Goal: Answer question/provide support: Share knowledge or assist other users

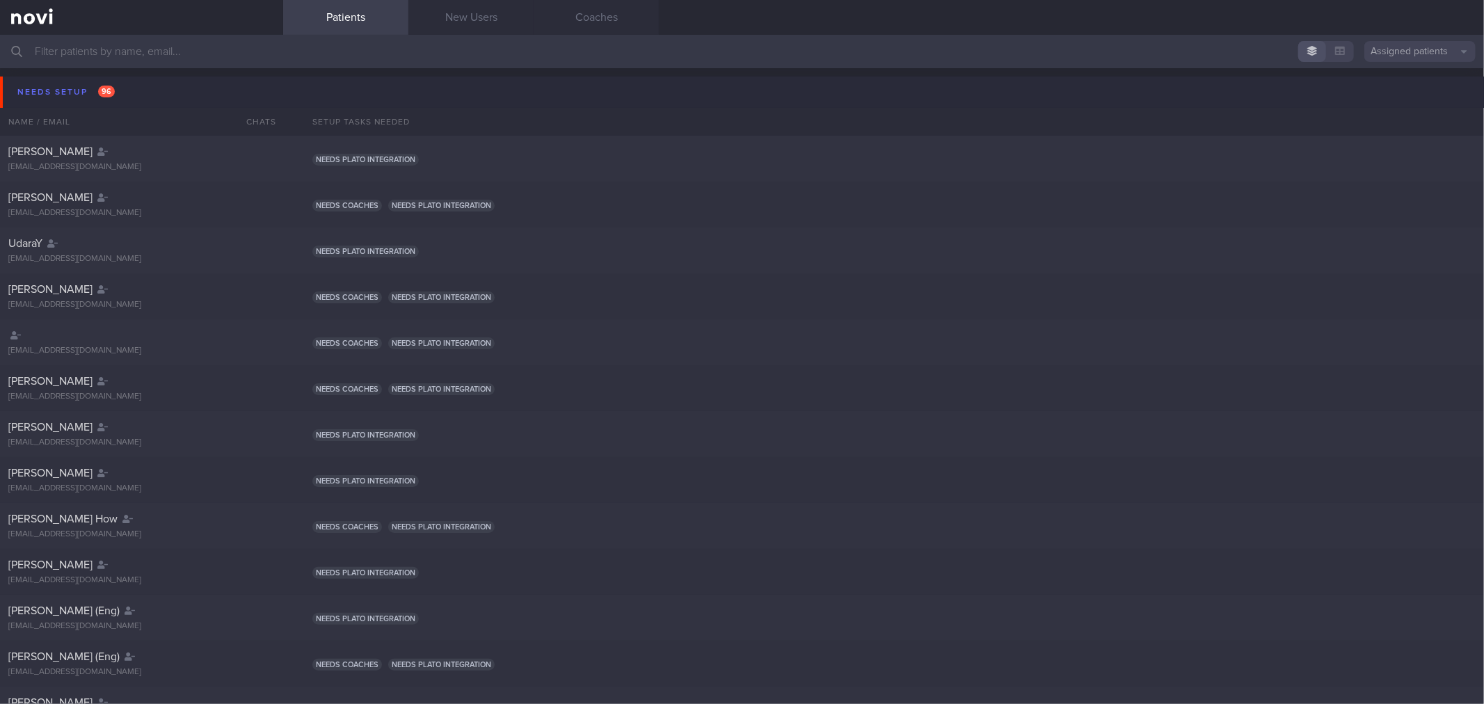
drag, startPoint x: 119, startPoint y: 92, endPoint x: 119, endPoint y: 101, distance: 9.0
click at [119, 92] on button "Needs setup 96" at bounding box center [744, 92] width 1488 height 31
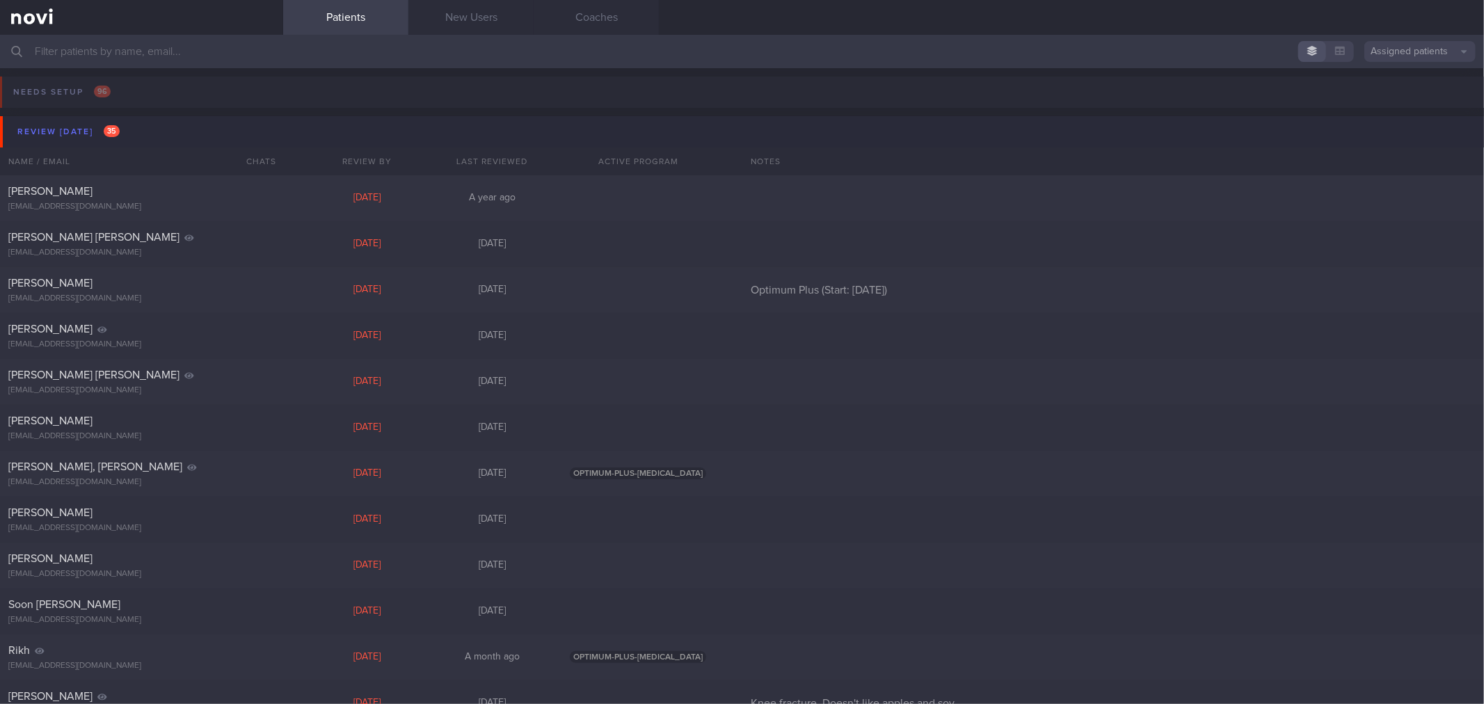
click at [130, 129] on button "Review [DATE] 35" at bounding box center [744, 131] width 1488 height 31
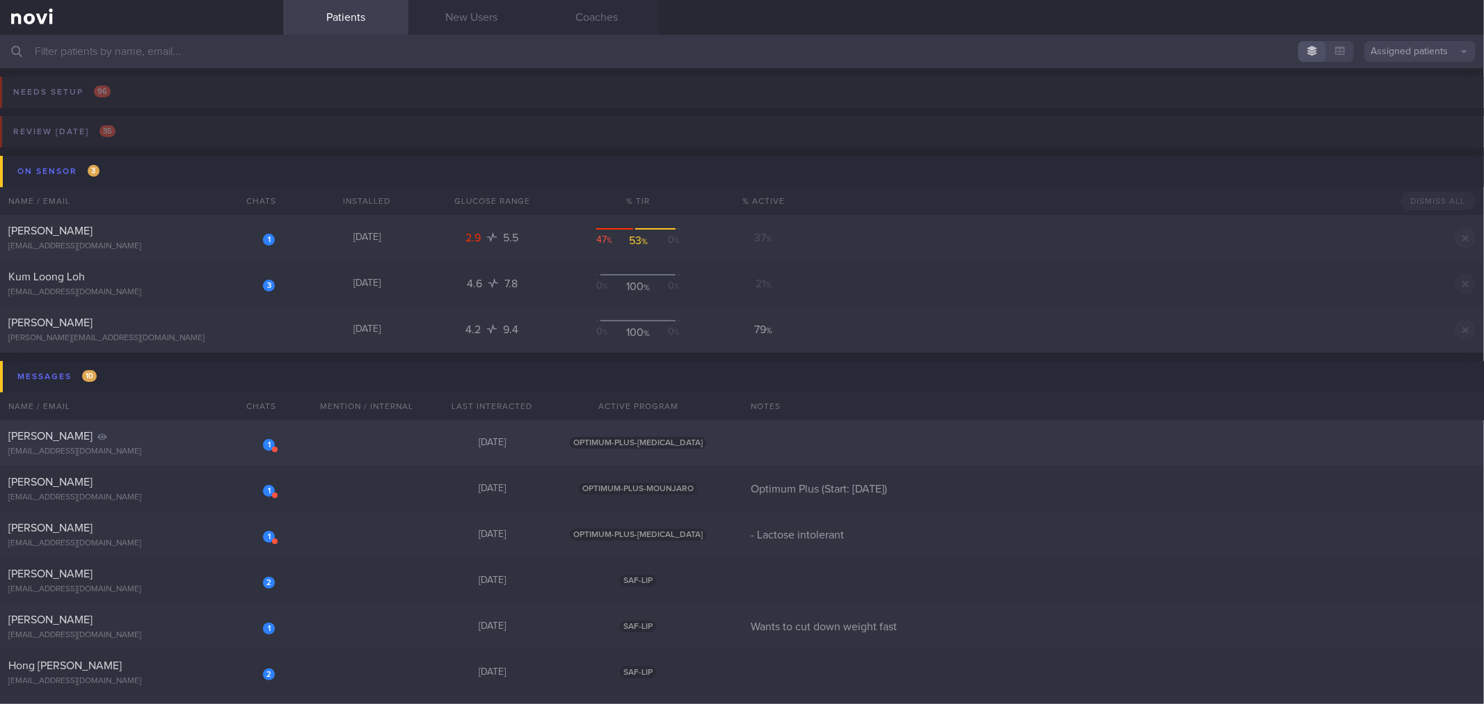
click at [184, 447] on div "[EMAIL_ADDRESS][DOMAIN_NAME]" at bounding box center [141, 452] width 266 height 10
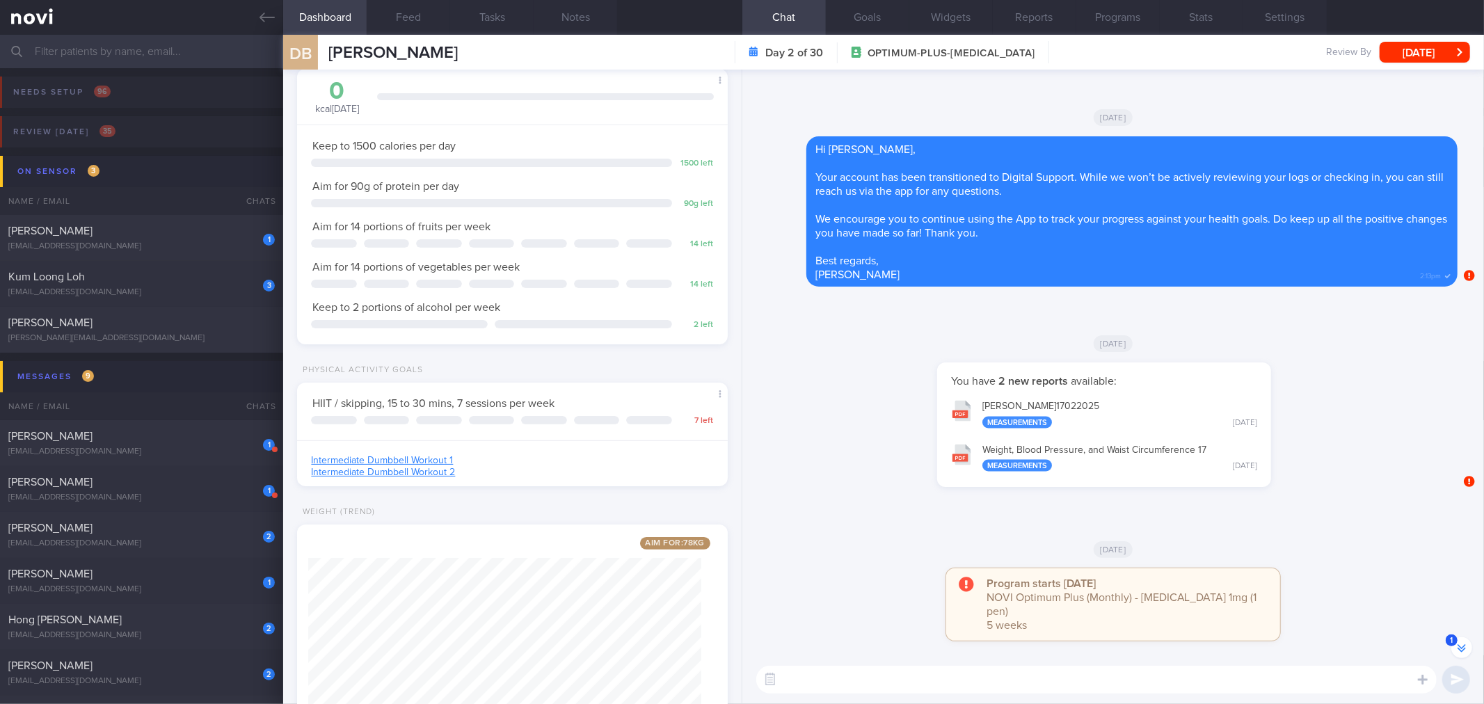
scroll to position [-1417, 0]
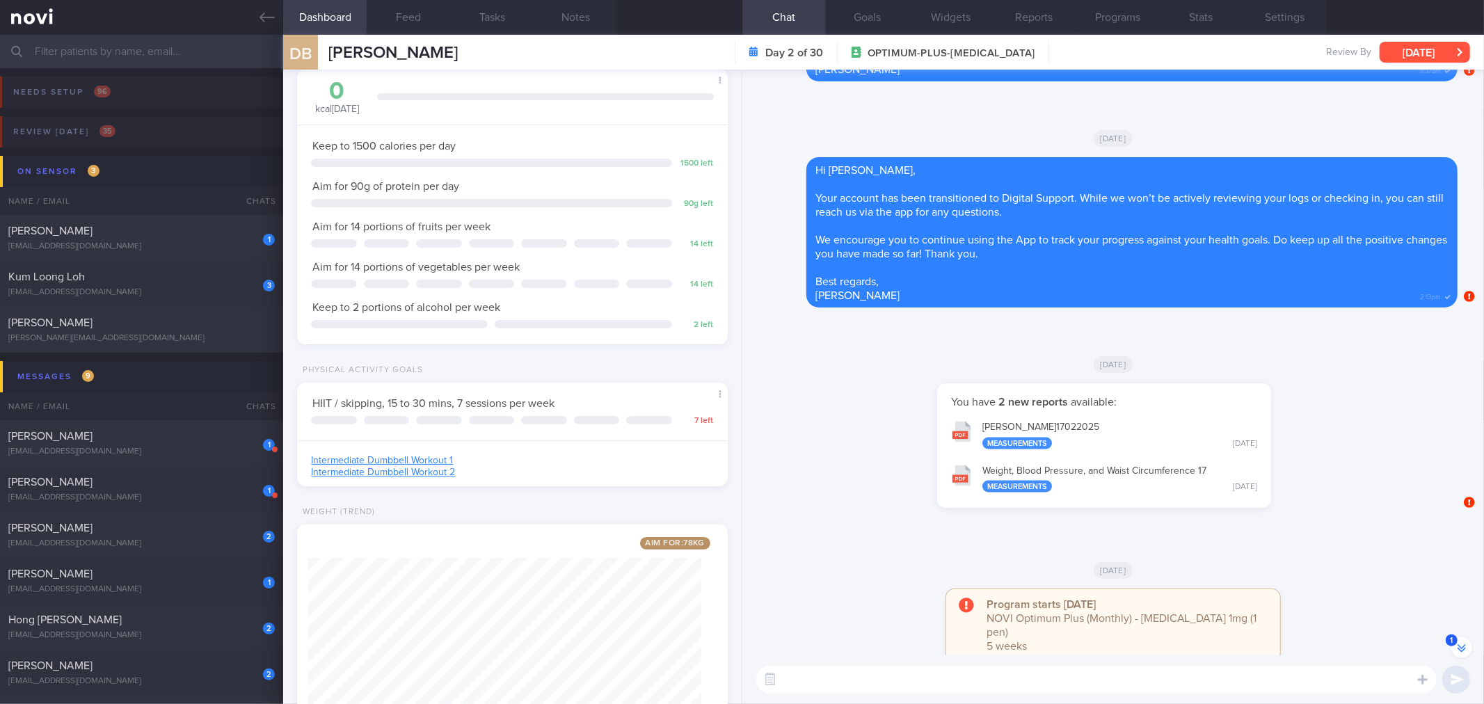
click at [1428, 54] on button "[DATE]" at bounding box center [1425, 52] width 90 height 21
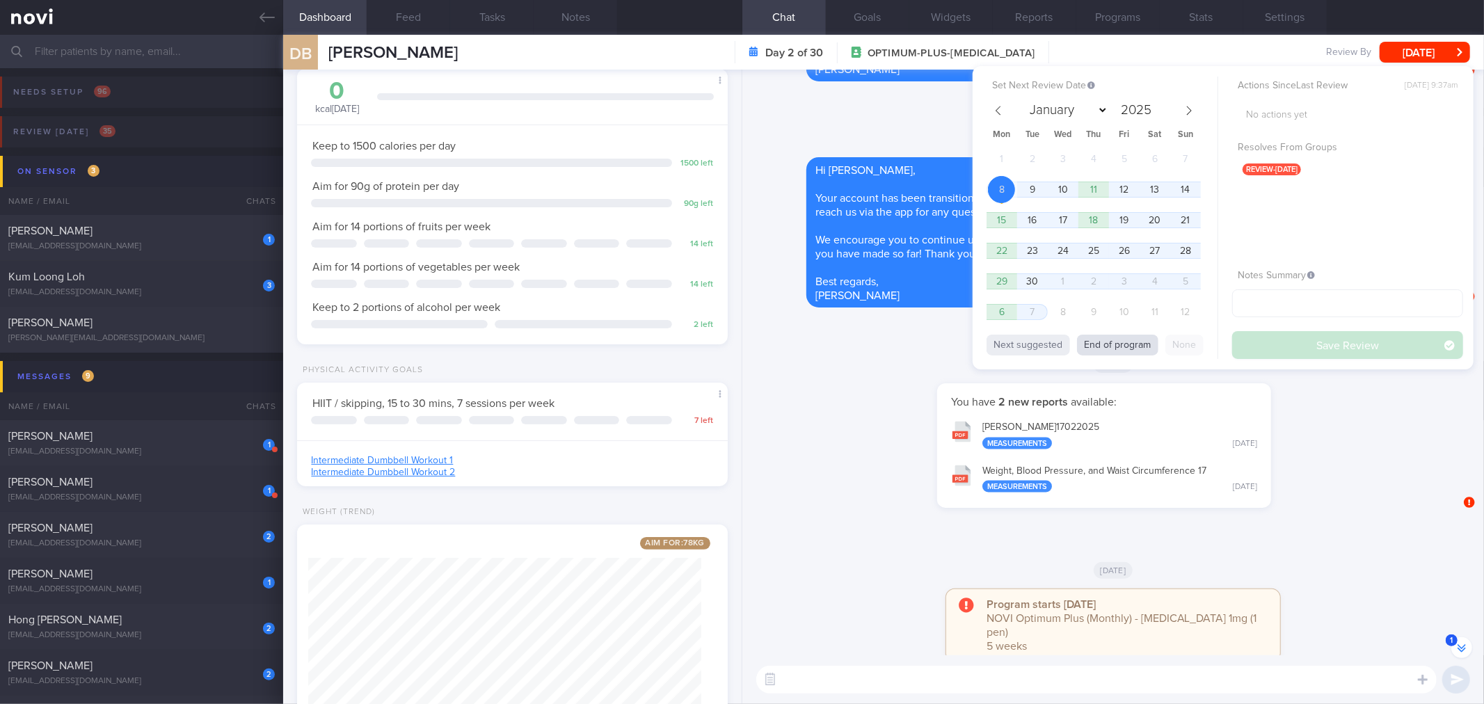
click at [1135, 342] on button "End of program" at bounding box center [1117, 345] width 81 height 21
select select "9"
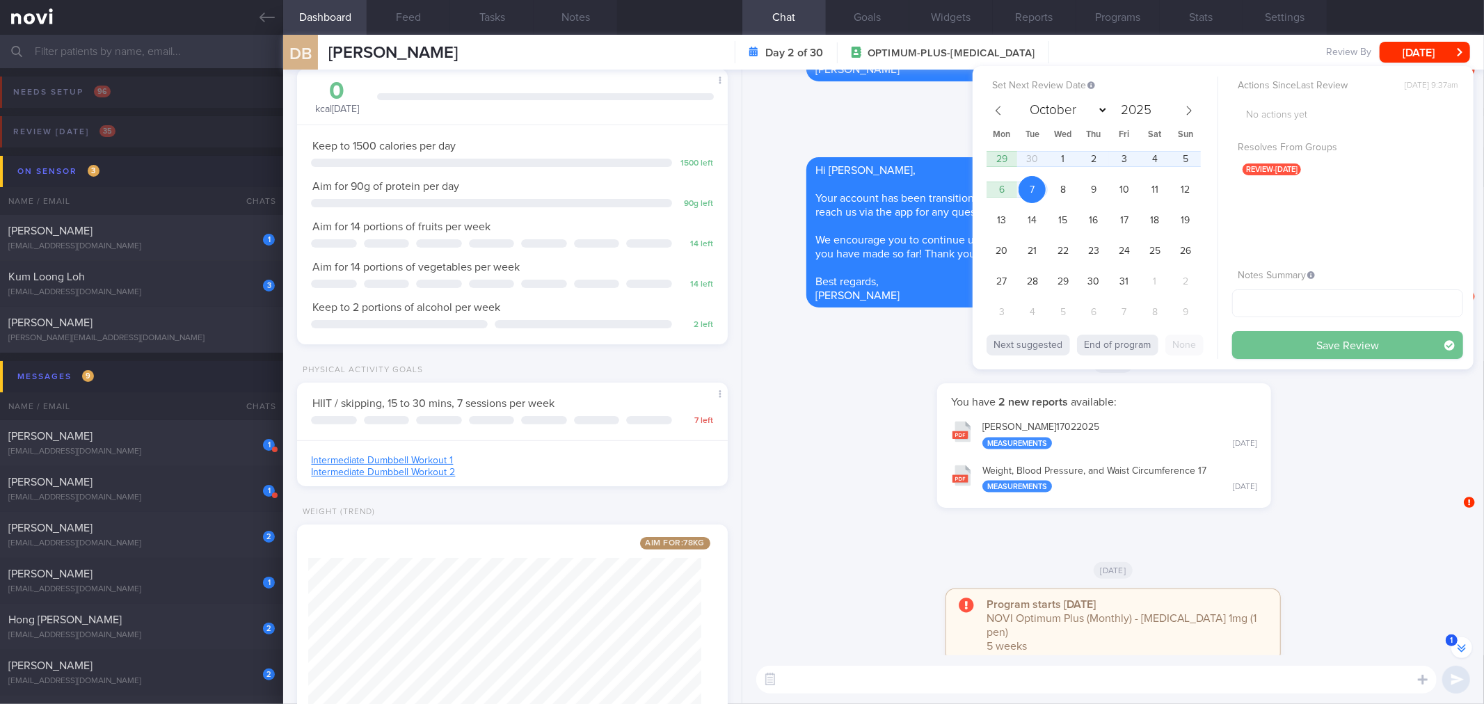
click at [1281, 349] on button "Save Review" at bounding box center [1347, 345] width 231 height 28
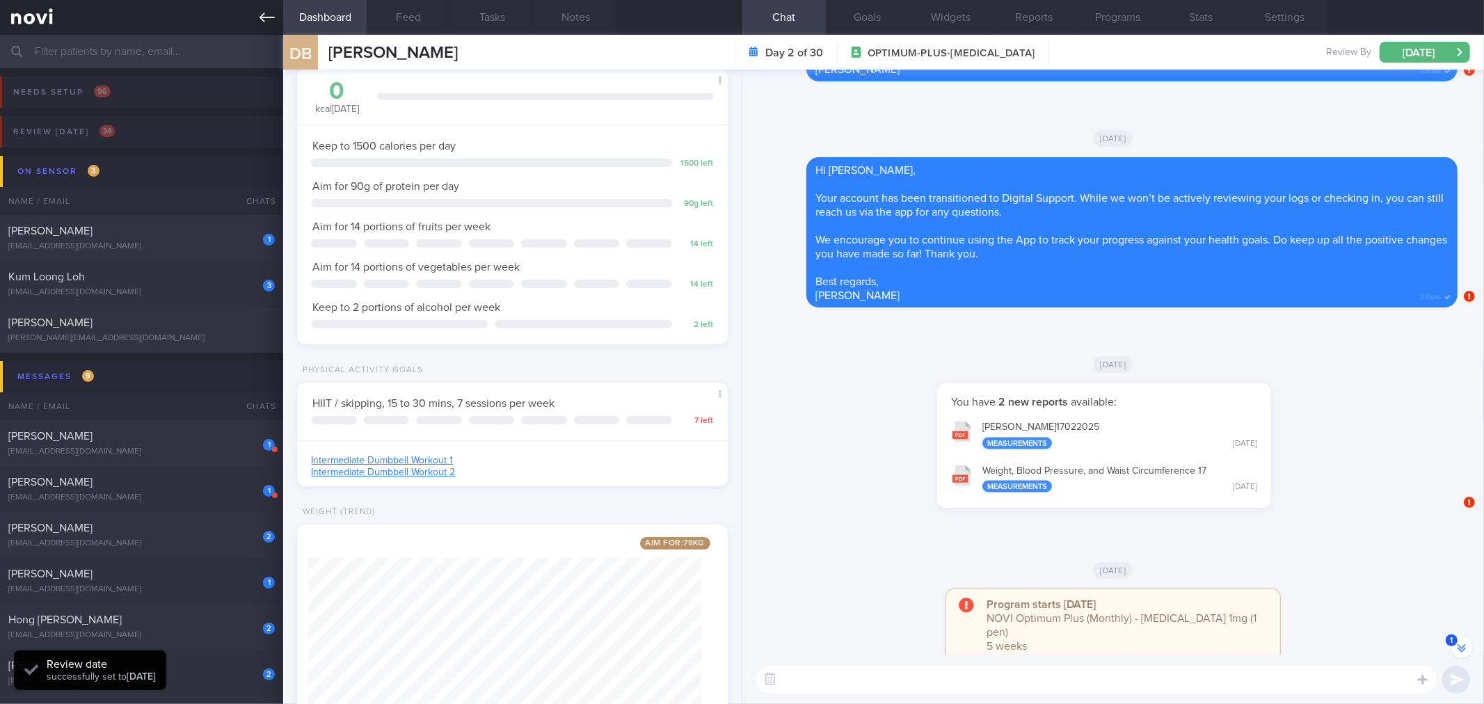
click at [269, 19] on icon at bounding box center [267, 17] width 15 height 15
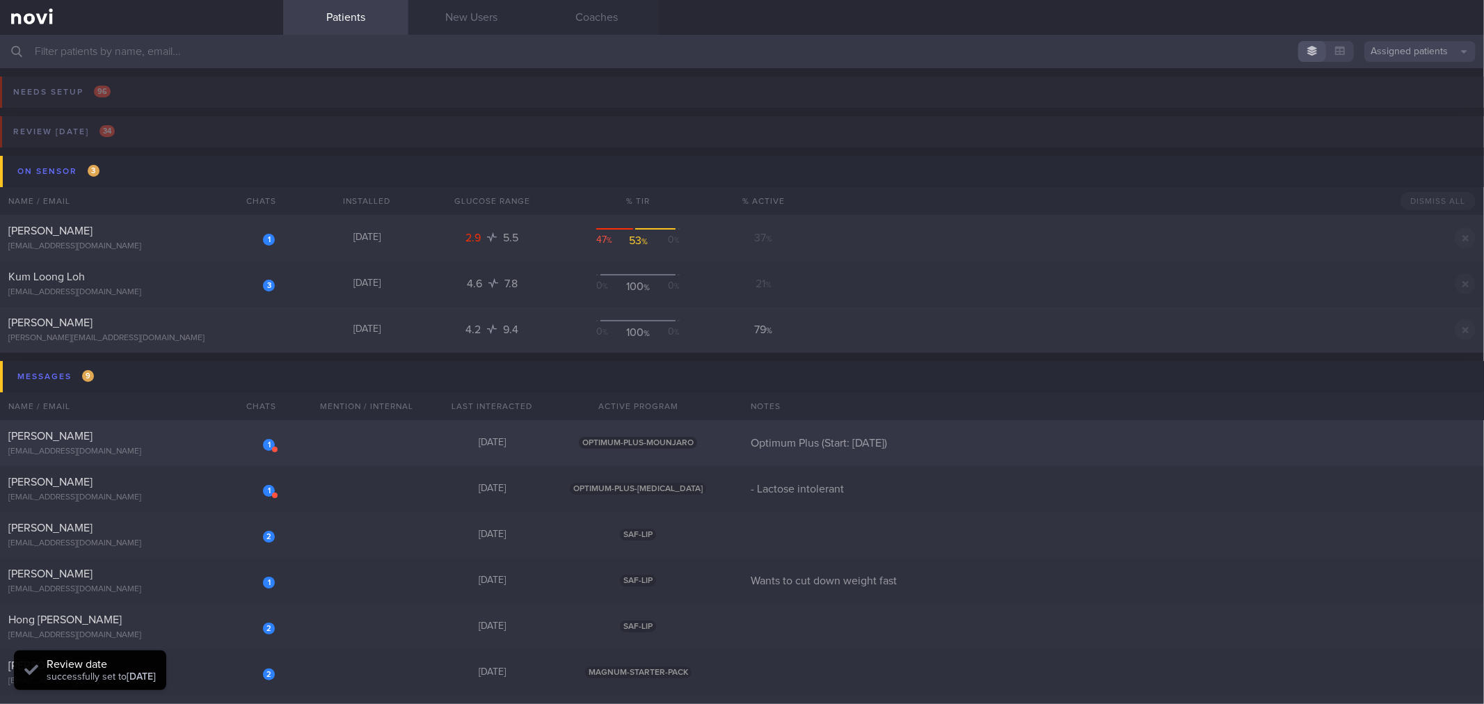
click at [170, 443] on div "1 [PERSON_NAME] [EMAIL_ADDRESS][DOMAIN_NAME]" at bounding box center [141, 443] width 283 height 28
select select "8"
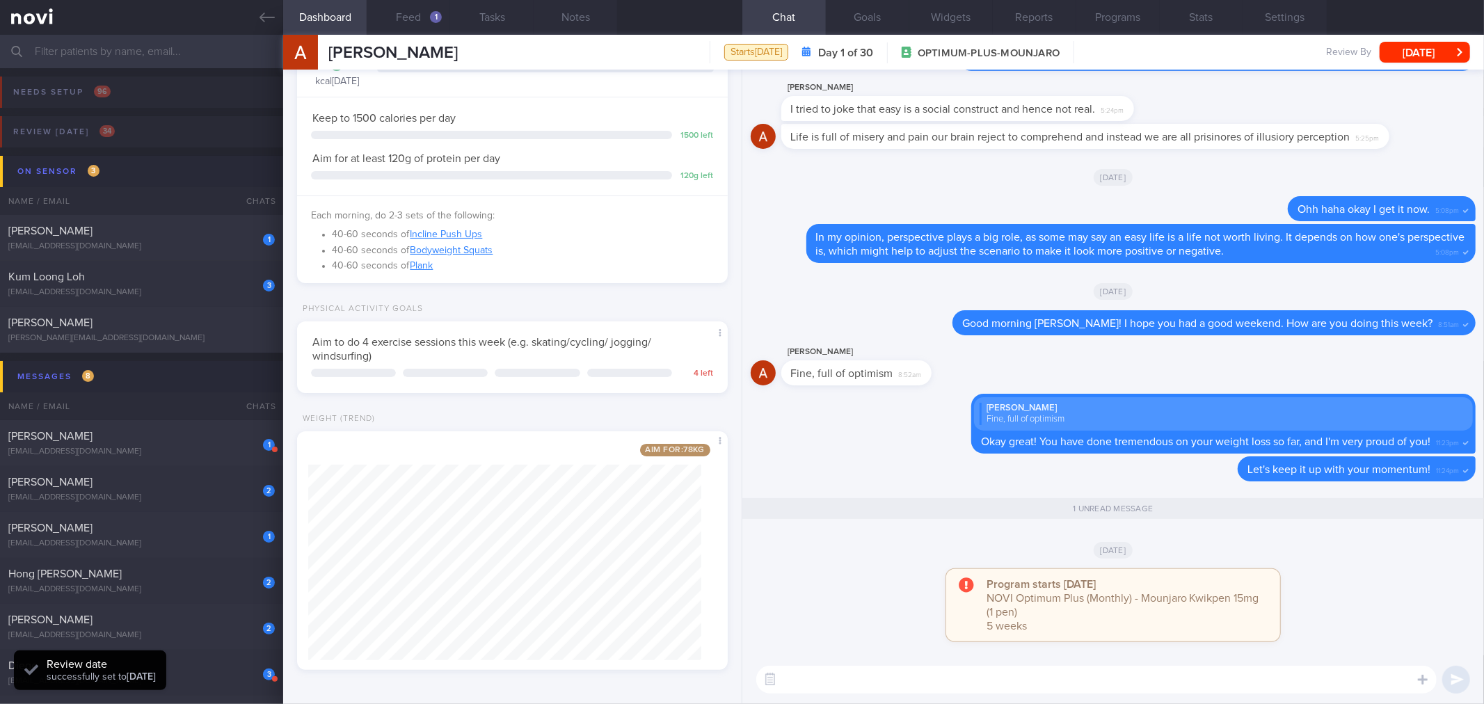
scroll to position [106, 0]
click at [864, 548] on div "[DATE]" at bounding box center [1113, 549] width 725 height 39
click at [942, 678] on textarea at bounding box center [1096, 680] width 680 height 28
click at [983, 678] on textarea at bounding box center [1096, 680] width 680 height 28
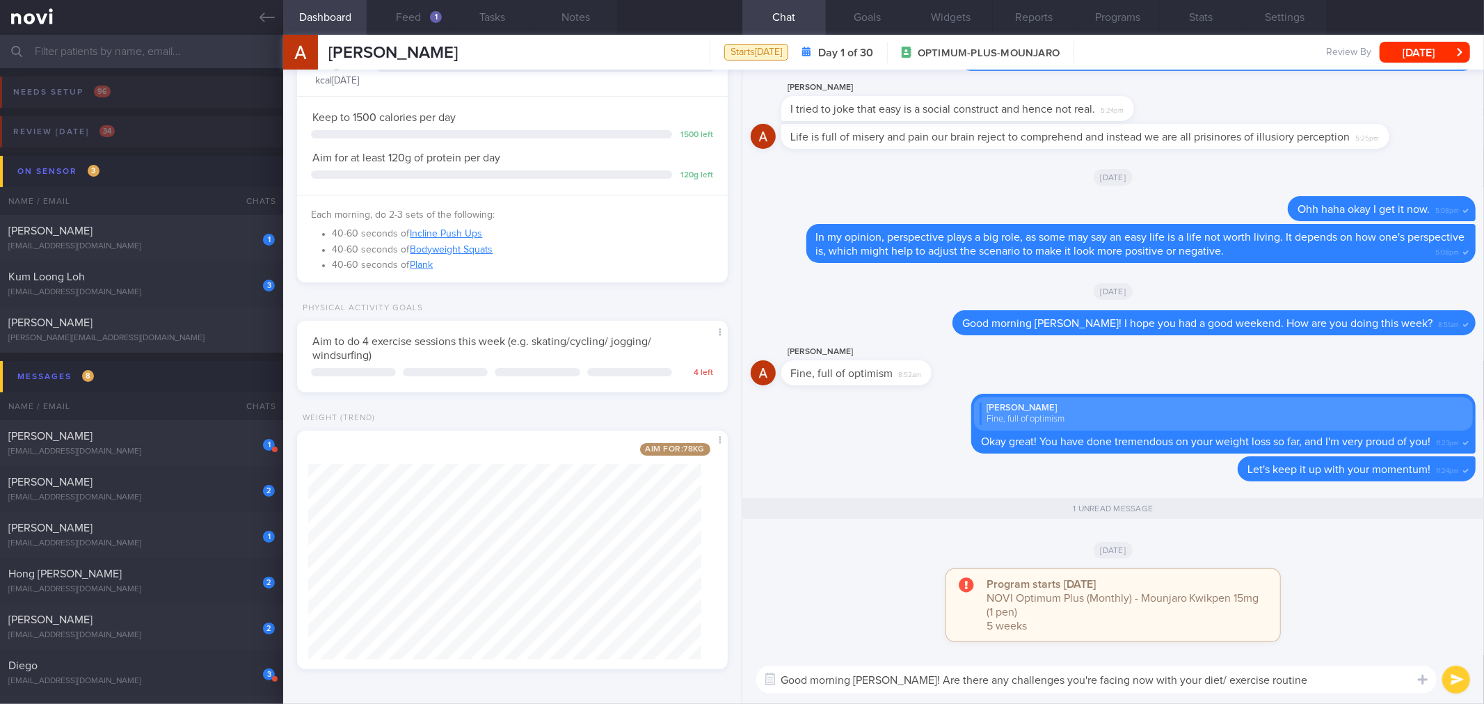
type textarea "Good morning [PERSON_NAME]! Are there any challenges you're facing now with you…"
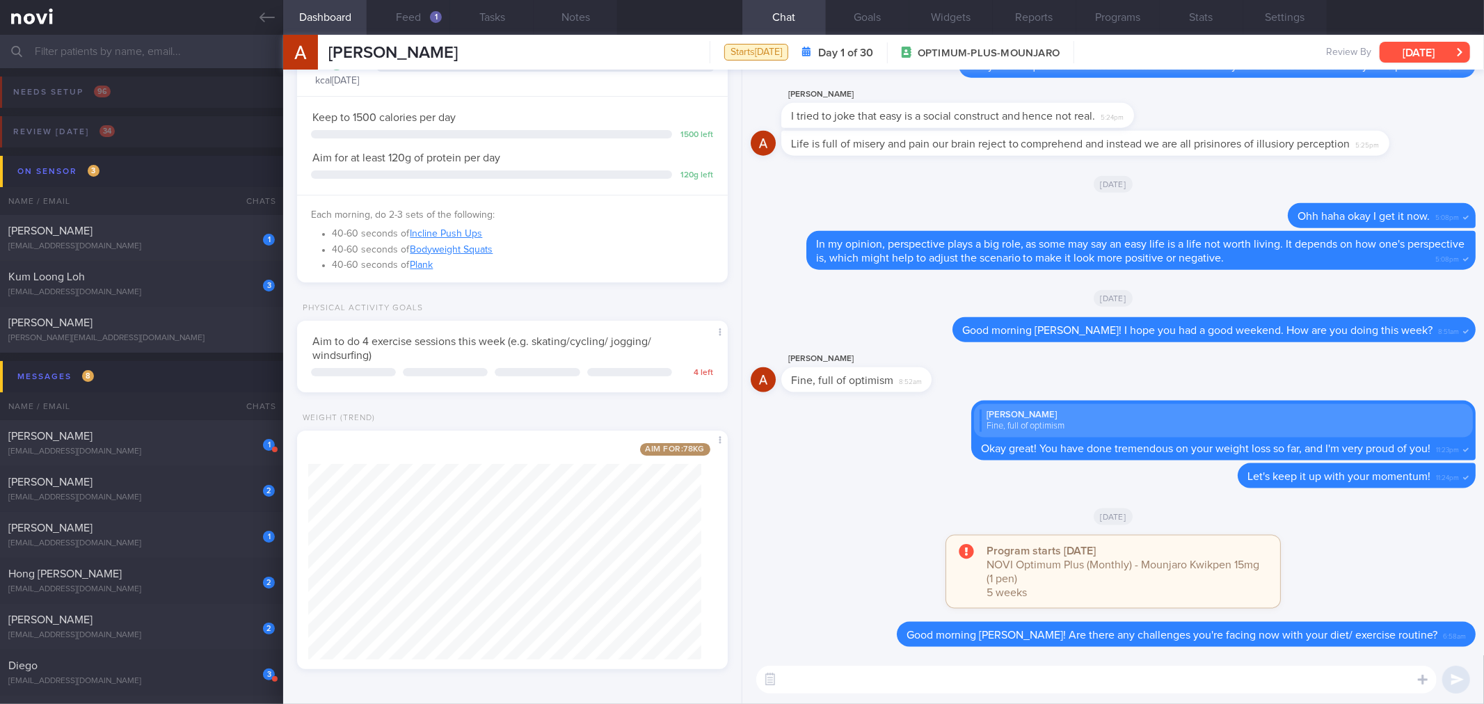
click at [1437, 49] on button "[DATE]" at bounding box center [1425, 52] width 90 height 21
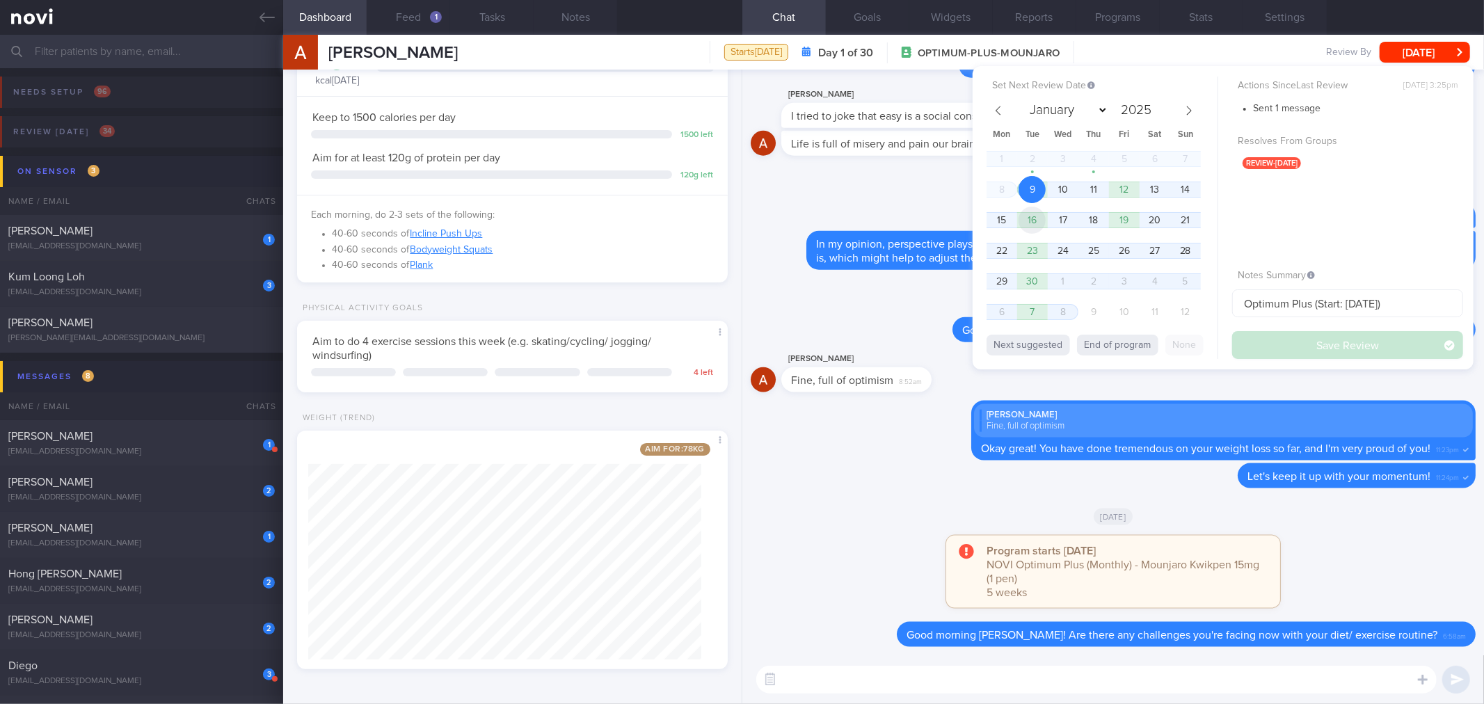
click at [1028, 227] on span "16" at bounding box center [1032, 220] width 27 height 27
click at [1282, 340] on button "Save Review" at bounding box center [1347, 345] width 231 height 28
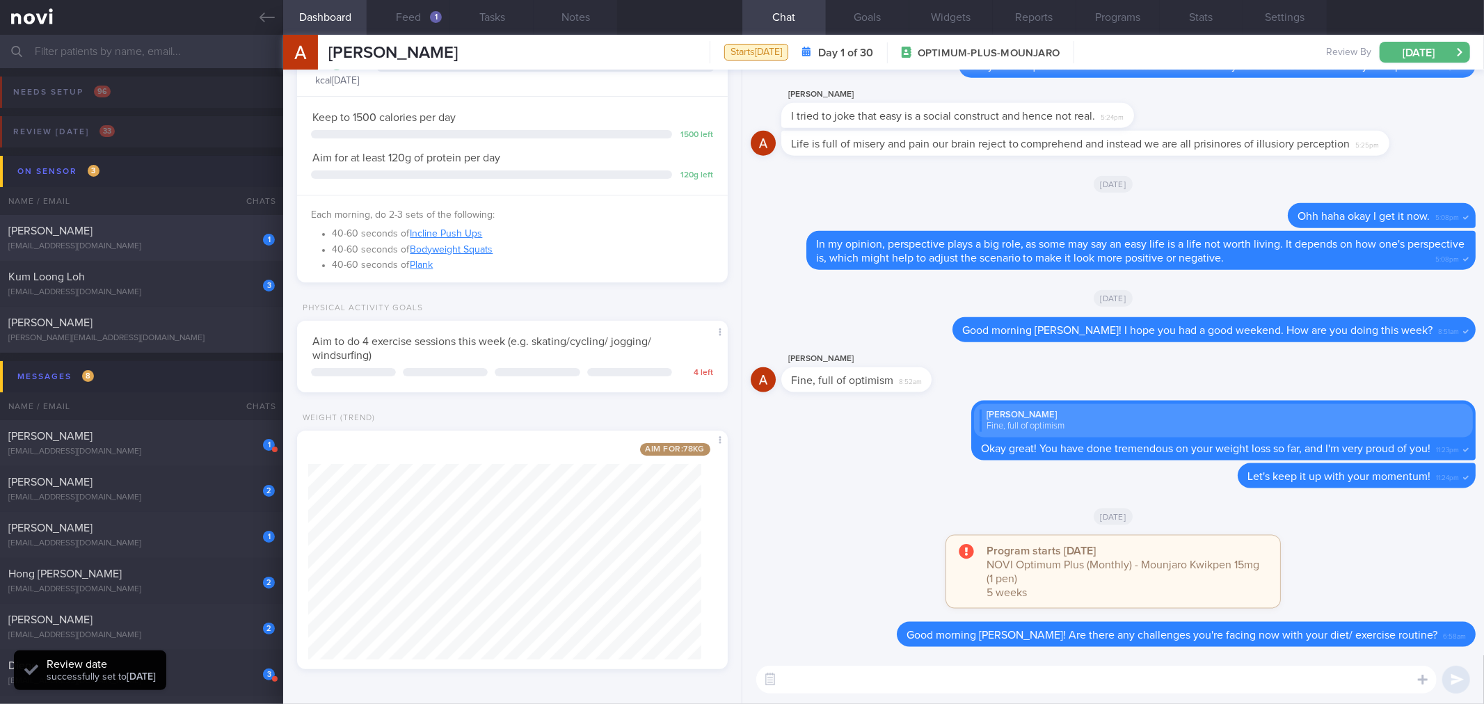
drag, startPoint x: 265, startPoint y: 21, endPoint x: 280, endPoint y: 225, distance: 204.4
click at [265, 21] on icon at bounding box center [267, 17] width 15 height 15
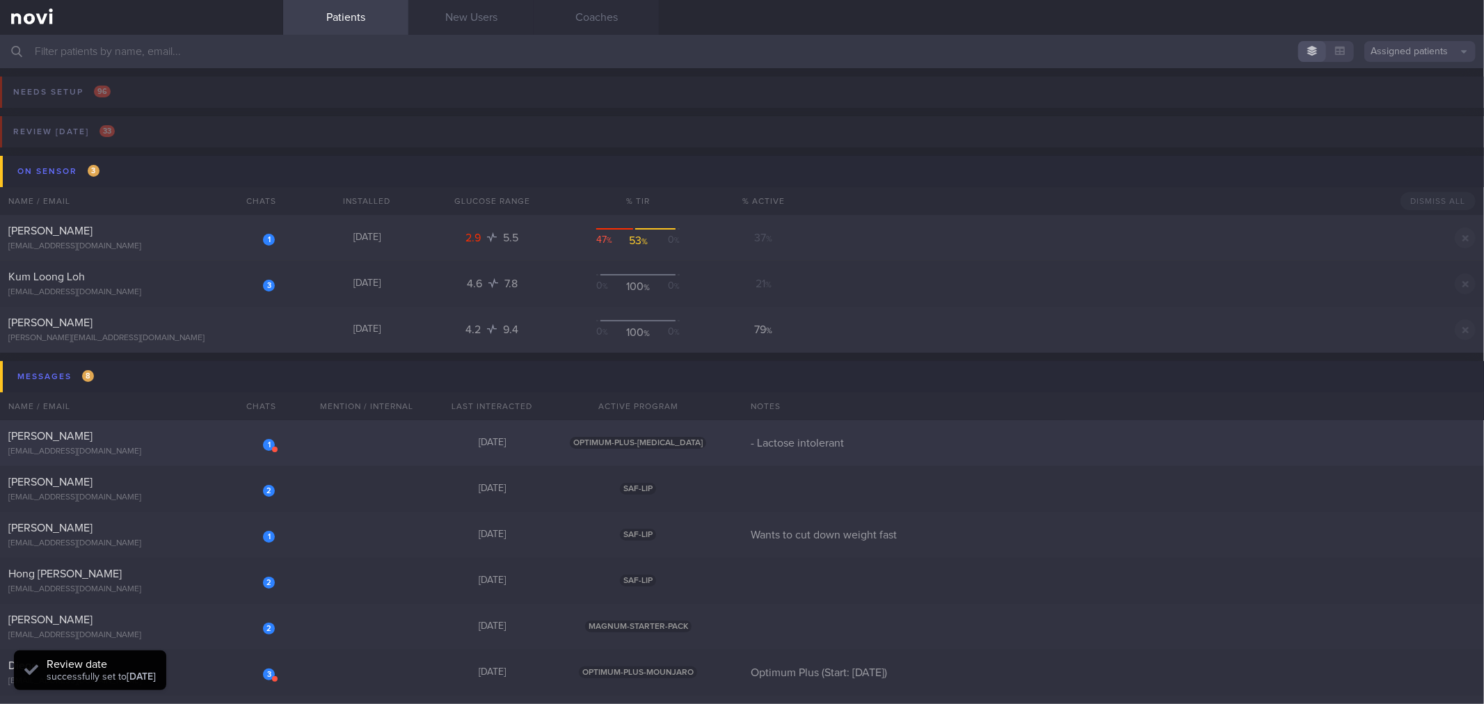
click at [280, 447] on div "1 [PERSON_NAME] [EMAIL_ADDRESS][DOMAIN_NAME]" at bounding box center [141, 443] width 283 height 28
select select "8"
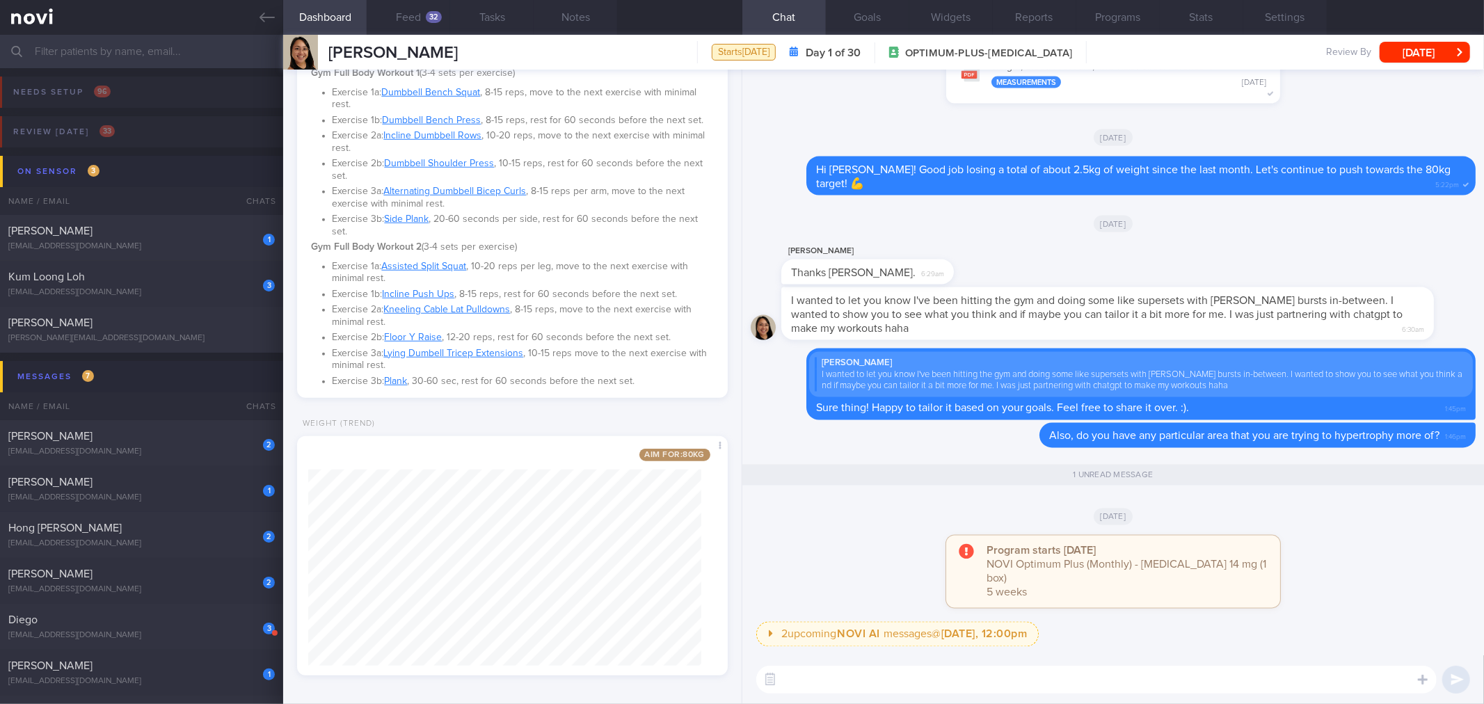
scroll to position [930, 0]
click at [965, 667] on textarea at bounding box center [1096, 680] width 680 height 28
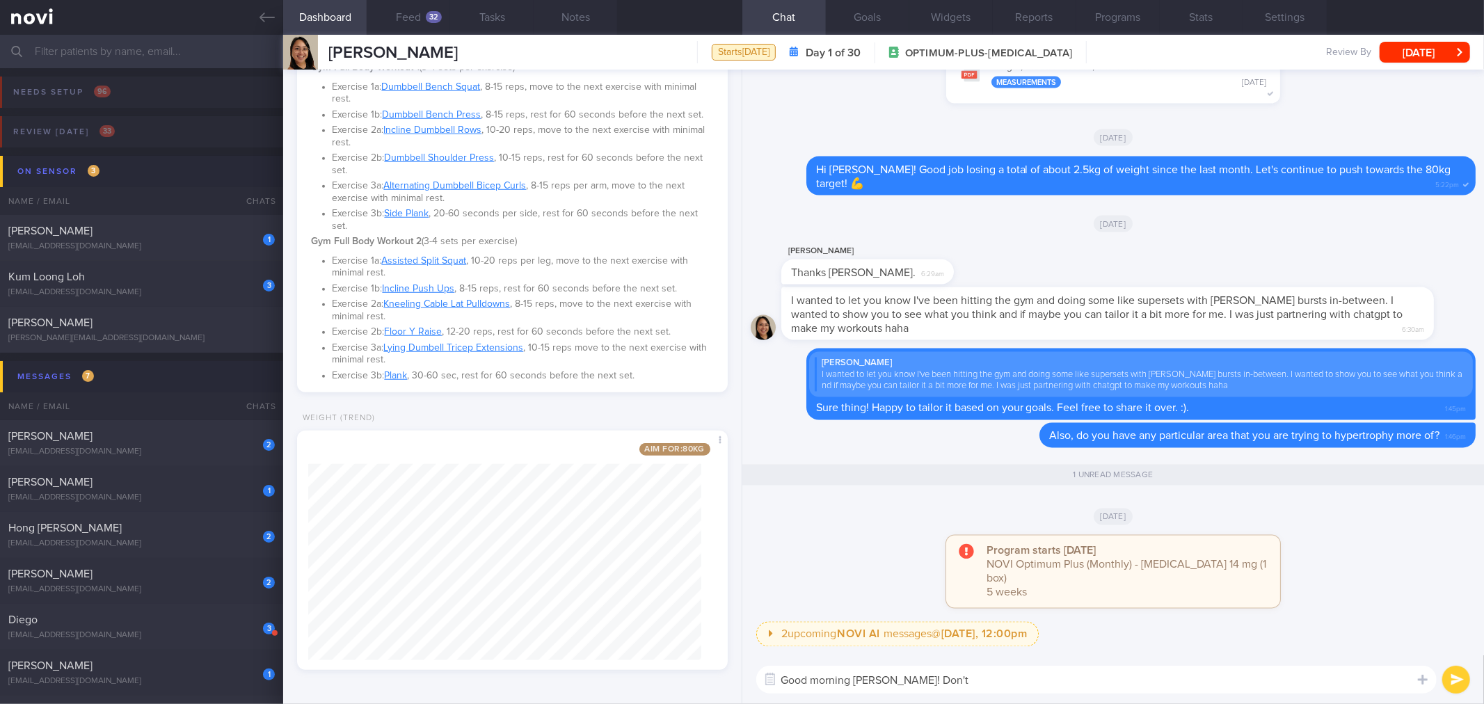
click at [1049, 686] on textarea "Good morning [PERSON_NAME]! Don't" at bounding box center [1096, 680] width 680 height 28
type textarea "Good morning [PERSON_NAME]! Don't forget to send over the workouts when you're …"
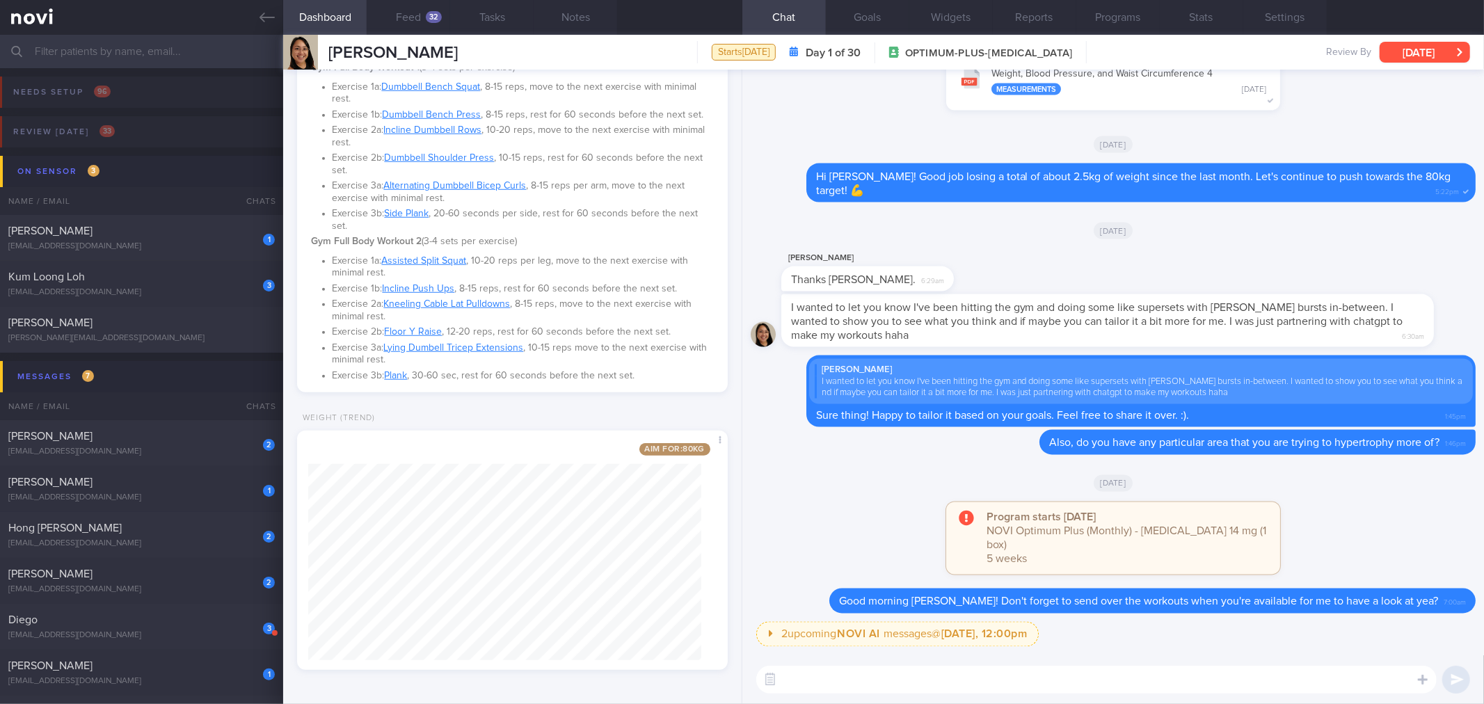
click at [1418, 54] on button "[DATE]" at bounding box center [1425, 52] width 90 height 21
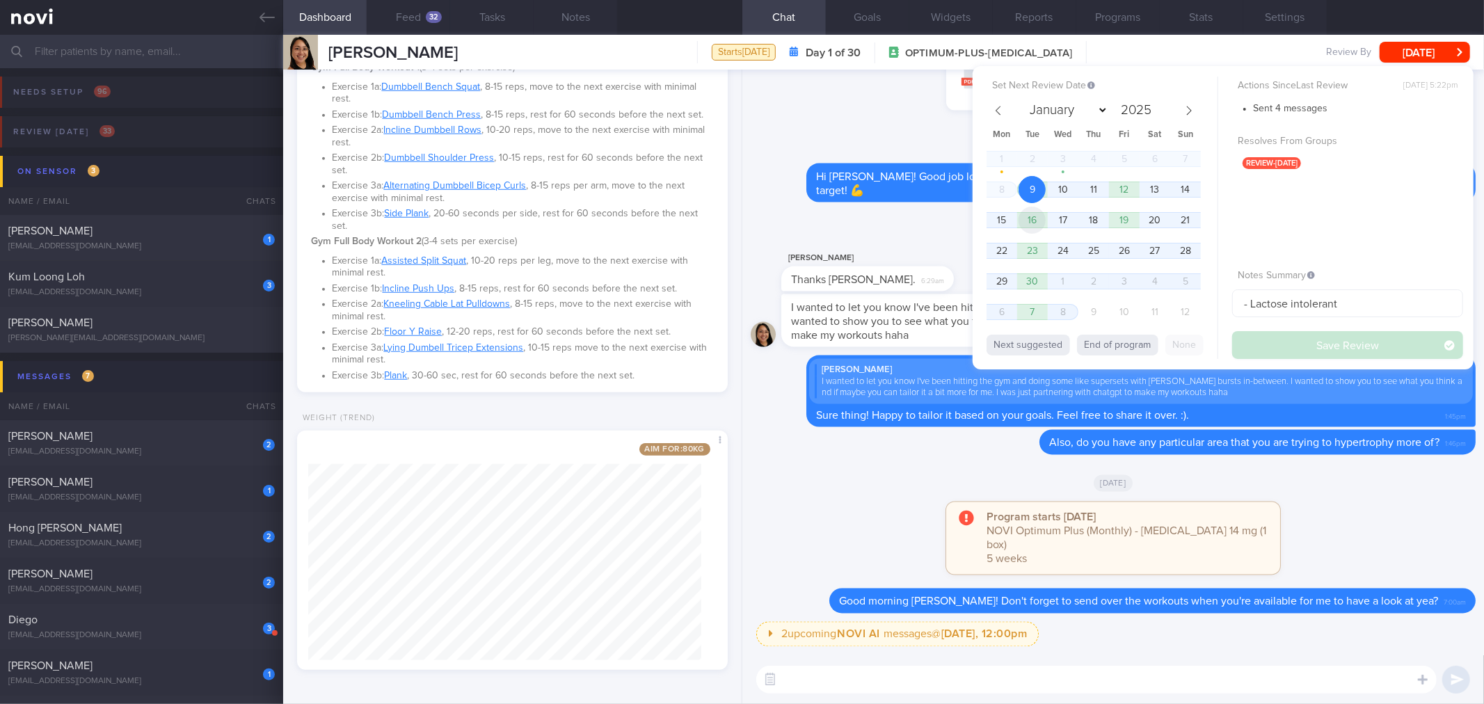
click at [1028, 227] on span "16" at bounding box center [1032, 220] width 27 height 27
click at [1266, 349] on button "Save Review" at bounding box center [1347, 345] width 231 height 28
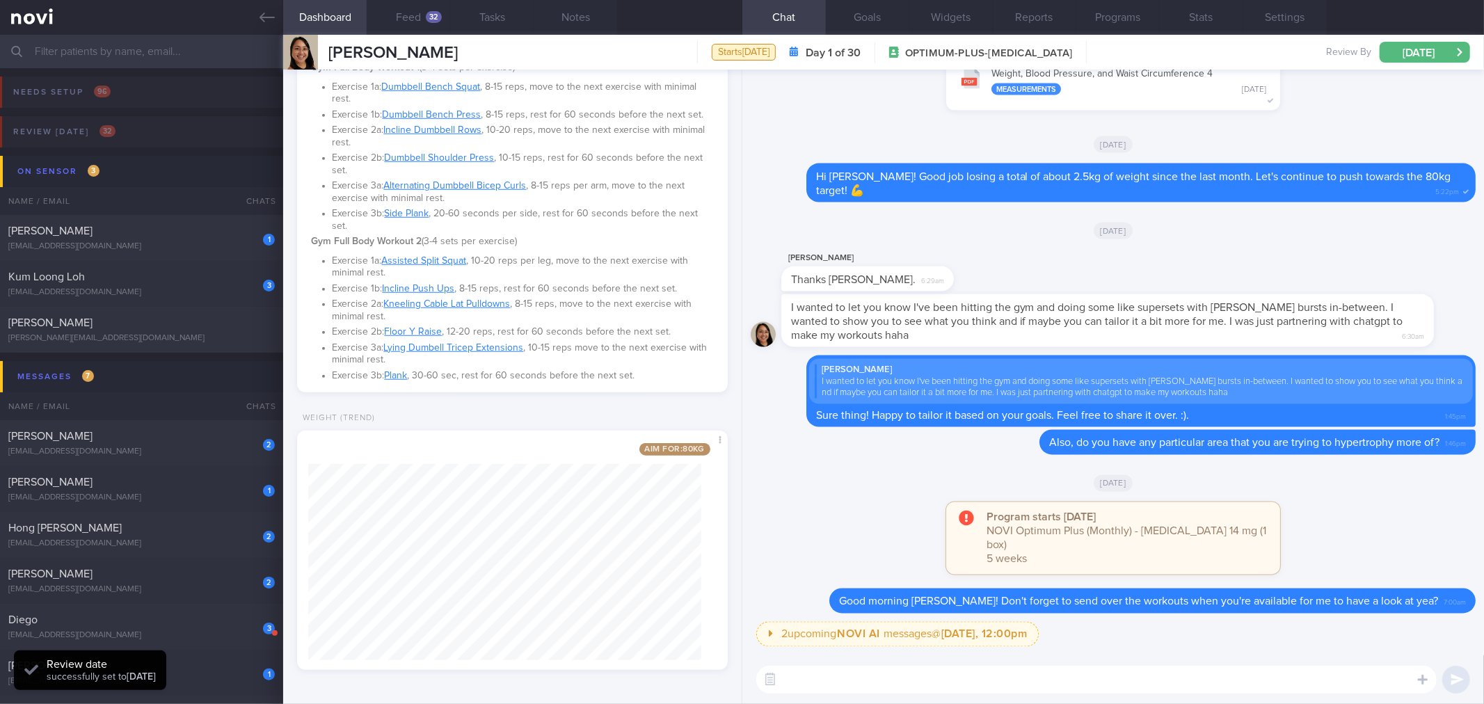
drag, startPoint x: 273, startPoint y: 23, endPoint x: 280, endPoint y: 70, distance: 47.7
click at [273, 23] on icon at bounding box center [267, 17] width 15 height 15
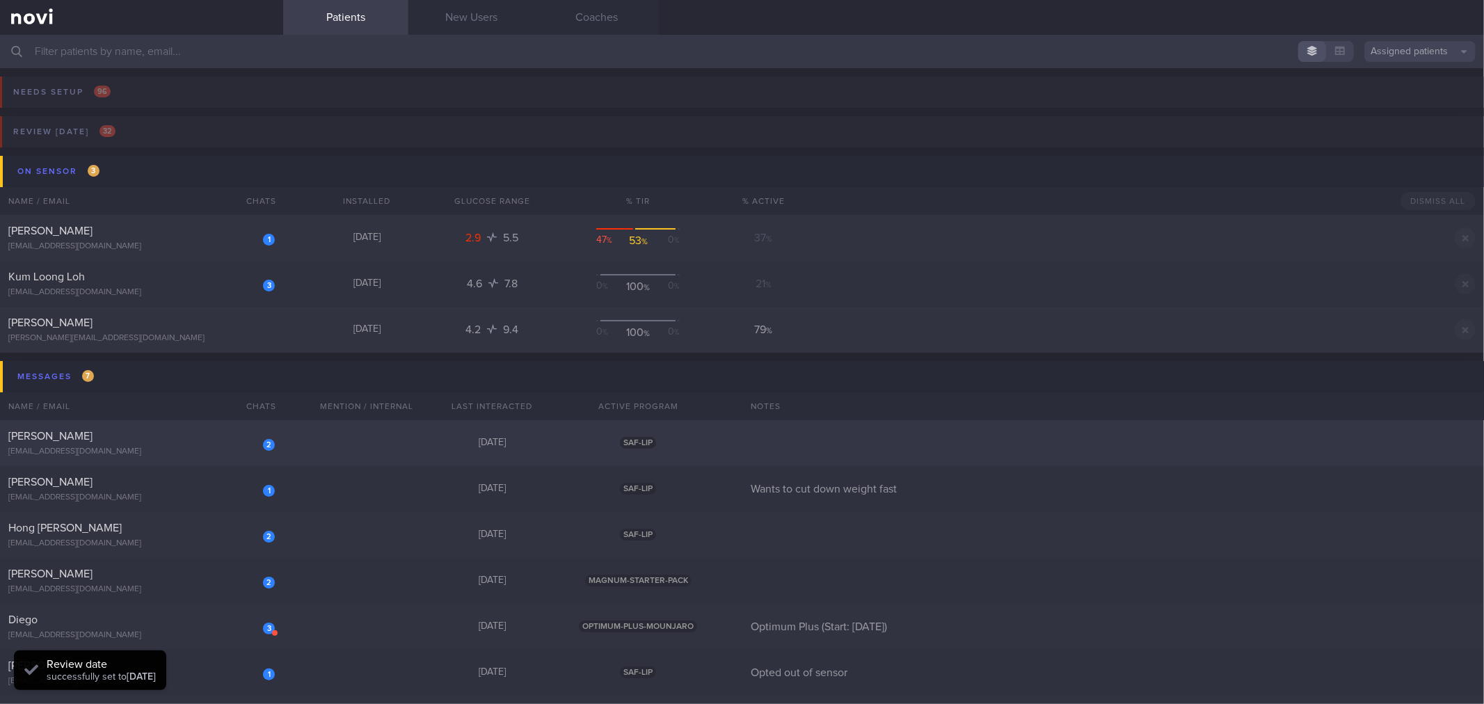
click at [216, 460] on div "2 Koh Thong Wee [EMAIL_ADDRESS][DOMAIN_NAME] [DATE] SAF-LIP" at bounding box center [742, 443] width 1484 height 46
select select "8"
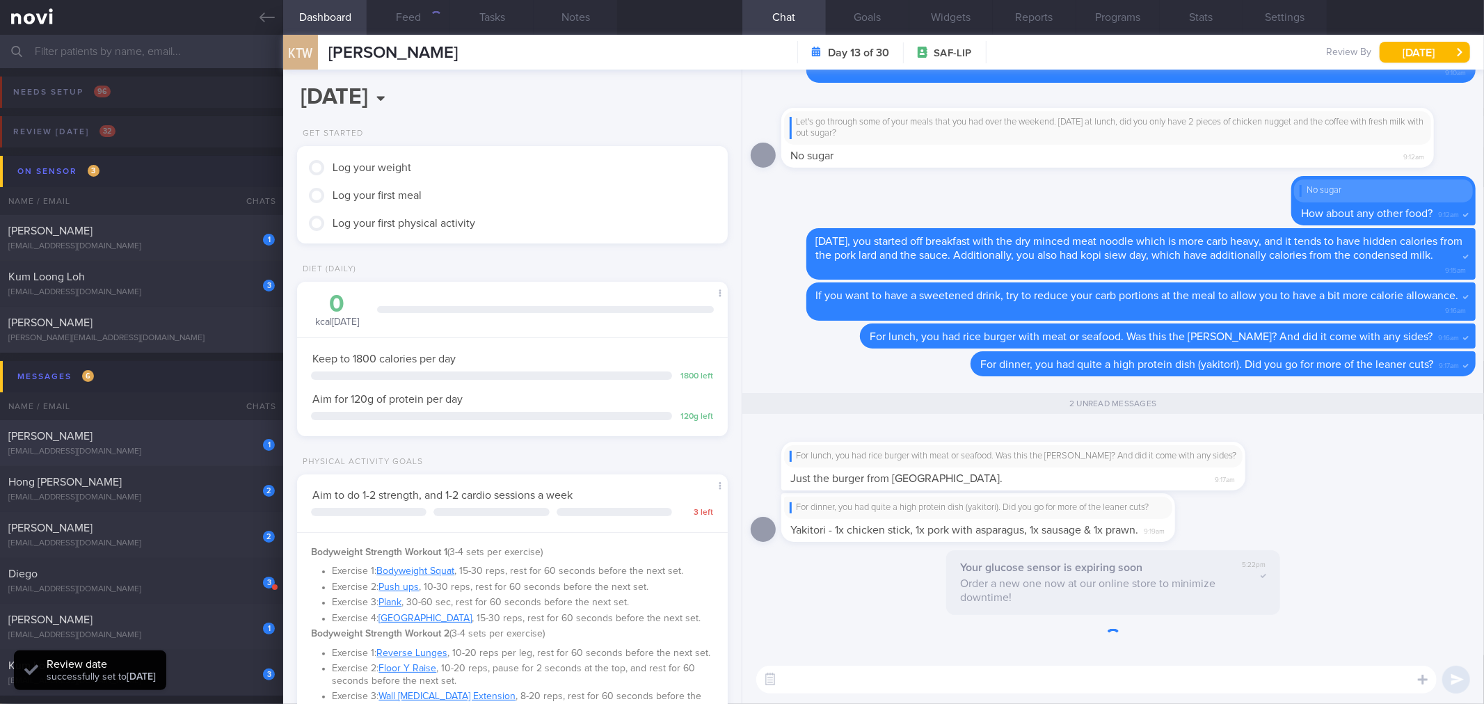
scroll to position [1, 0]
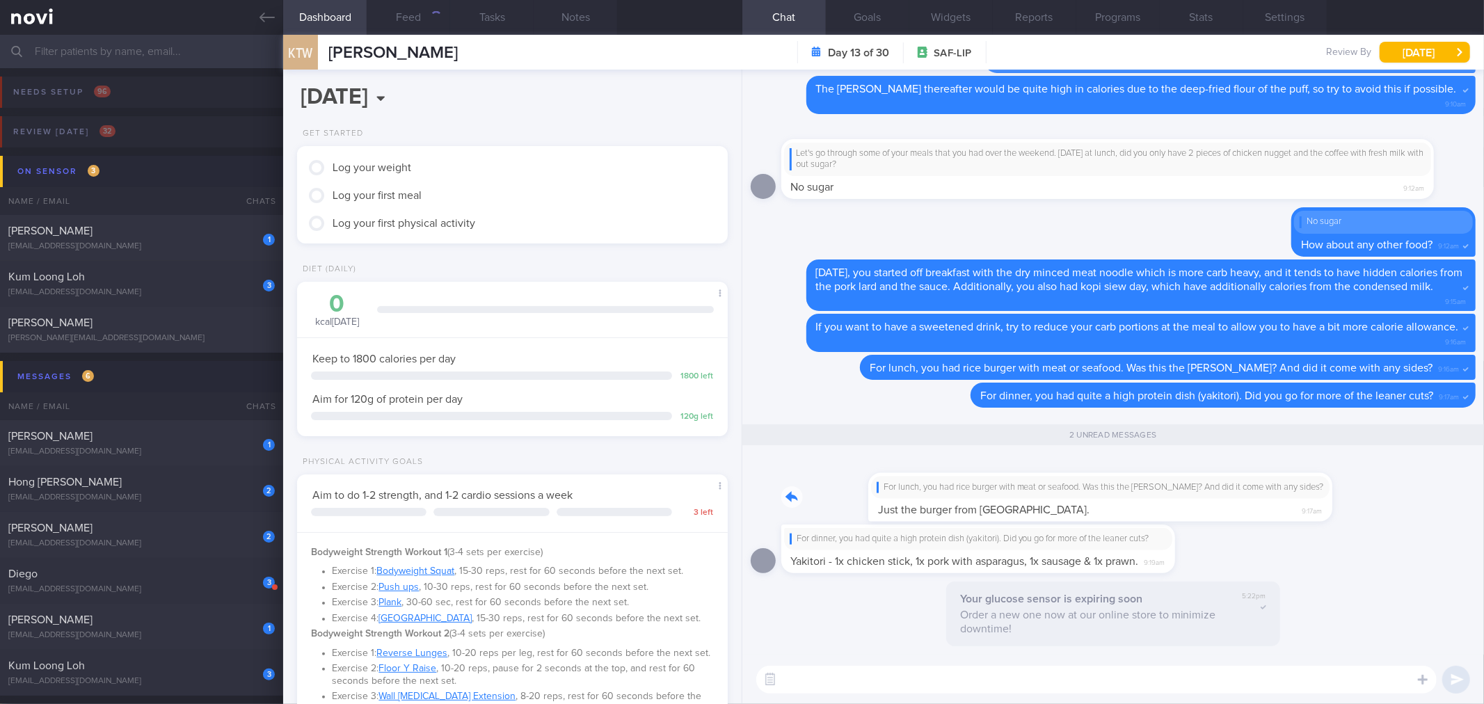
drag, startPoint x: 947, startPoint y: 513, endPoint x: 1241, endPoint y: 504, distance: 293.8
click at [1241, 503] on div "For lunch, you had rice burger with meat or seafood. Was this the [PERSON_NAME]…" at bounding box center [1034, 488] width 506 height 65
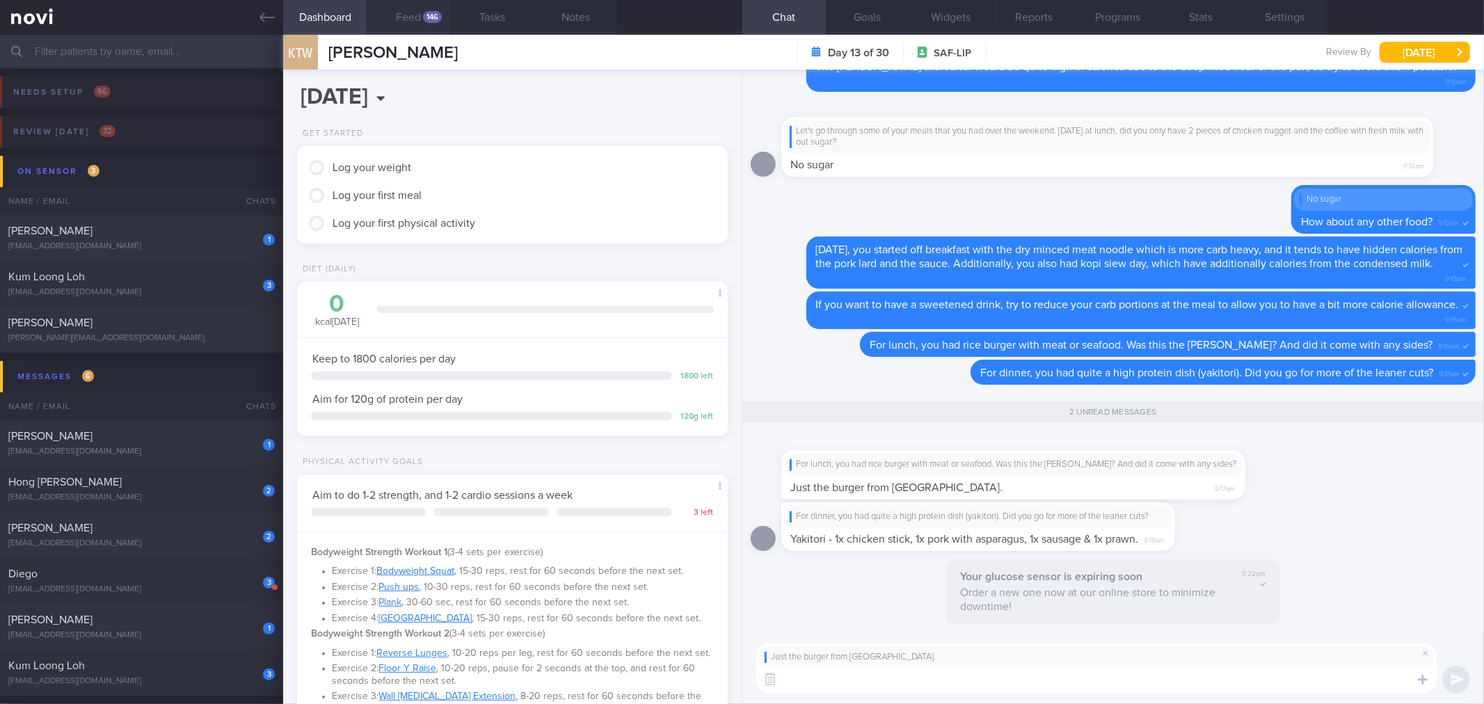
click at [435, 19] on div "146" at bounding box center [432, 17] width 19 height 12
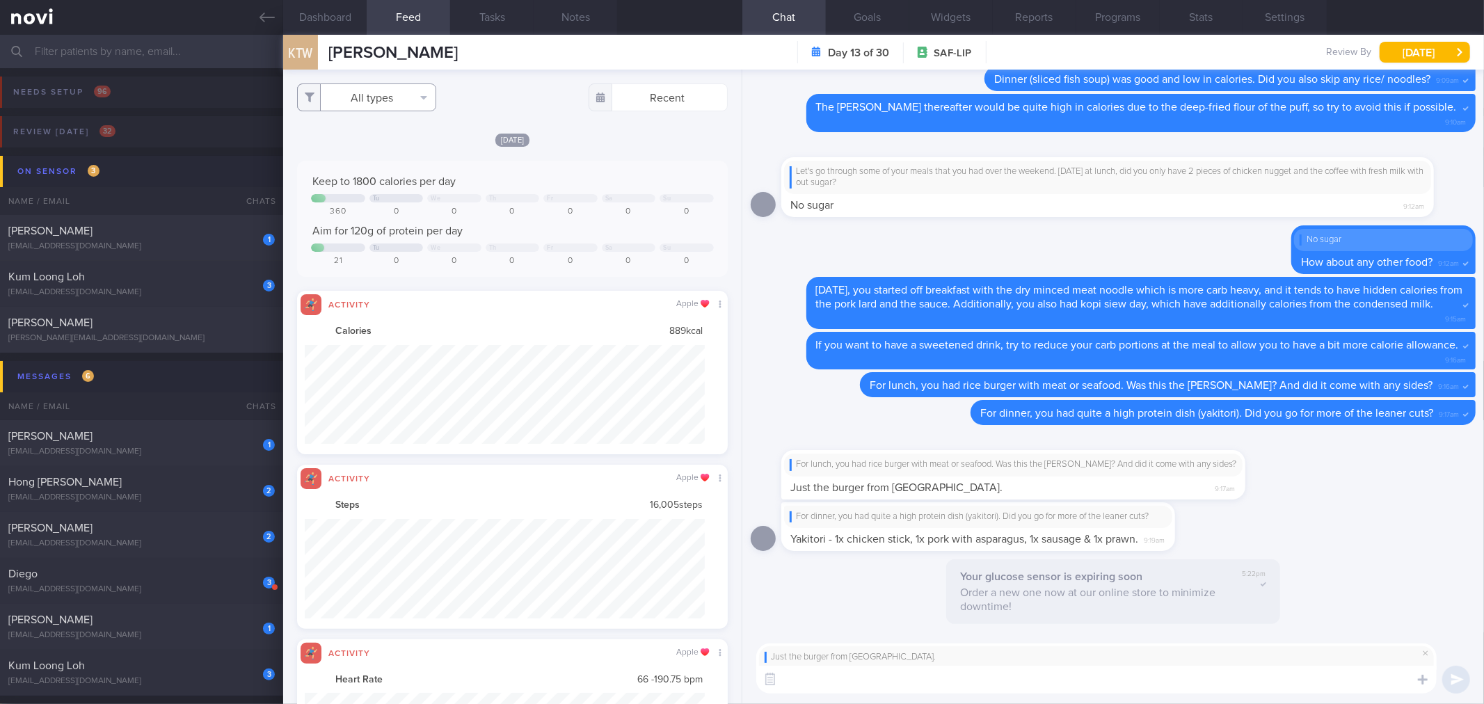
click at [400, 102] on button "All types" at bounding box center [366, 97] width 139 height 28
drag, startPoint x: 405, startPoint y: 141, endPoint x: 406, endPoint y: 181, distance: 39.7
click at [404, 142] on button "Activity" at bounding box center [367, 145] width 138 height 21
checkbox input "false"
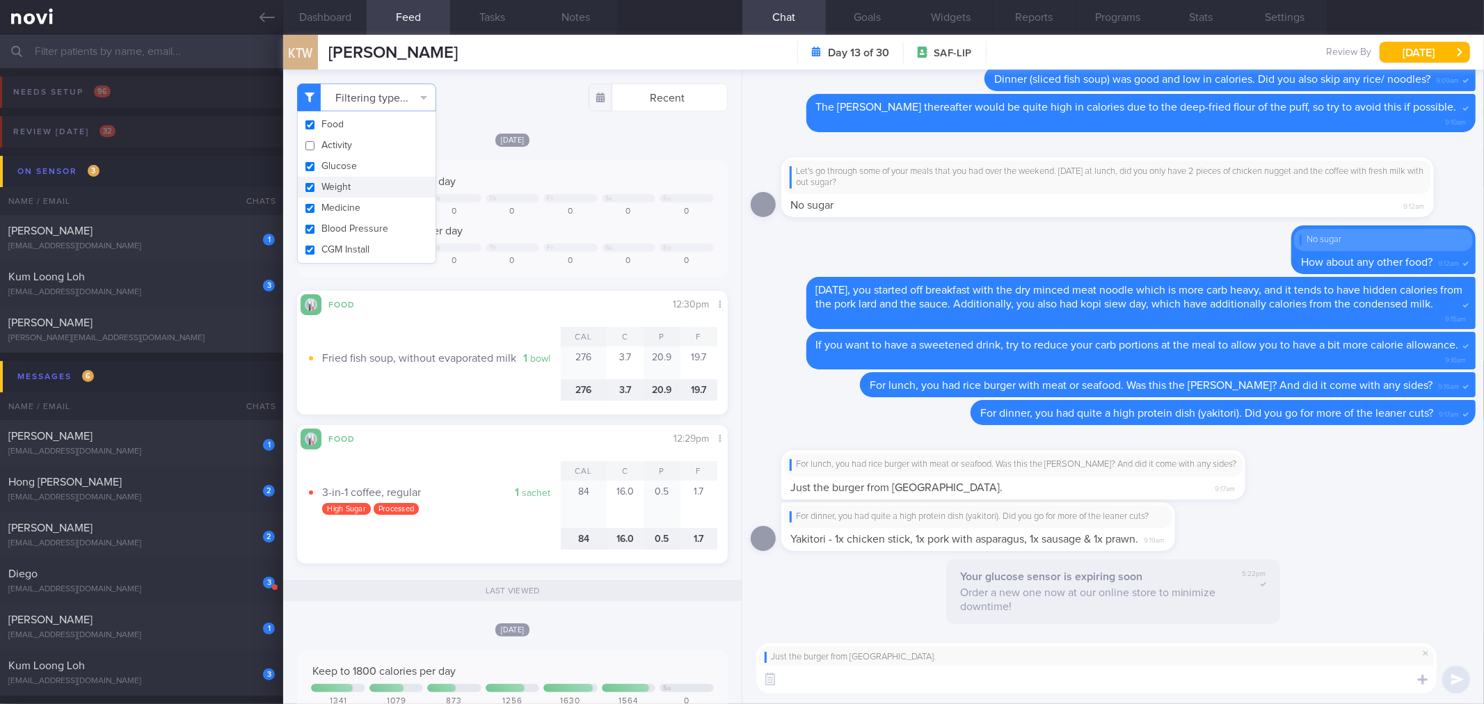
click at [406, 186] on button "Weight" at bounding box center [367, 187] width 138 height 21
checkbox input "false"
click at [555, 136] on div "[DATE]" at bounding box center [512, 139] width 430 height 15
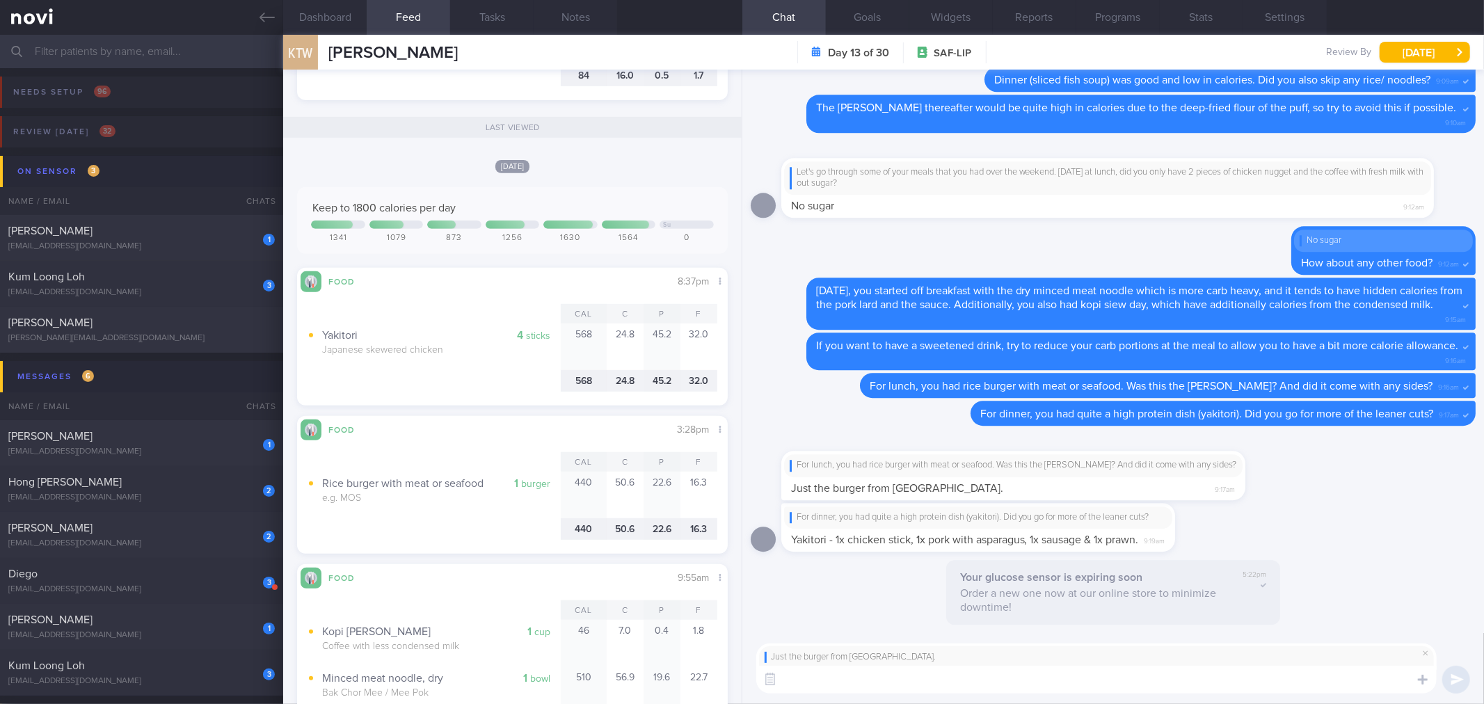
click at [915, 682] on textarea at bounding box center [1096, 680] width 680 height 28
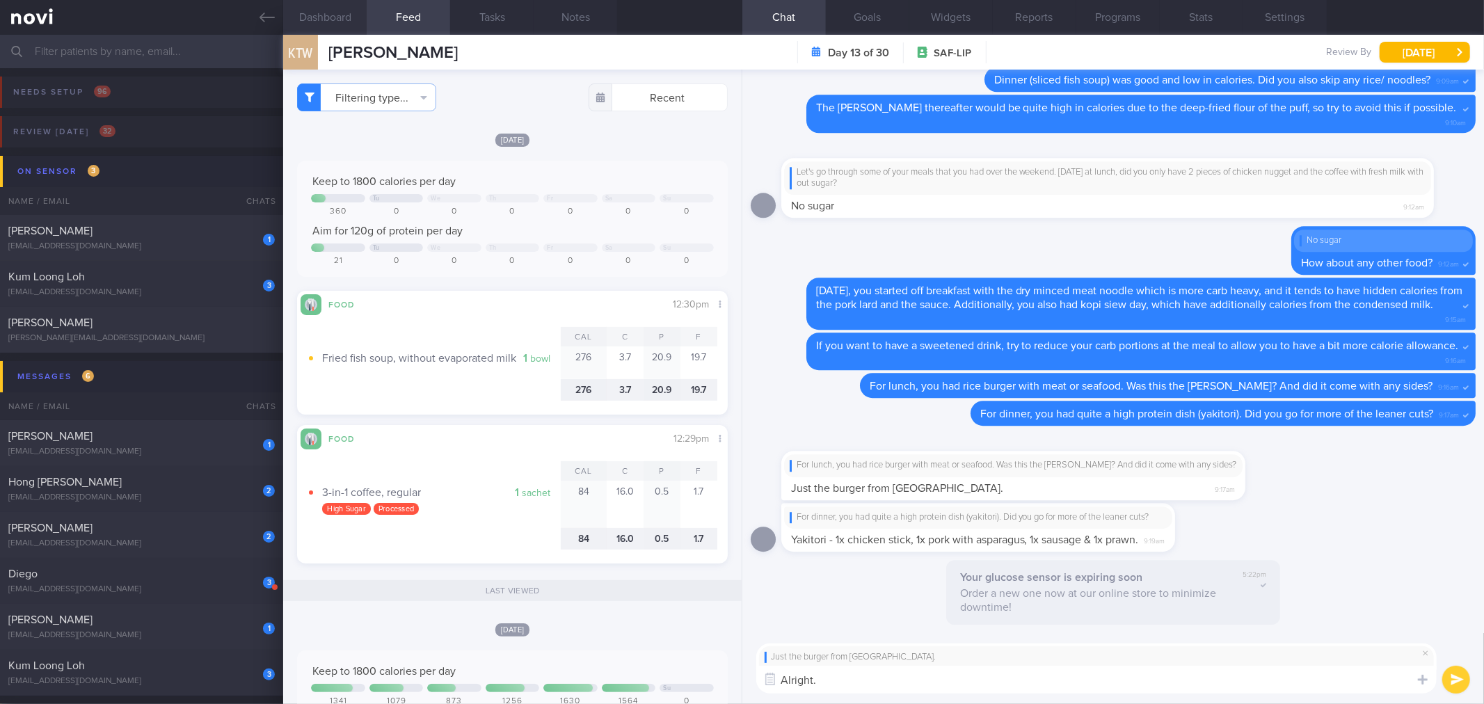
type textarea "Alright."
click at [353, 18] on button "Dashboard" at bounding box center [324, 17] width 83 height 35
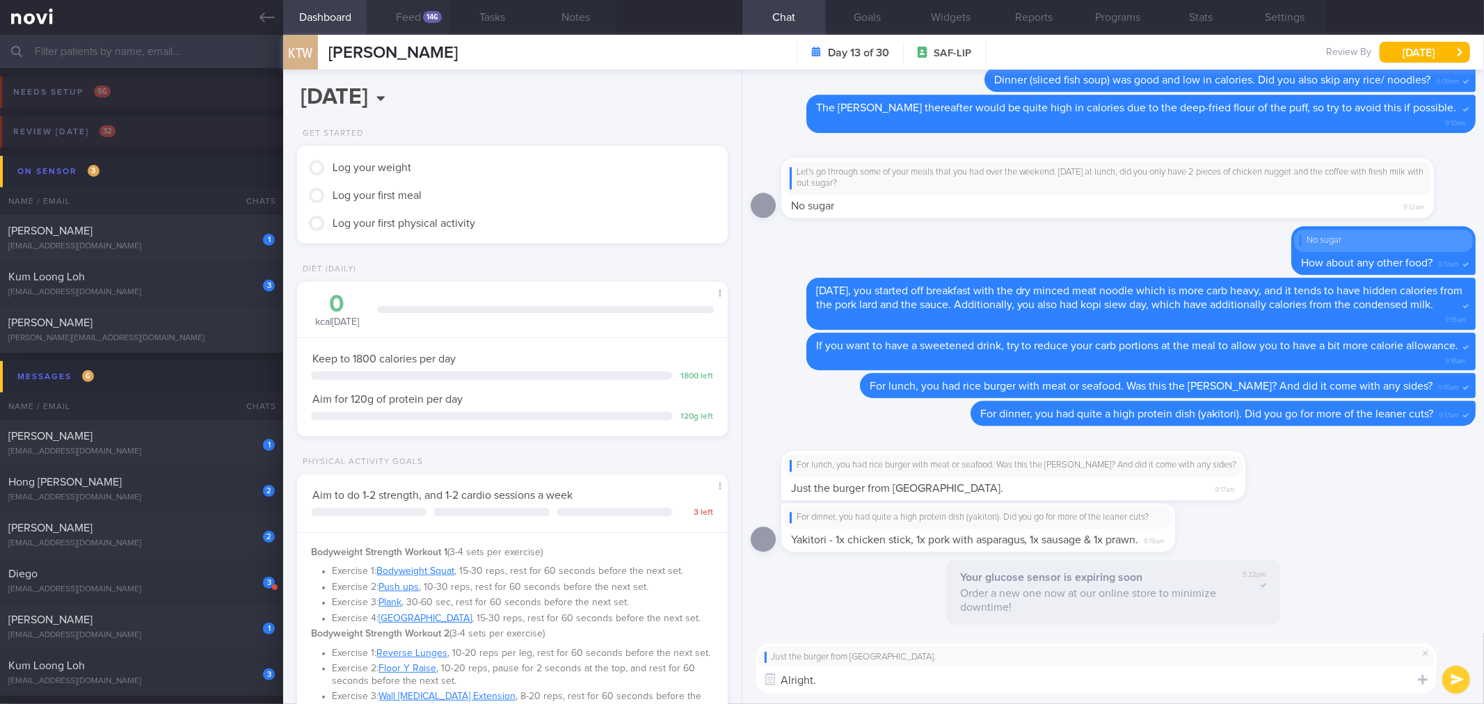
click at [421, 15] on button "Feed 146" at bounding box center [408, 17] width 83 height 35
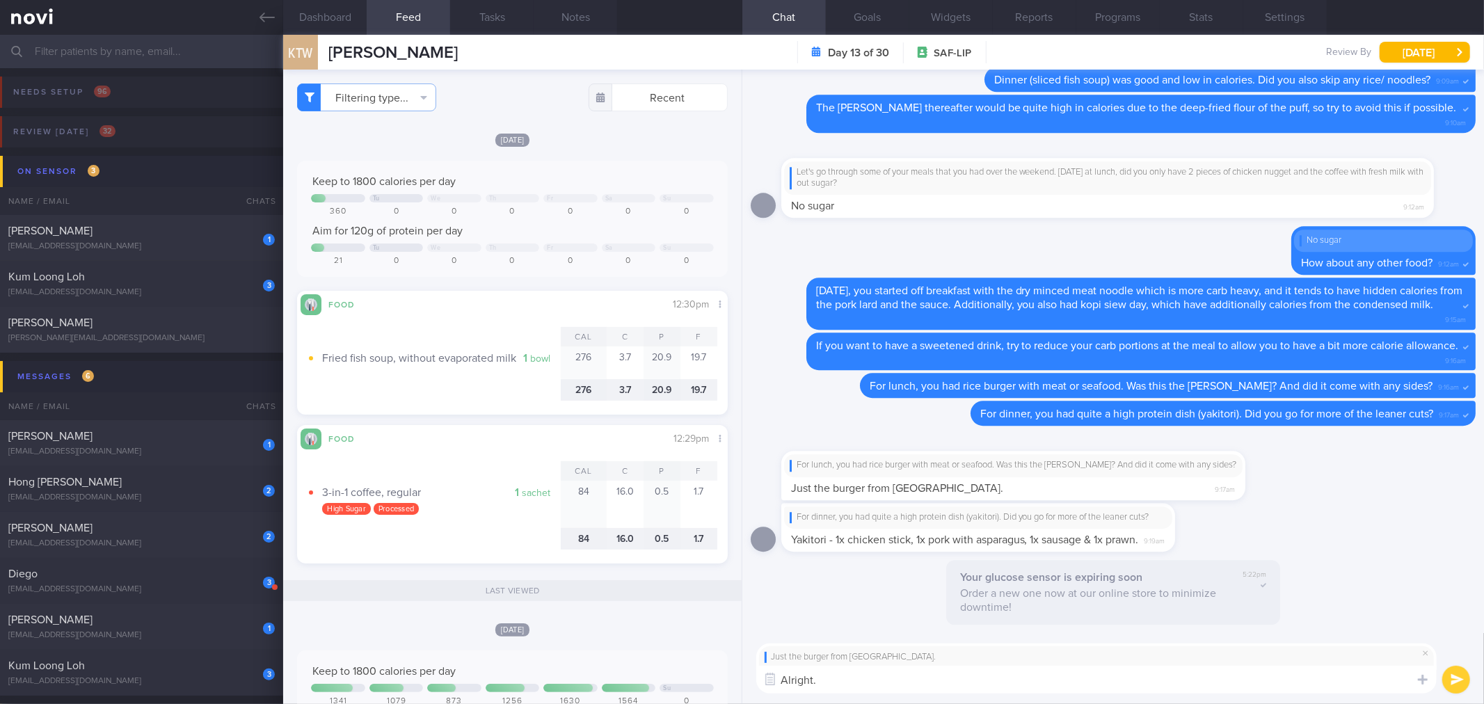
click at [917, 680] on textarea "Alright." at bounding box center [1096, 680] width 680 height 28
click at [995, 676] on textarea "Alright that's good." at bounding box center [1096, 680] width 680 height 28
type textarea "Alright that's fine"
drag, startPoint x: 932, startPoint y: 544, endPoint x: 1256, endPoint y: 541, distance: 323.5
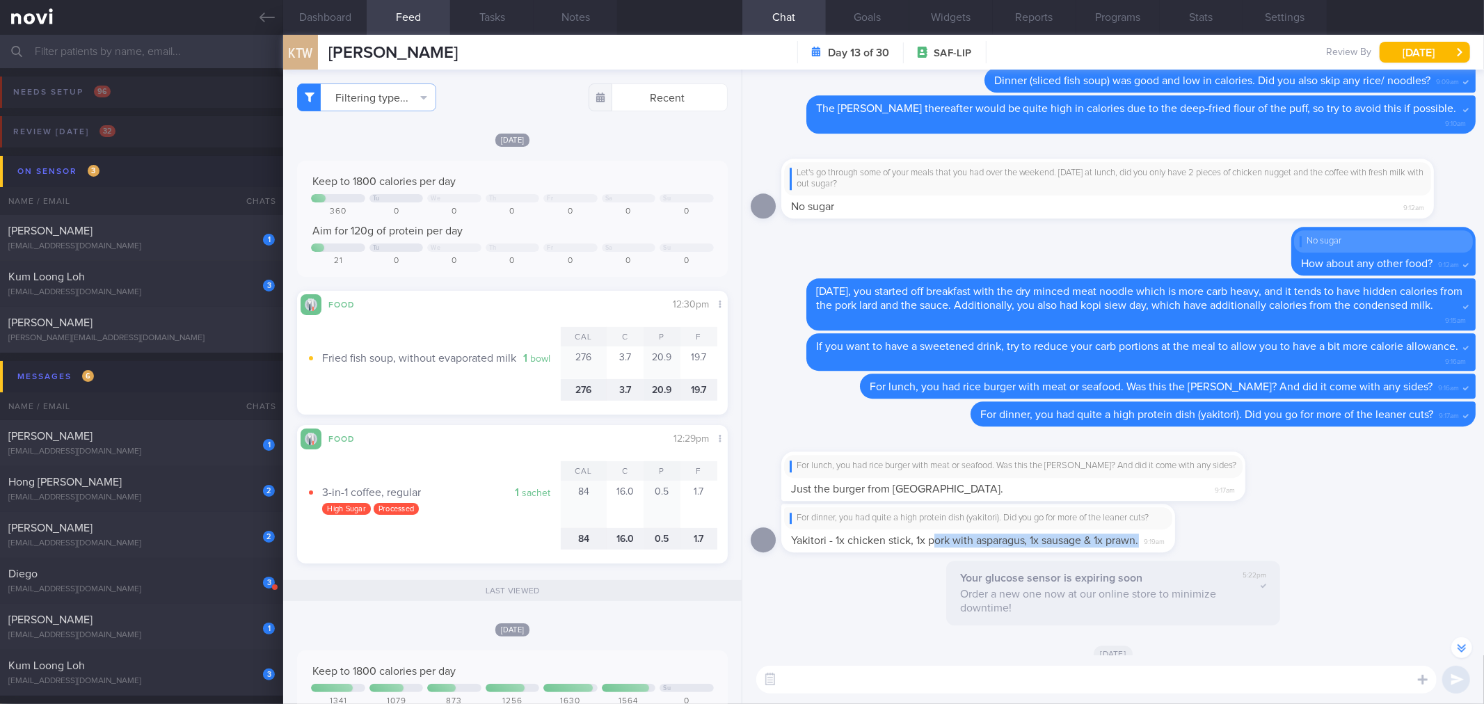
click at [1256, 541] on div "For dinner, you had quite a high protein dish (yakitori). Did you go for more o…" at bounding box center [1113, 532] width 725 height 57
click at [1033, 543] on span "Yakitori - 1x chicken stick, 1x pork with asparagus, 1x sausage & 1x prawn." at bounding box center [965, 540] width 348 height 11
drag, startPoint x: 998, startPoint y: 529, endPoint x: 1390, endPoint y: 518, distance: 391.9
click at [1409, 516] on div "For dinner, you had quite a high protein dish (yakitori). Did you go for more o…" at bounding box center [1113, 532] width 725 height 57
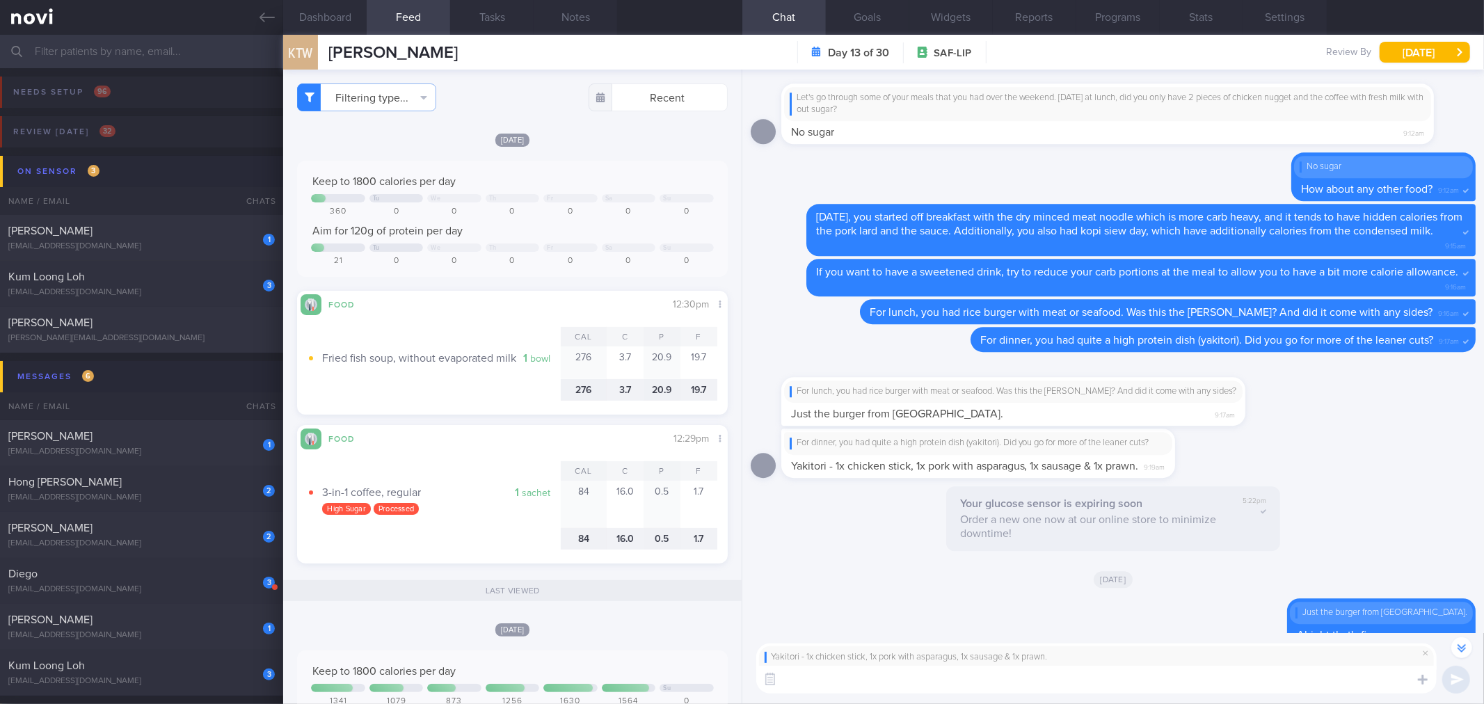
scroll to position [1, 0]
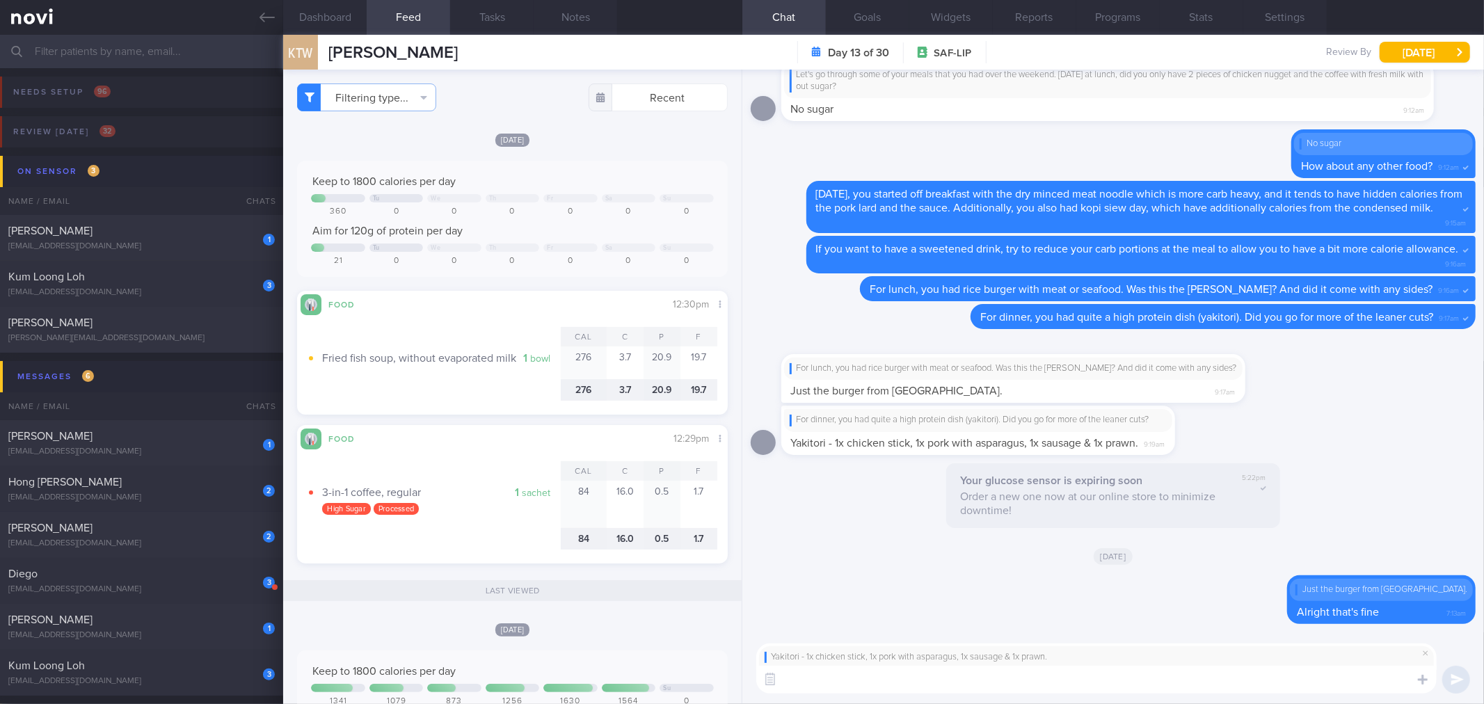
click at [1115, 674] on textarea at bounding box center [1096, 680] width 680 height 28
type textarea "This was also not too bad, though you'll want to prioritize more of the chicken…"
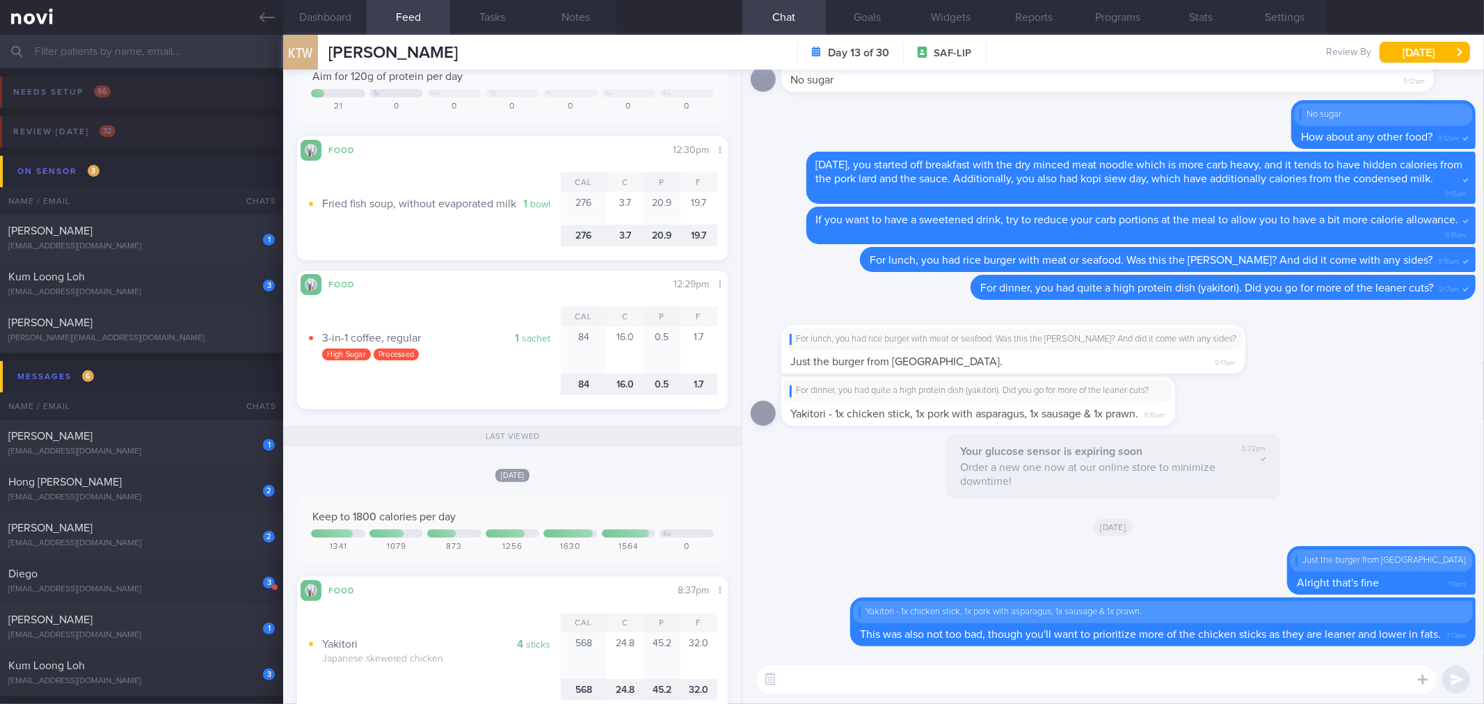
scroll to position [0, 0]
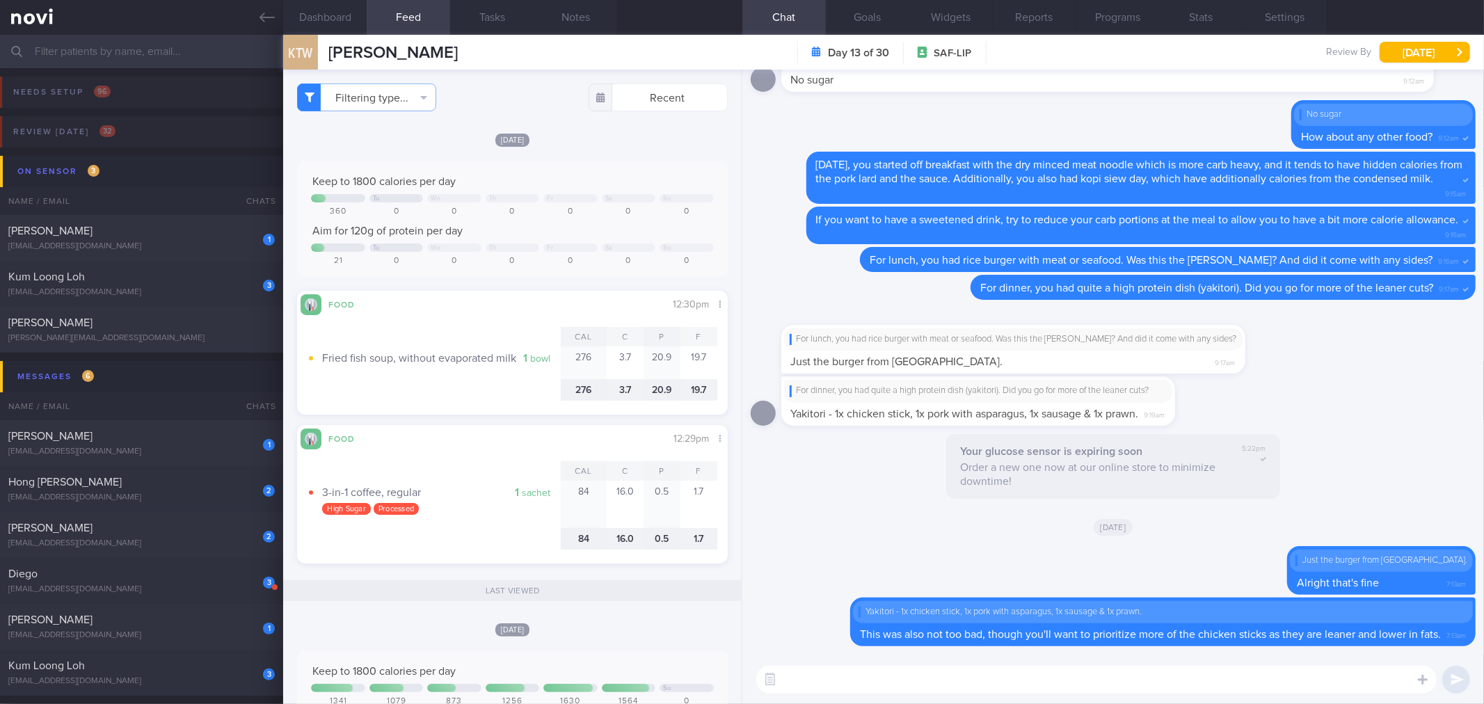
click at [877, 691] on textarea at bounding box center [1096, 680] width 680 height 28
type textarea "For your sweetened coffee, are you able to swap and use the alternative sweeten…"
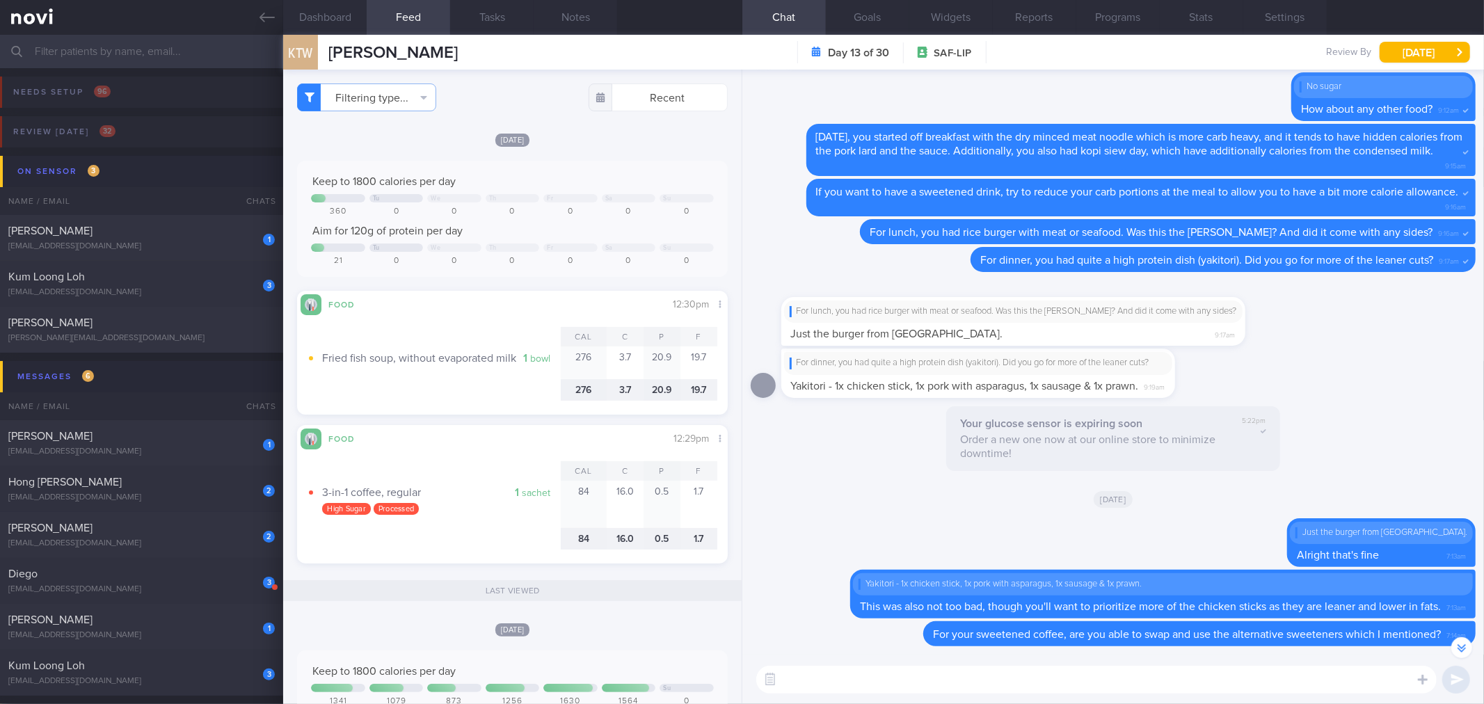
scroll to position [-26, 0]
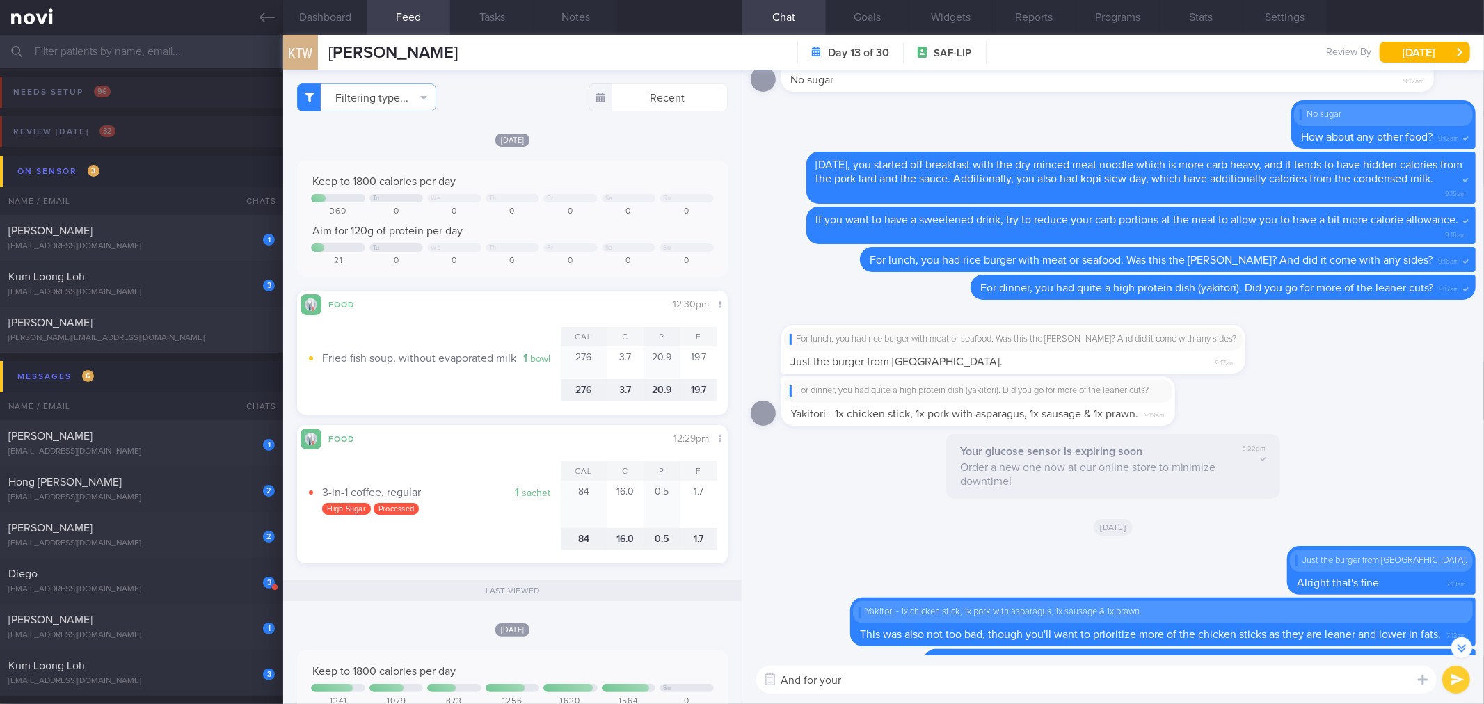
click at [969, 687] on textarea "And for your" at bounding box center [1096, 680] width 680 height 28
type textarea "And for your lunch [DATE], did you have the fried fish soup with any noodles/ r…"
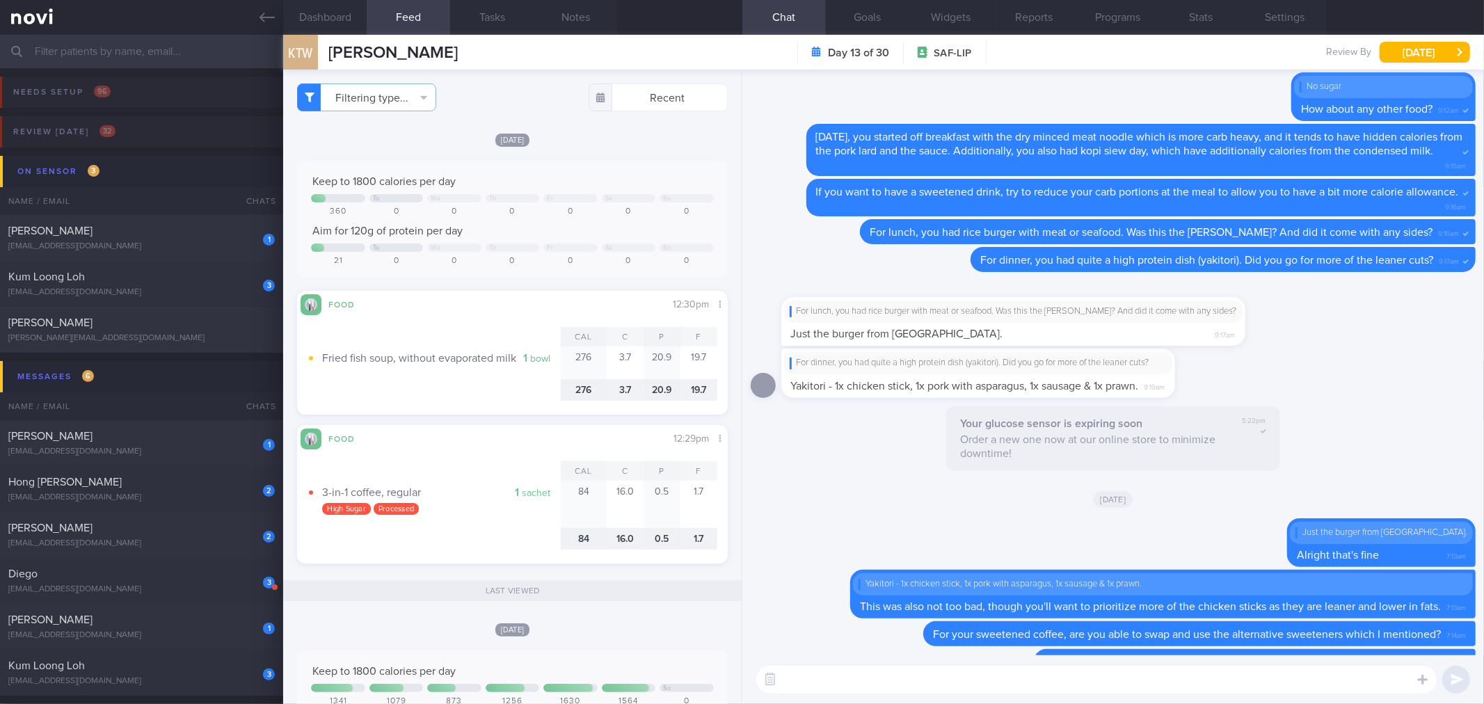
scroll to position [0, 0]
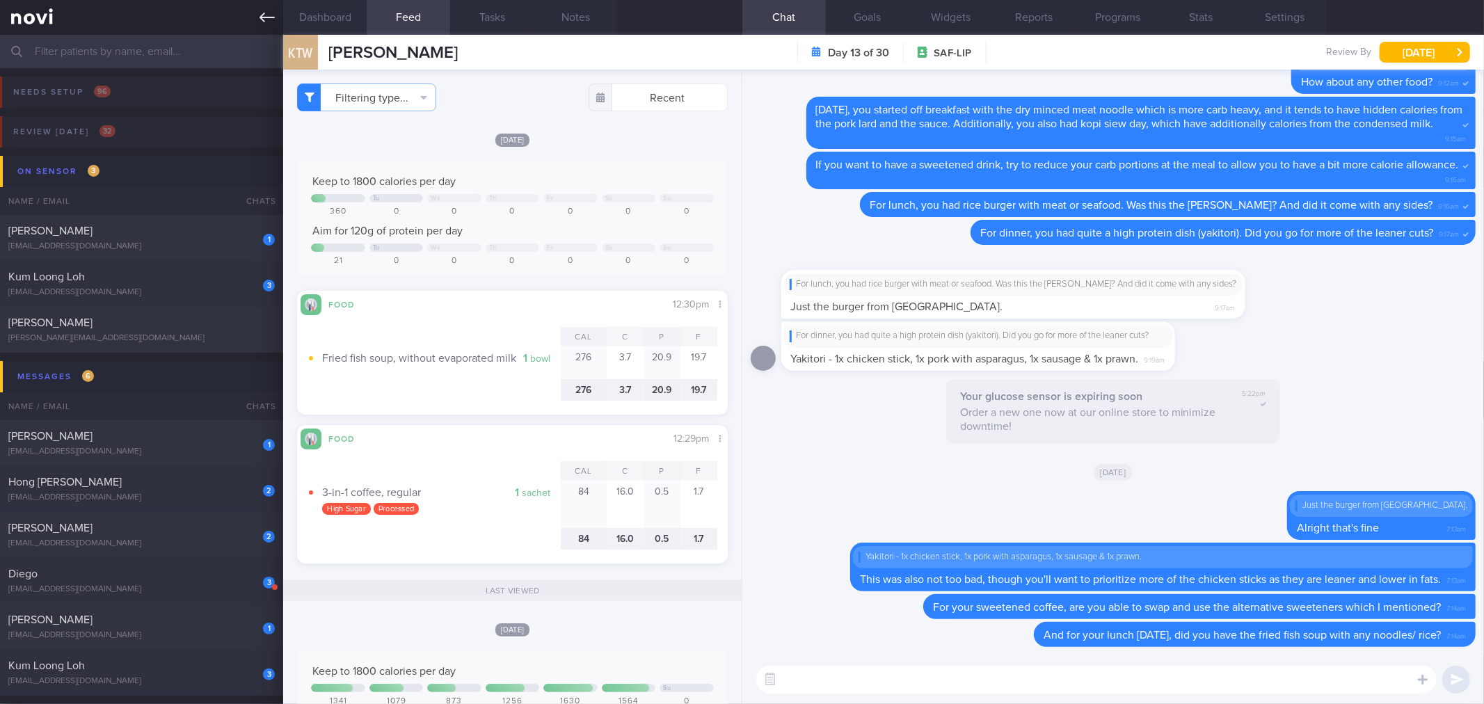
click at [274, 22] on icon at bounding box center [267, 17] width 15 height 15
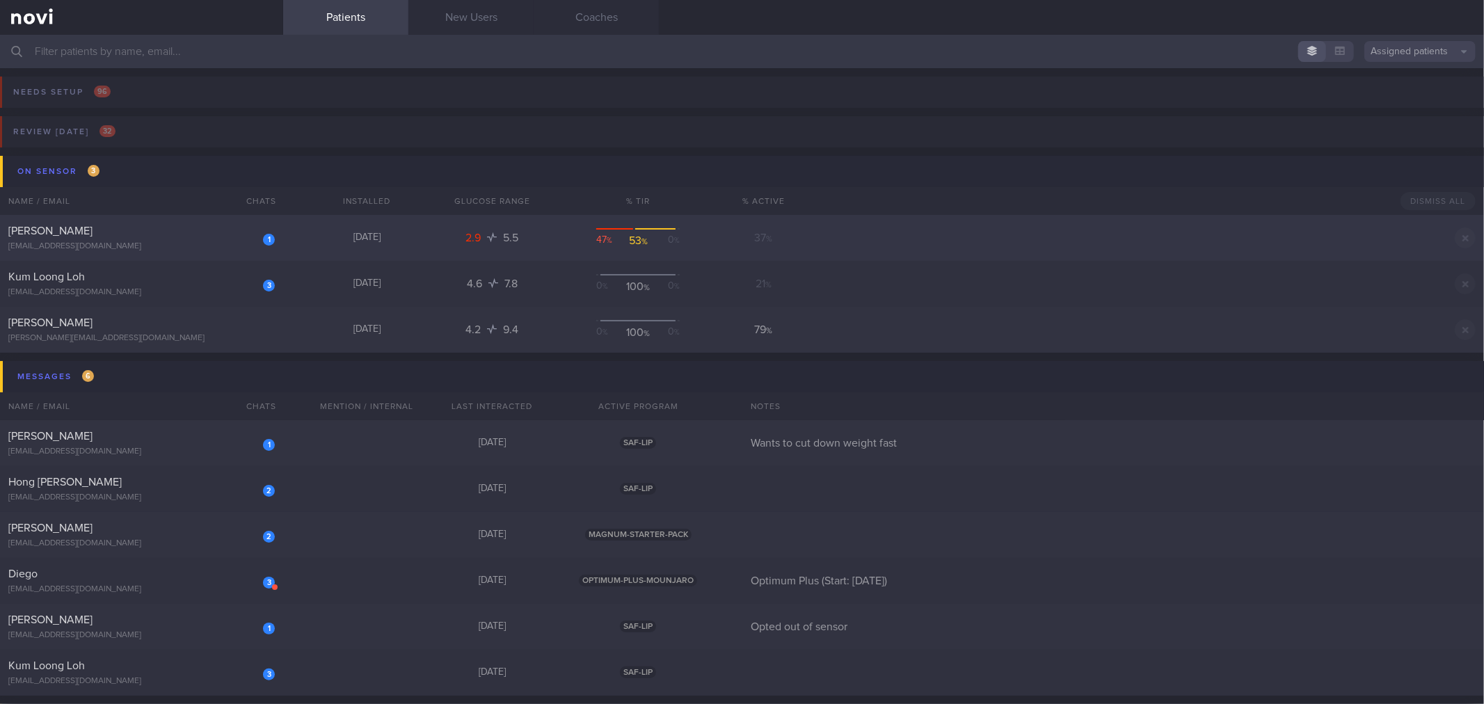
click at [217, 248] on div "[EMAIL_ADDRESS][DOMAIN_NAME]" at bounding box center [141, 246] width 266 height 10
select select "8"
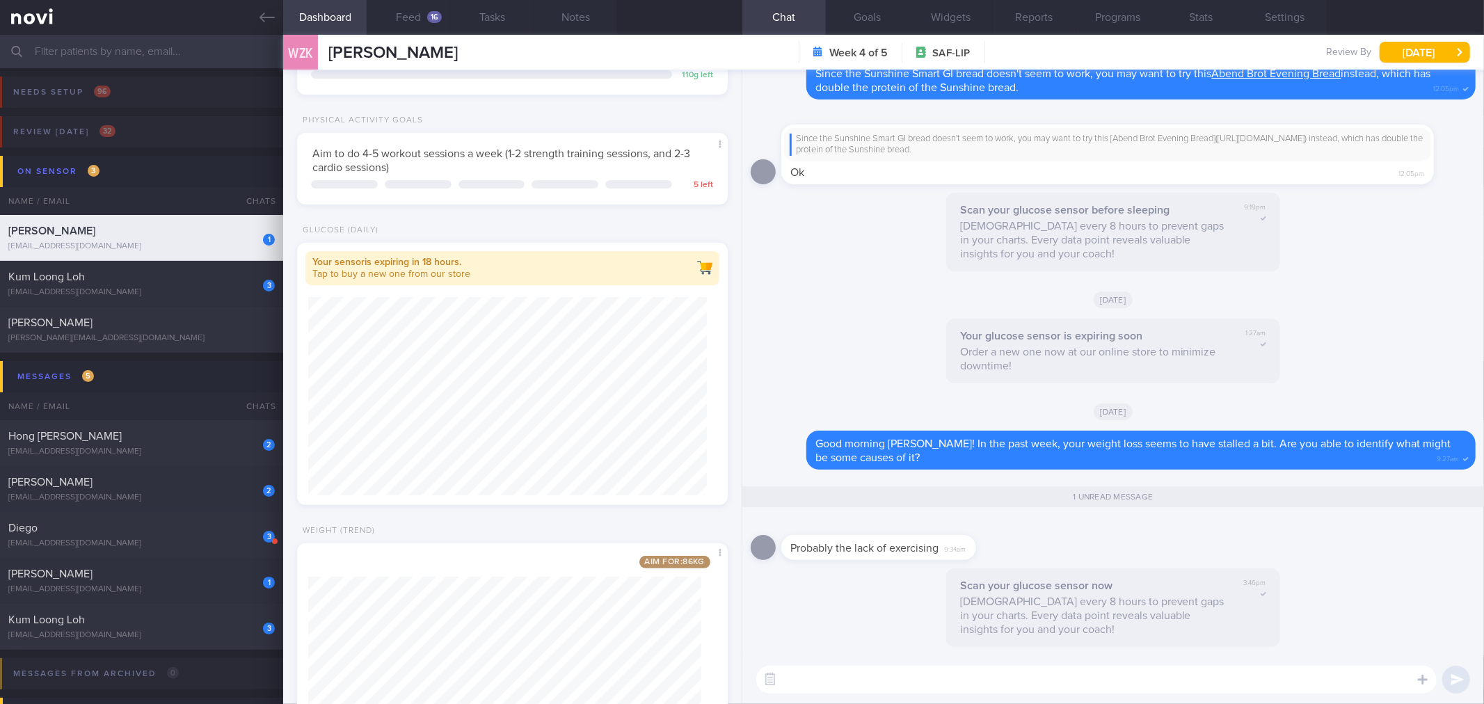
scroll to position [319, 0]
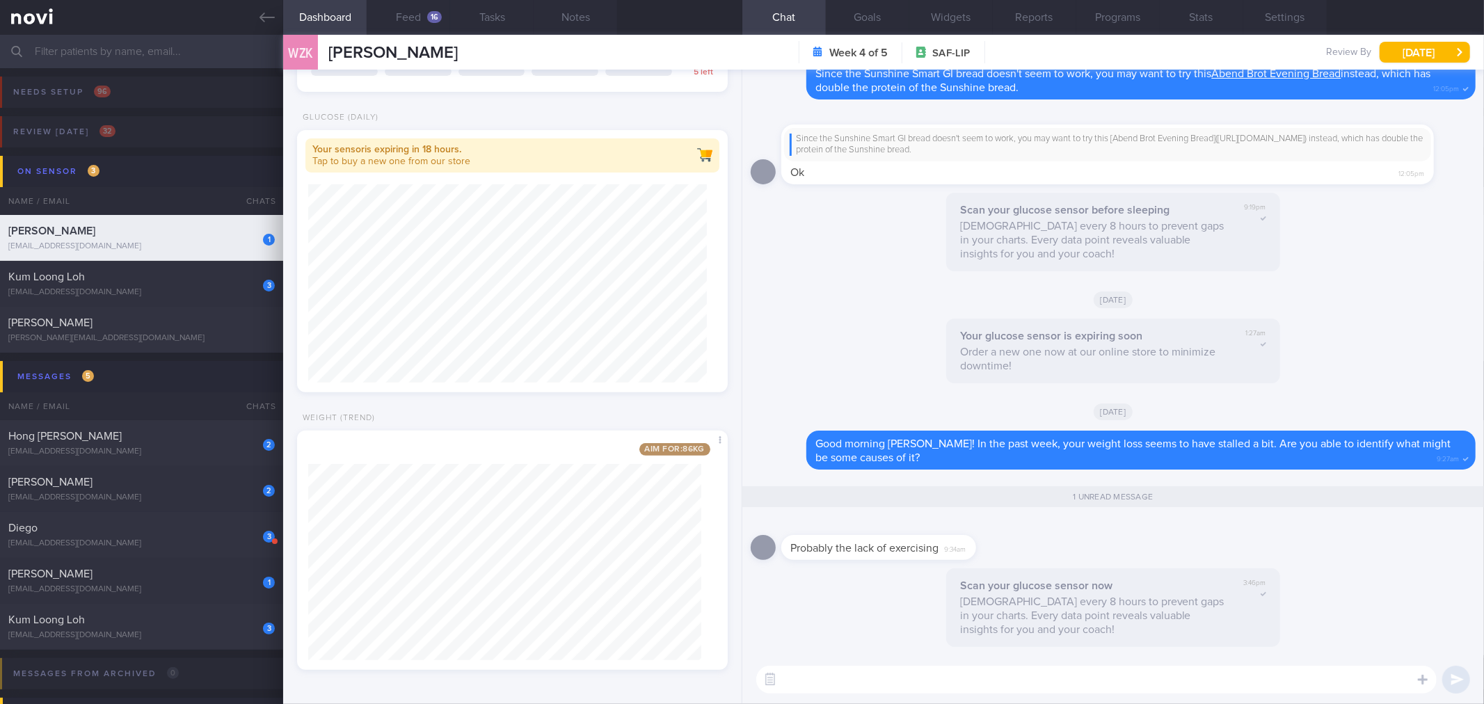
drag, startPoint x: 421, startPoint y: 22, endPoint x: 417, endPoint y: 49, distance: 26.7
click at [420, 22] on button "Feed 16" at bounding box center [408, 17] width 83 height 35
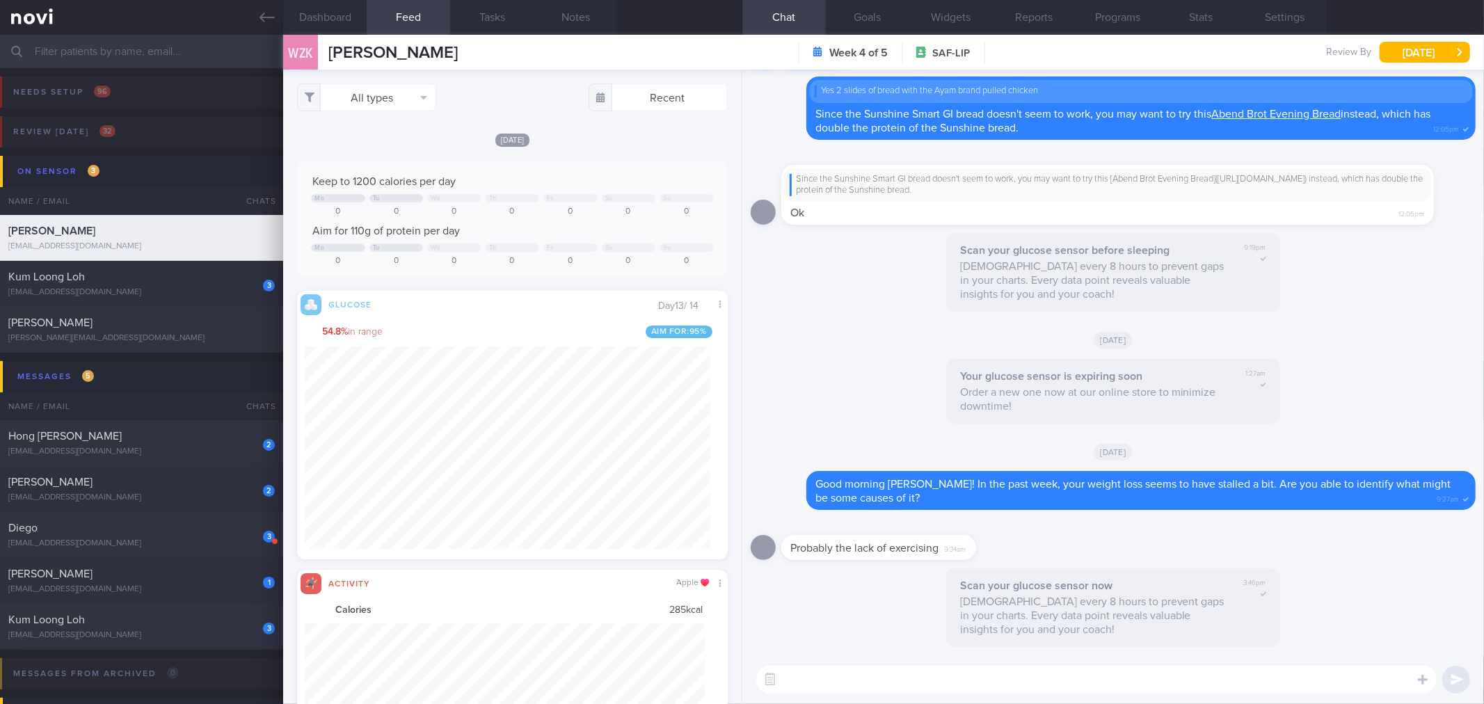
scroll to position [99, 400]
click at [423, 99] on icon "button" at bounding box center [424, 97] width 6 height 3
click at [398, 147] on button "Activity" at bounding box center [367, 145] width 138 height 21
click at [388, 182] on button "Weight" at bounding box center [367, 187] width 138 height 21
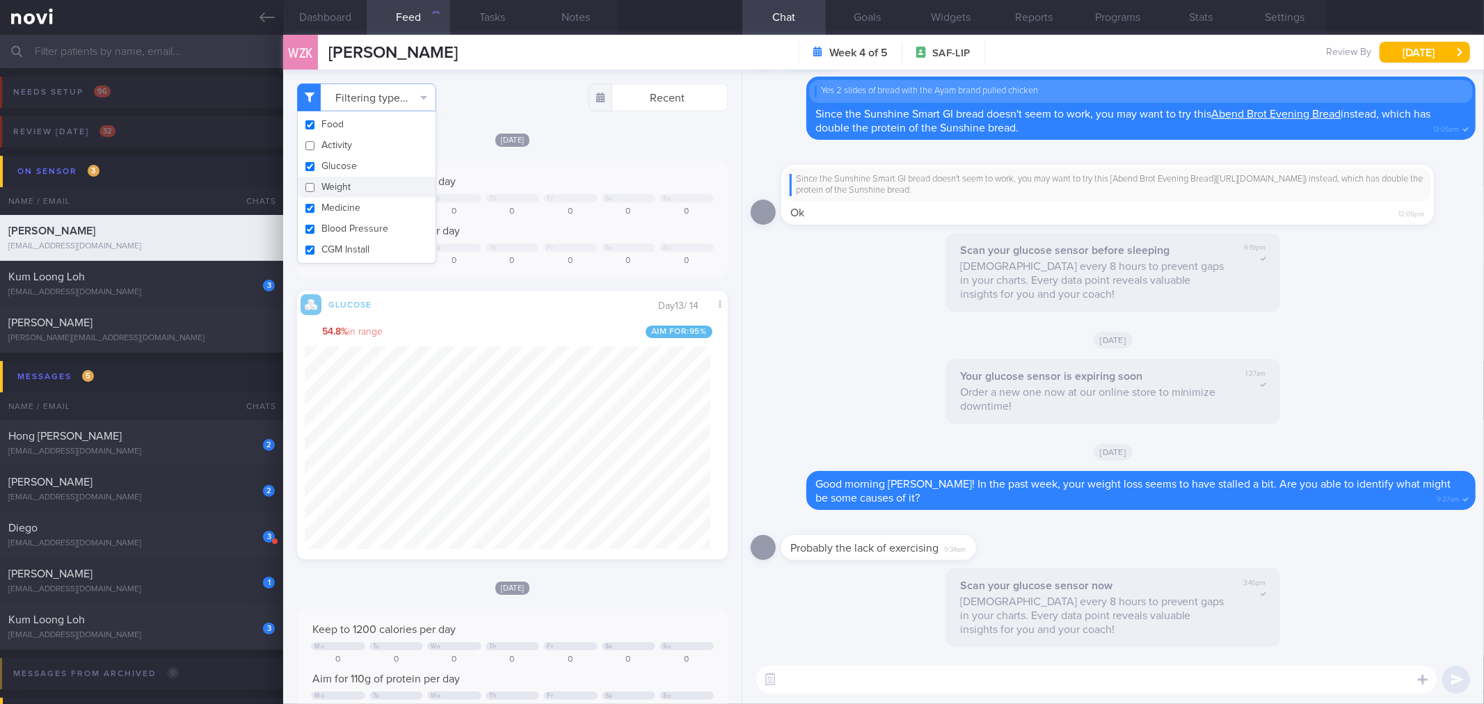
checkbox input "false"
click at [628, 127] on div "Filtering type... Food Activity Glucose Weight Medicine Blood Pressure [MEDICAL…" at bounding box center [512, 387] width 458 height 635
click at [589, 30] on button "Notes" at bounding box center [575, 17] width 83 height 35
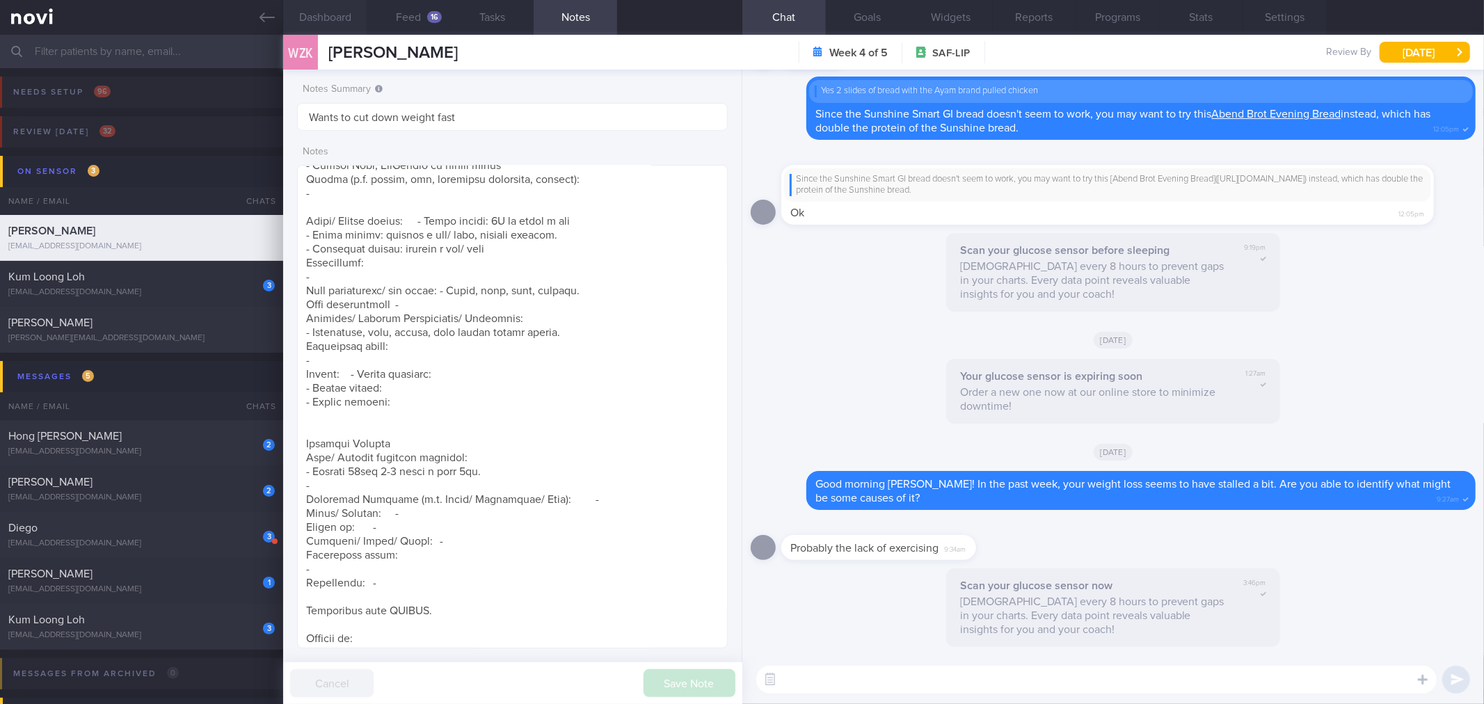
click at [357, 15] on button "Dashboard" at bounding box center [324, 17] width 83 height 35
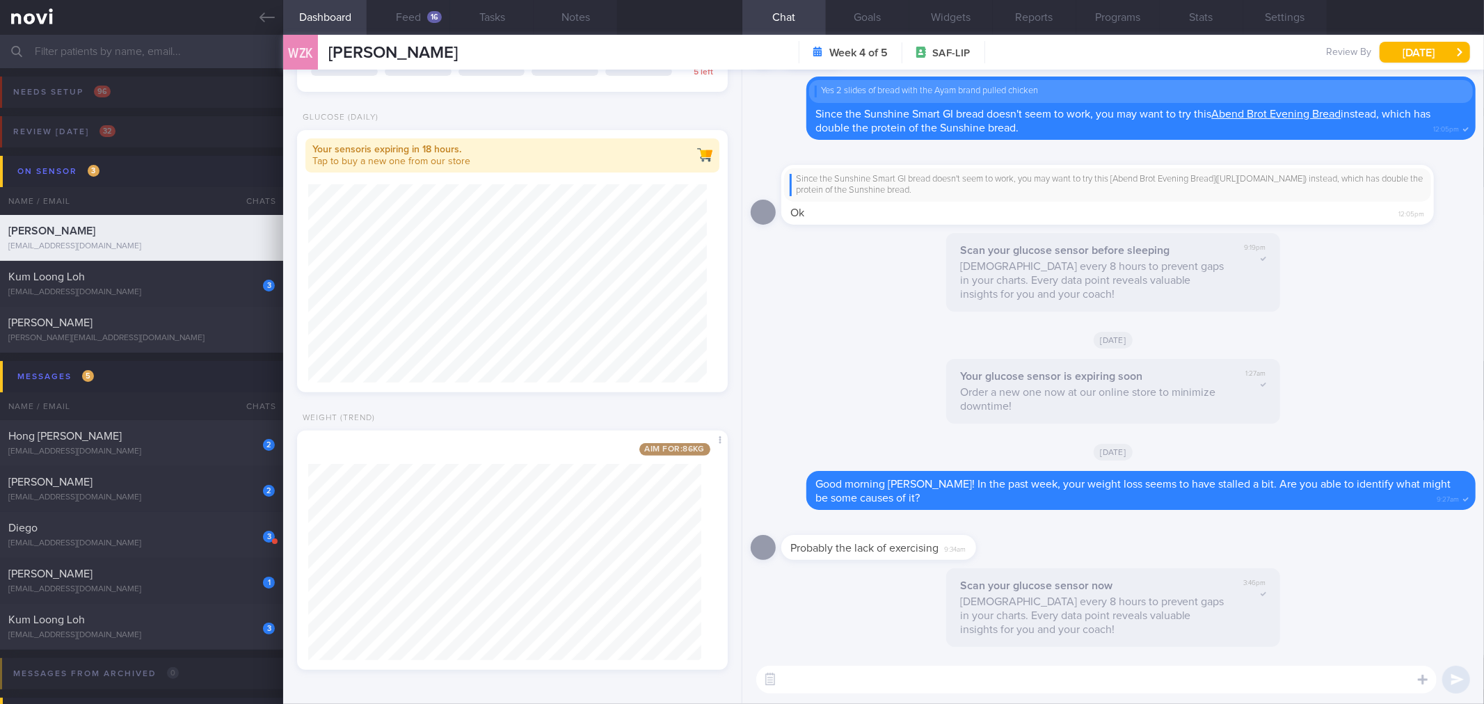
click at [904, 674] on textarea at bounding box center [1096, 680] width 680 height 28
type textarea "I"
type textarea "Okay do you think we can try to work on that for the coming week?"
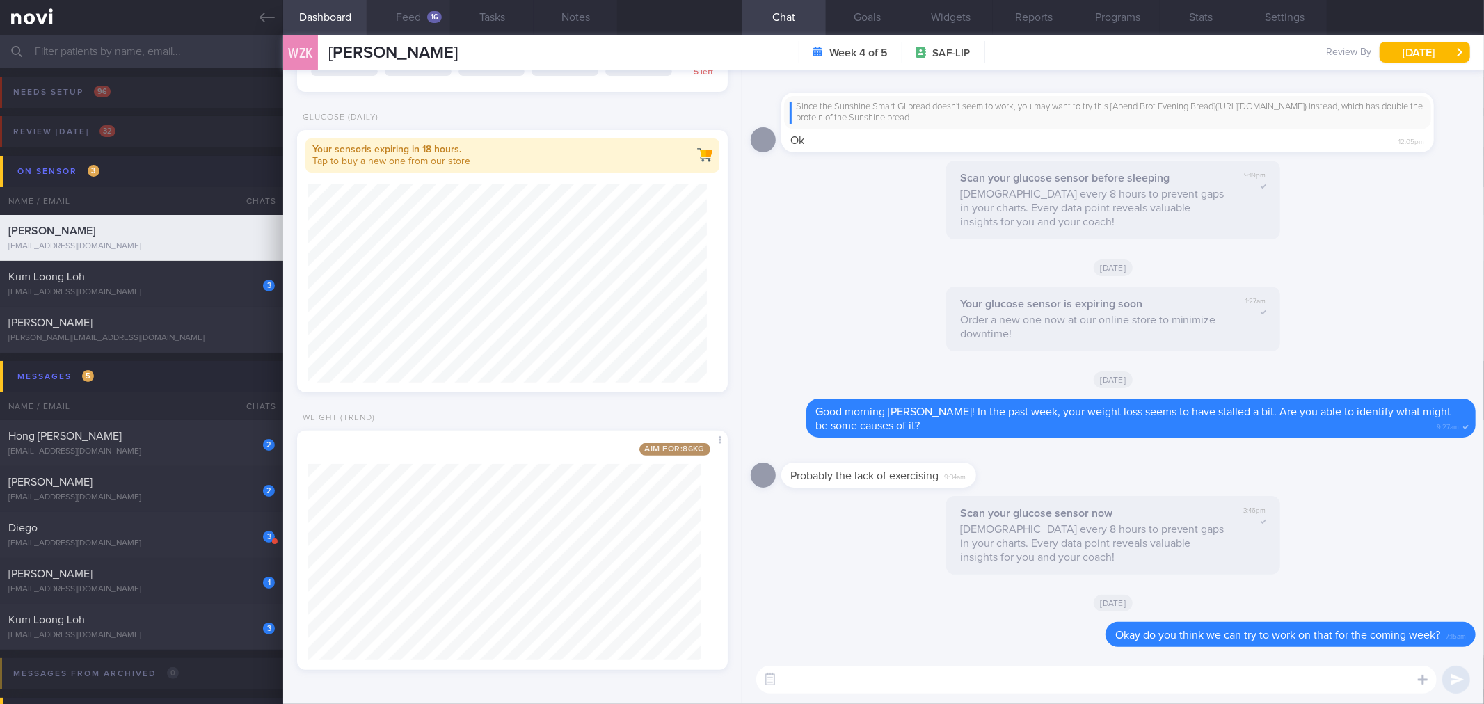
click at [442, 17] on button "Feed 16" at bounding box center [408, 17] width 83 height 35
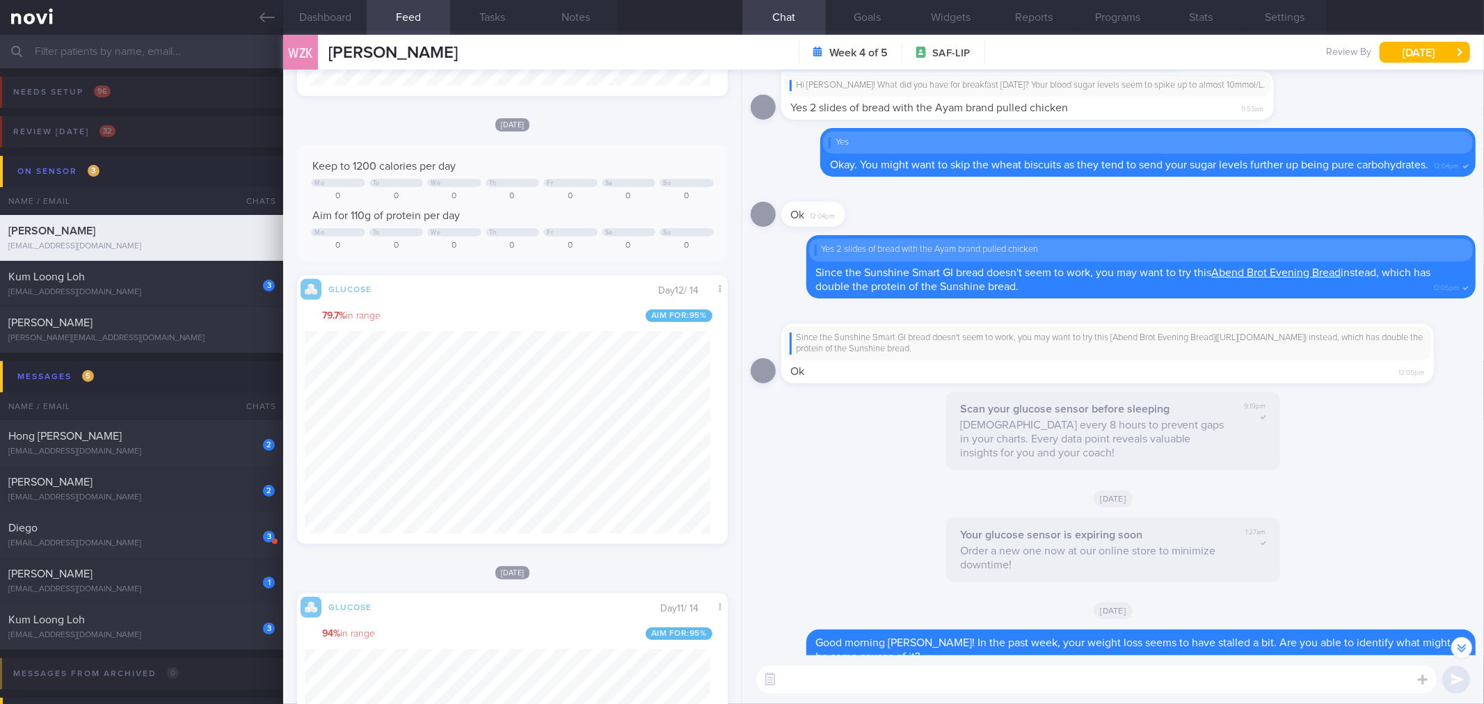
click at [870, 686] on textarea at bounding box center [1096, 680] width 680 height 28
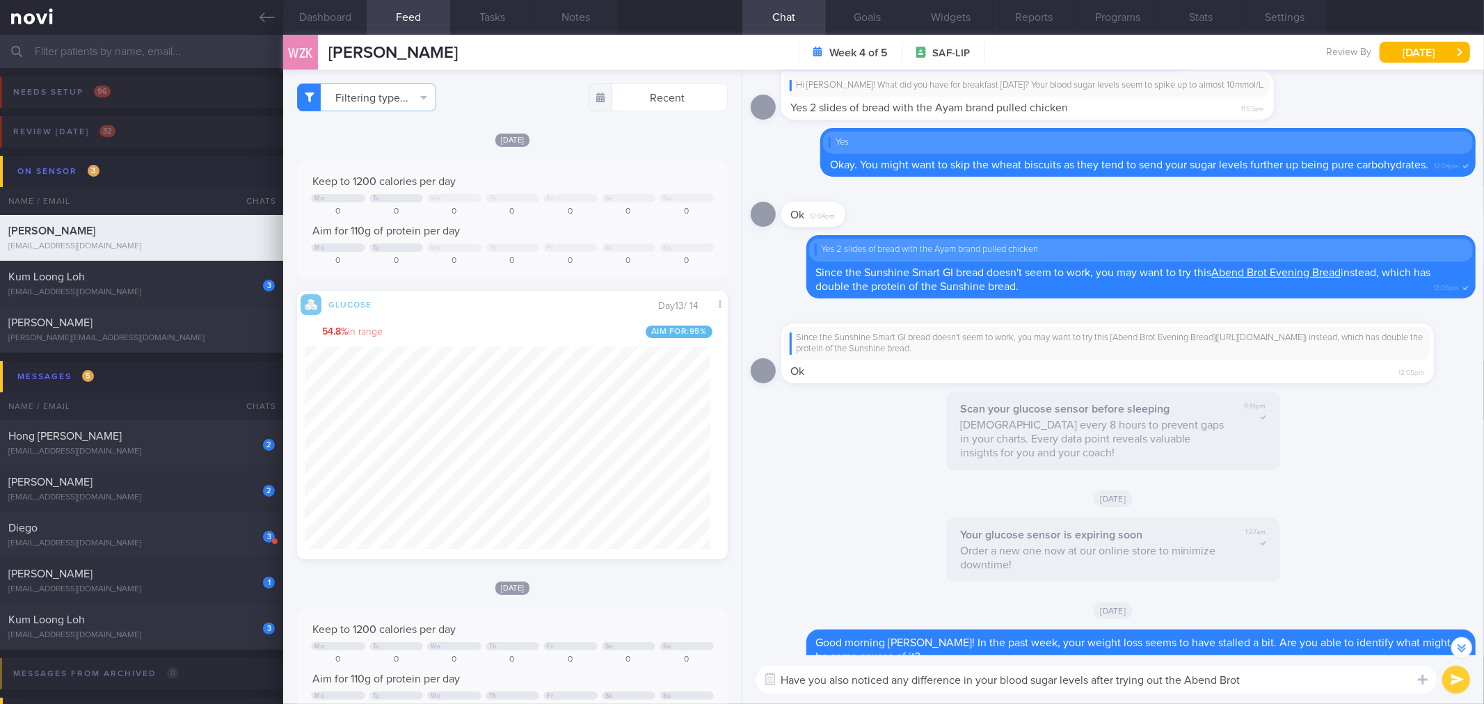
click at [1068, 671] on textarea "Have you also noticed any difference in your blood sugar levels after trying ou…" at bounding box center [1096, 680] width 680 height 28
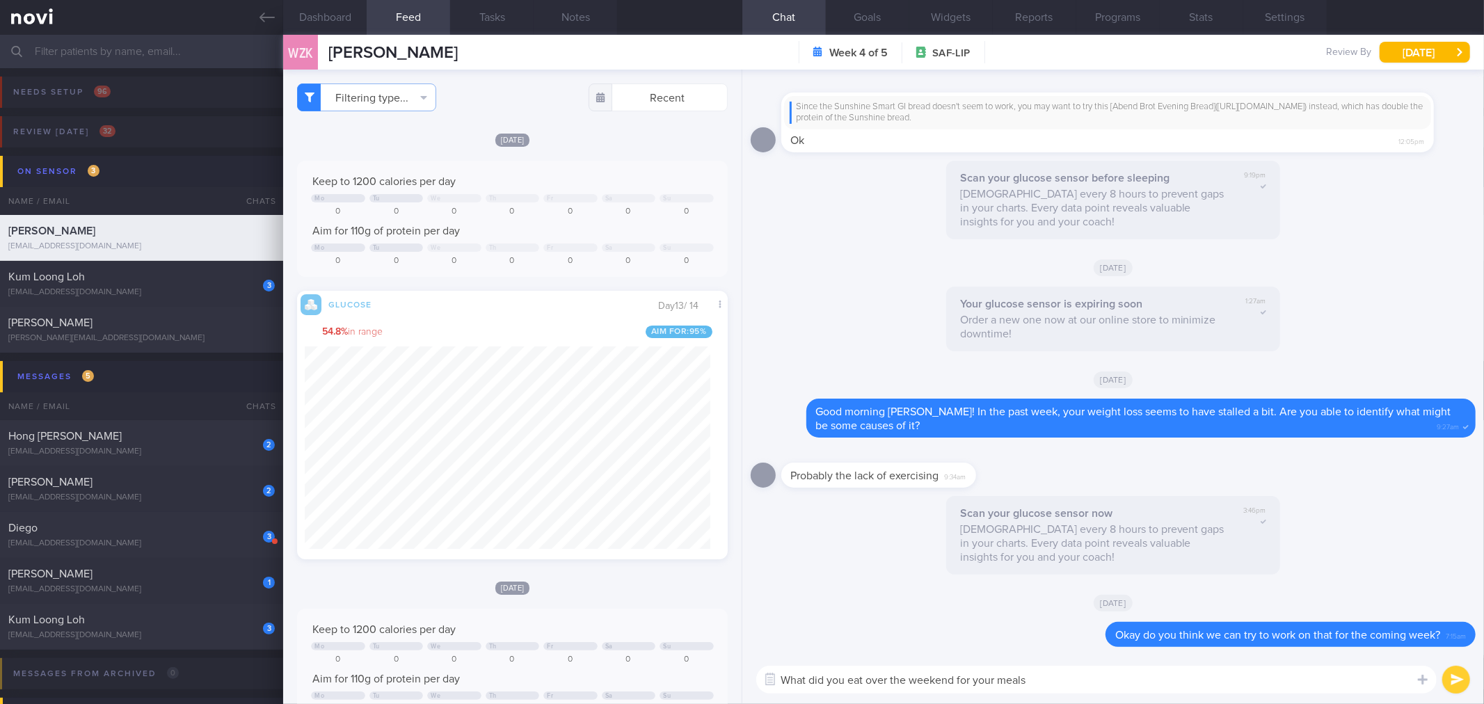
type textarea "What did you eat over the weekend for your meals?"
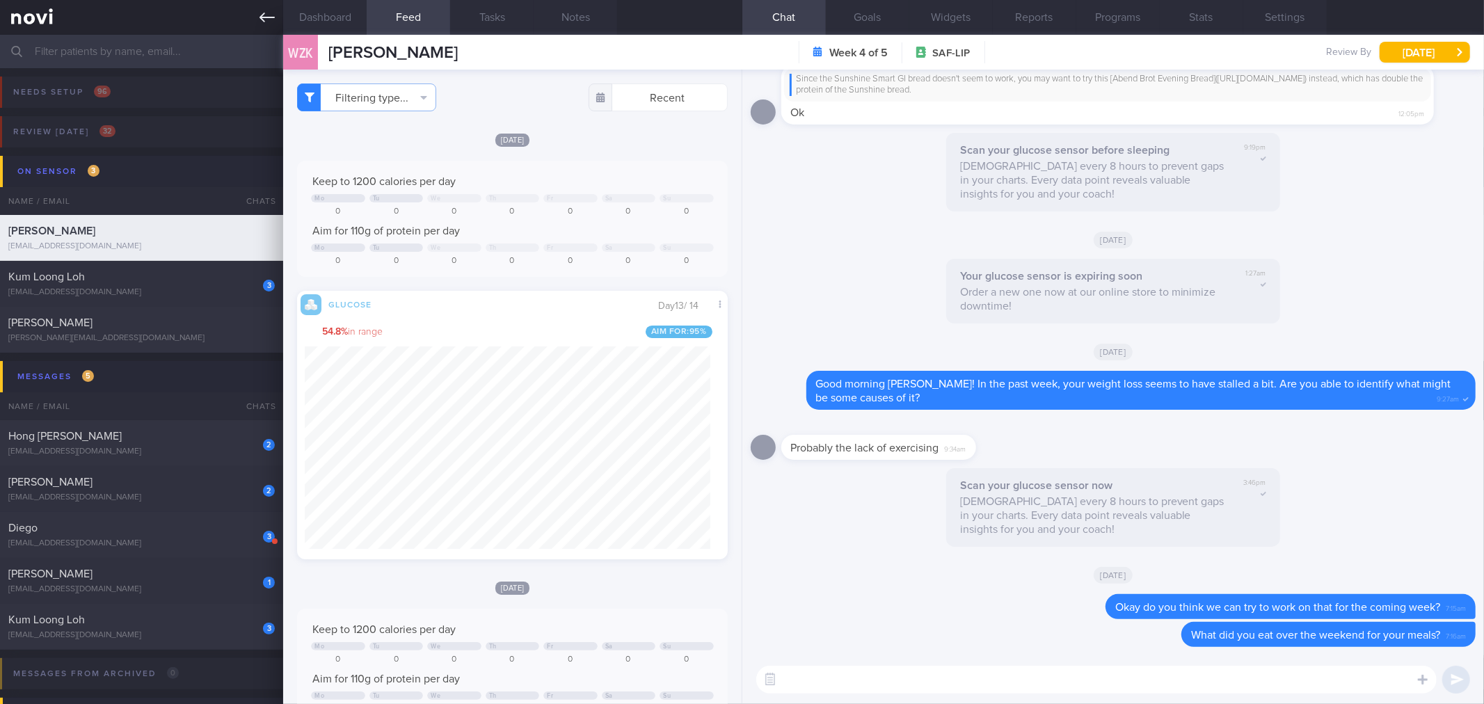
drag, startPoint x: 280, startPoint y: 13, endPoint x: 282, endPoint y: 29, distance: 16.8
click at [280, 13] on link at bounding box center [141, 17] width 283 height 35
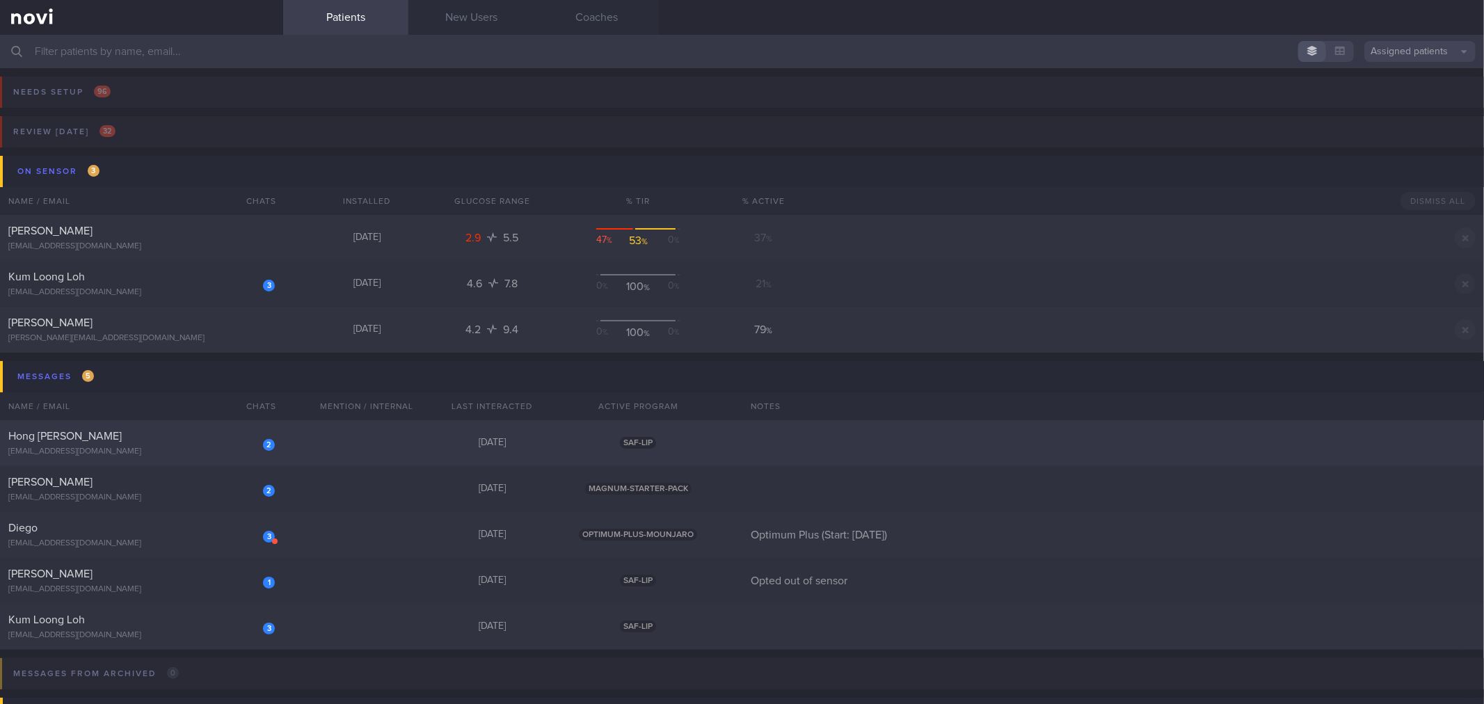
click at [266, 437] on div "2" at bounding box center [269, 444] width 12 height 14
select select "8"
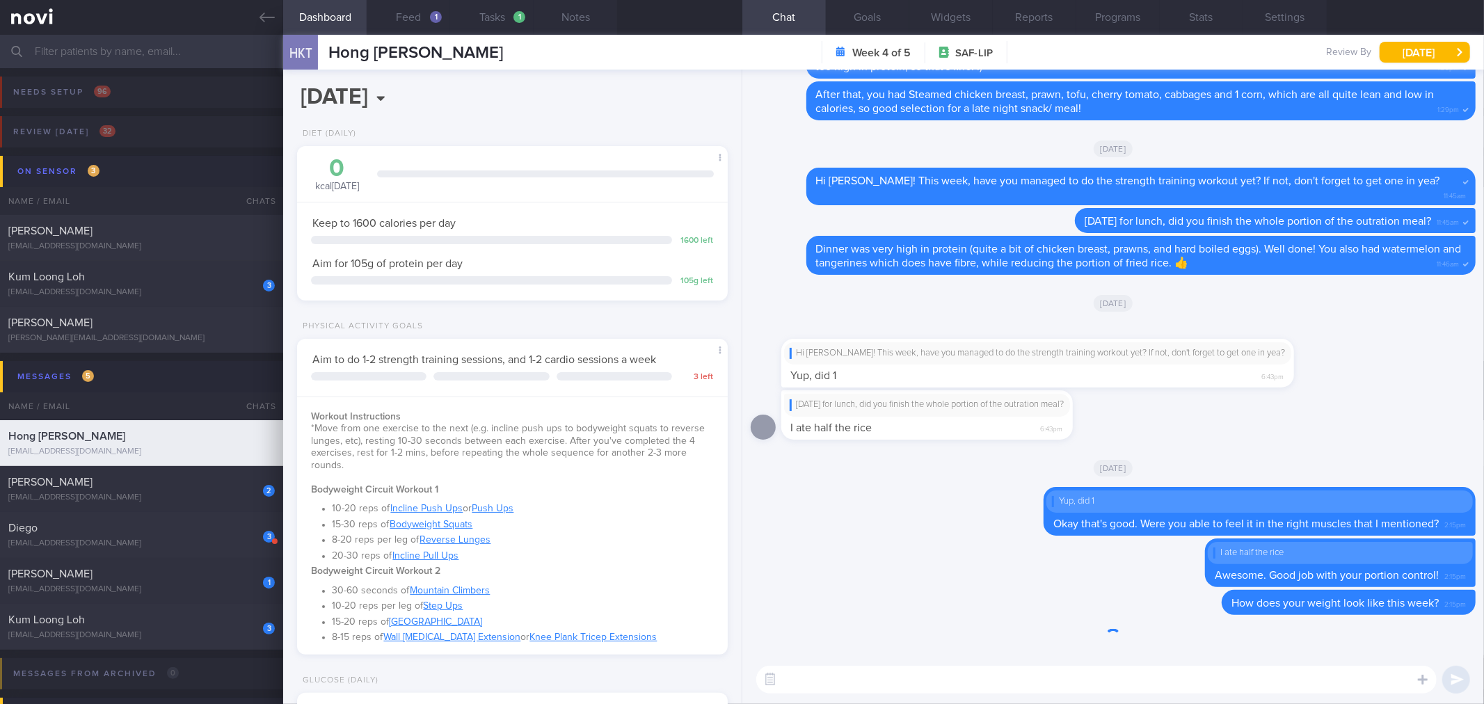
scroll to position [695548, 695372]
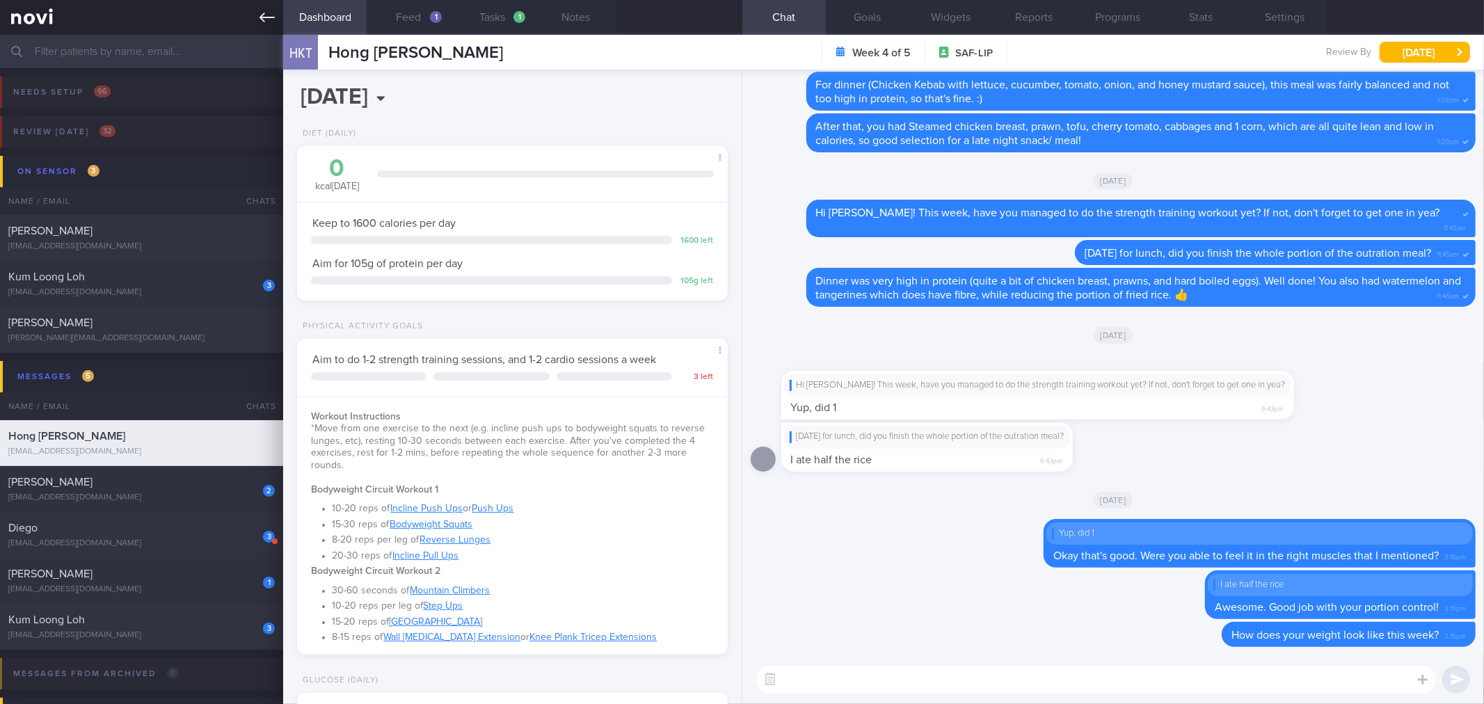
click at [270, 17] on icon at bounding box center [267, 18] width 15 height 10
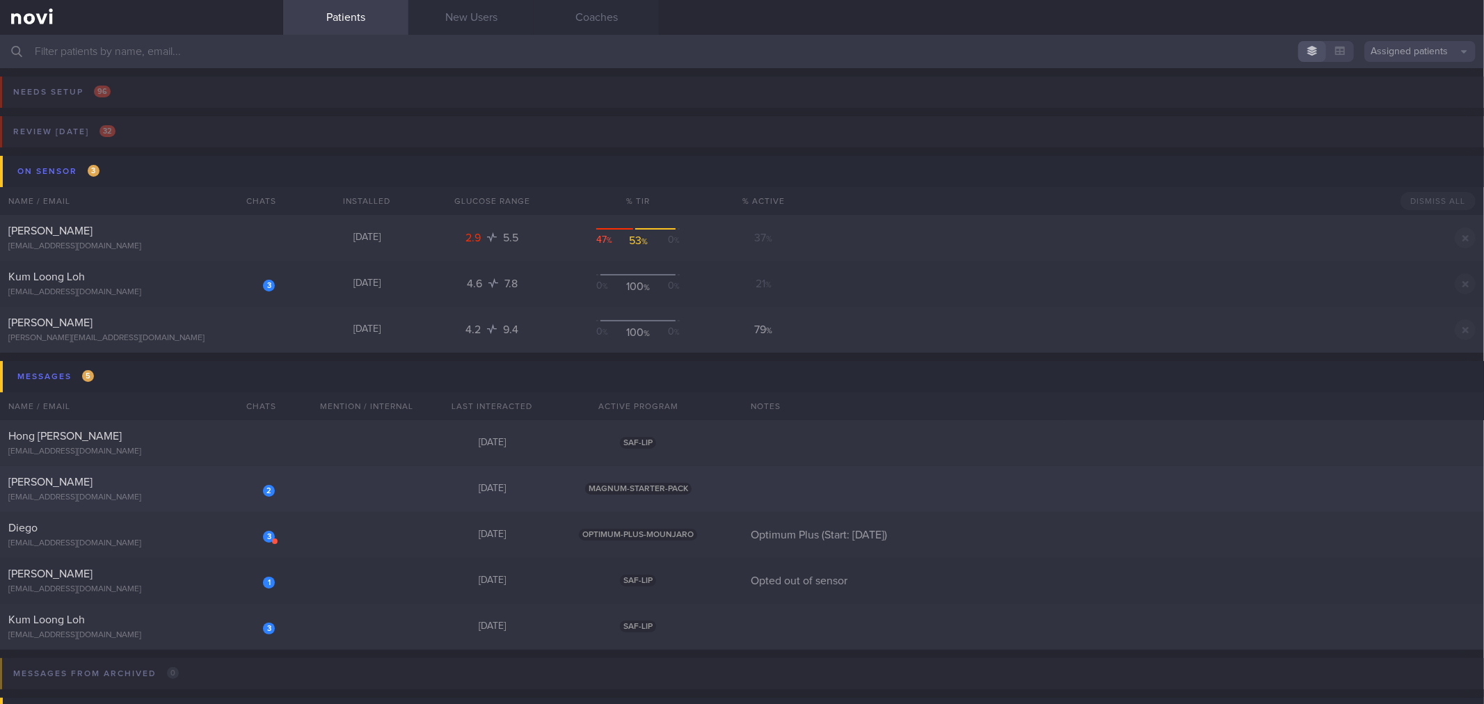
click at [183, 493] on div "[EMAIL_ADDRESS][DOMAIN_NAME]" at bounding box center [141, 498] width 266 height 10
select select "8"
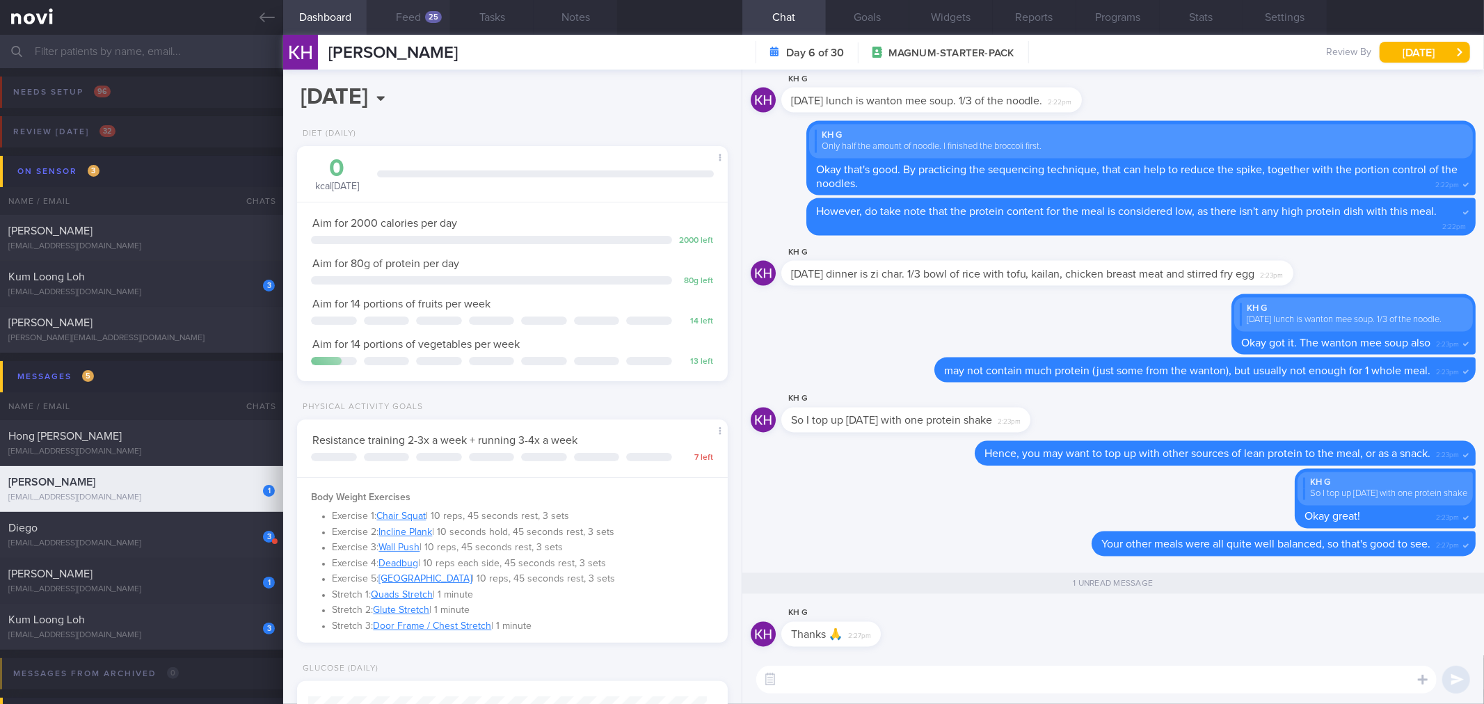
click at [419, 24] on button "Feed 25" at bounding box center [408, 17] width 83 height 35
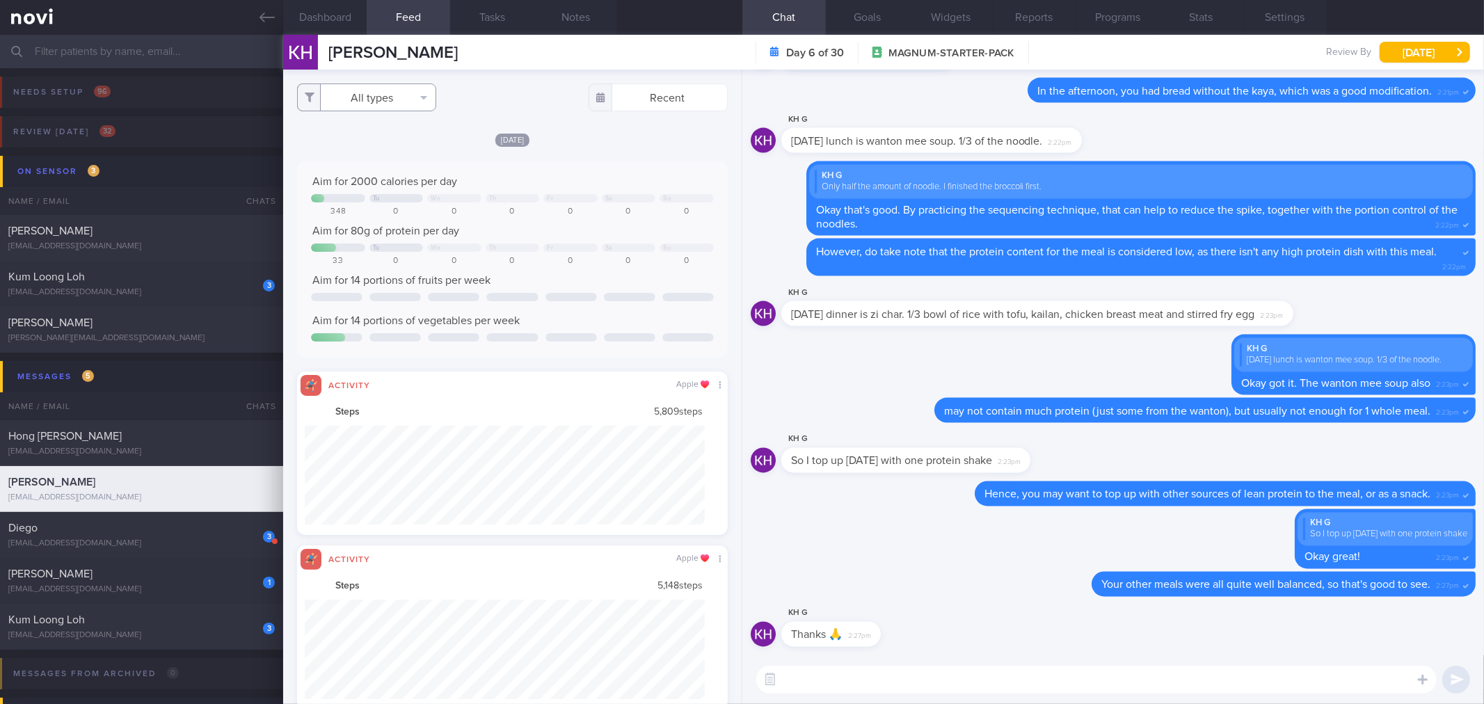
click at [408, 88] on button "All types" at bounding box center [366, 97] width 139 height 28
click at [379, 151] on button "Activity" at bounding box center [367, 145] width 138 height 21
checkbox input "false"
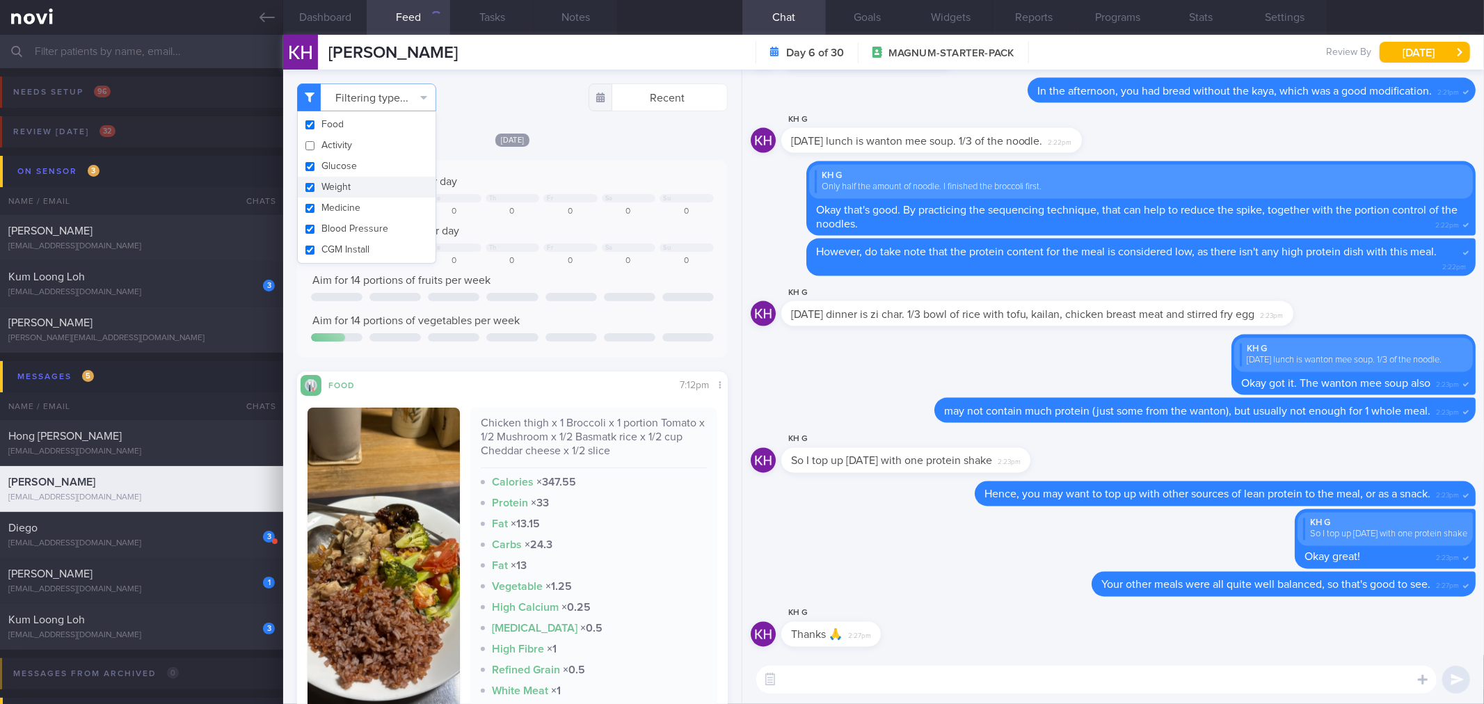
click at [378, 189] on button "Weight" at bounding box center [367, 187] width 138 height 21
checkbox input "false"
click at [534, 138] on div "[DATE]" at bounding box center [512, 139] width 430 height 15
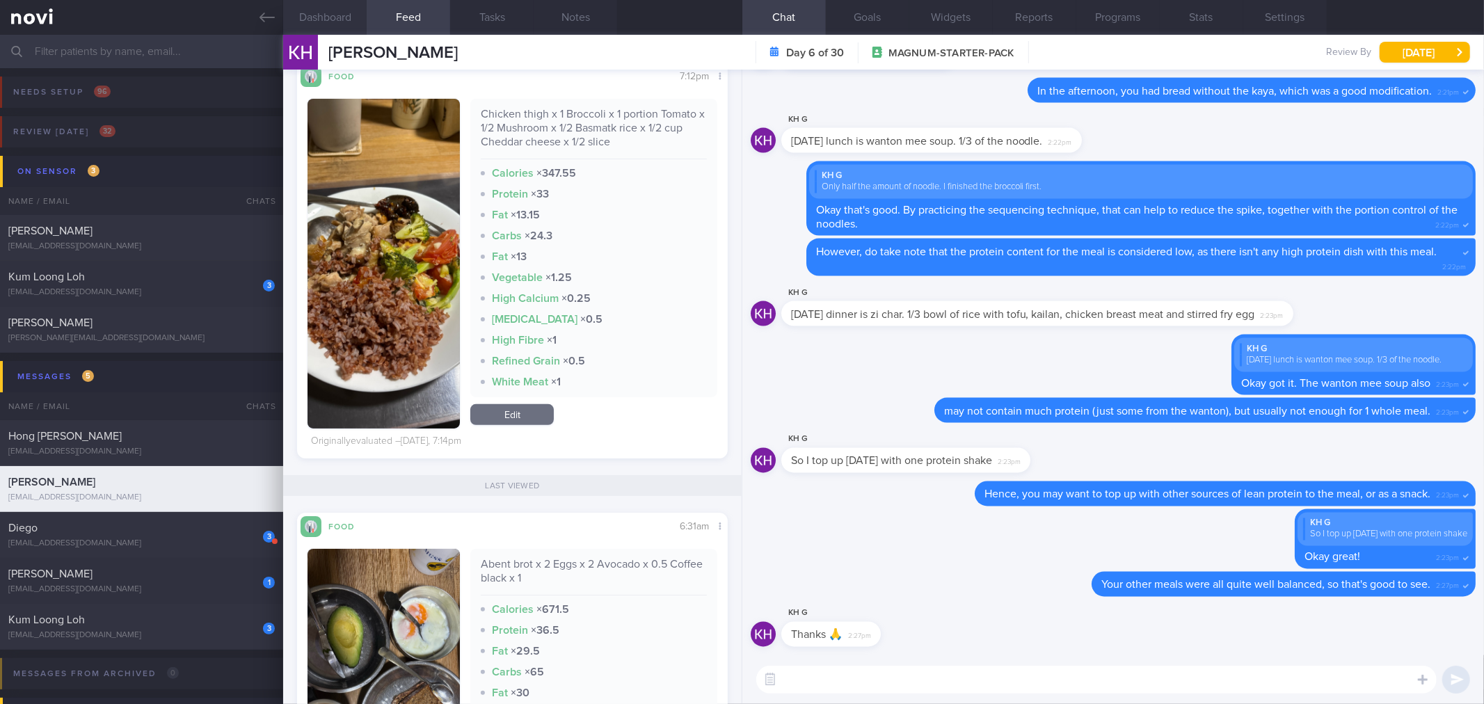
click at [360, 15] on button "Dashboard" at bounding box center [324, 17] width 83 height 35
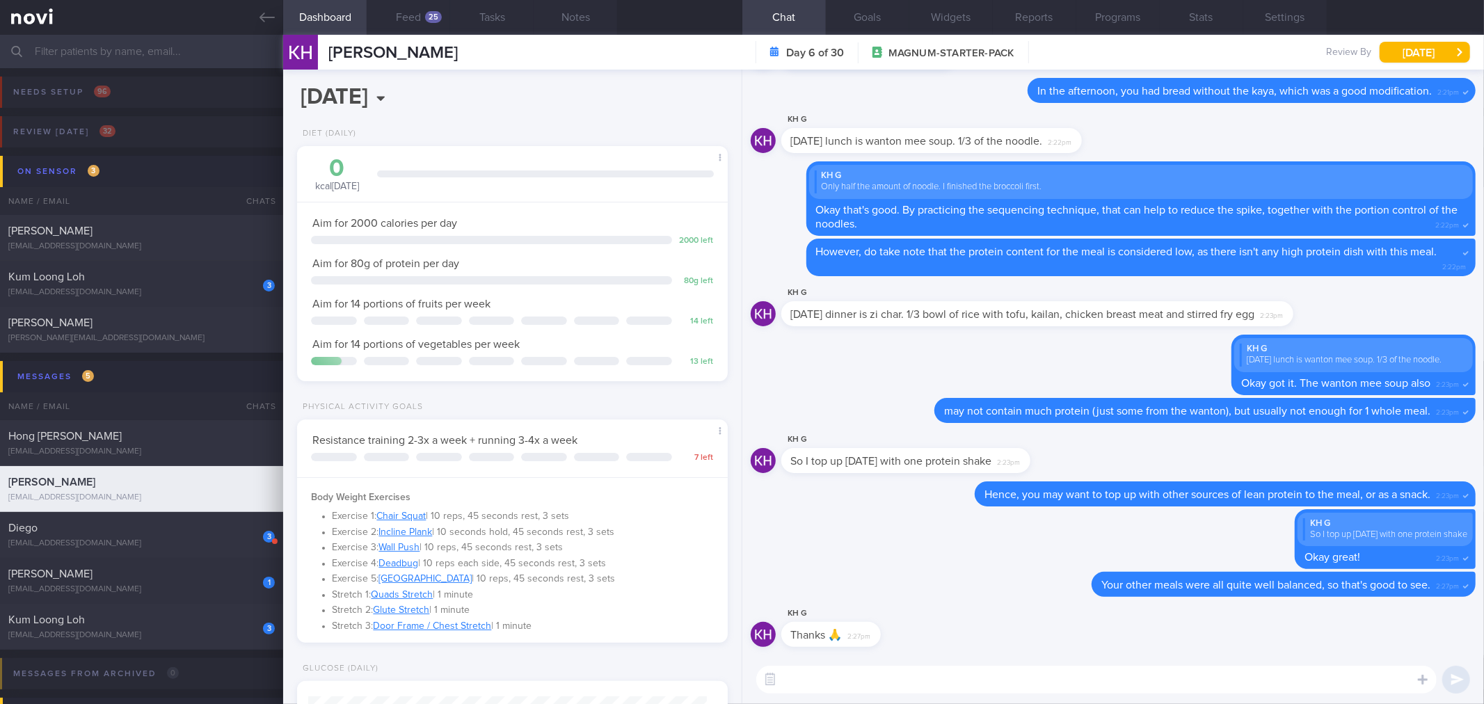
click at [958, 687] on textarea at bounding box center [1096, 680] width 680 height 28
type textarea "Good morning [PERSON_NAME]! Don't forget to log your latest weight and upload t…"
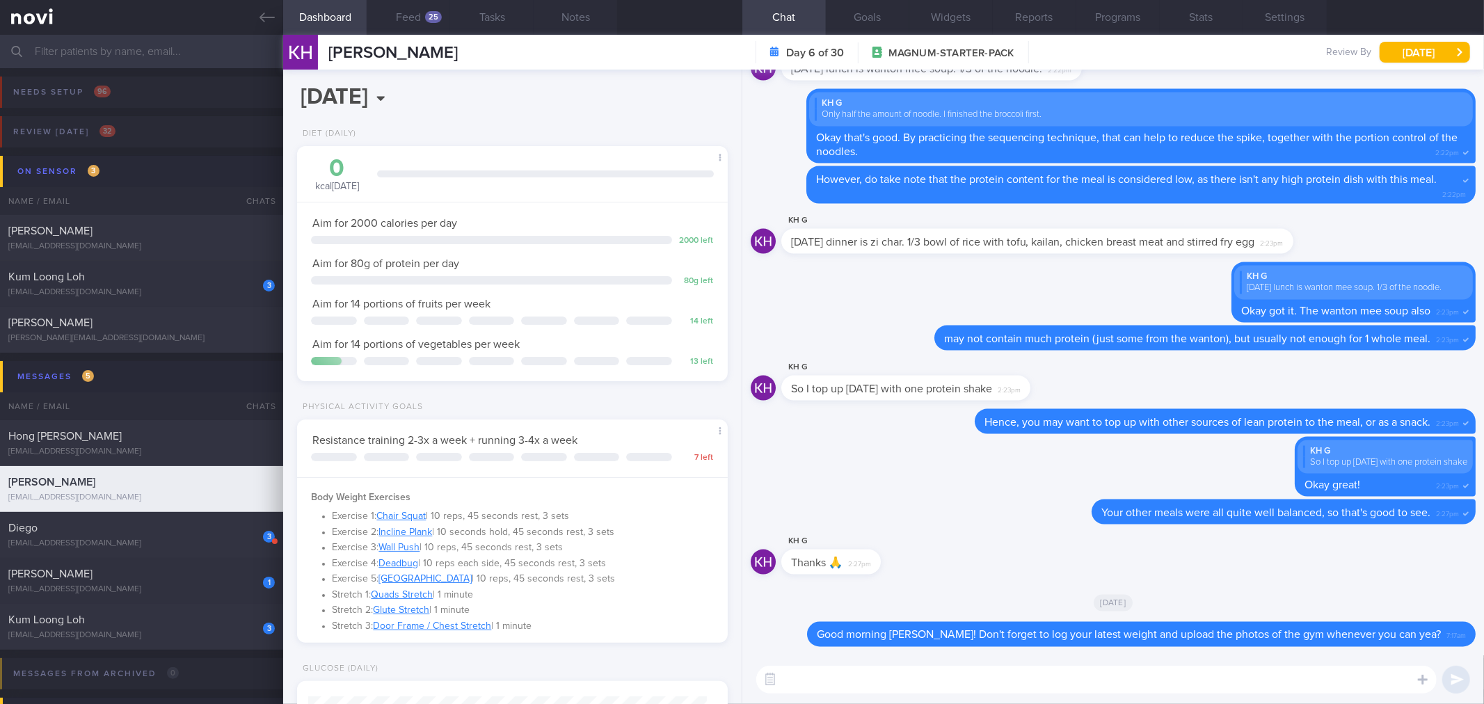
drag, startPoint x: 255, startPoint y: 21, endPoint x: 252, endPoint y: 38, distance: 16.9
click at [255, 21] on link at bounding box center [141, 17] width 283 height 35
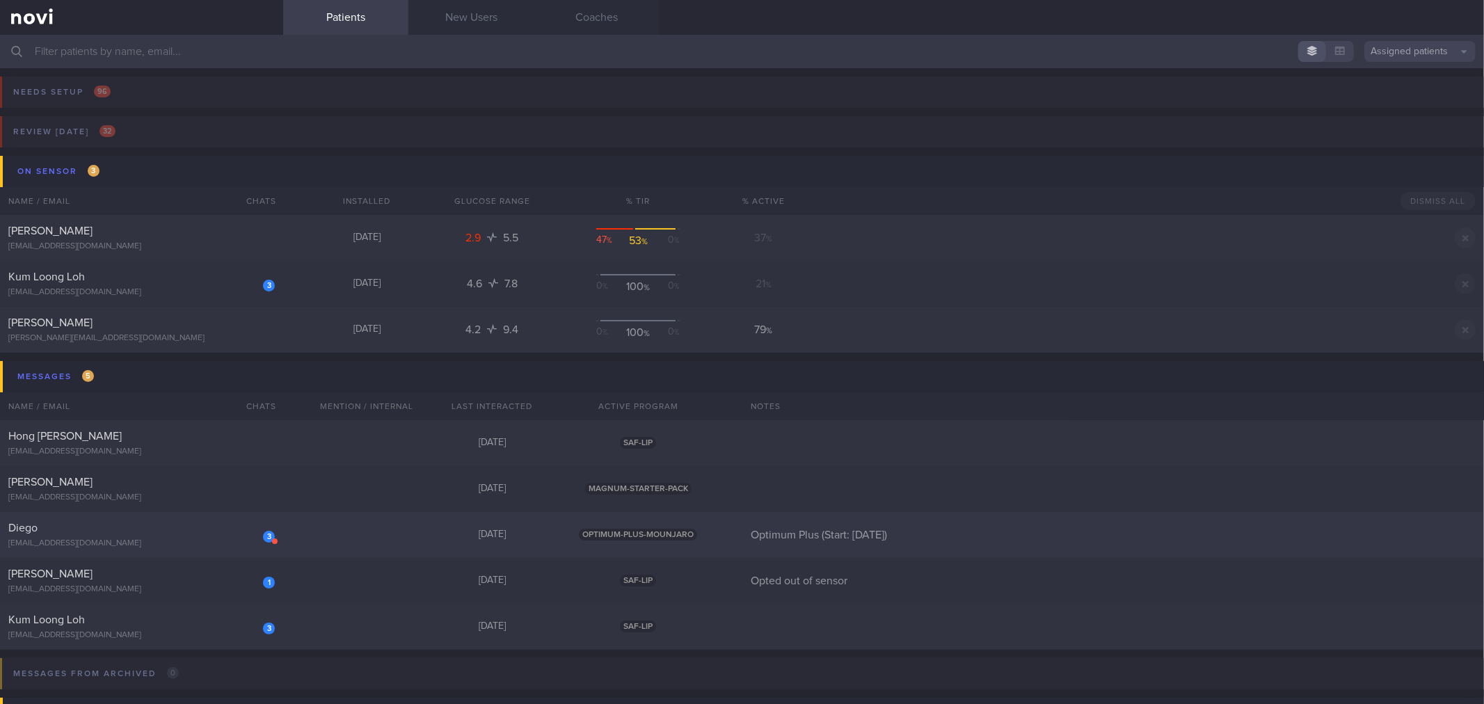
click at [181, 529] on div "Diego" at bounding box center [139, 528] width 263 height 14
select select "8"
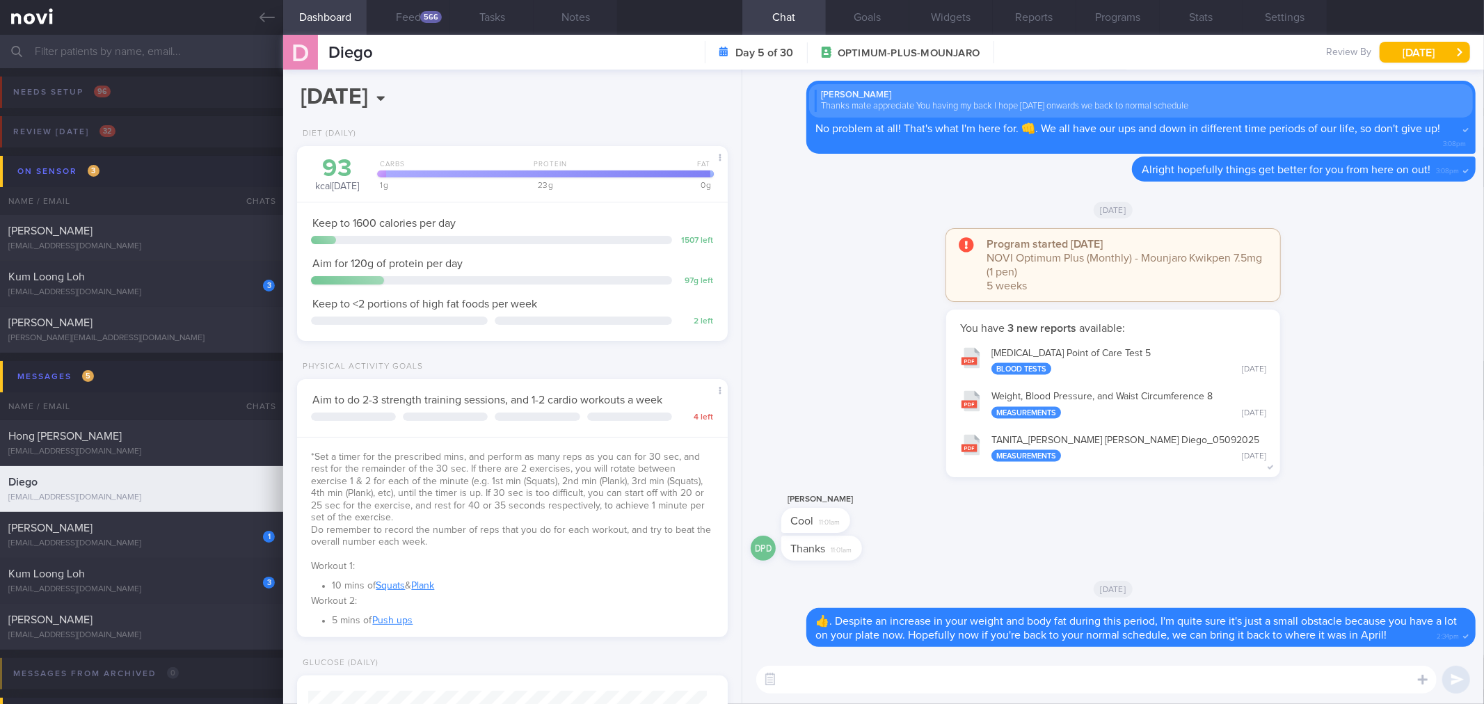
click at [966, 523] on div "[PERSON_NAME] Cool 11:01am" at bounding box center [1113, 513] width 725 height 45
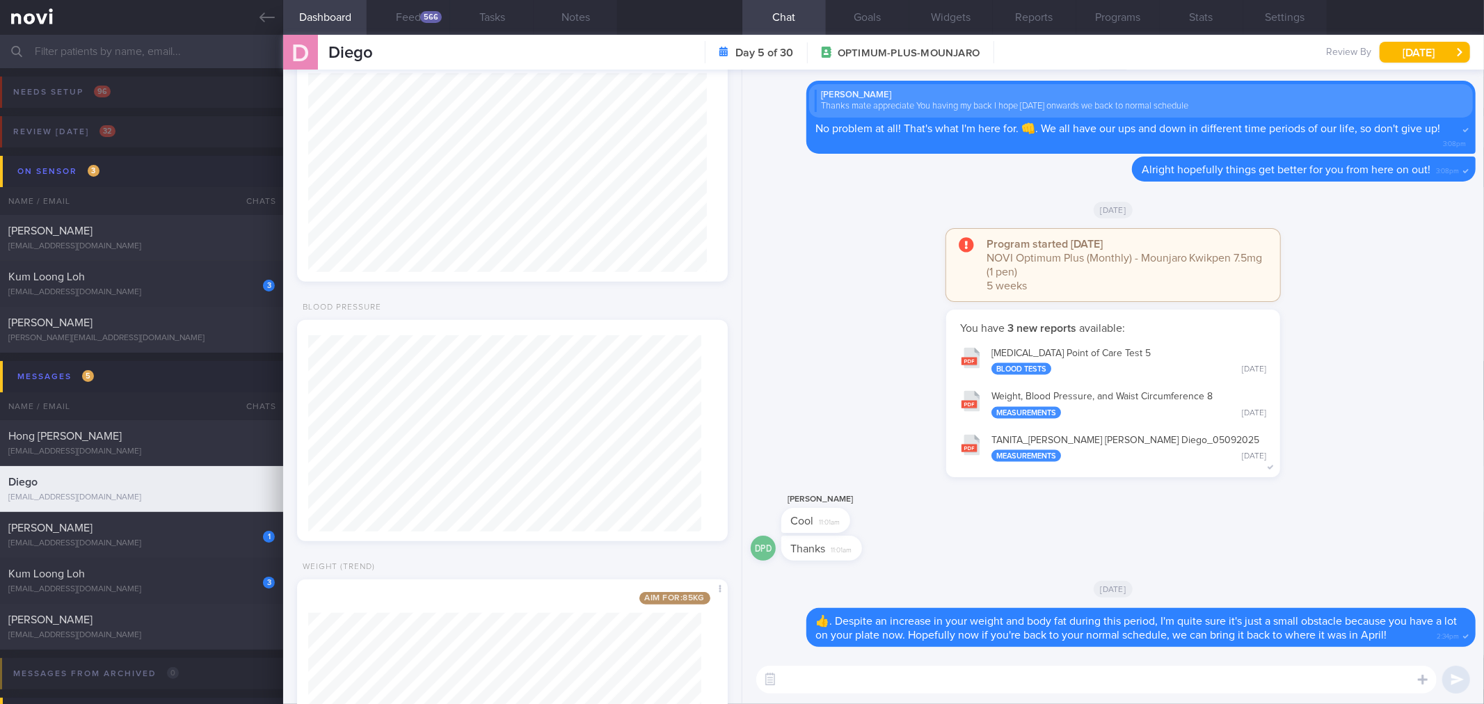
scroll to position [767, 0]
click at [276, 22] on link at bounding box center [141, 17] width 283 height 35
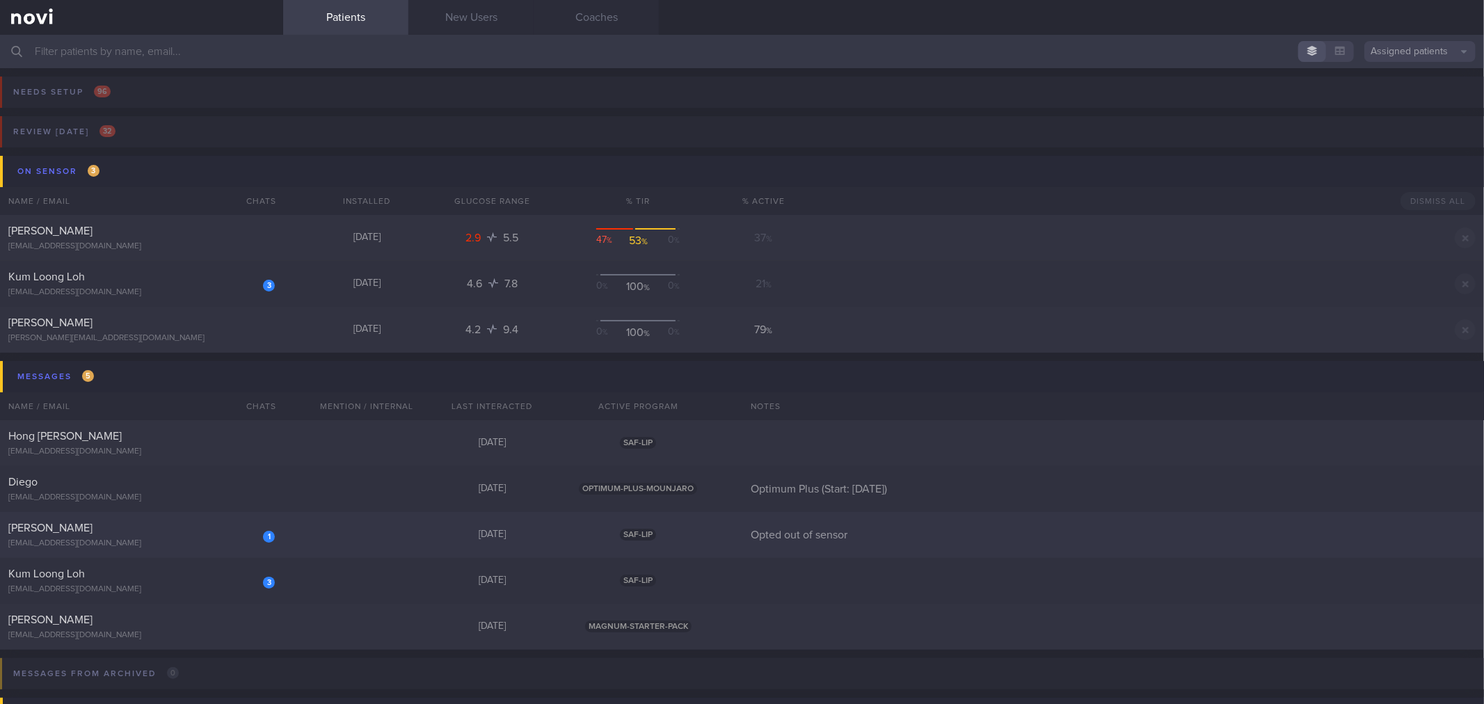
click at [258, 539] on div "1" at bounding box center [259, 532] width 31 height 22
select select "8"
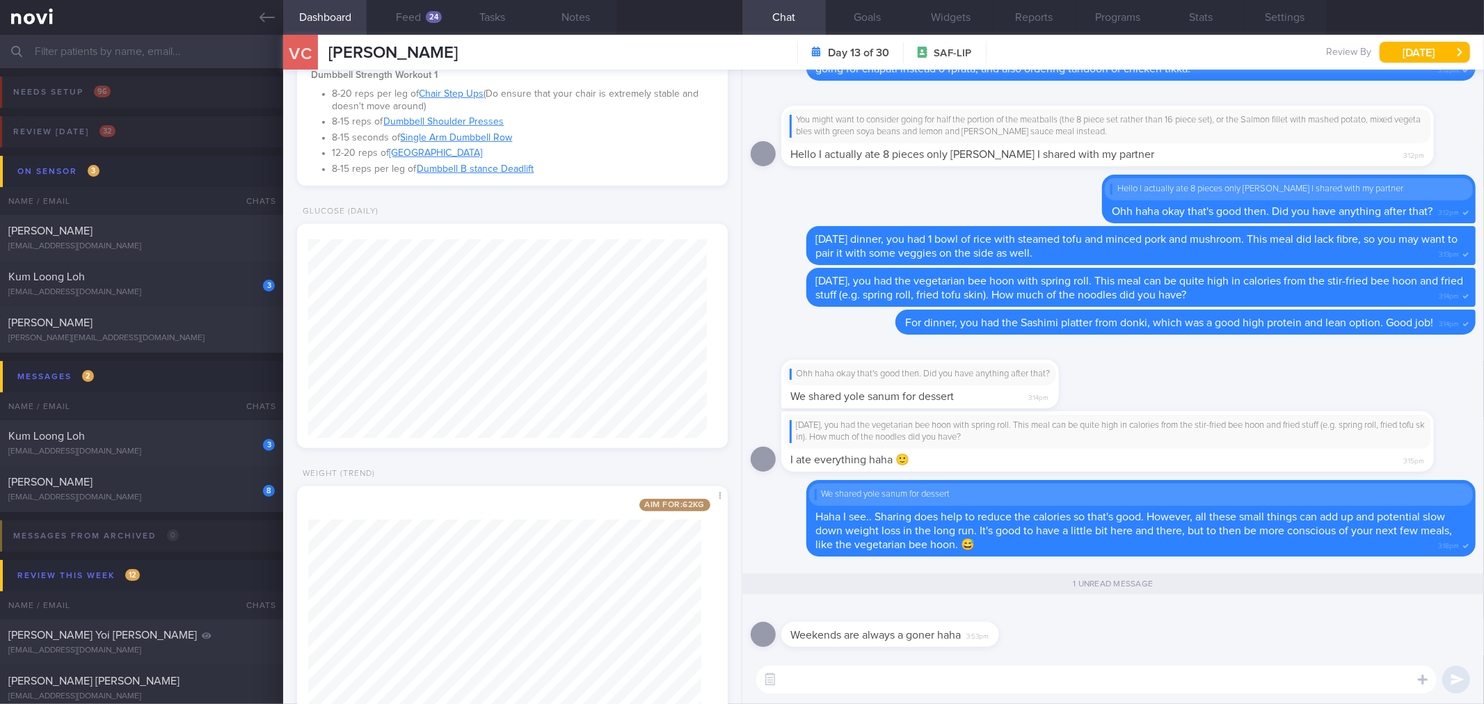
scroll to position [766, 0]
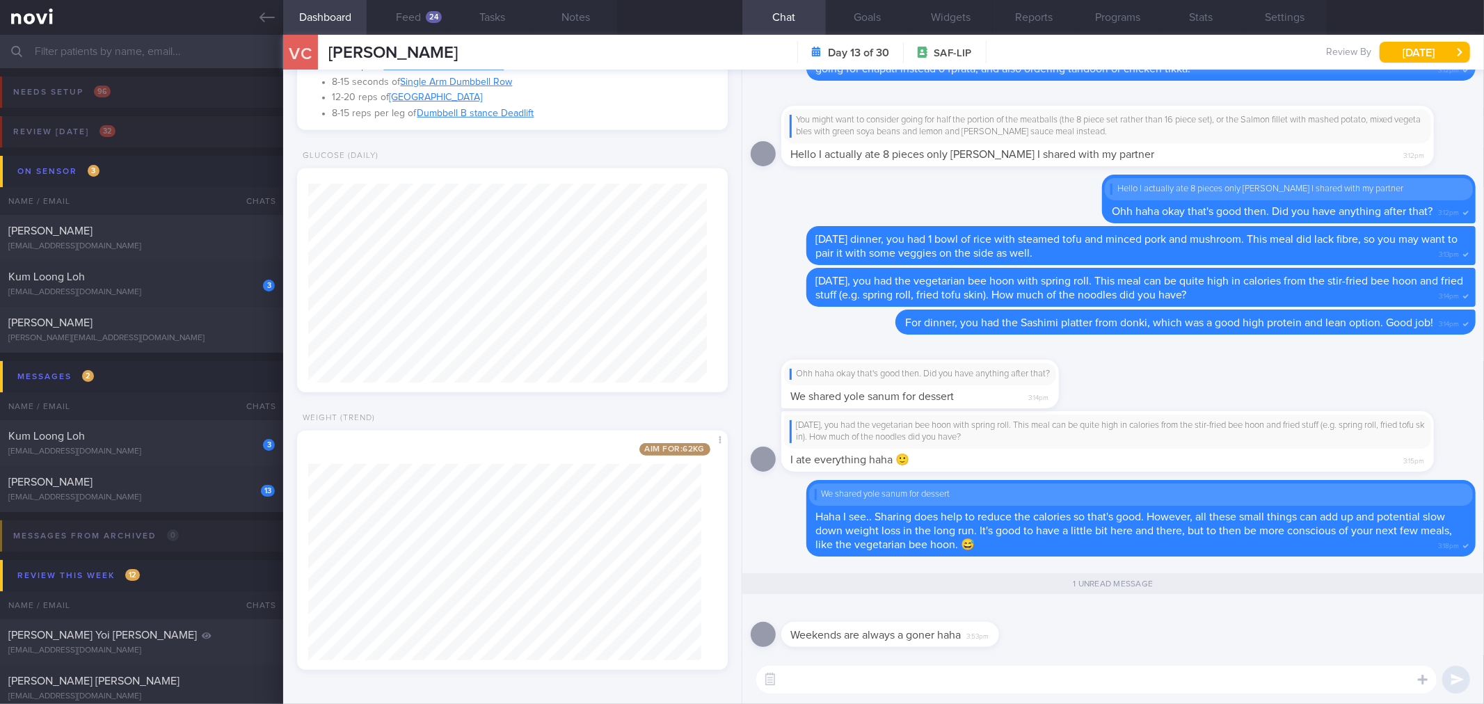
click at [934, 692] on textarea at bounding box center [1096, 680] width 680 height 28
drag, startPoint x: 998, startPoint y: 637, endPoint x: 1318, endPoint y: 608, distance: 322.0
drag, startPoint x: 1125, startPoint y: 643, endPoint x: 996, endPoint y: 662, distance: 130.1
click at [1121, 643] on div "Weekends are always a goner haha 3:53pm" at bounding box center [1113, 630] width 725 height 50
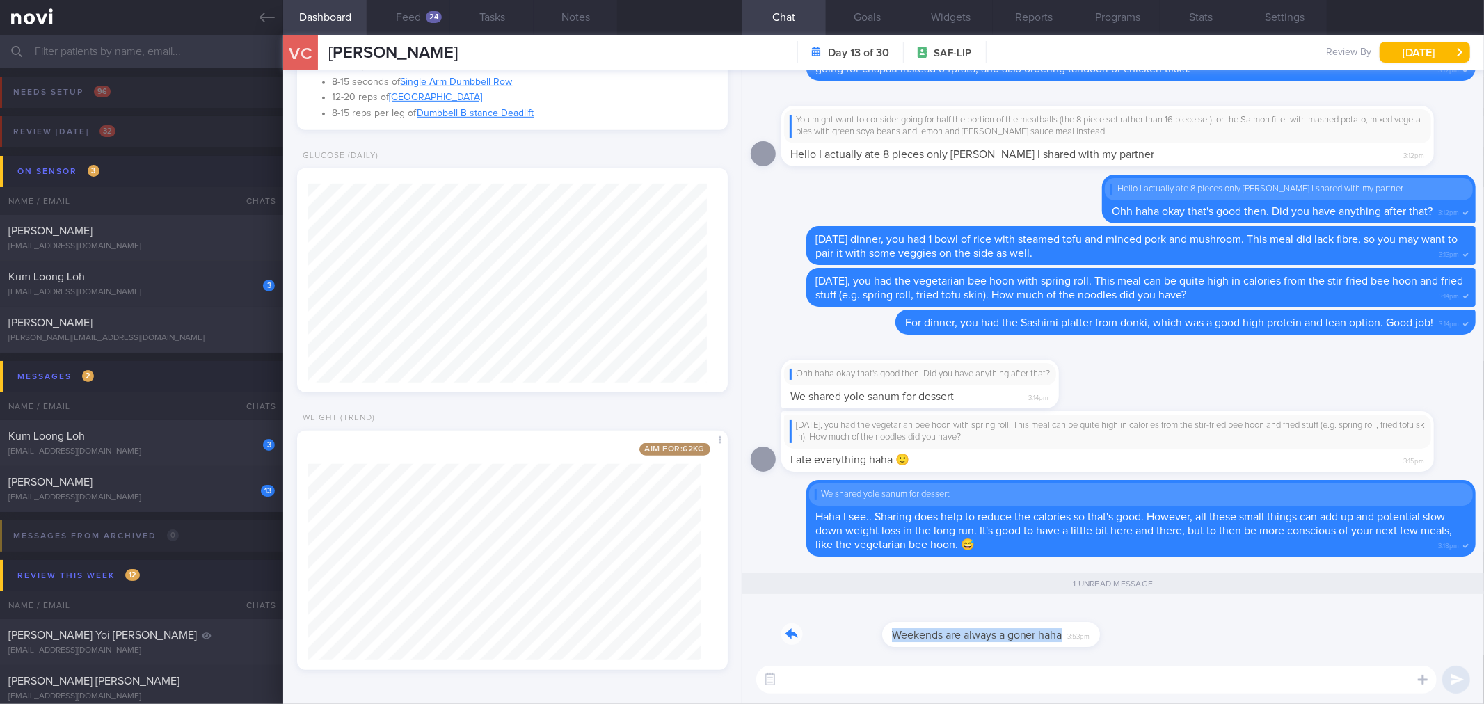
drag, startPoint x: 999, startPoint y: 636, endPoint x: 1337, endPoint y: 636, distance: 337.4
click at [1337, 636] on div "Weekends are always a goner haha 3:53pm" at bounding box center [1113, 630] width 725 height 50
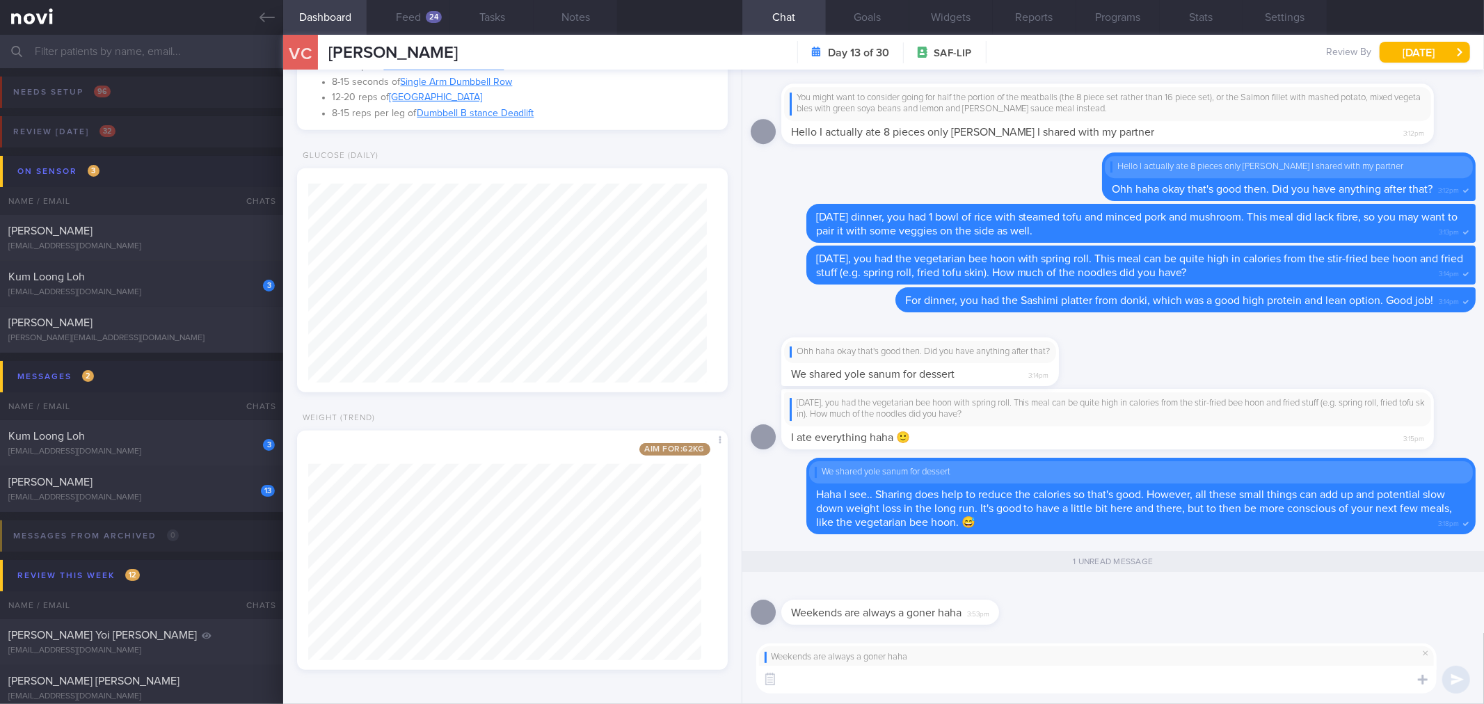
click at [1115, 696] on div "Weekends are always a goner haha ​ ​" at bounding box center [1113, 668] width 742 height 71
click at [1115, 685] on textarea at bounding box center [1096, 680] width 680 height 28
click at [1190, 666] on textarea "Yea I understand the weekend struggle too haha. It's unavoidable at times," at bounding box center [1096, 680] width 680 height 28
click at [1312, 674] on textarea "Yea I understand the weekend struggle too haha. It's unavoidable at times, but …" at bounding box center [1096, 680] width 680 height 28
type textarea "Yea I understand the weekend struggle too haha. It's unavoidable at times, but …"
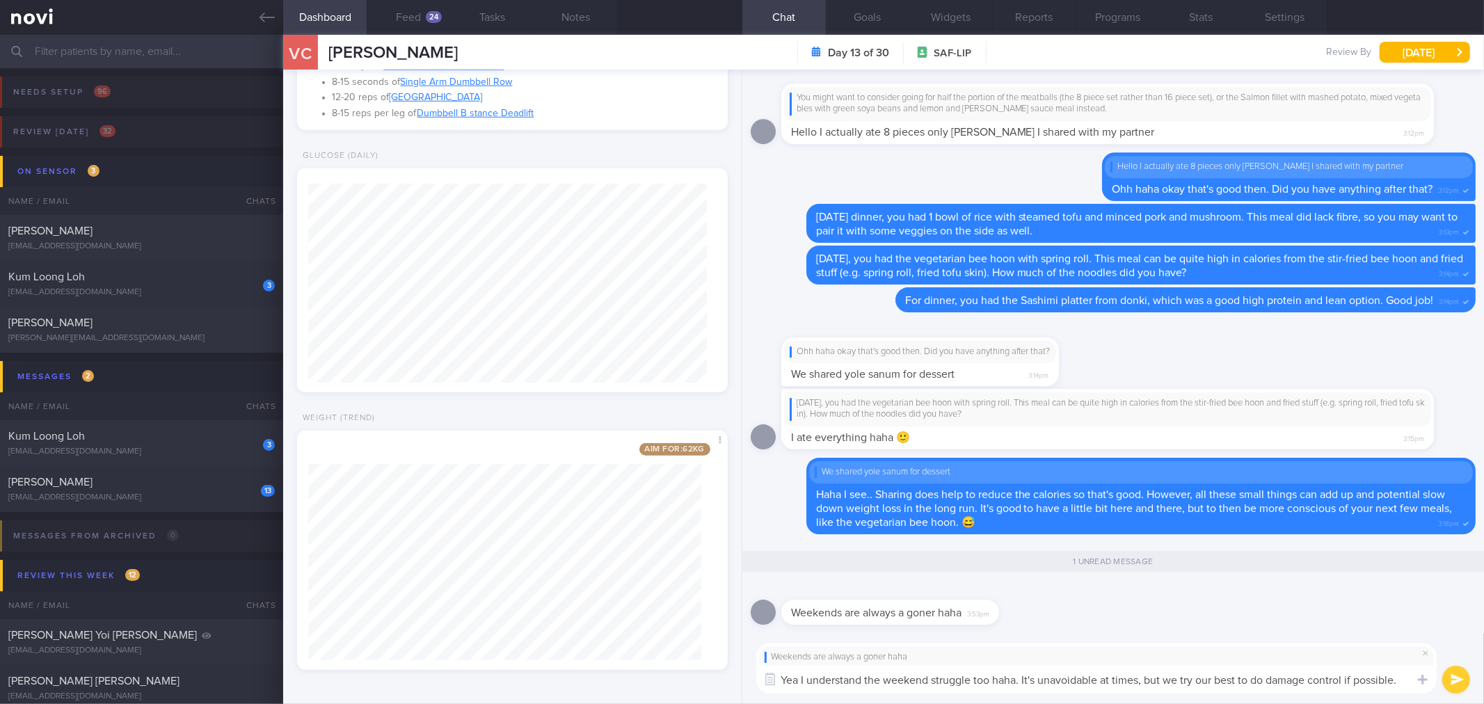
click at [1383, 675] on textarea "Yea I understand the weekend struggle too haha. It's unavoidable at times, but …" at bounding box center [1096, 680] width 680 height 28
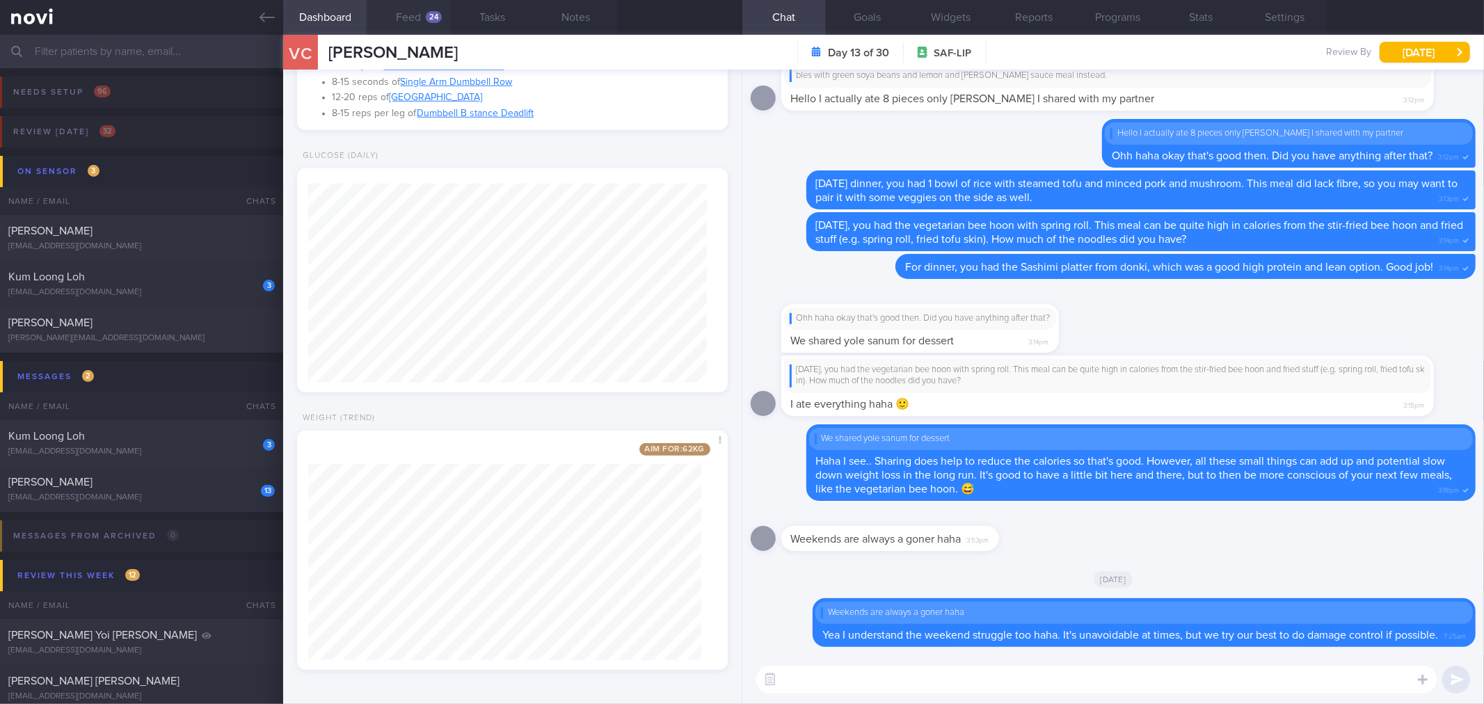
click at [428, 17] on div "24" at bounding box center [434, 17] width 16 height 12
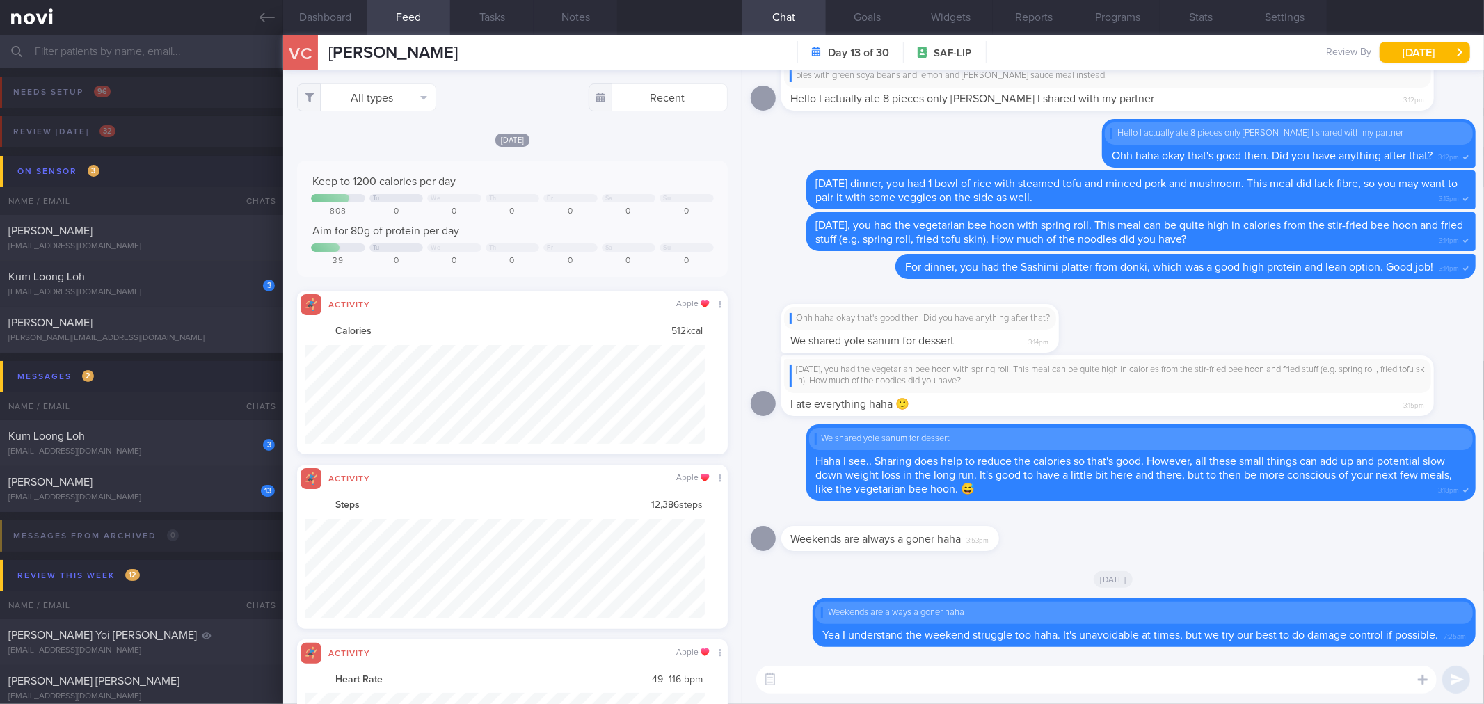
scroll to position [99, 400]
click at [411, 92] on button "All types" at bounding box center [366, 97] width 139 height 28
click at [399, 150] on button "Activity" at bounding box center [367, 145] width 138 height 21
checkbox input "false"
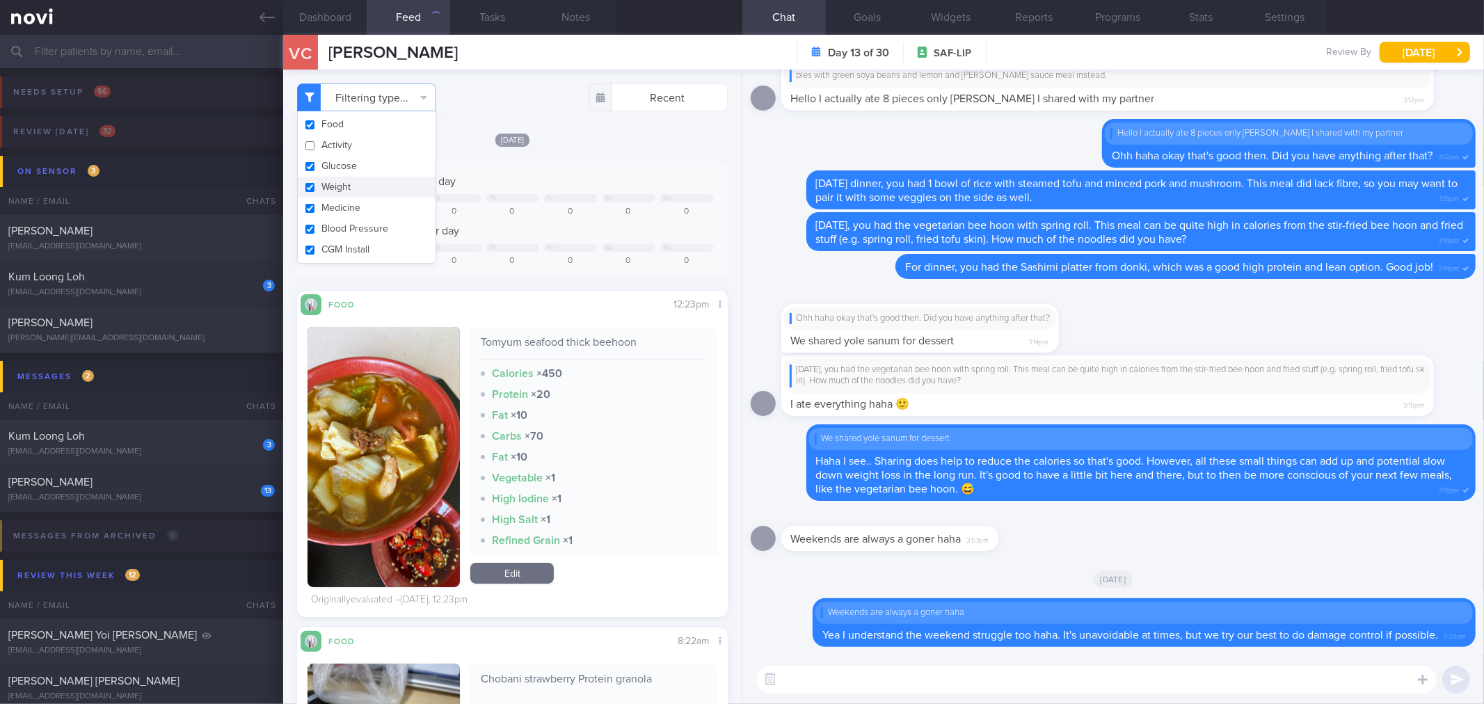
click at [397, 189] on button "Weight" at bounding box center [367, 187] width 138 height 21
checkbox input "false"
click at [595, 118] on div "Filtering type... Food Activity Glucose Weight Medicine Blood Pressure [MEDICAL…" at bounding box center [512, 387] width 458 height 635
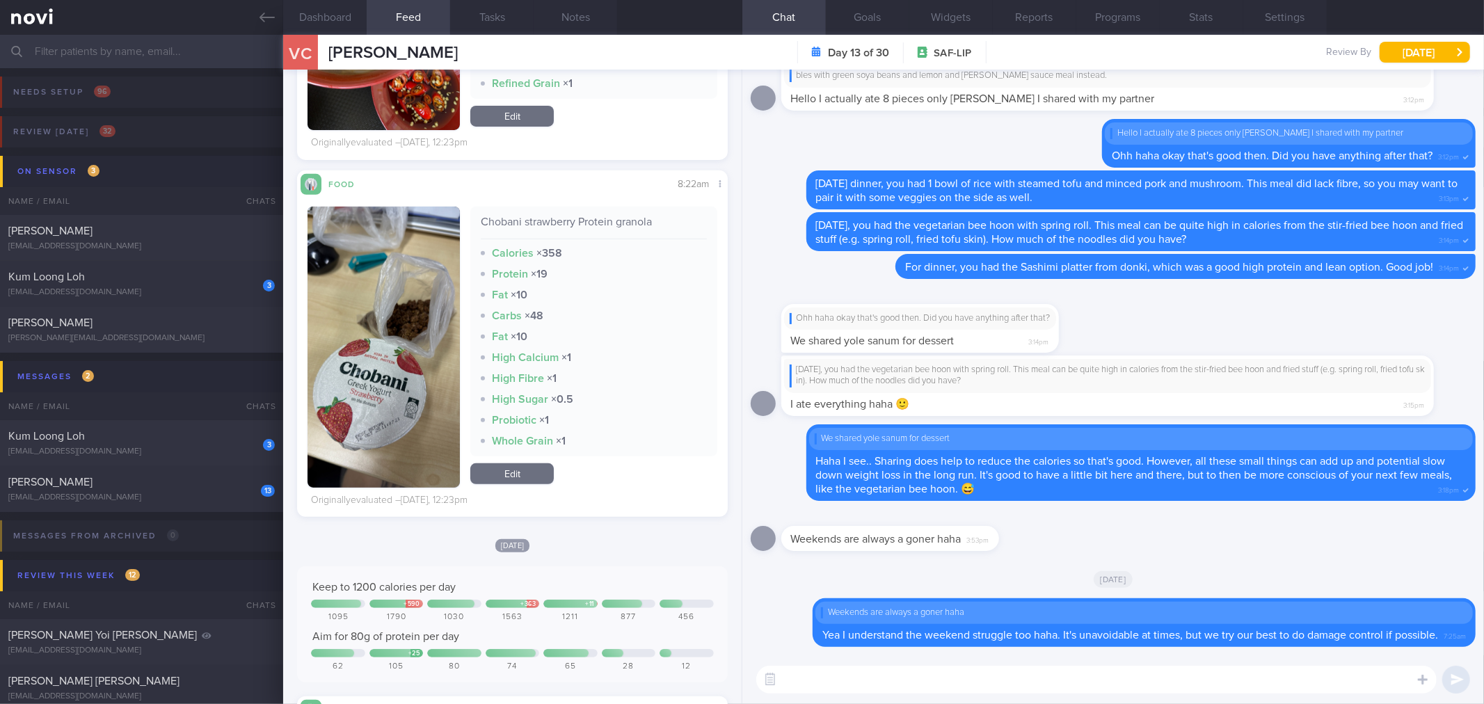
scroll to position [463, 0]
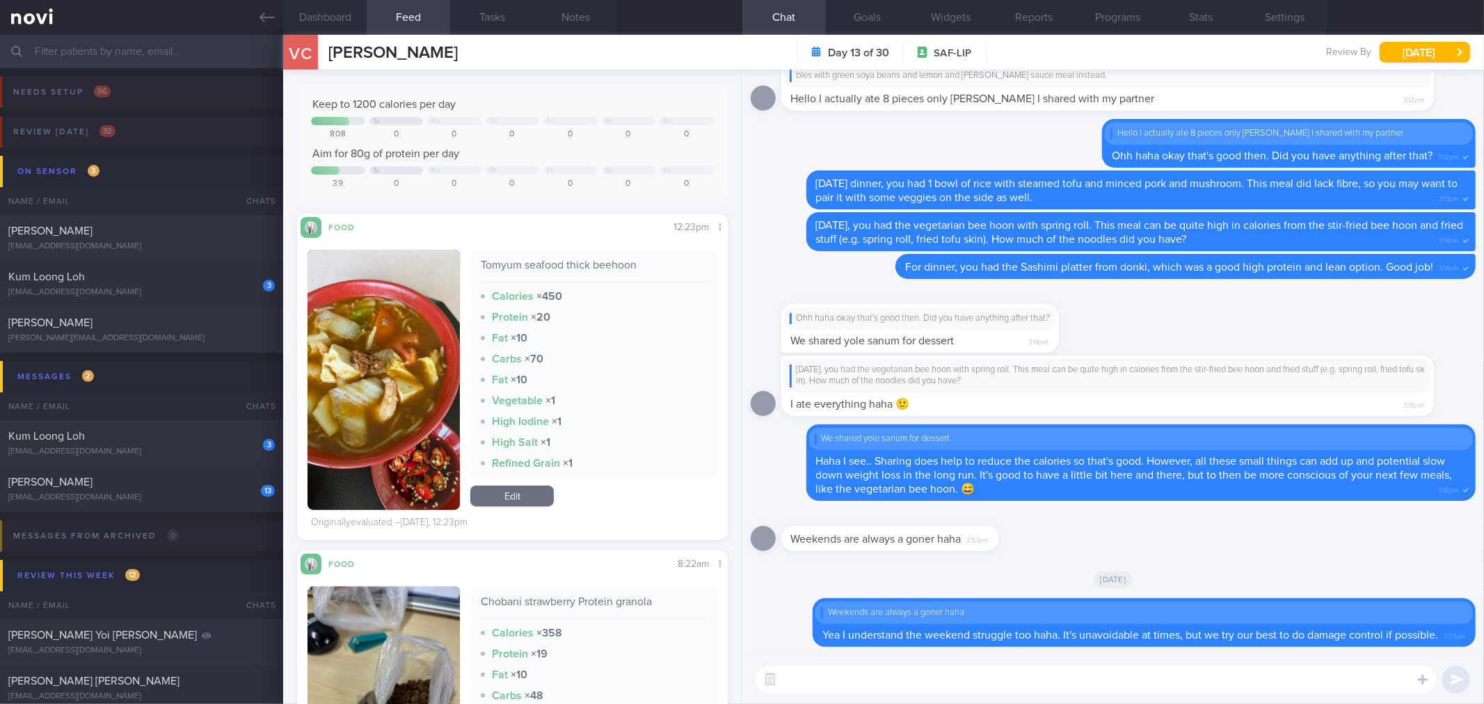
click at [851, 676] on textarea at bounding box center [1096, 680] width 680 height 28
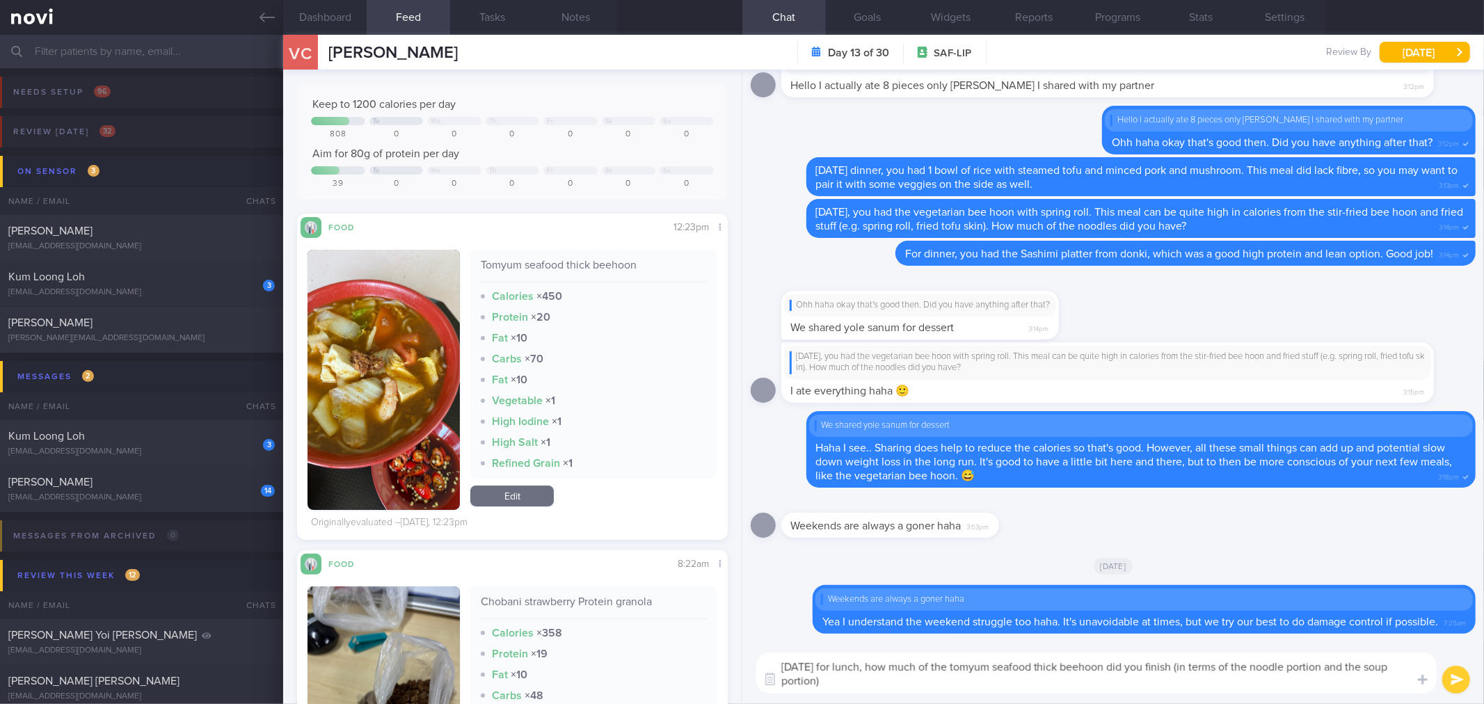
type textarea "[DATE] for lunch, how much of the tomyum seafood thick beehoon did you finish (…"
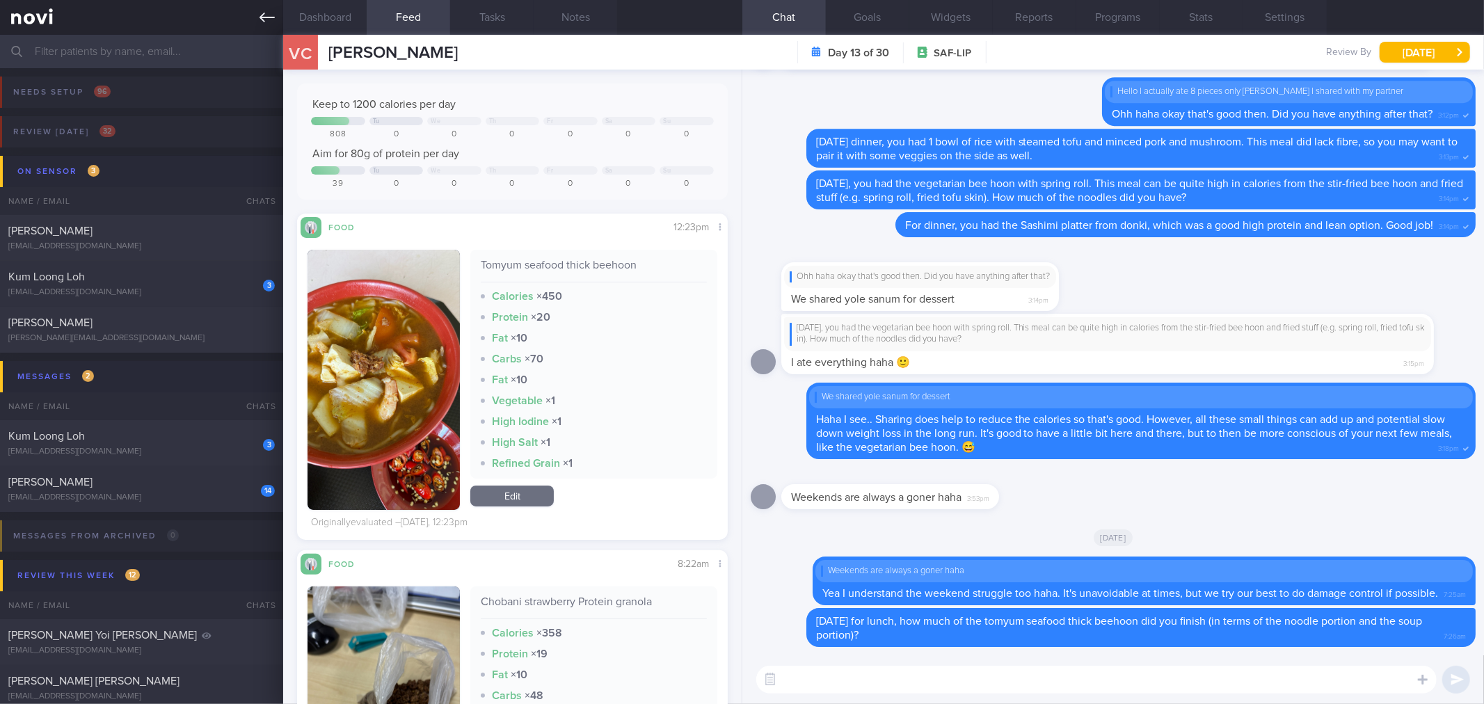
click at [263, 19] on icon at bounding box center [267, 18] width 15 height 10
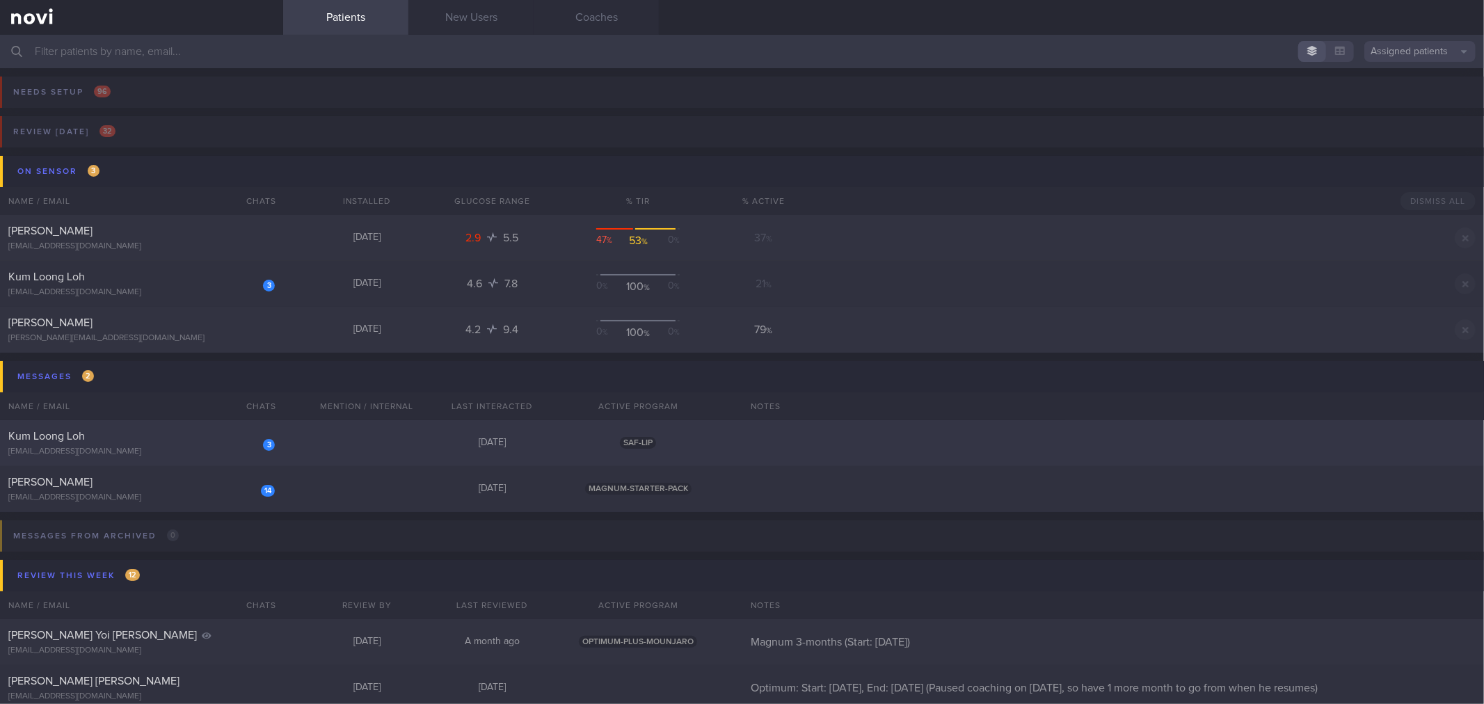
click at [248, 454] on div "[EMAIL_ADDRESS][DOMAIN_NAME]" at bounding box center [141, 452] width 266 height 10
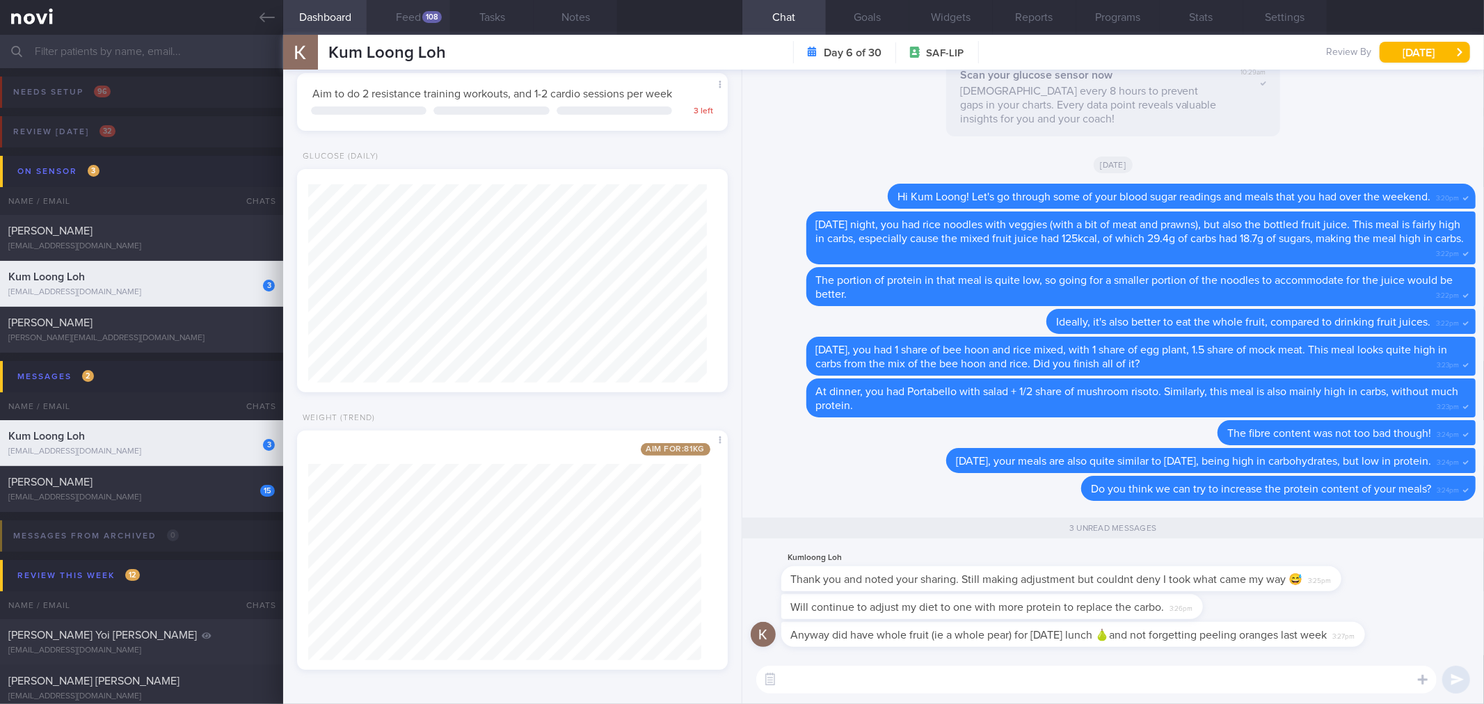
click at [406, 15] on button "Feed 108" at bounding box center [408, 17] width 83 height 35
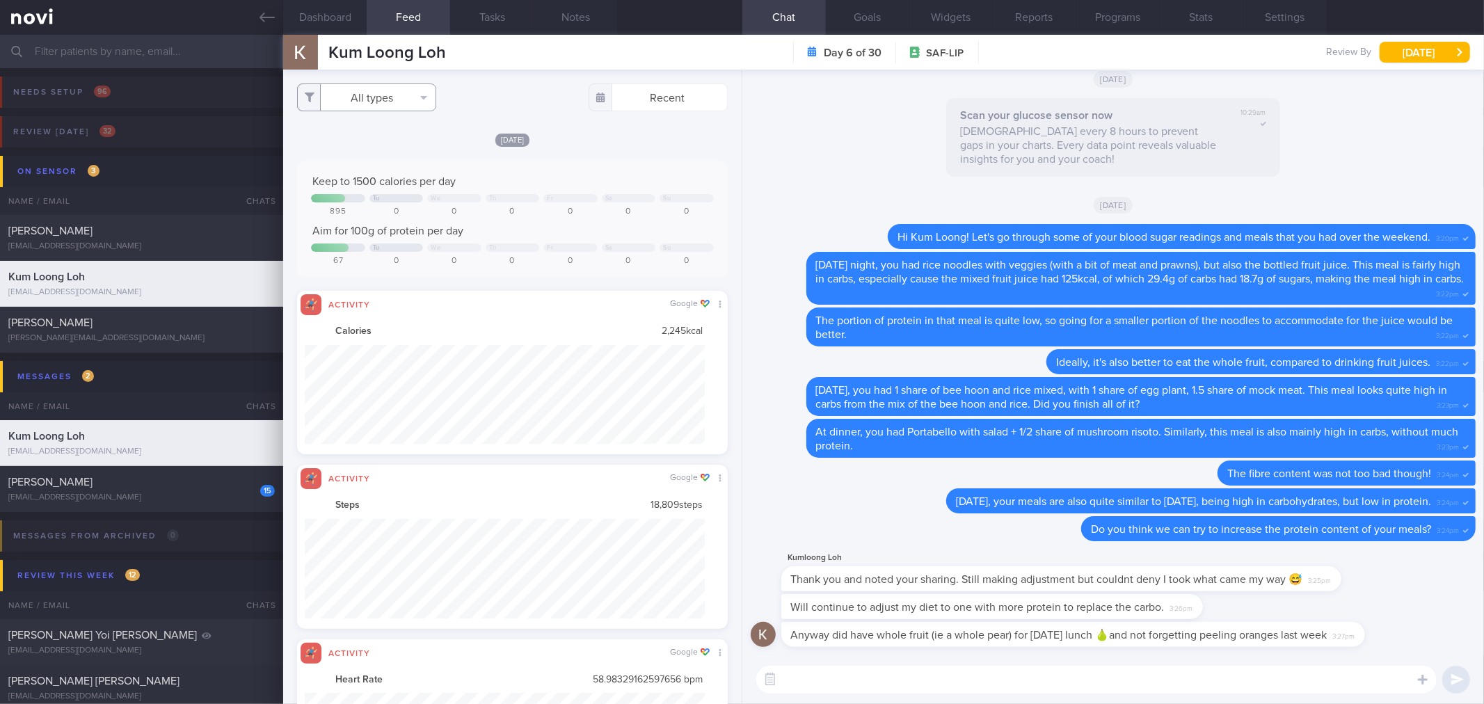
click at [405, 88] on button "All types" at bounding box center [366, 97] width 139 height 28
drag, startPoint x: 398, startPoint y: 143, endPoint x: 398, endPoint y: 163, distance: 20.2
click at [397, 143] on button "Activity" at bounding box center [367, 145] width 138 height 21
checkbox input "false"
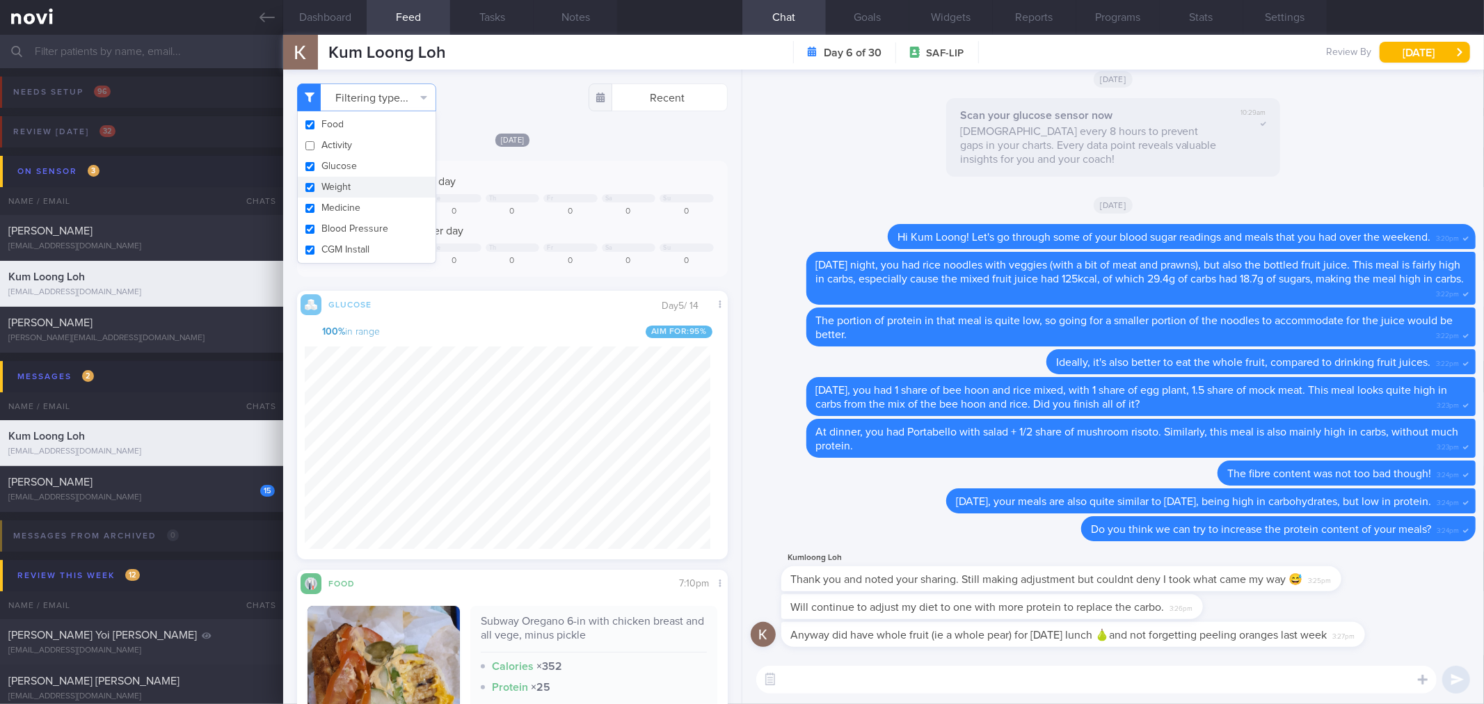
click at [397, 188] on button "Weight" at bounding box center [367, 187] width 138 height 21
checkbox input "false"
drag, startPoint x: 576, startPoint y: 153, endPoint x: 593, endPoint y: 163, distance: 19.9
click at [576, 152] on div "[DATE] Keep to 1500 calories per day Tu We Th Fr Sa Su 895 0 0 0 0 0 0 Aim for …" at bounding box center [512, 510] width 430 height 756
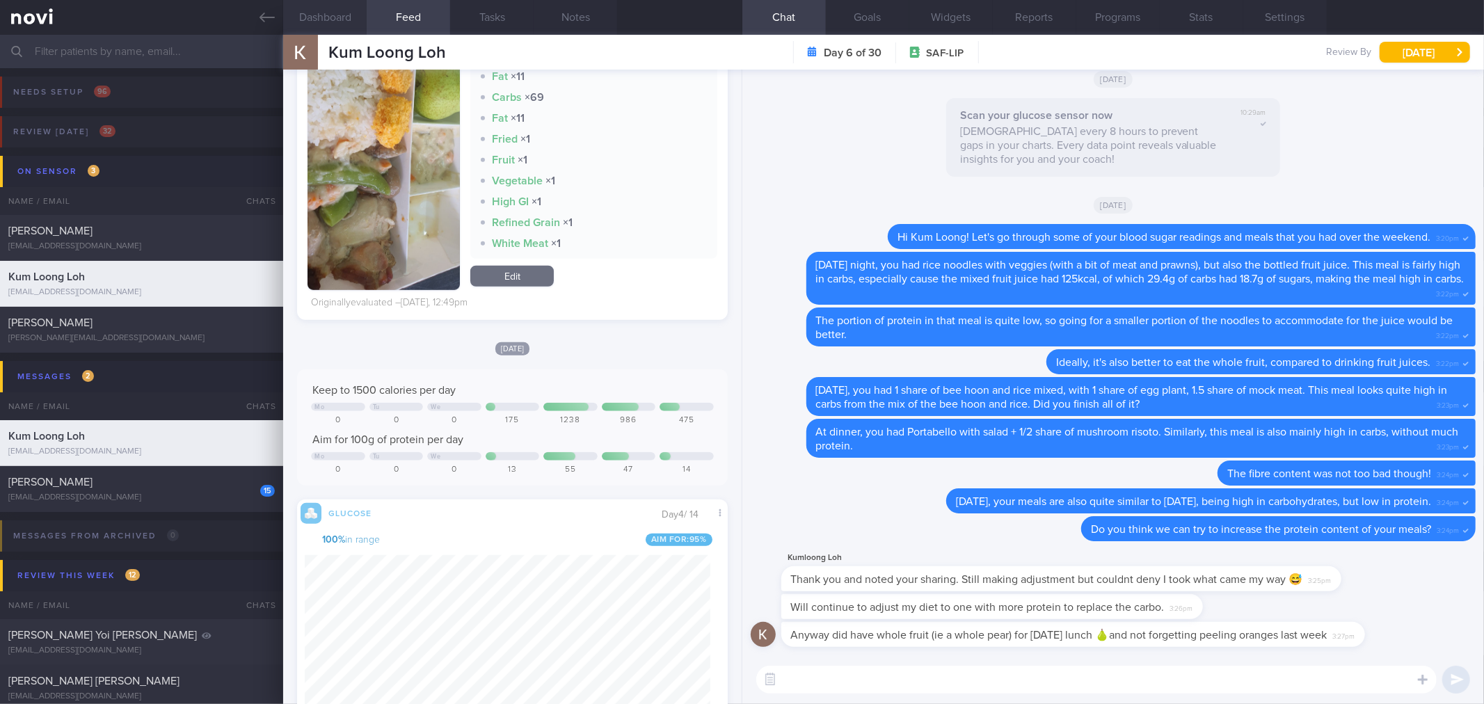
click at [328, 21] on button "Dashboard" at bounding box center [324, 17] width 83 height 35
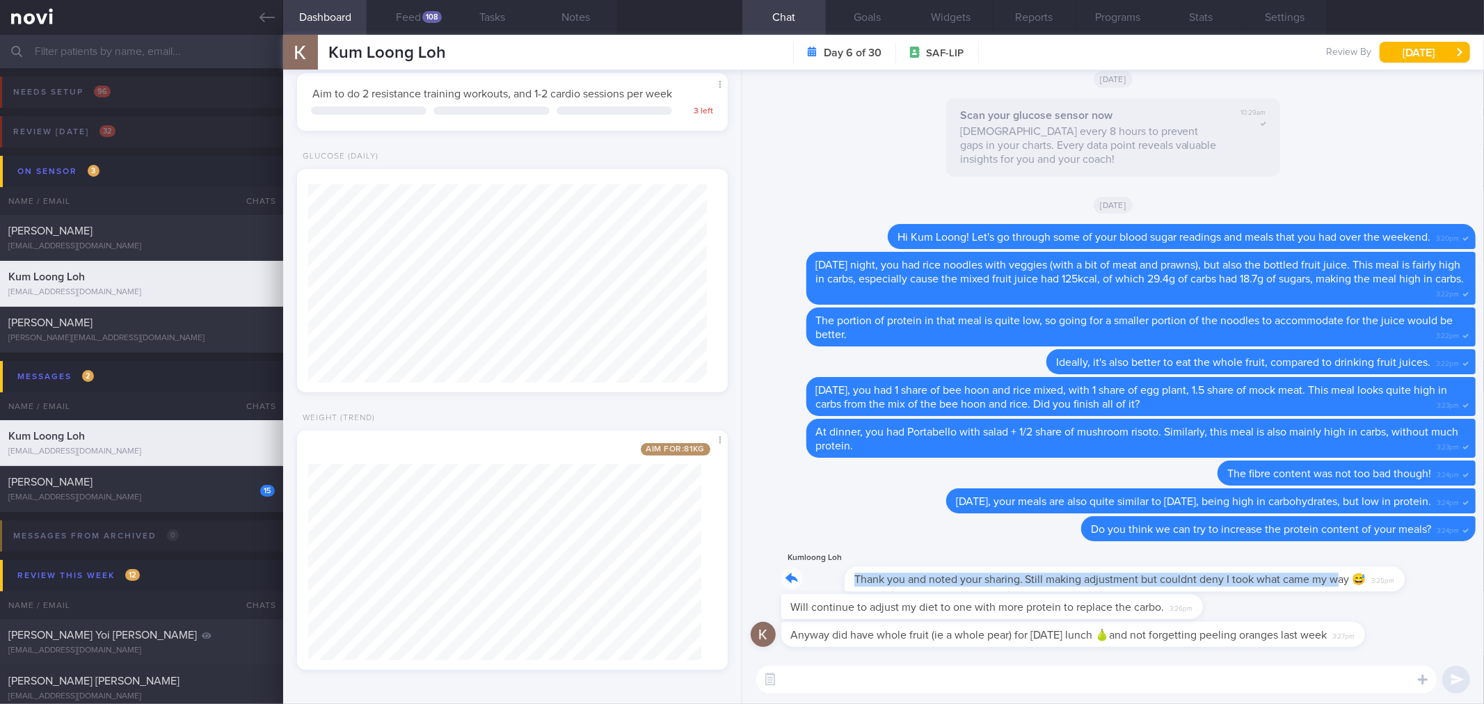
drag, startPoint x: 1276, startPoint y: 587, endPoint x: 1420, endPoint y: 587, distance: 144.0
click at [1427, 587] on div "Kumloong Loh Thank you and noted your sharing. Still making adjustment but coul…" at bounding box center [1113, 572] width 725 height 45
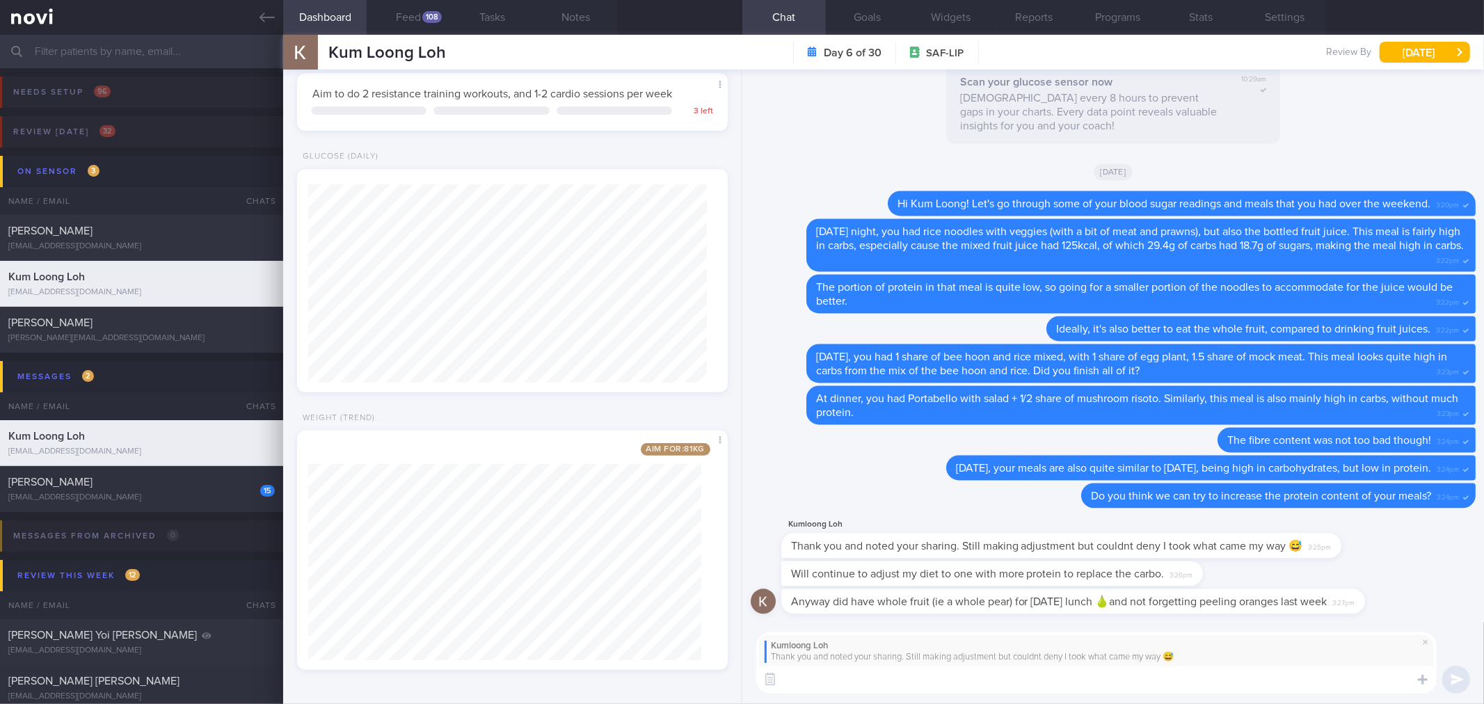
click at [1259, 684] on textarea at bounding box center [1096, 680] width 680 height 28
type textarea "Haha yes"
click at [411, 19] on button "Feed 108" at bounding box center [408, 17] width 83 height 35
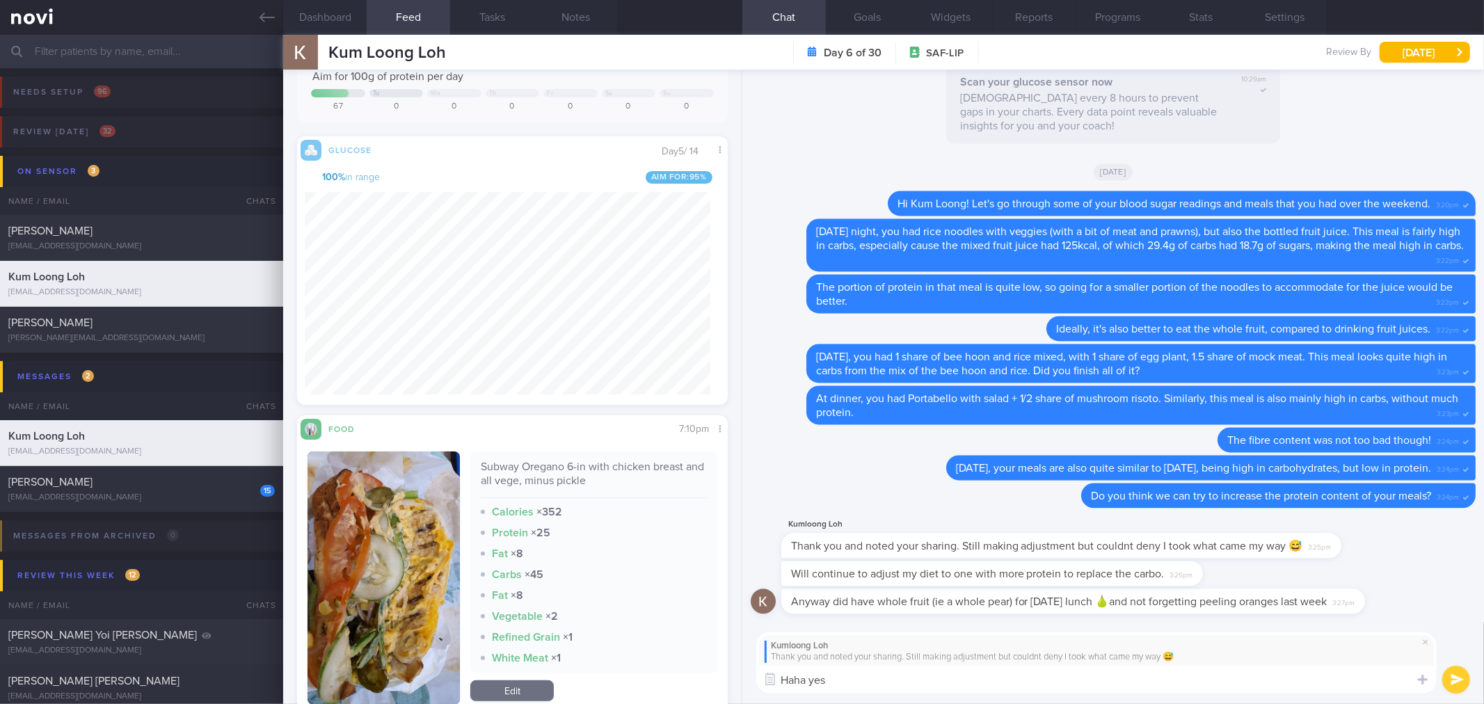
click at [845, 676] on textarea "Haha yes" at bounding box center [1096, 680] width 680 height 28
click at [1122, 677] on textarea "Haha take it slow when making the adjustment, so as not to" at bounding box center [1096, 680] width 680 height 28
type textarea "Haha take it slow when making the adjustment, so as to ease into the changes."
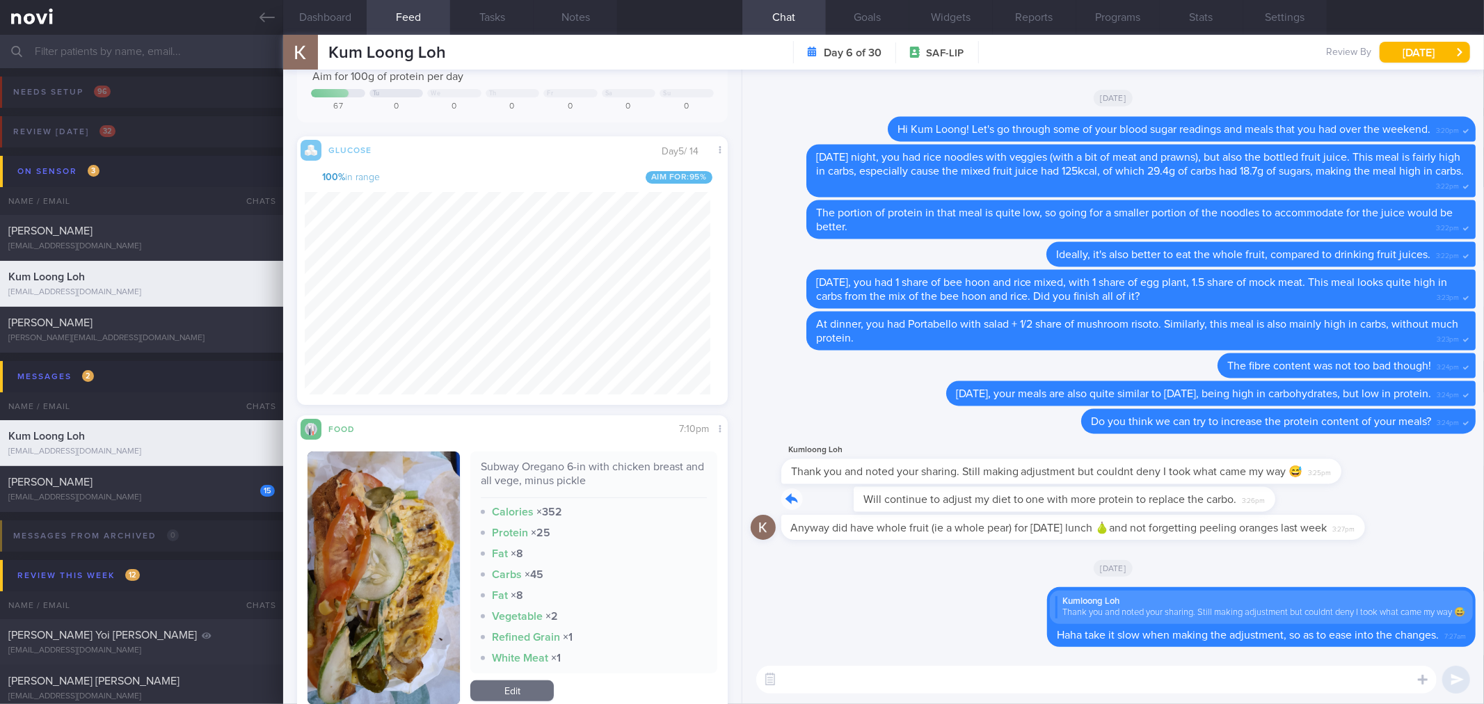
drag, startPoint x: 1195, startPoint y: 504, endPoint x: 1389, endPoint y: 511, distance: 194.9
click at [1389, 511] on div "Will continue to adjust my diet to one with more protein to replace the carbo. …" at bounding box center [1113, 501] width 725 height 28
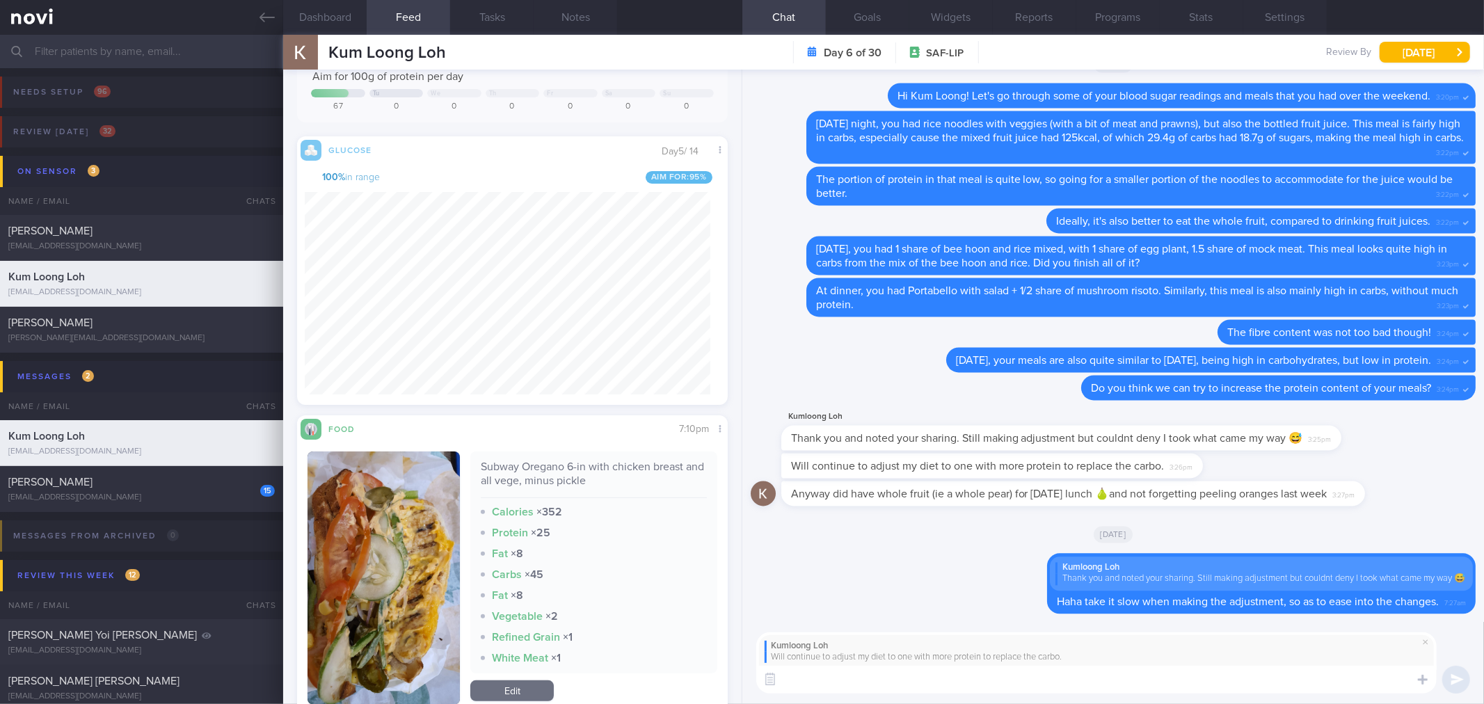
type textarea "O"
type textarea "👍"
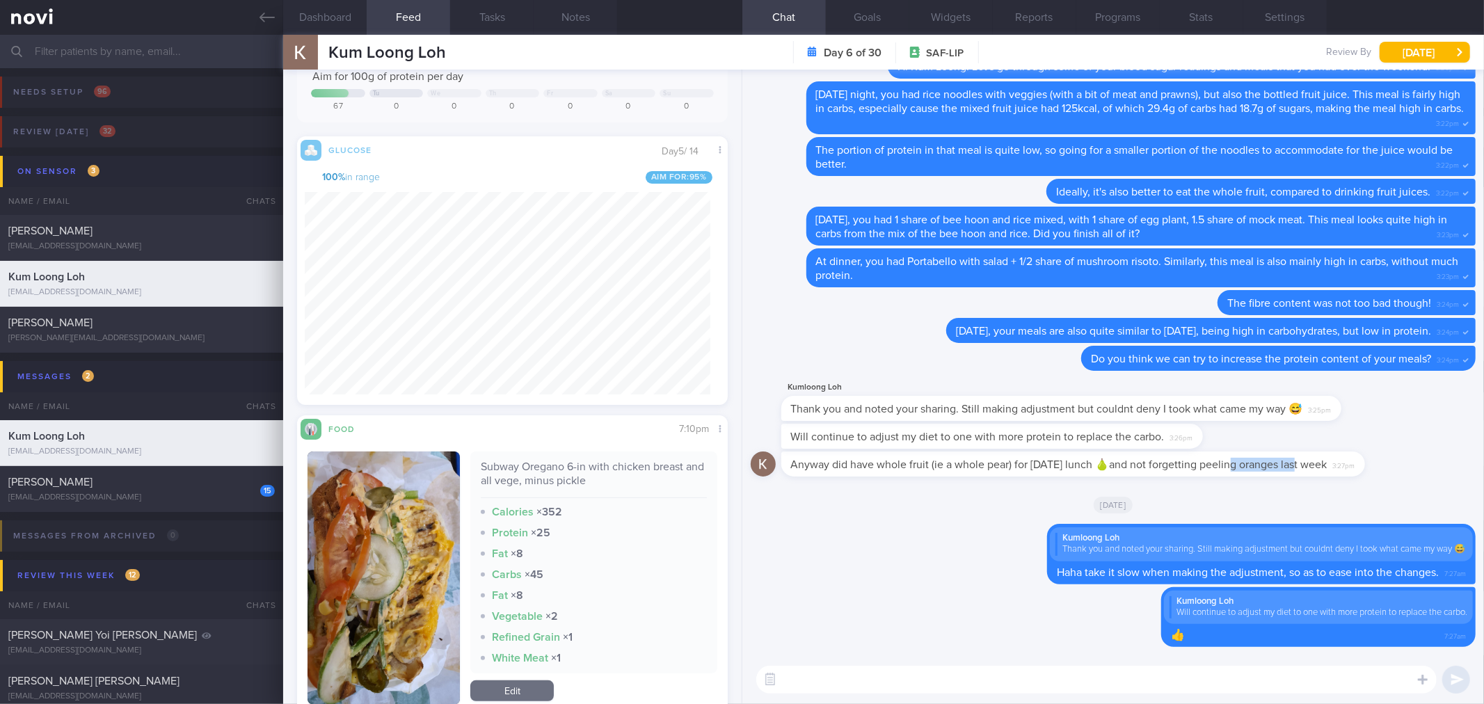
drag, startPoint x: 1229, startPoint y: 475, endPoint x: 1294, endPoint y: 464, distance: 65.7
click at [1294, 464] on div "Anyway did have whole fruit (ie a whole pear) for [DATE] lunch 🍐and not forgett…" at bounding box center [1073, 464] width 584 height 25
drag, startPoint x: 1294, startPoint y: 464, endPoint x: 1308, endPoint y: 465, distance: 13.9
click at [1295, 464] on span "Anyway did have whole fruit (ie a whole pear) for [DATE] lunch 🍐and not forgett…" at bounding box center [1059, 464] width 536 height 11
click at [1343, 467] on span "3:27pm" at bounding box center [1344, 464] width 22 height 13
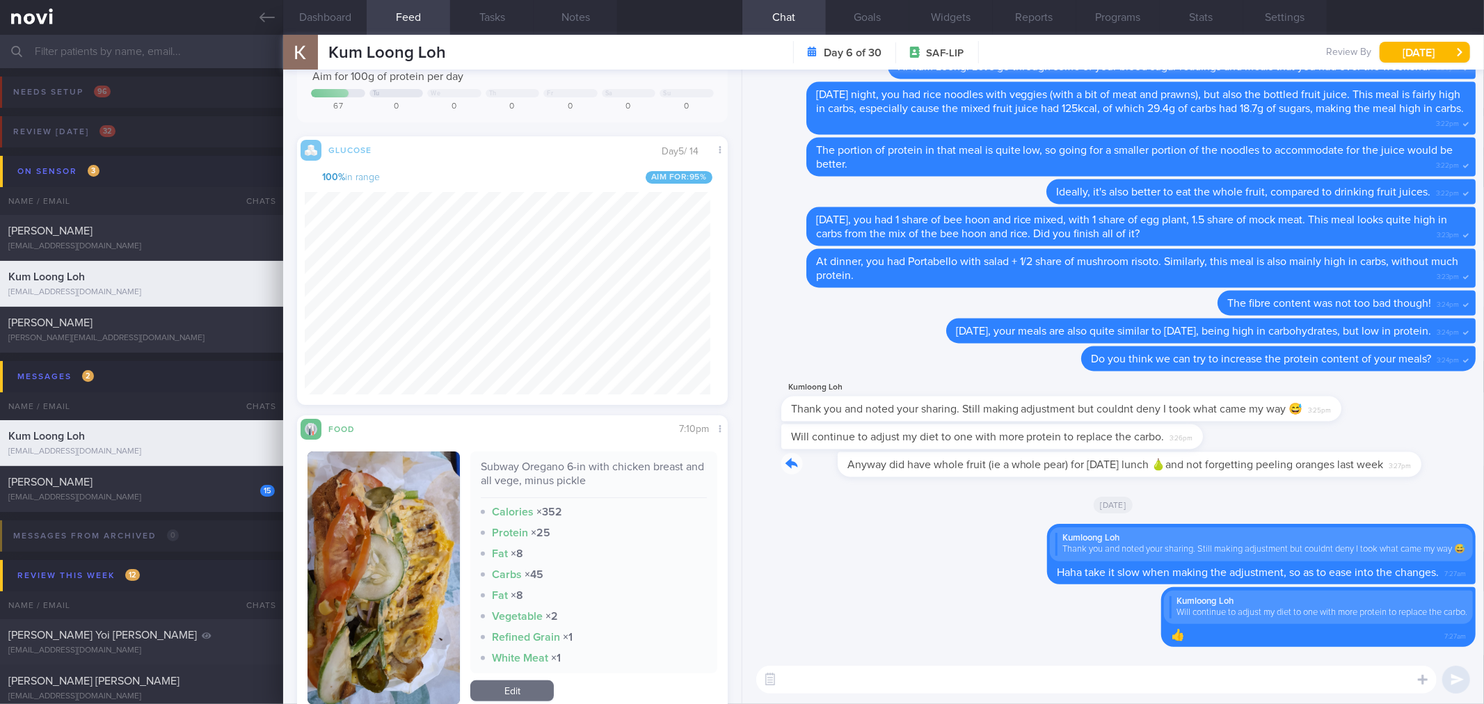
drag, startPoint x: 1353, startPoint y: 463, endPoint x: 1468, endPoint y: 463, distance: 114.8
click at [1468, 463] on div "Delete Kumloong Loh Will continue to adjust my diet to one with more protein to…" at bounding box center [1113, 363] width 742 height 586
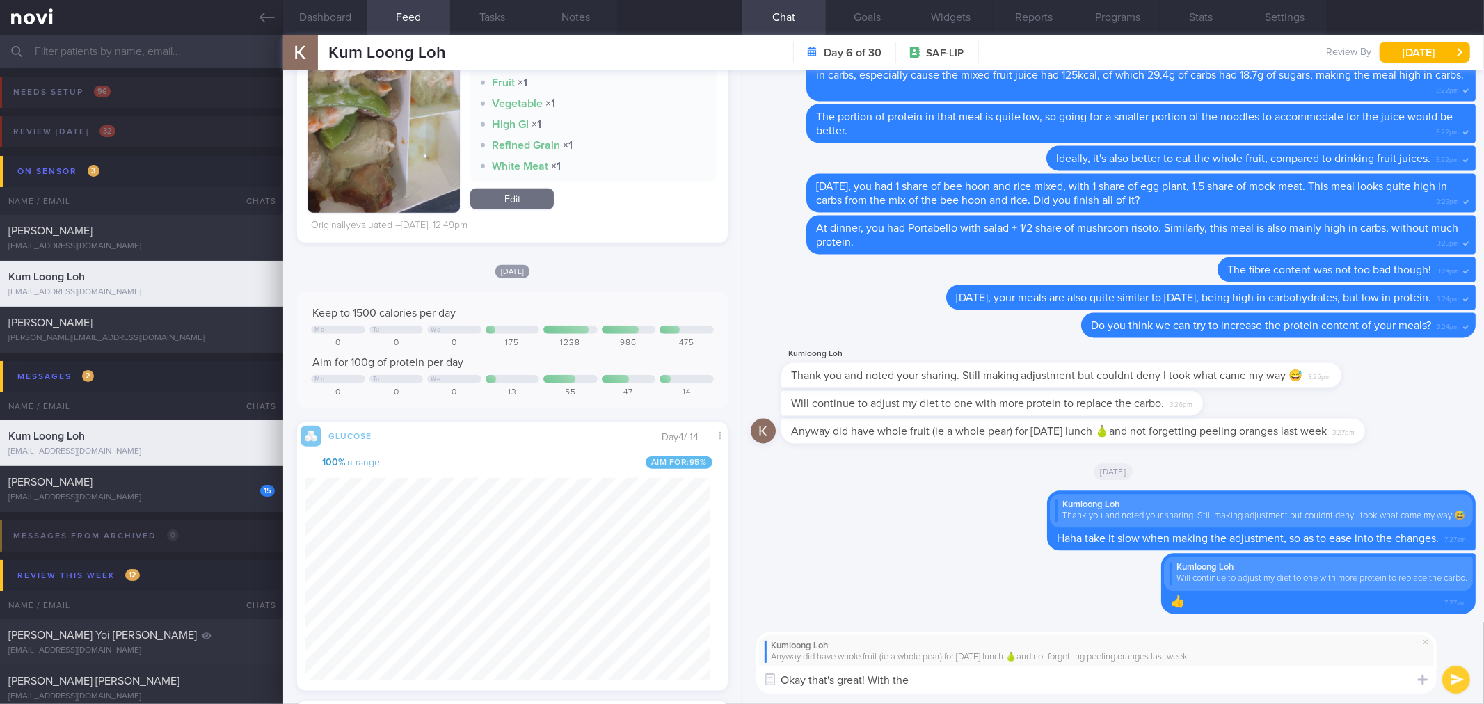
scroll to position [850, 0]
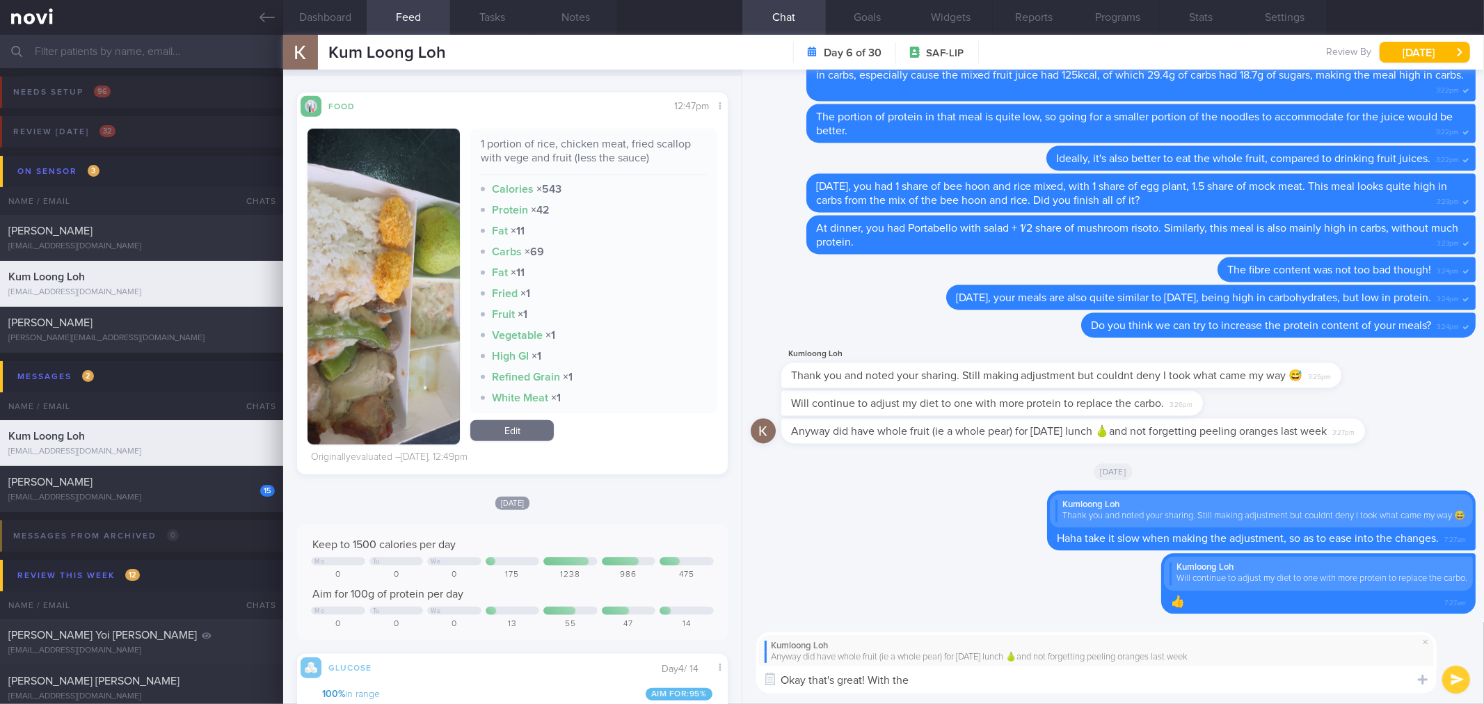
click at [399, 323] on button "button" at bounding box center [384, 287] width 152 height 316
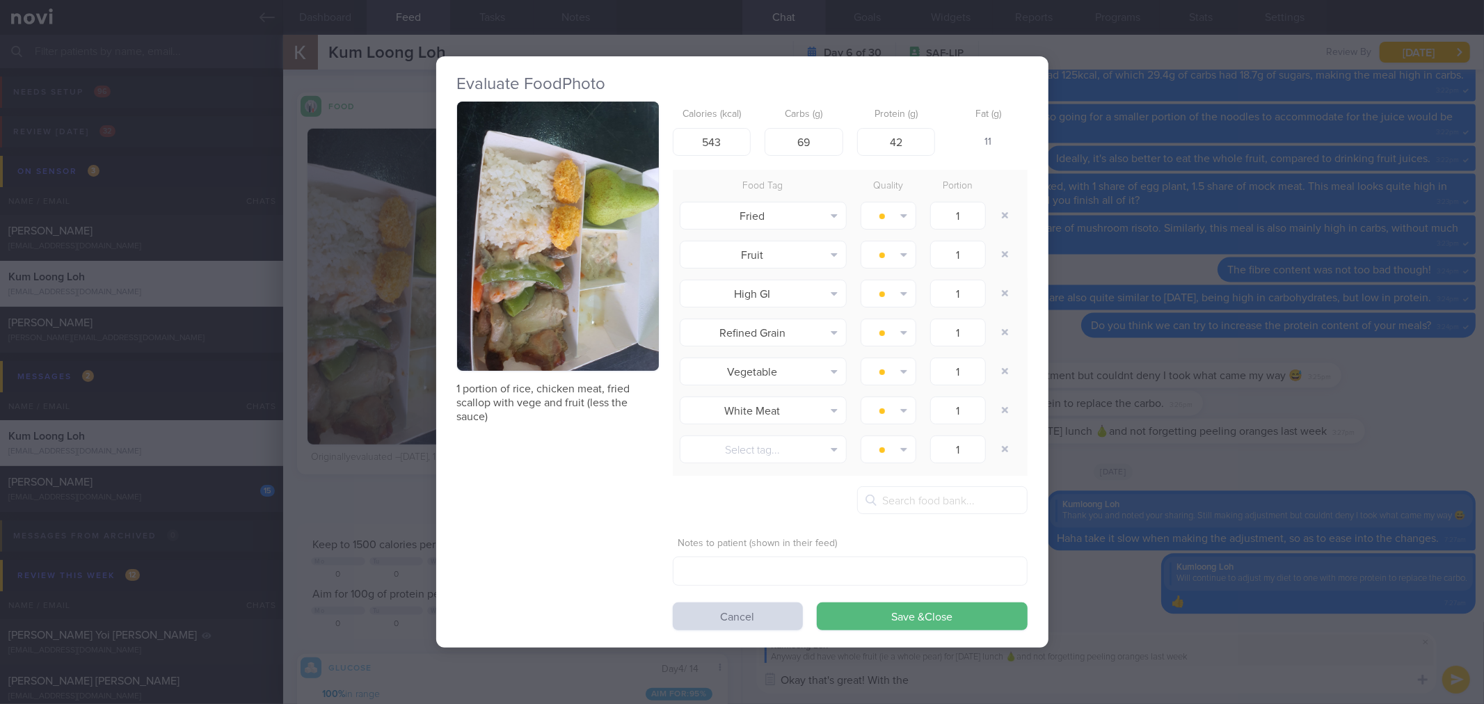
click at [589, 270] on button "button" at bounding box center [558, 236] width 202 height 269
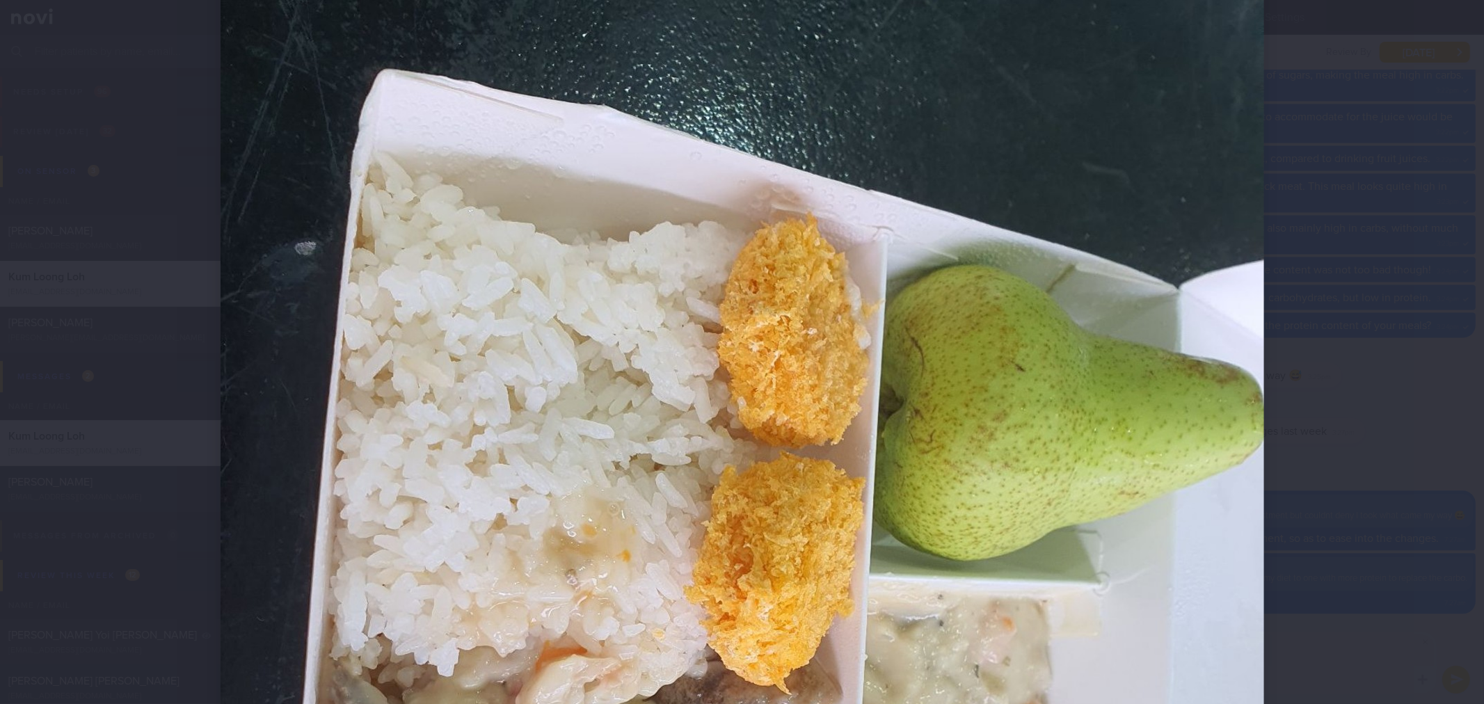
scroll to position [386, 0]
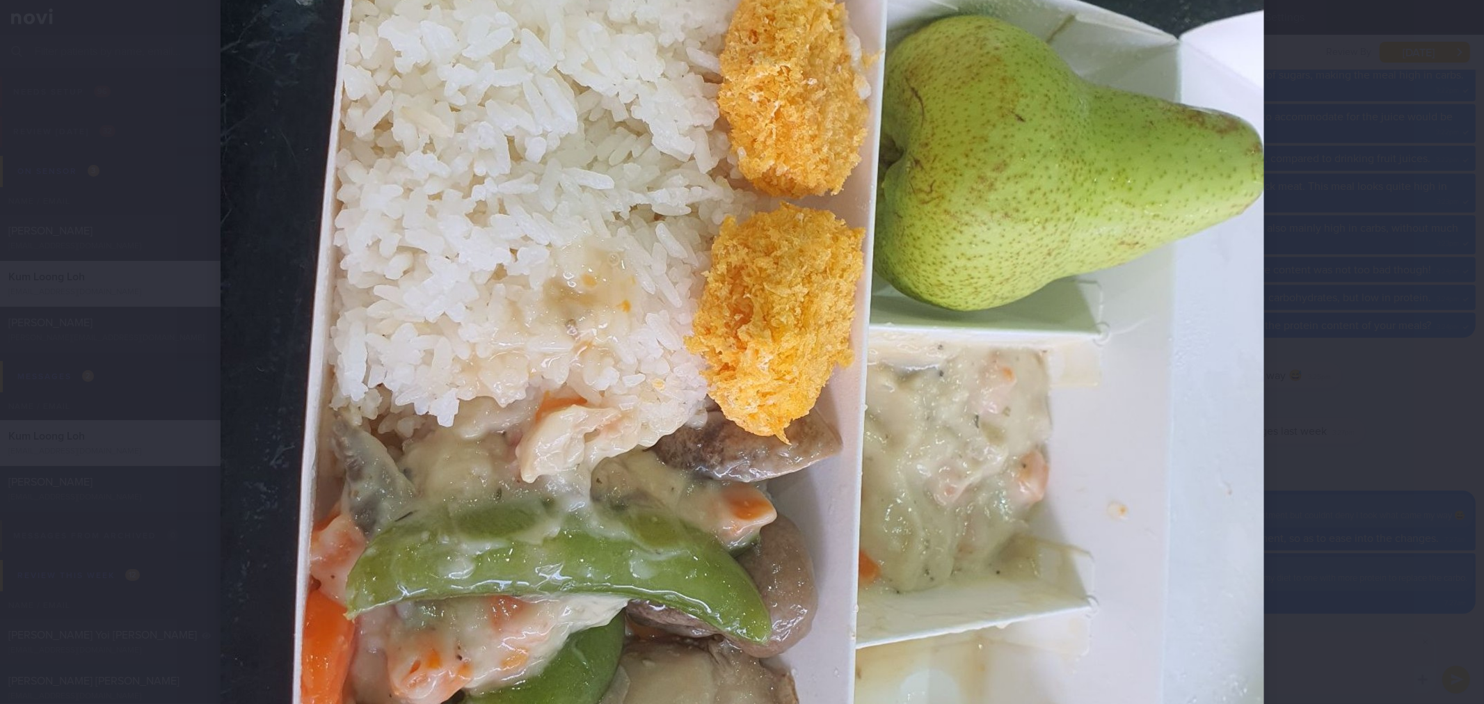
click at [1312, 405] on div at bounding box center [742, 365] width 1155 height 1503
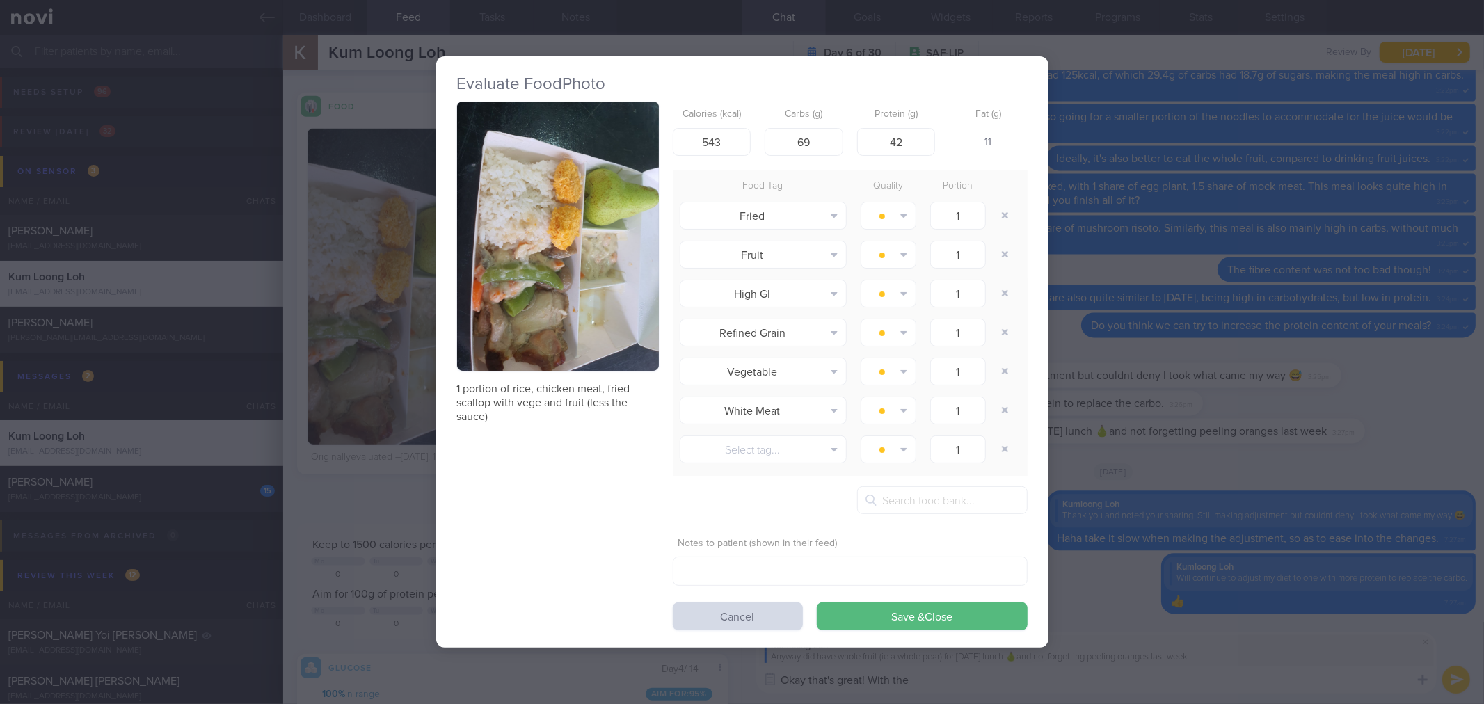
drag, startPoint x: 1198, startPoint y: 557, endPoint x: 1170, endPoint y: 596, distance: 48.4
click at [1199, 555] on div "Evaluate Food Photo 1 portion of rice, chicken meat, fried scallop with vege an…" at bounding box center [742, 352] width 1484 height 704
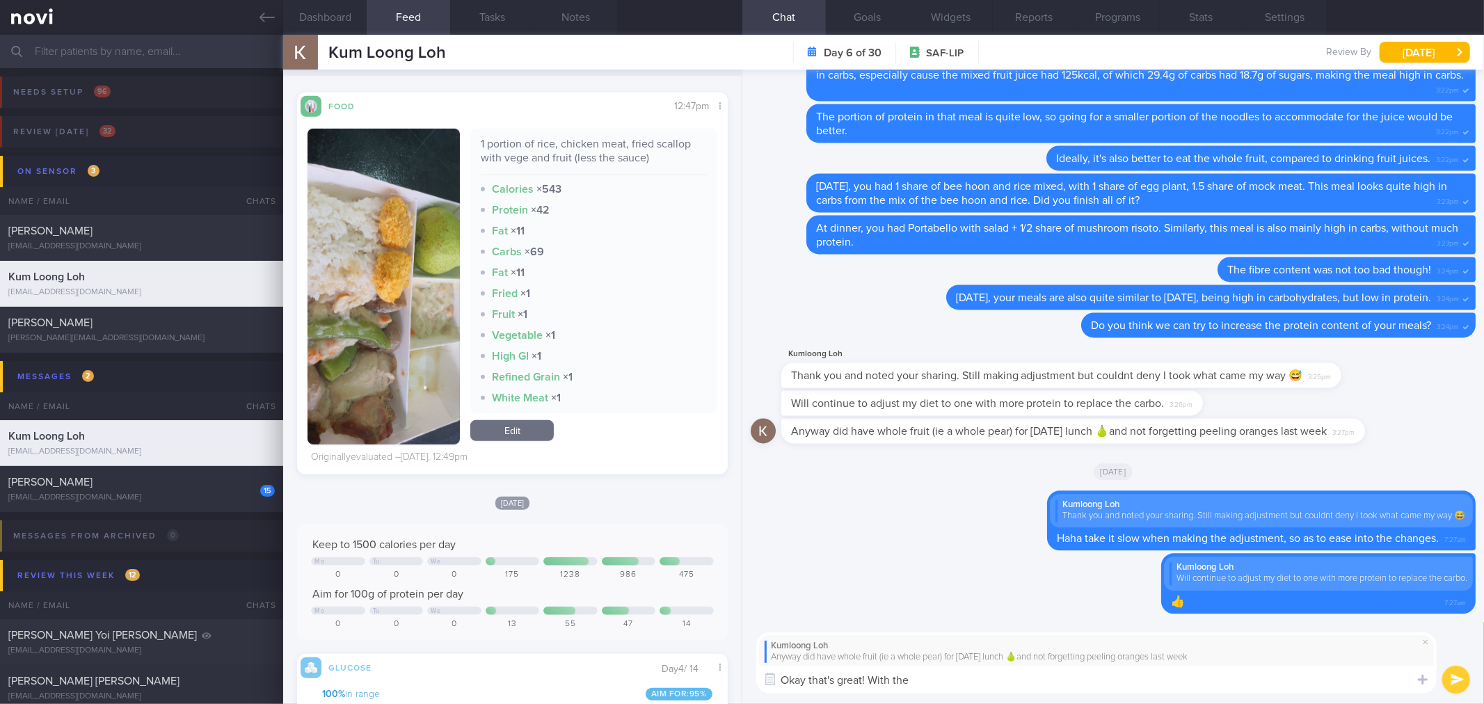
click at [1046, 685] on textarea "Okay that's great! With the" at bounding box center [1096, 680] width 680 height 28
click at [1323, 685] on textarea "Okay that's great! With fruits, they are also a source of carbohydrates, but th…" at bounding box center [1096, 680] width 680 height 28
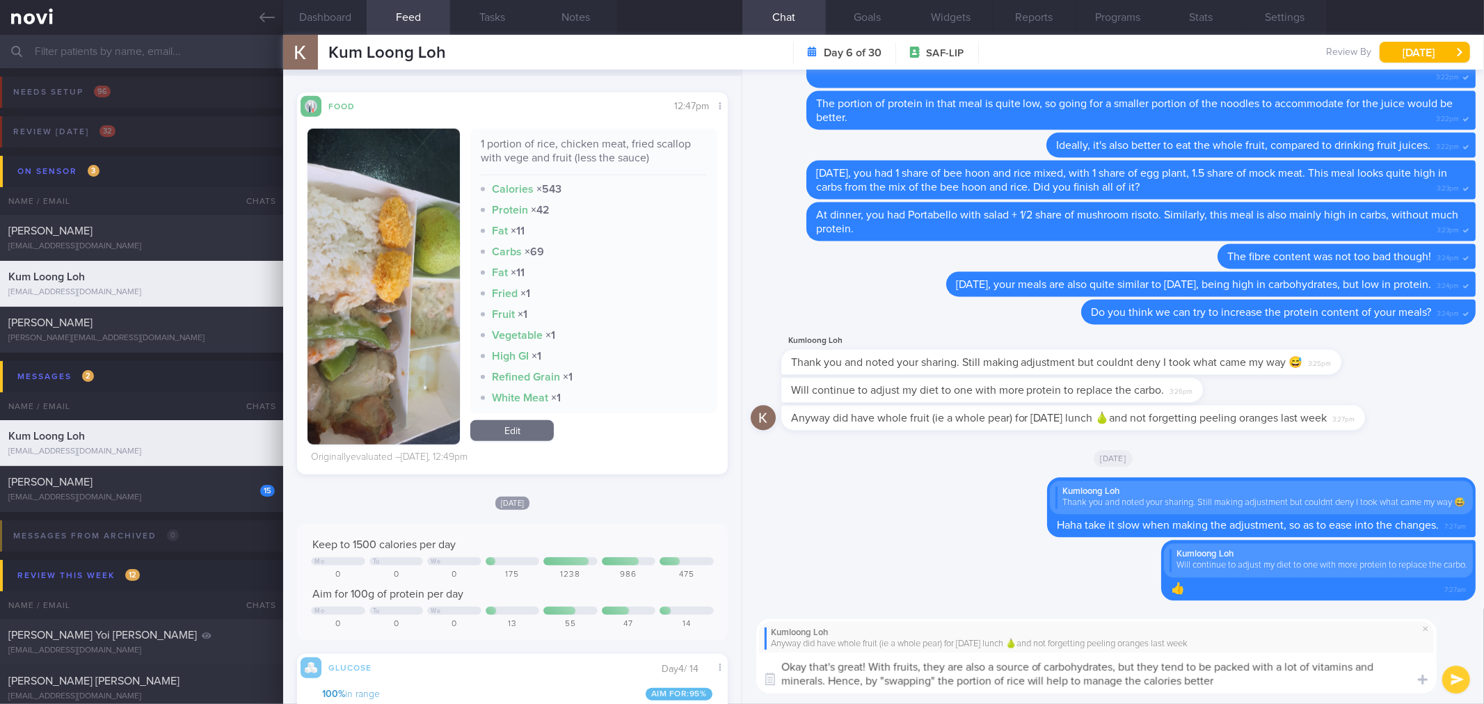
type textarea "Okay that's great! With fruits, they are also a source of carbohydrates, but th…"
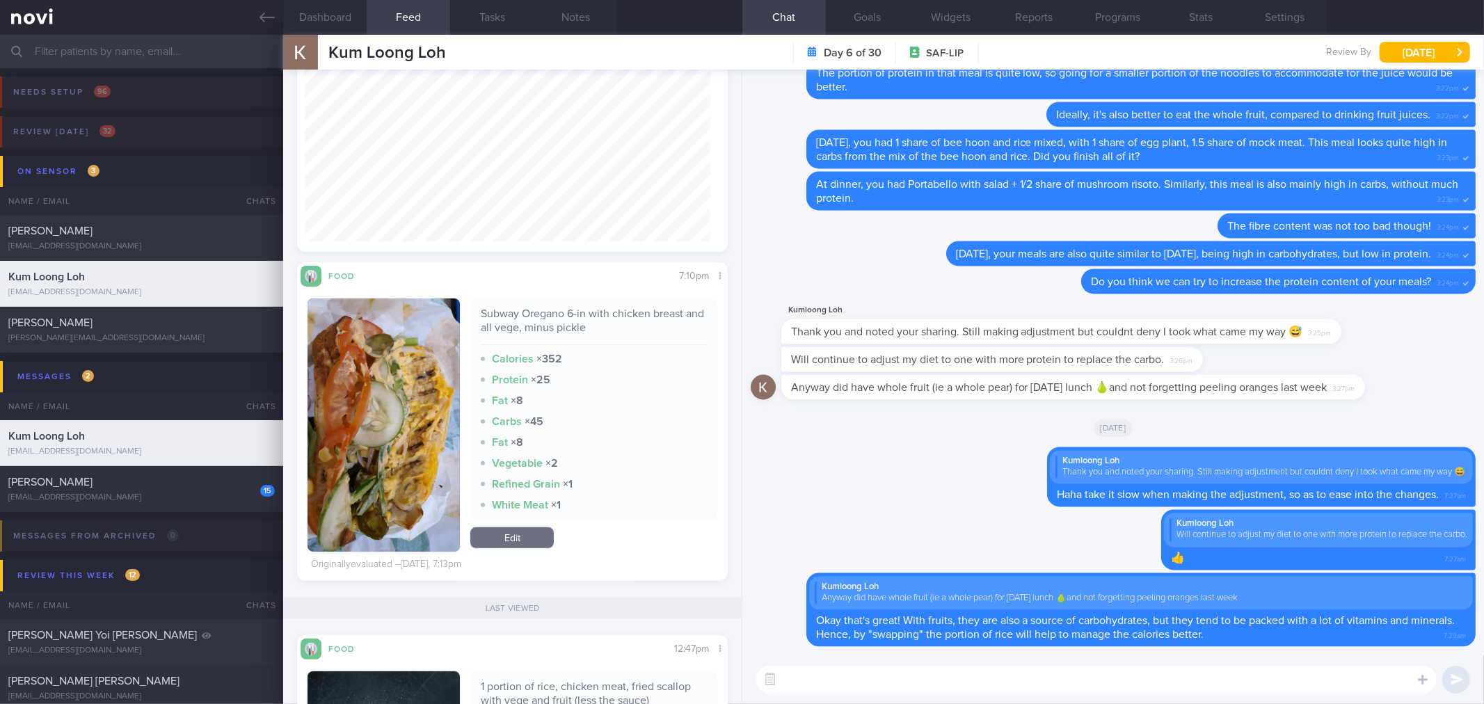
scroll to position [232, 0]
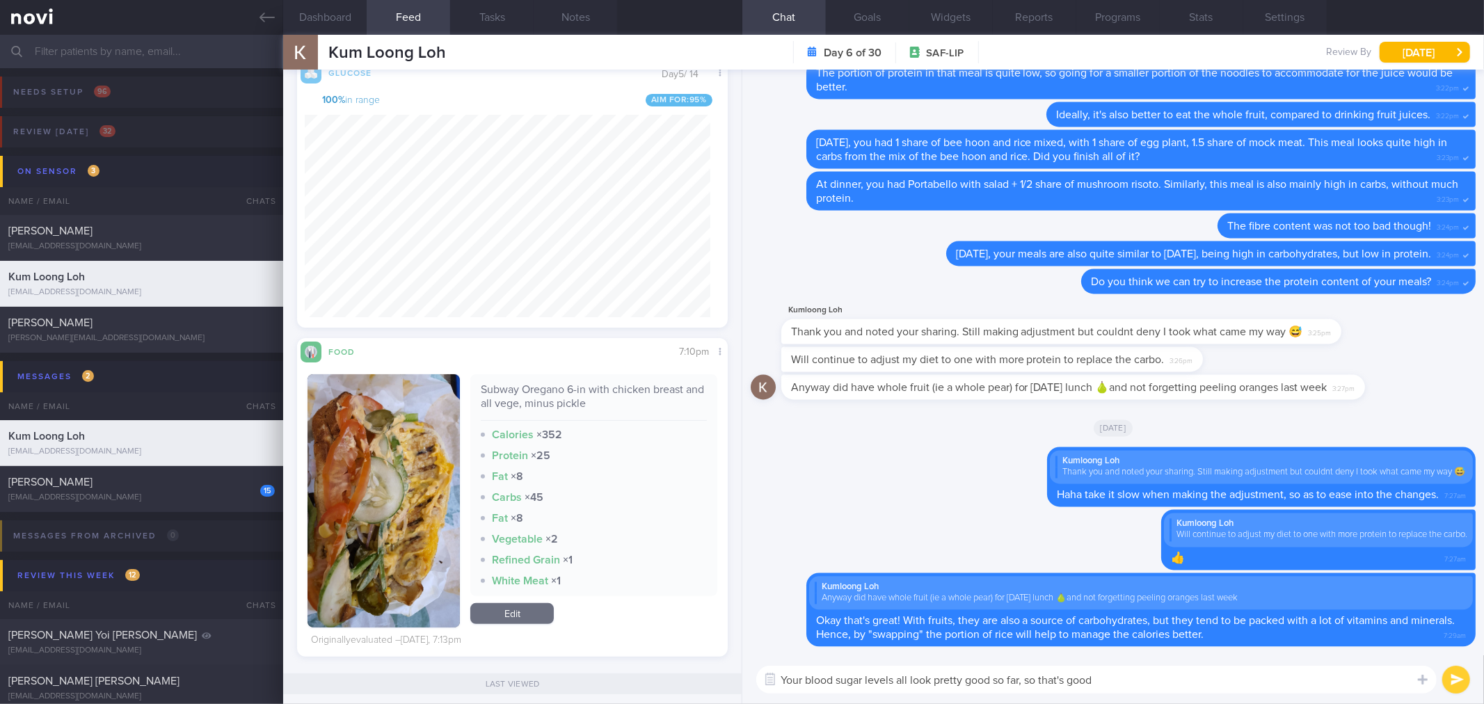
type textarea "Your blood sugar levels all look pretty good so far, so that's good!"
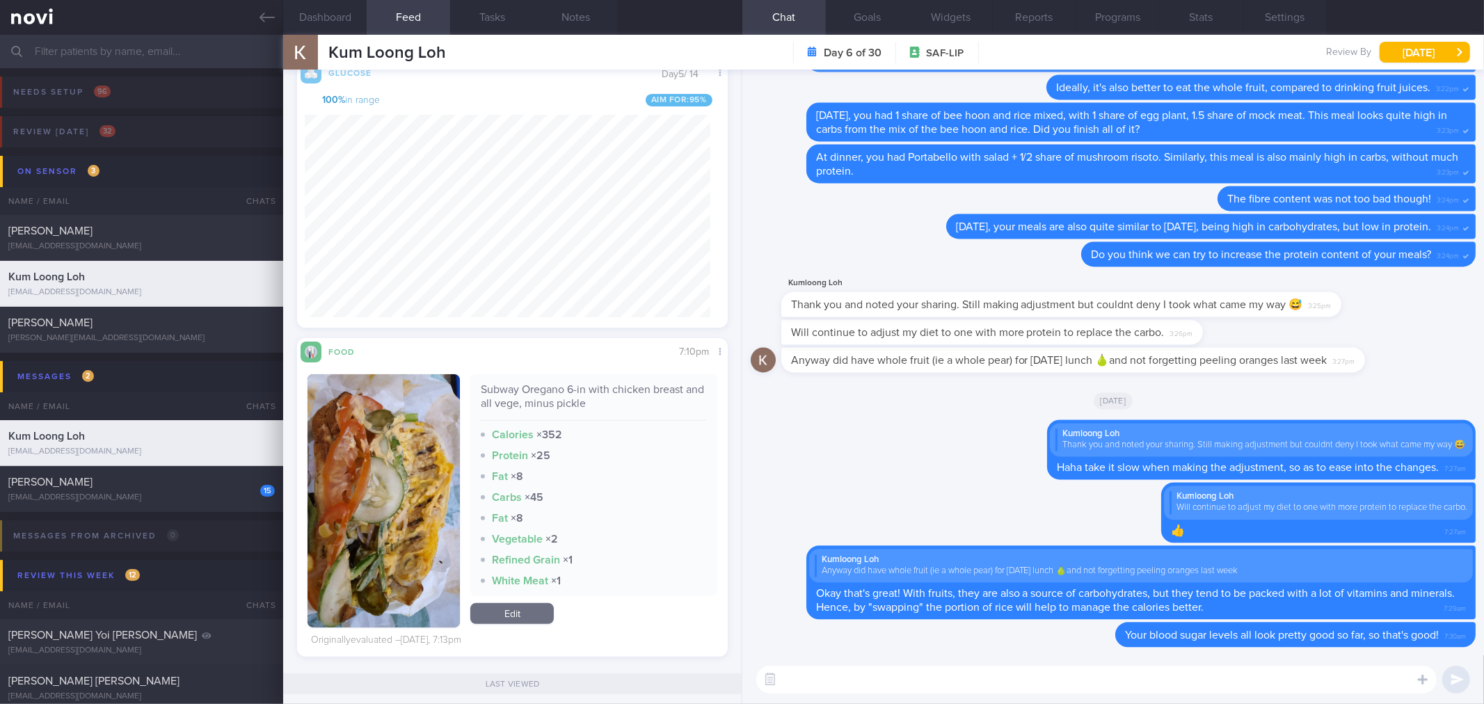
click at [645, 539] on div "Vegetable × 2" at bounding box center [593, 539] width 225 height 14
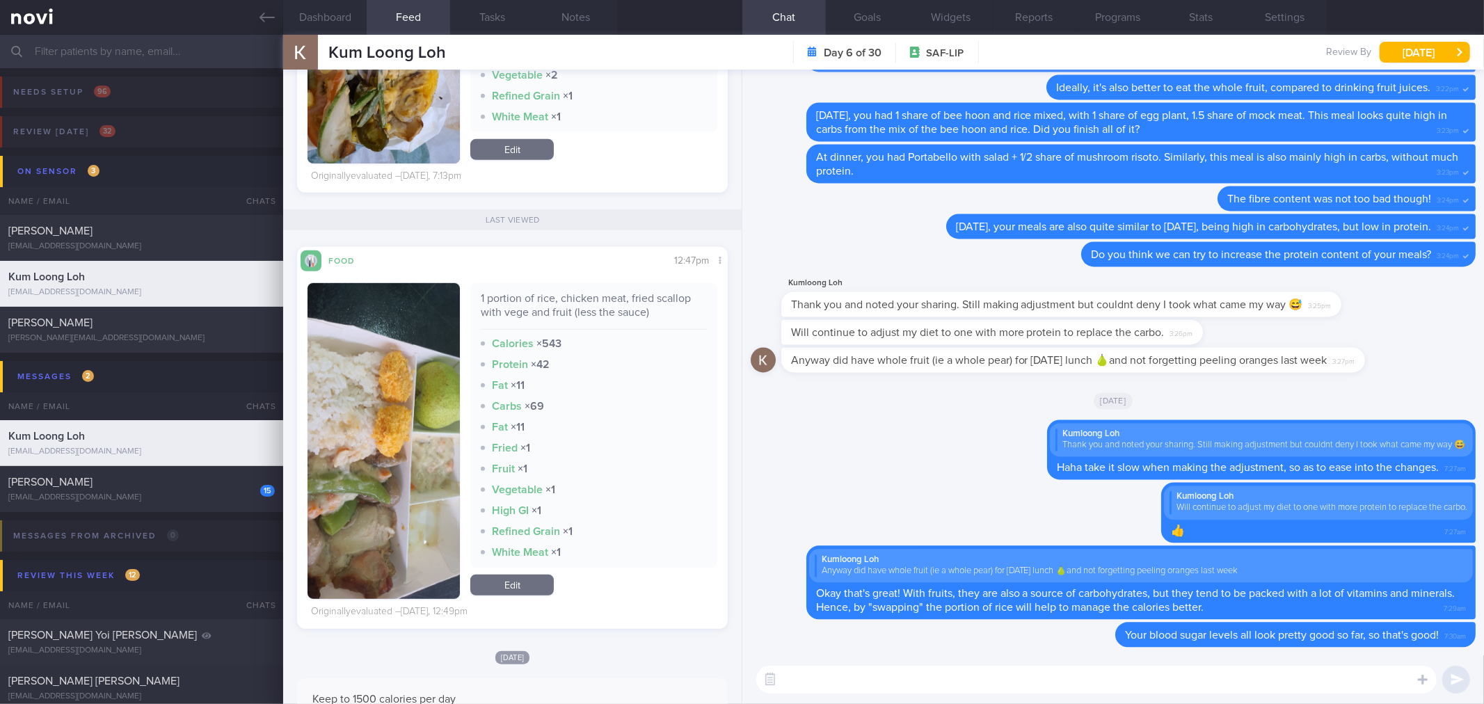
click at [856, 680] on textarea at bounding box center [1096, 680] width 680 height 28
click at [580, 299] on div "1 portion of rice, chicken meat, fried scallop with vege and fruit (less the sa…" at bounding box center [593, 311] width 225 height 38
click at [580, 294] on div "1 portion of rice, chicken meat, fried scallop with vege and fruit (less the sa…" at bounding box center [593, 311] width 225 height 38
copy div "1 portion of rice, chicken meat, fried scallop with vege and fruit (less the sa…"
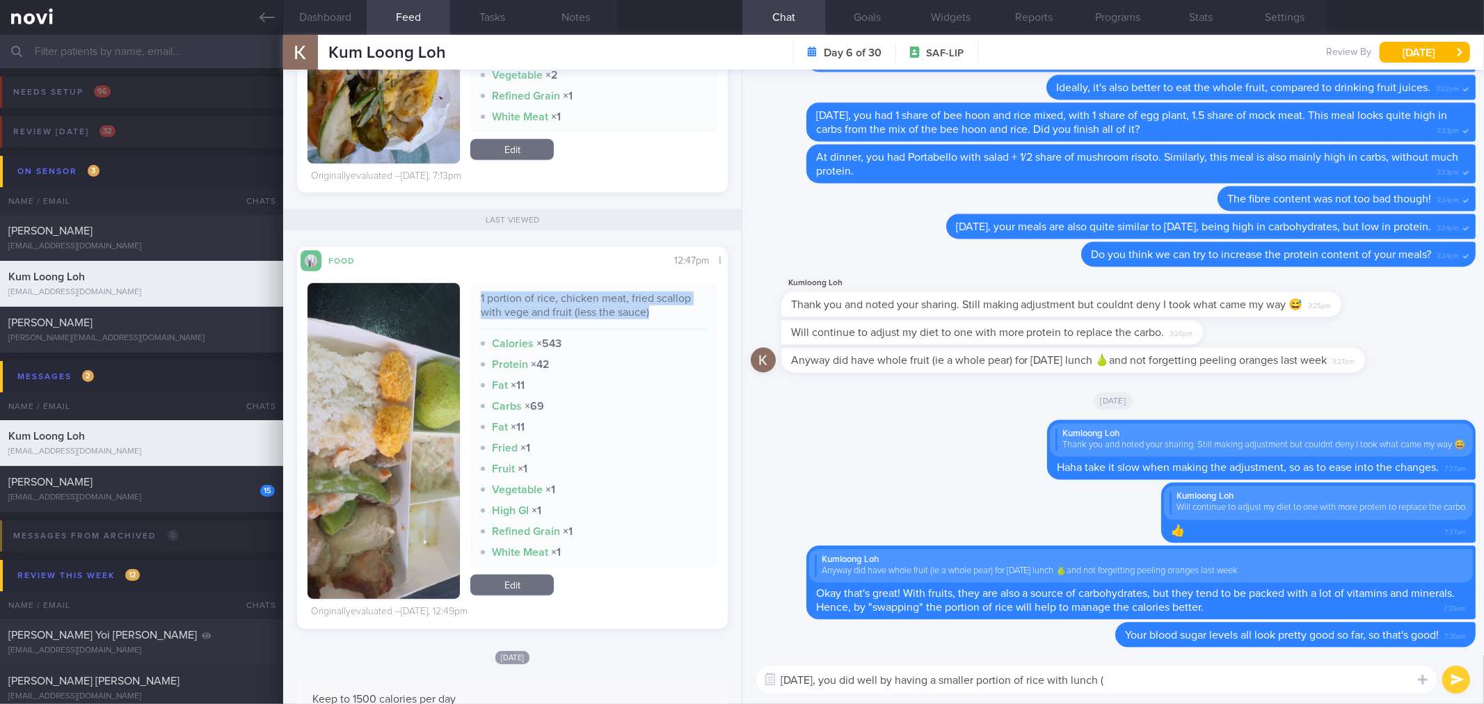
click at [1161, 669] on textarea "[DATE], you did well by having a smaller portion of rice with lunch (" at bounding box center [1096, 680] width 680 height 28
paste textarea "1 portion of rice, chicken meat, fried scallop with vege and fruit (less the sa…"
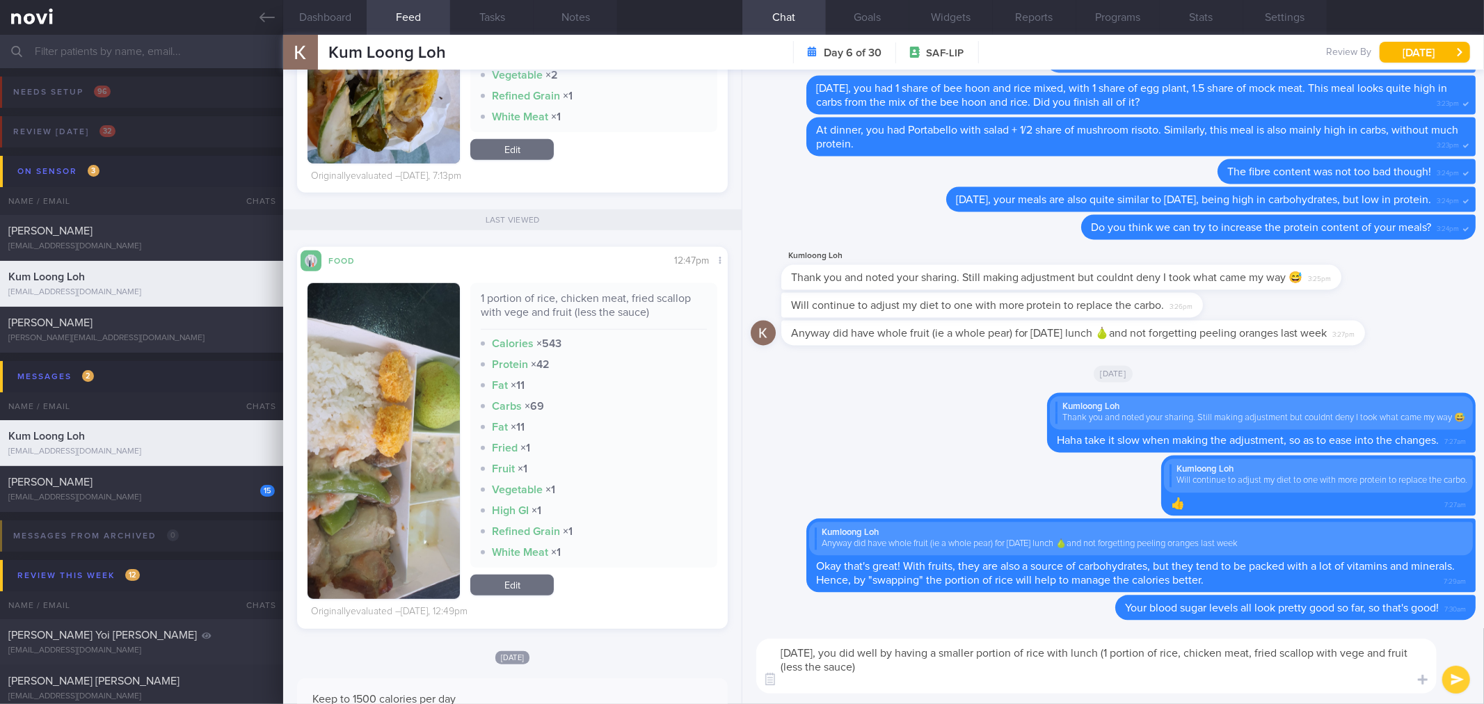
scroll to position [0, 0]
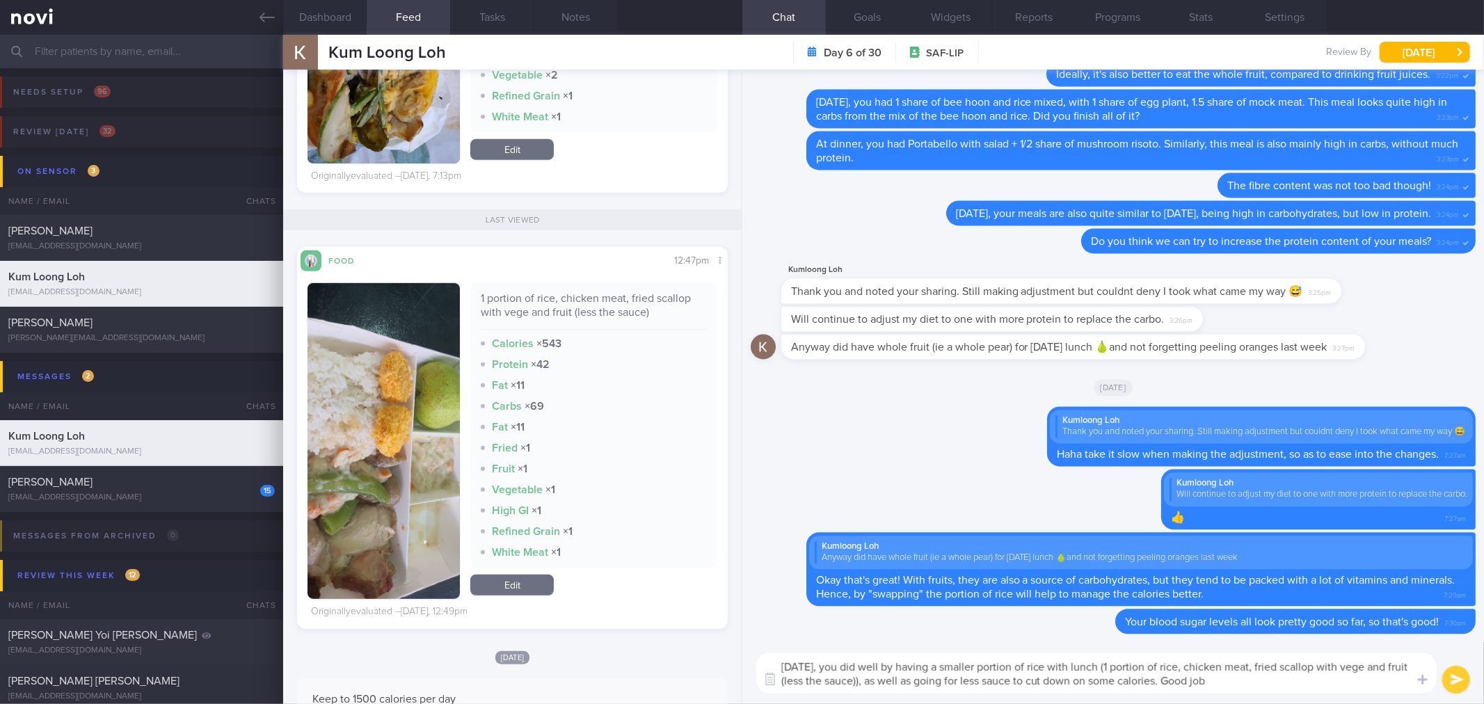
type textarea "[DATE], you did well by having a smaller portion of rice with lunch (1 portion …"
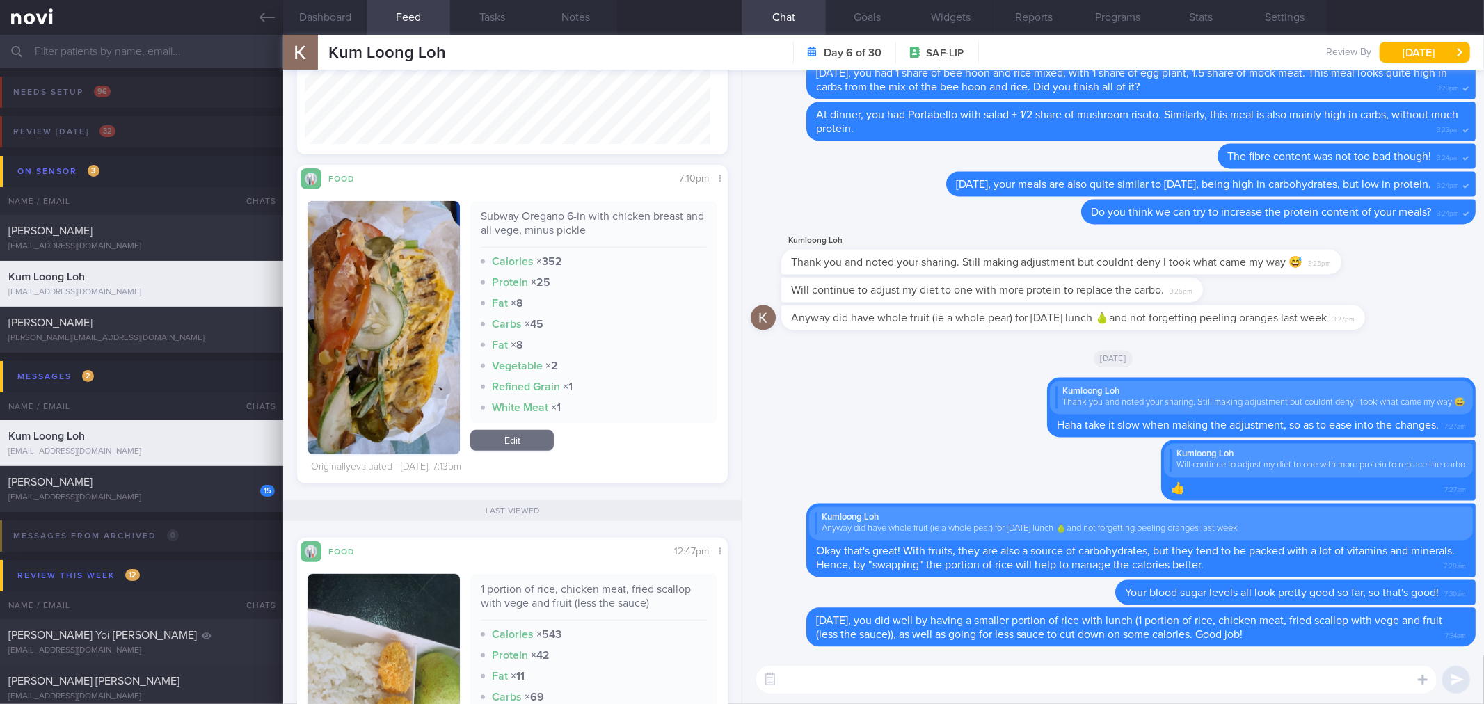
scroll to position [232, 0]
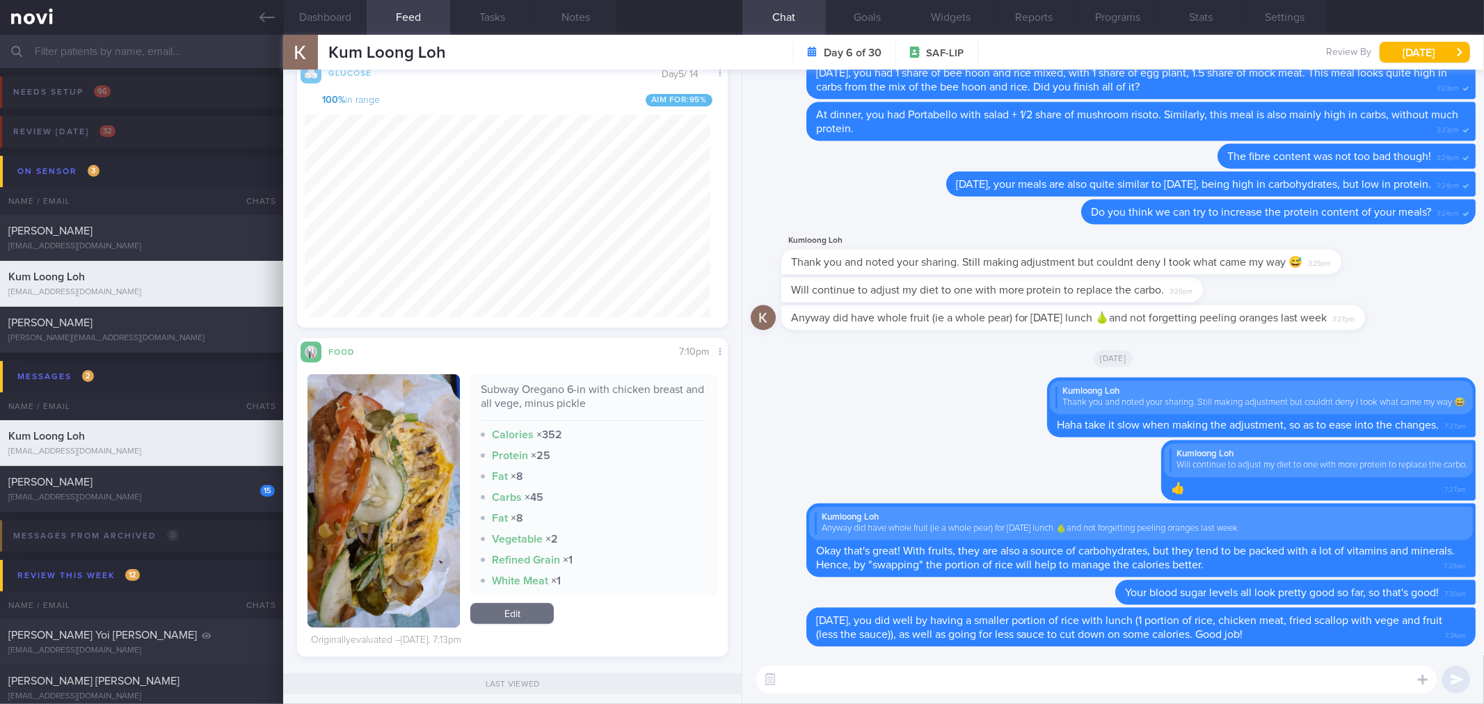
click at [592, 397] on div "Subway Oregano 6-in with chicken breast and all vege, minus pickle" at bounding box center [593, 402] width 225 height 38
copy div "Subway Oregano 6-in with chicken breast and all vege, minus pickle"
click at [864, 678] on textarea at bounding box center [1096, 680] width 680 height 28
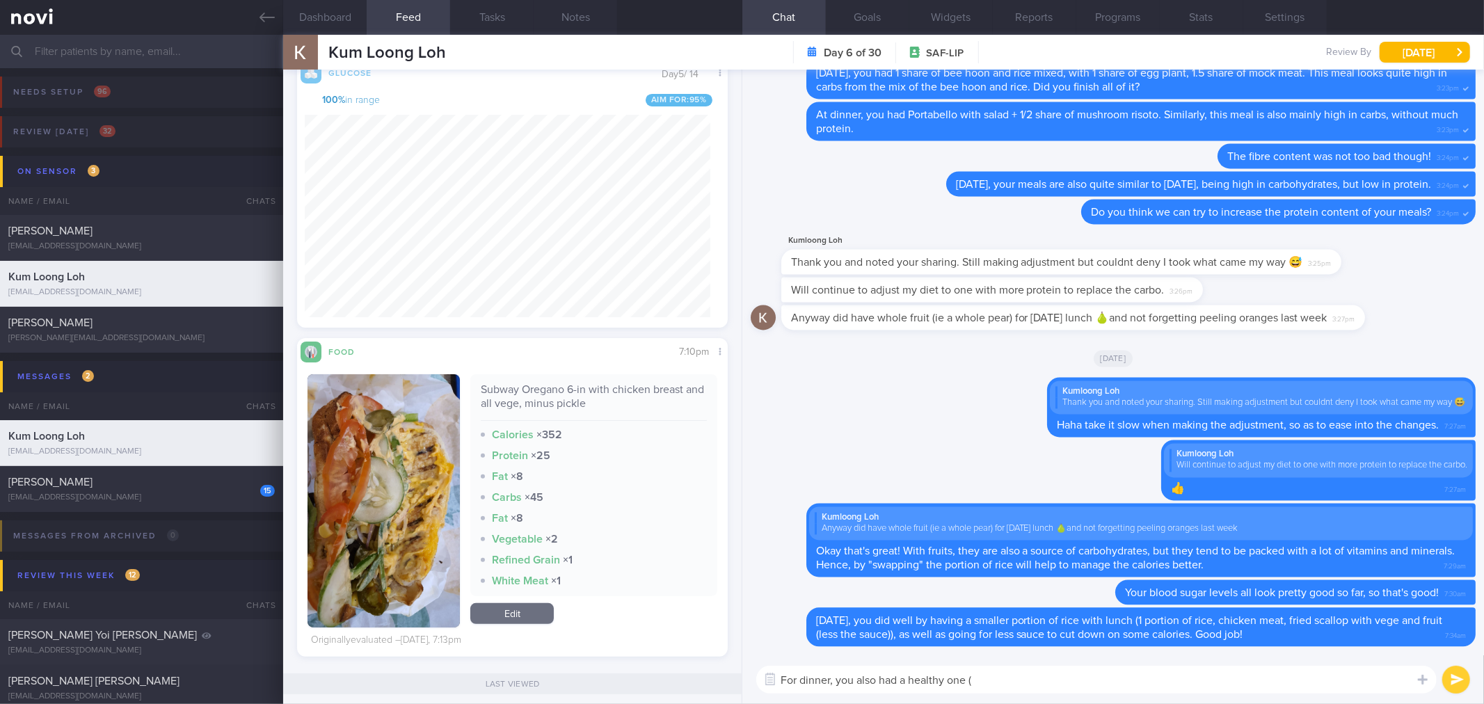
paste textarea "Subway Oregano 6-in with chicken breast and all vege, minus pickle"
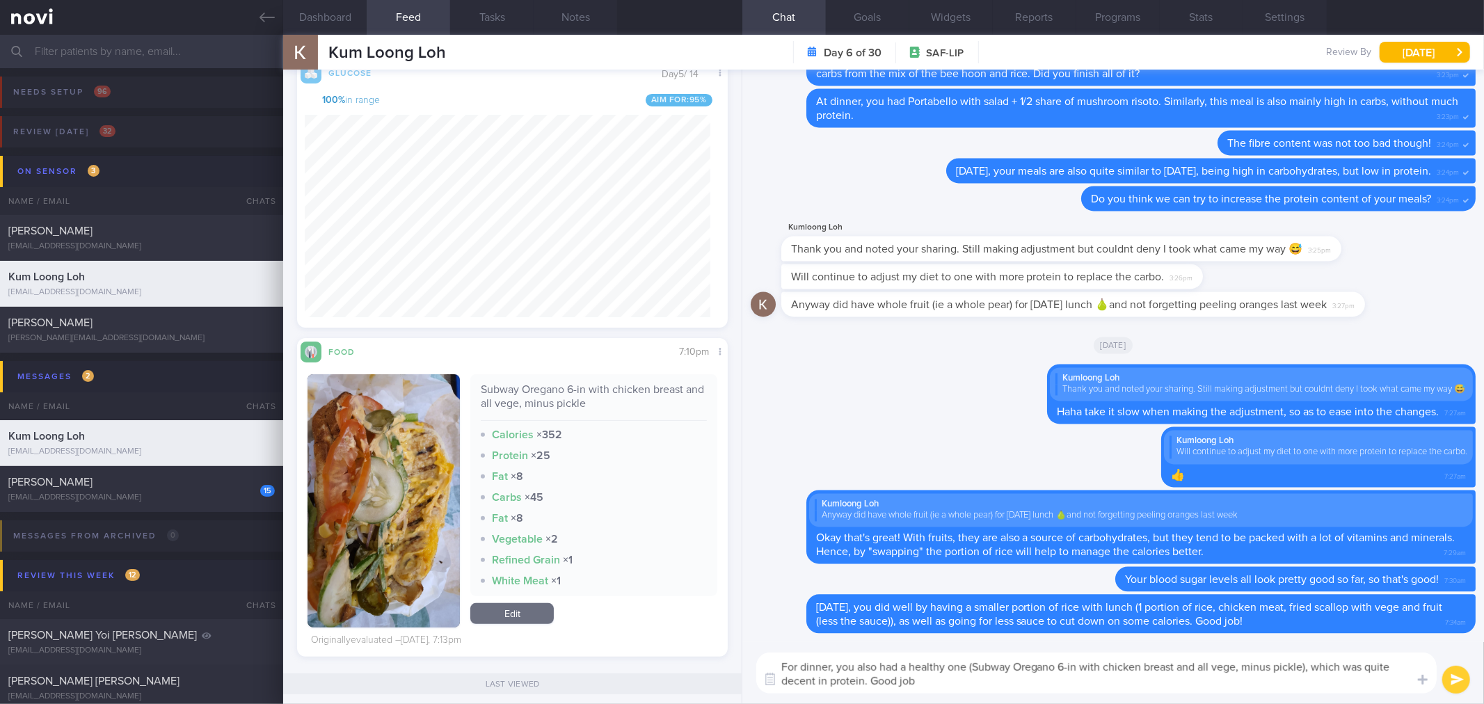
type textarea "For dinner, you also had a healthy one (Subway Oregano 6-in with chicken breast…"
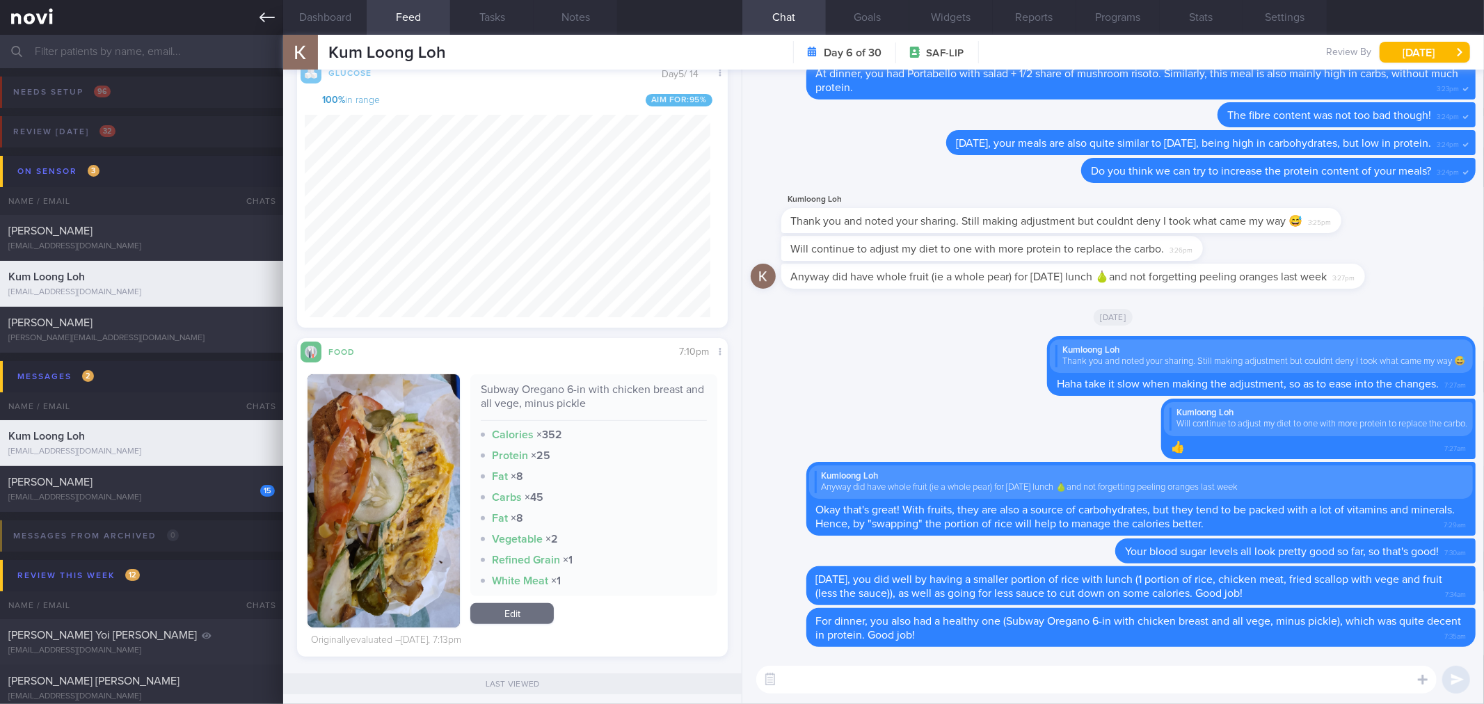
click at [275, 17] on link at bounding box center [141, 17] width 283 height 35
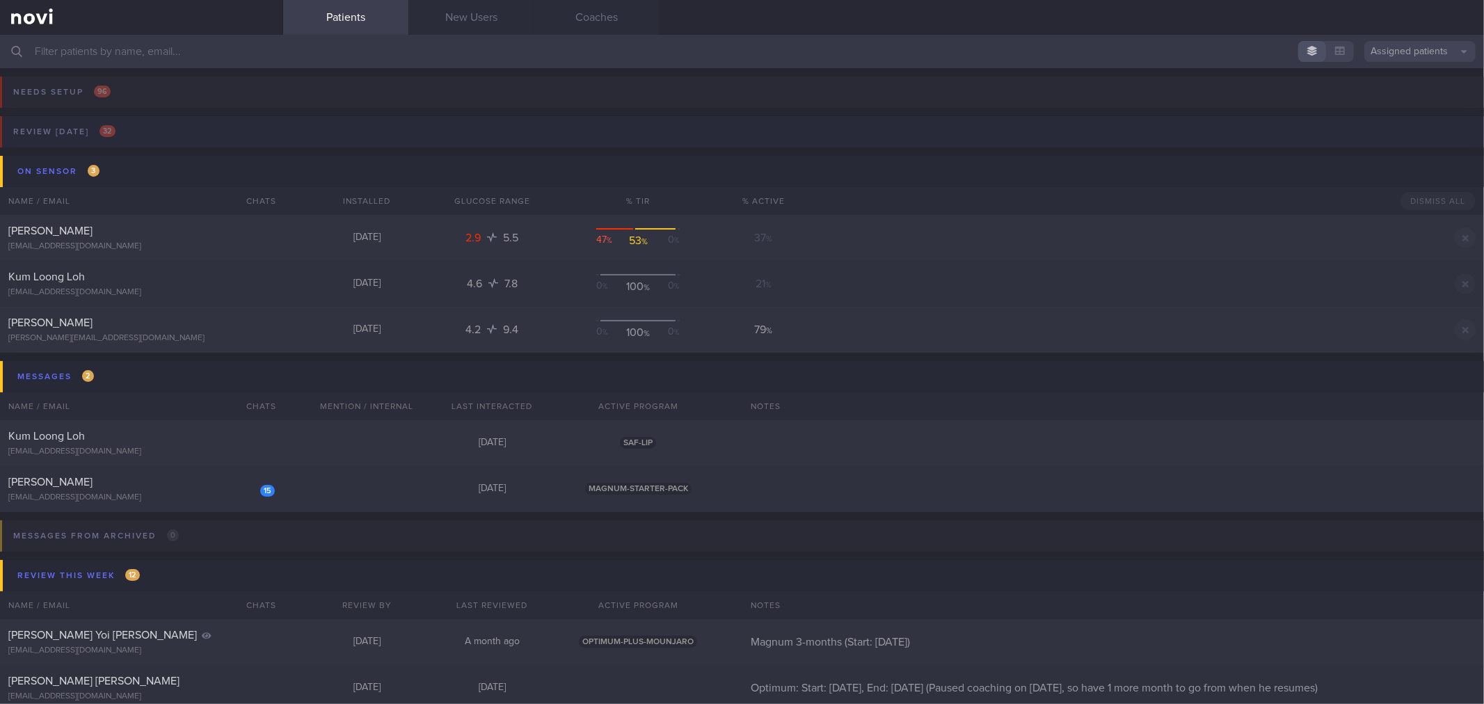
click at [170, 134] on button "Review [DATE] 32" at bounding box center [740, 136] width 1488 height 40
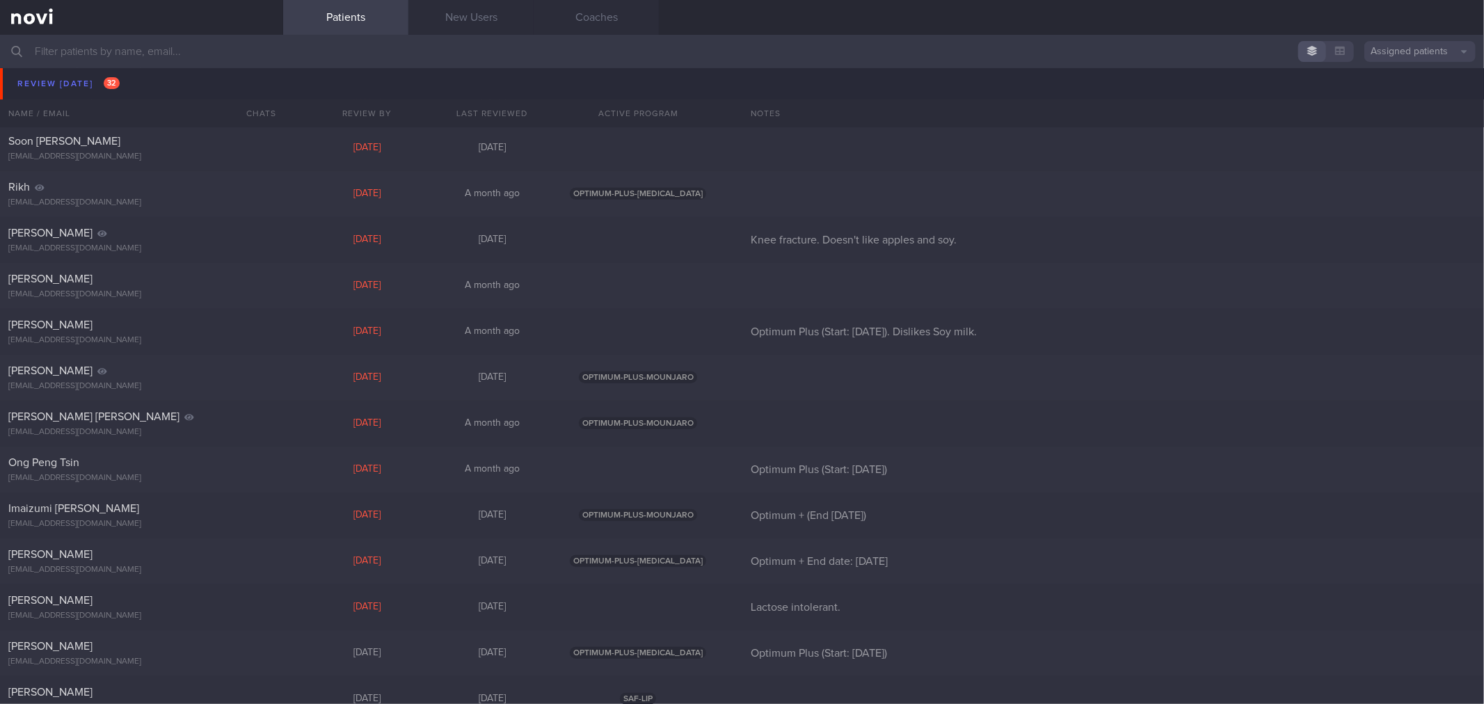
scroll to position [927, 0]
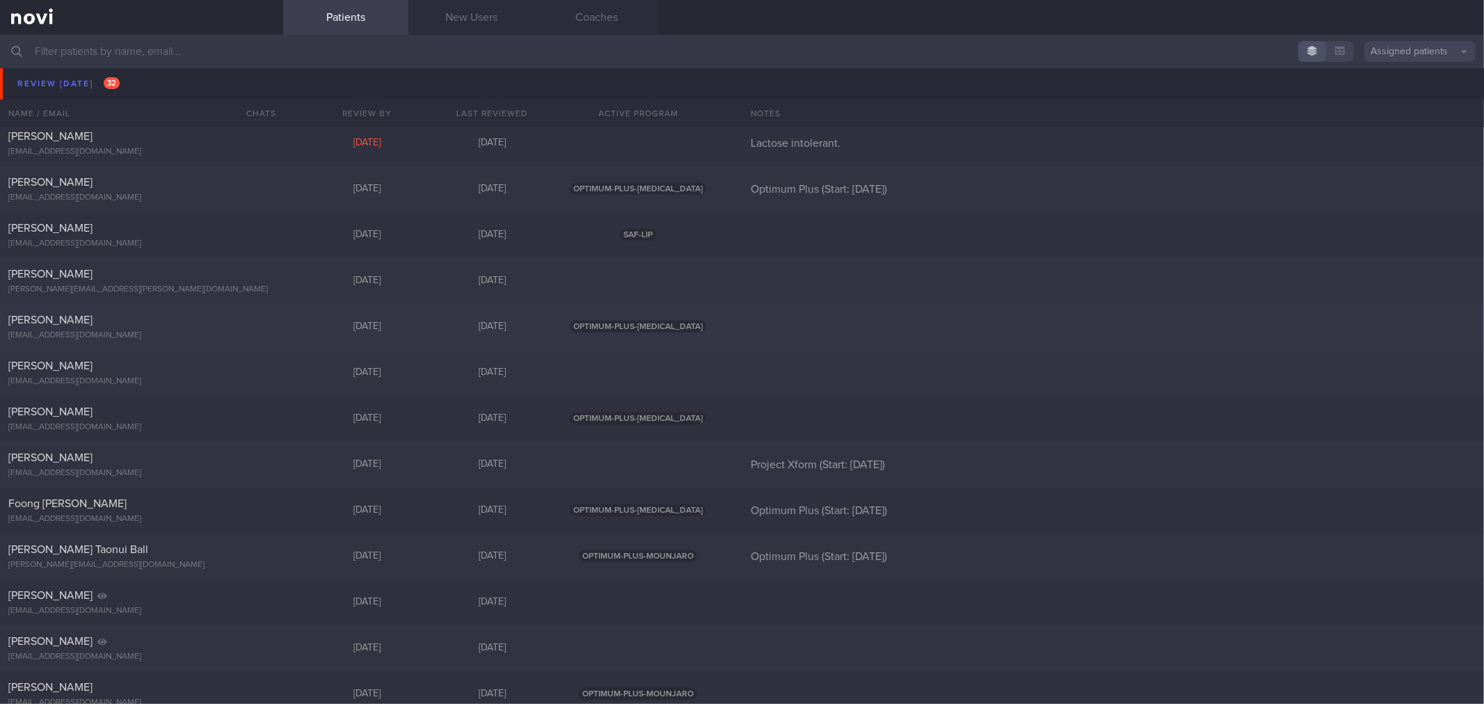
click at [203, 337] on div "[EMAIL_ADDRESS][DOMAIN_NAME]" at bounding box center [141, 335] width 266 height 10
select select "8"
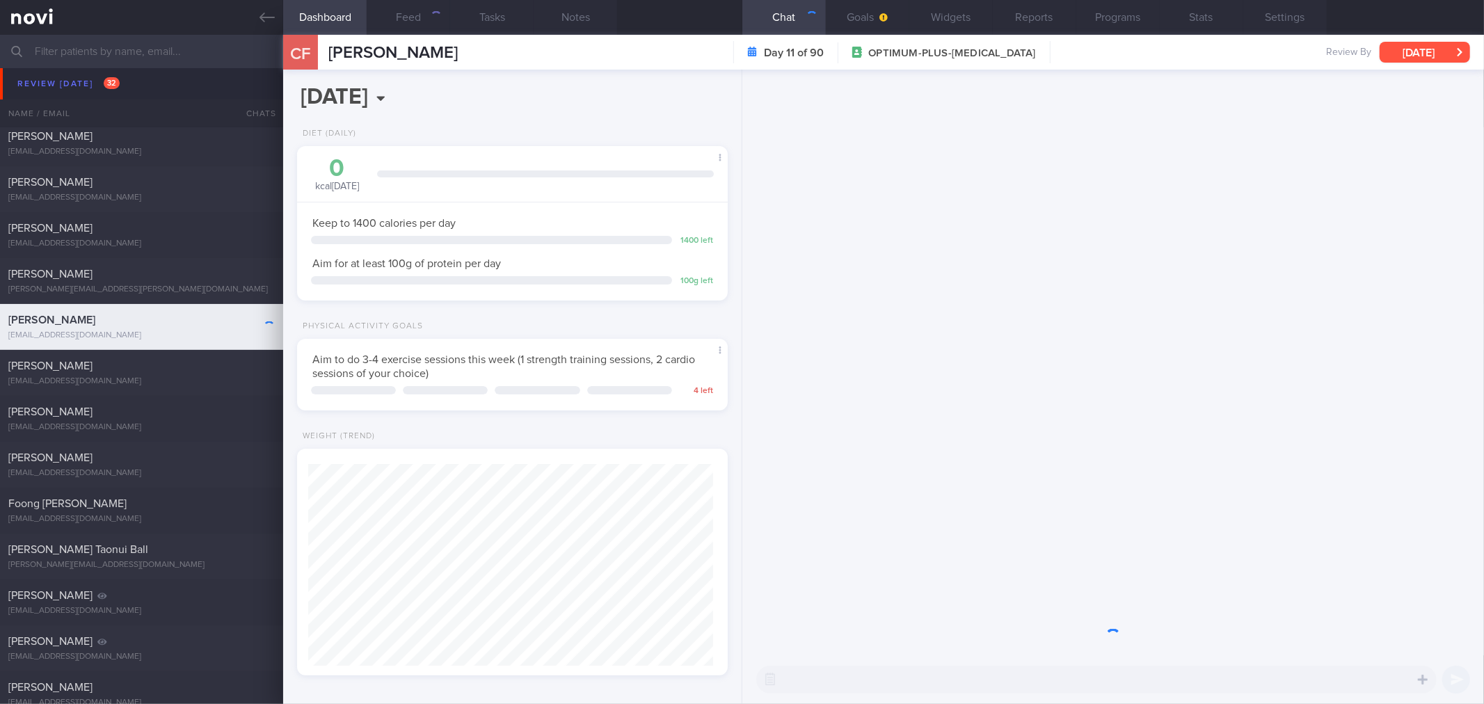
scroll to position [695569, 695360]
click at [1413, 47] on button "[DATE]" at bounding box center [1425, 52] width 90 height 21
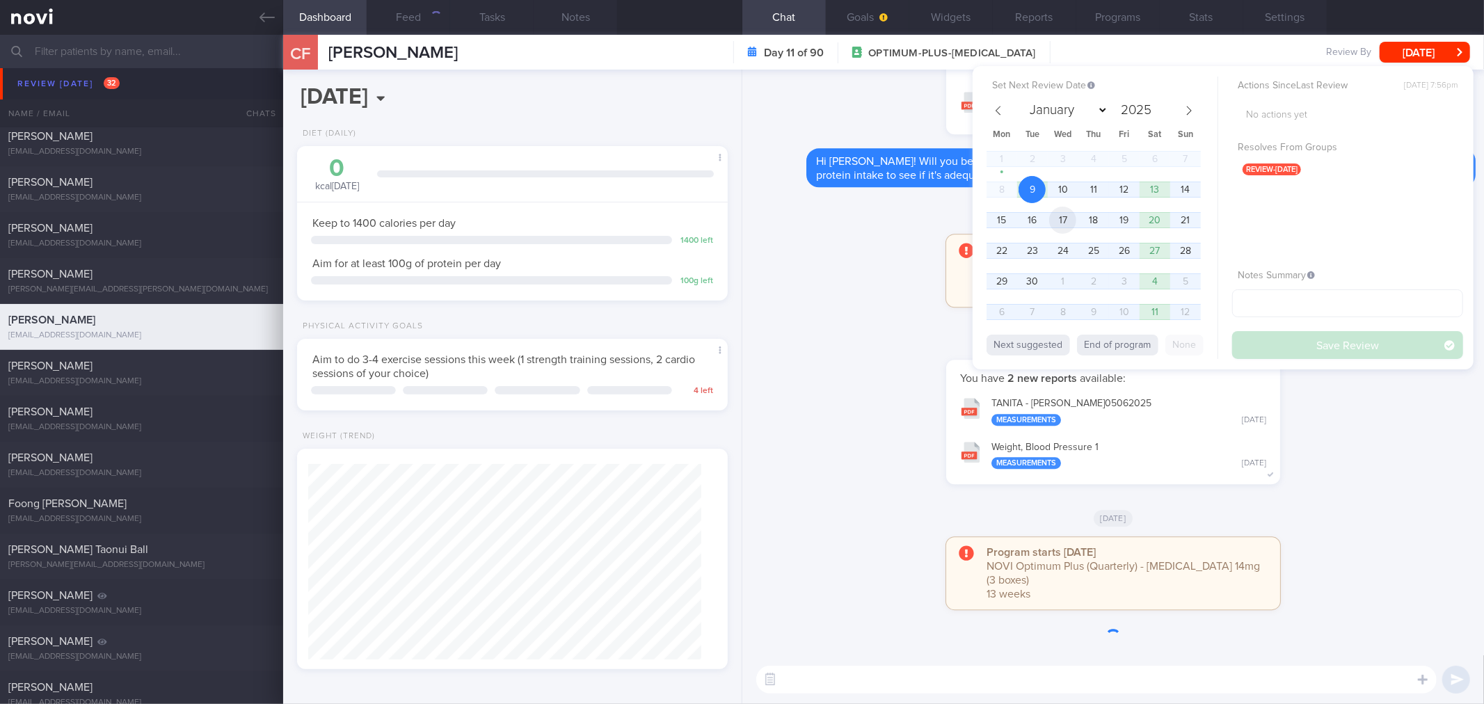
scroll to position [196, 393]
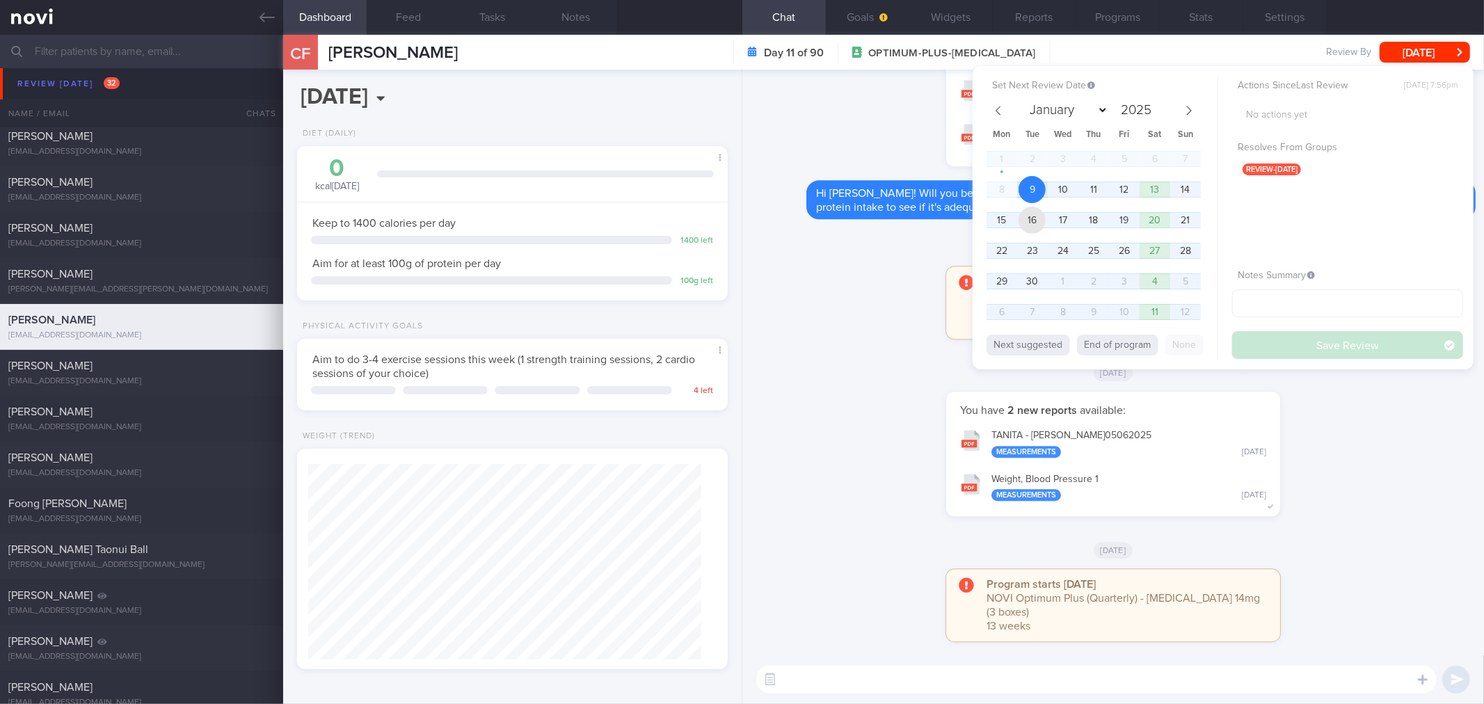
click at [1033, 218] on span "16" at bounding box center [1032, 220] width 27 height 27
click at [1298, 341] on button "Save Review" at bounding box center [1347, 345] width 231 height 28
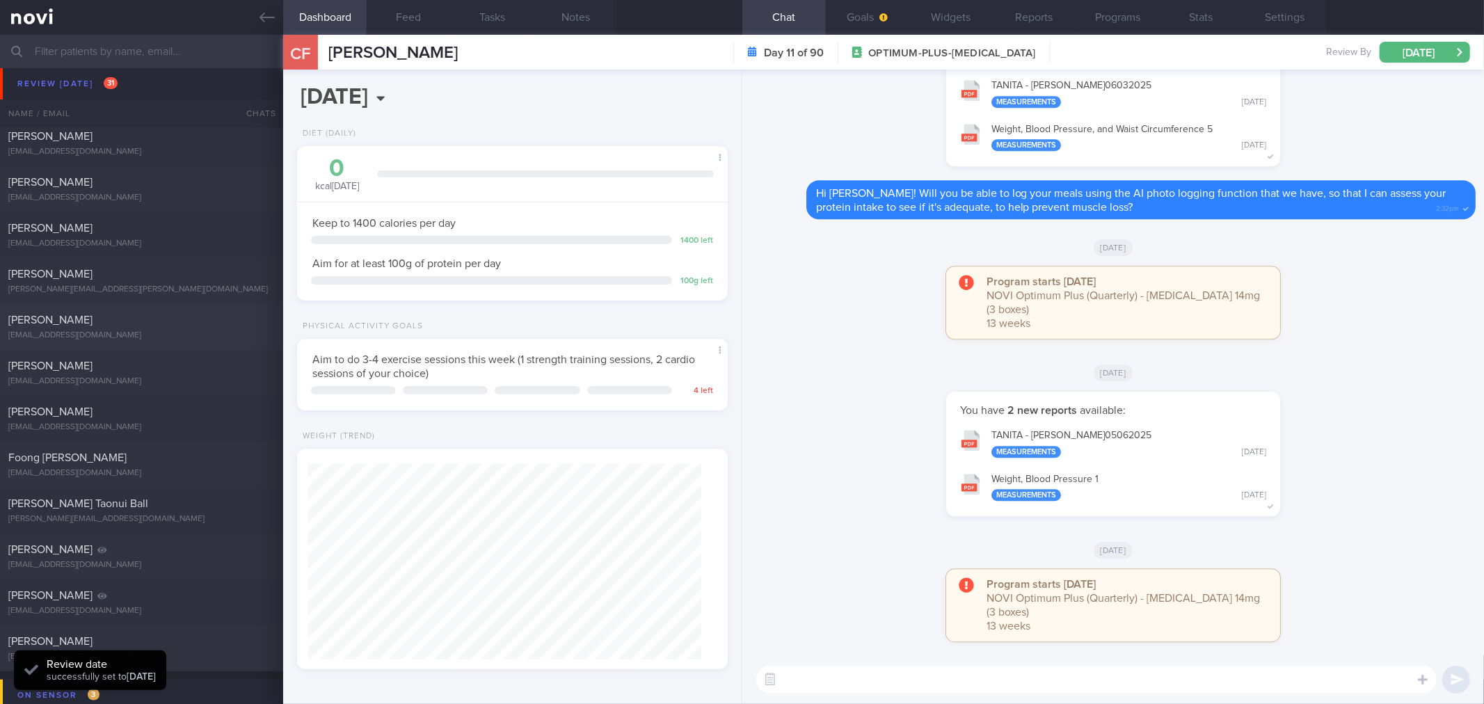
scroll to position [196, 393]
click at [213, 333] on div "[EMAIL_ADDRESS][DOMAIN_NAME]" at bounding box center [141, 335] width 266 height 10
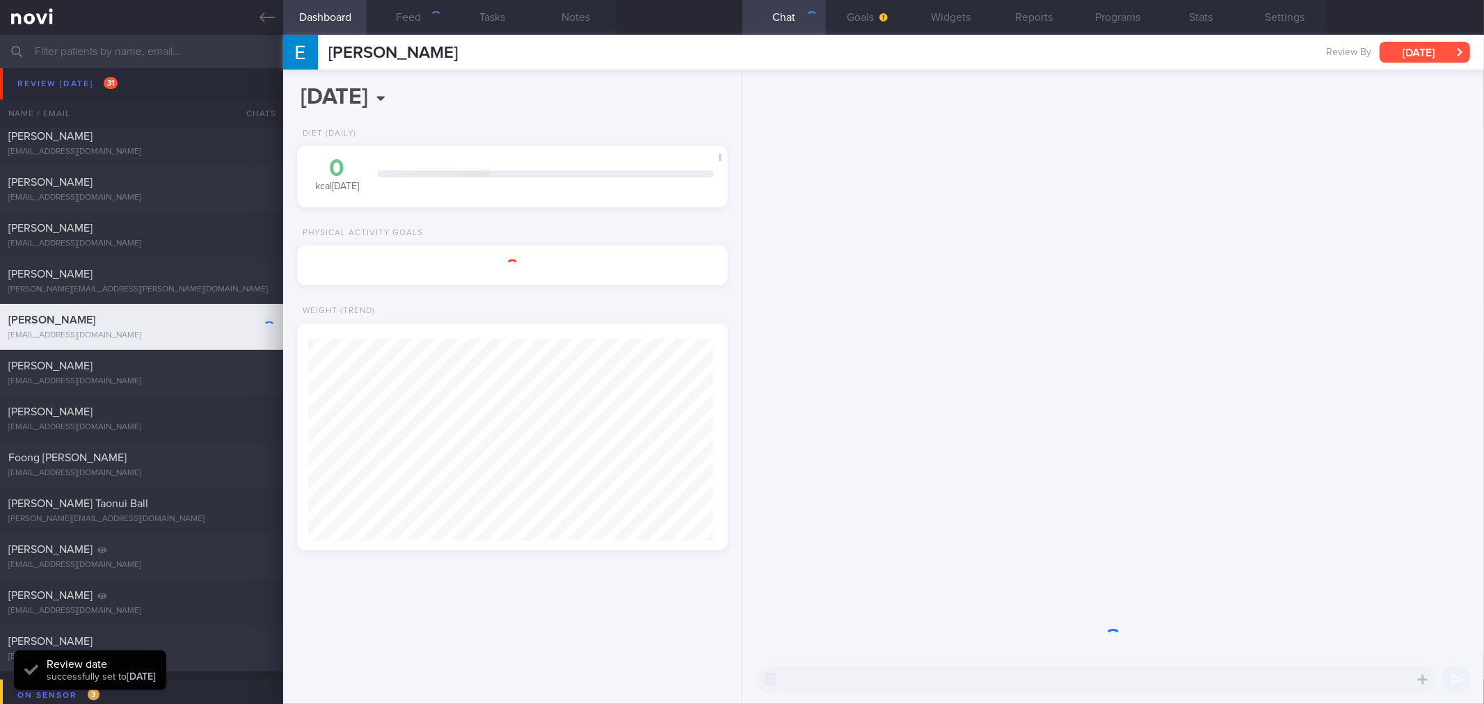
scroll to position [216, 393]
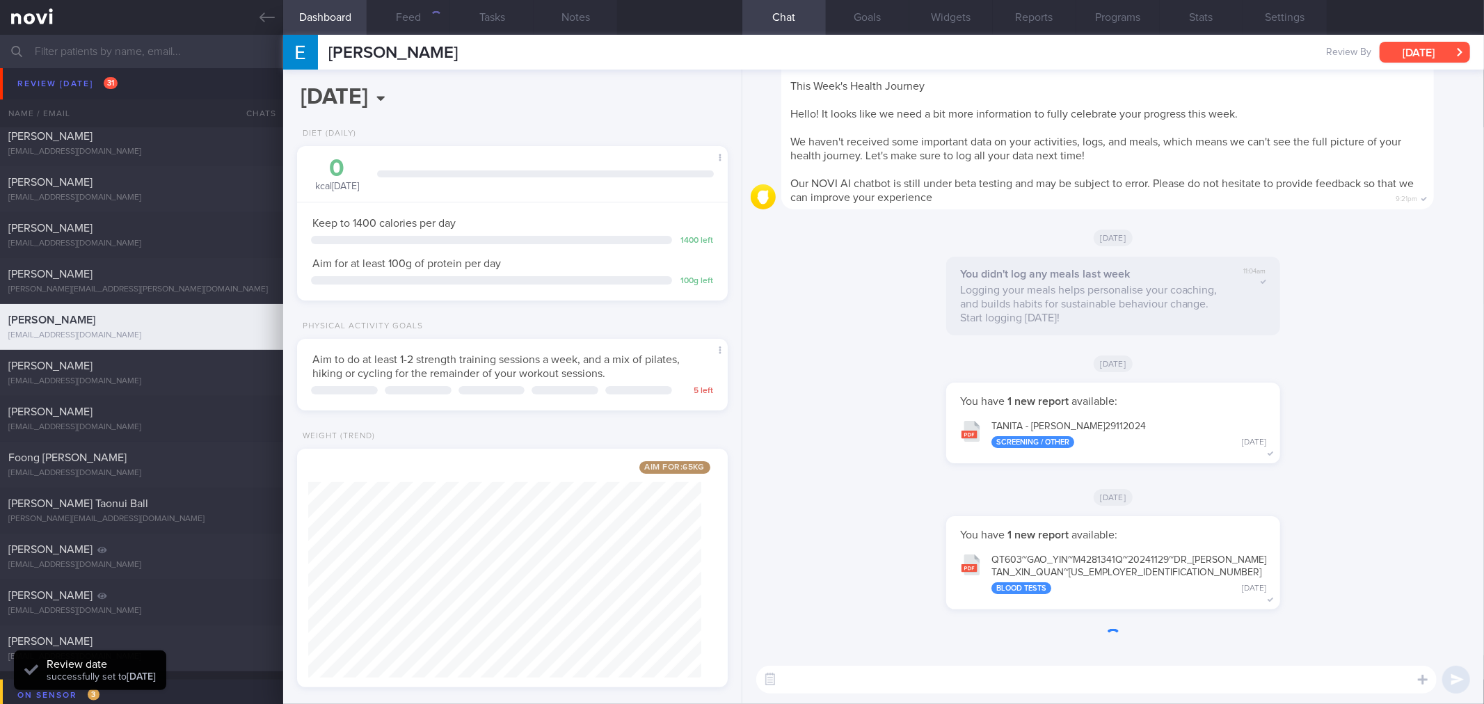
click at [1419, 61] on button "[DATE]" at bounding box center [1425, 52] width 90 height 21
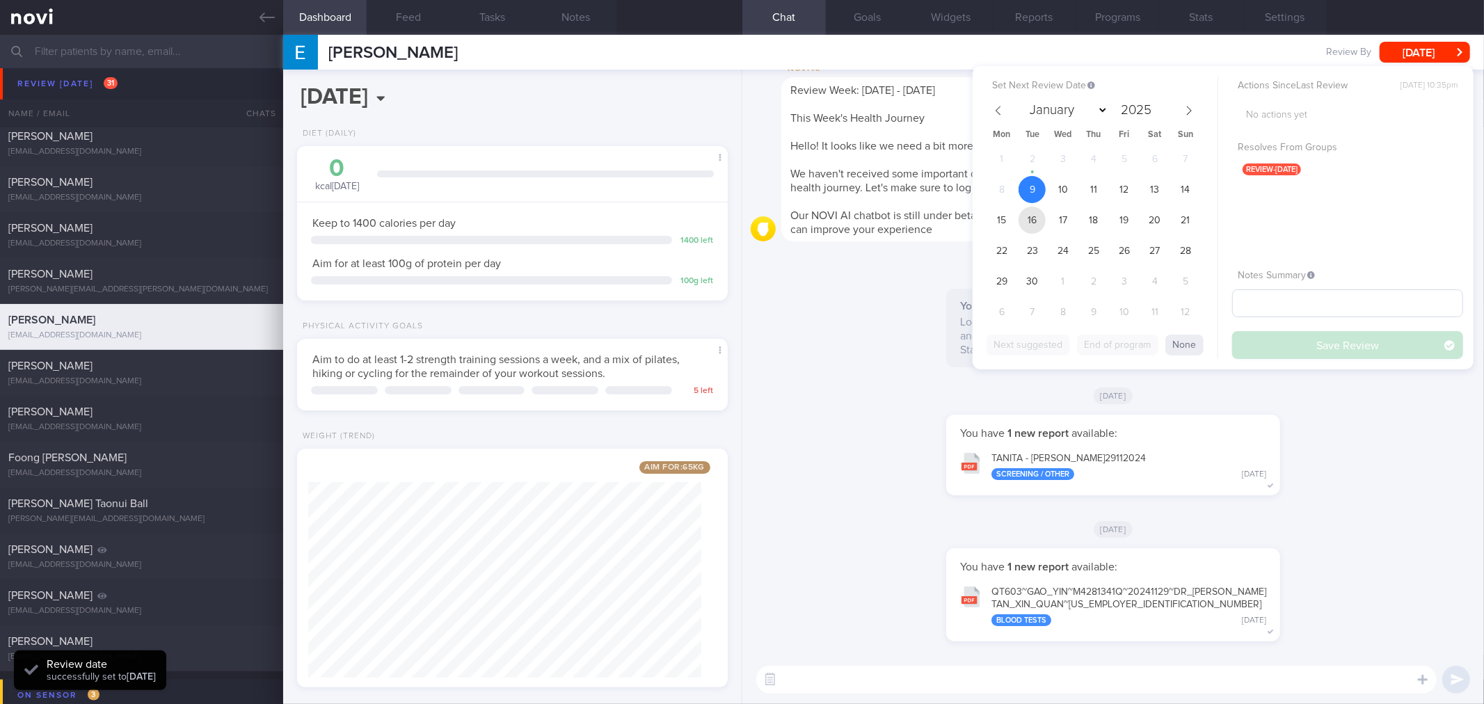
drag, startPoint x: 1032, startPoint y: 216, endPoint x: 1236, endPoint y: 303, distance: 221.4
click at [1034, 216] on span "16" at bounding box center [1032, 220] width 27 height 27
drag, startPoint x: 1281, startPoint y: 345, endPoint x: 1017, endPoint y: 298, distance: 267.9
click at [1281, 346] on button "Save Review" at bounding box center [1347, 345] width 231 height 28
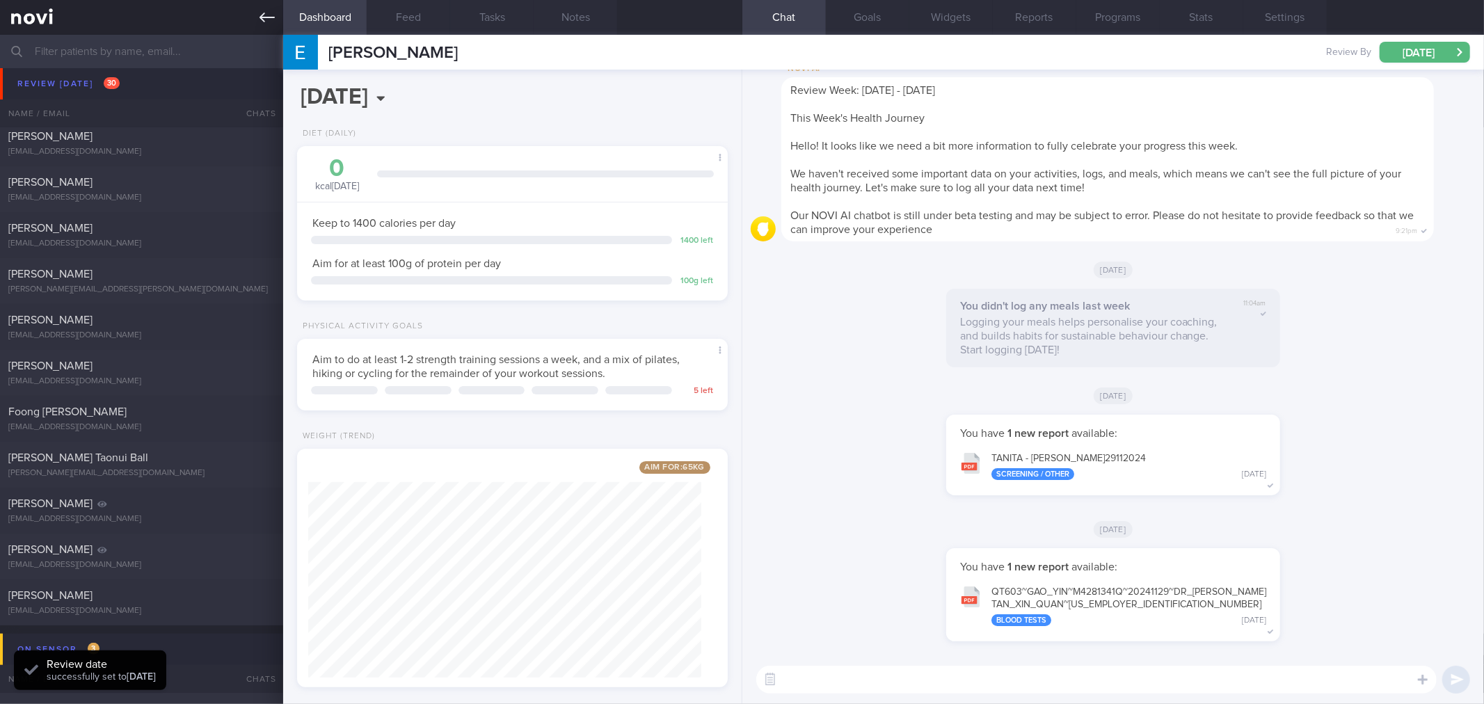
click at [270, 21] on icon at bounding box center [267, 17] width 15 height 15
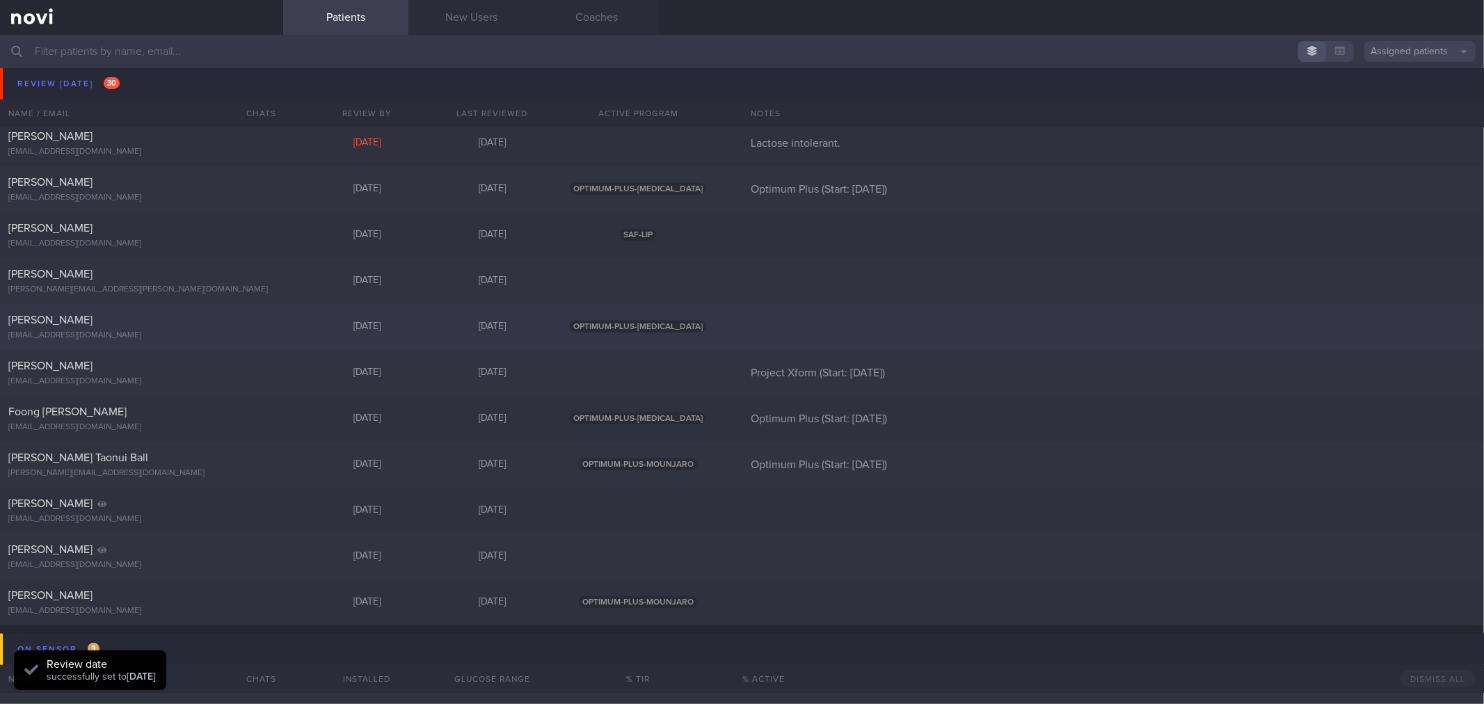
click at [206, 334] on div "[EMAIL_ADDRESS][DOMAIN_NAME]" at bounding box center [141, 335] width 266 height 10
select select "8"
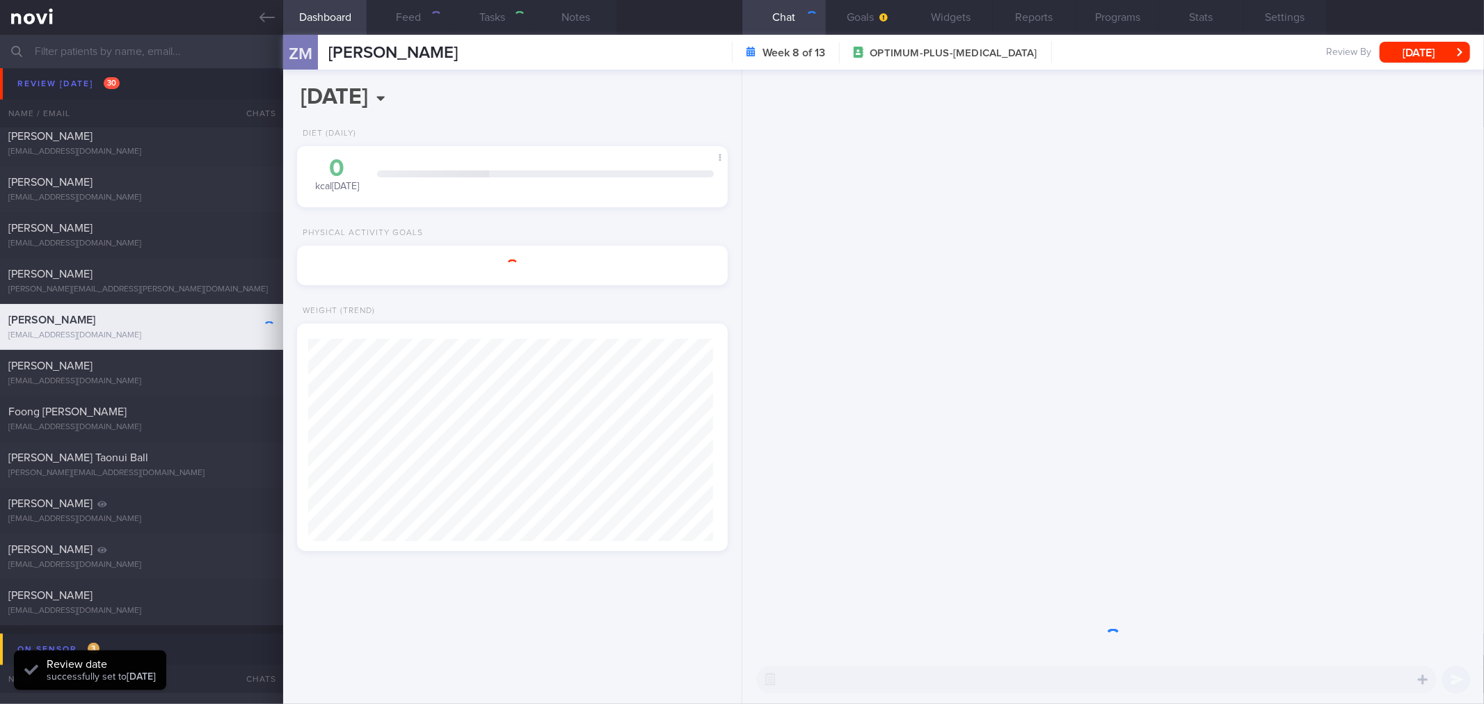
click at [1424, 51] on div "Review By [DATE] Set Next Review Date [DATE] January February March April May J…" at bounding box center [1398, 52] width 144 height 21
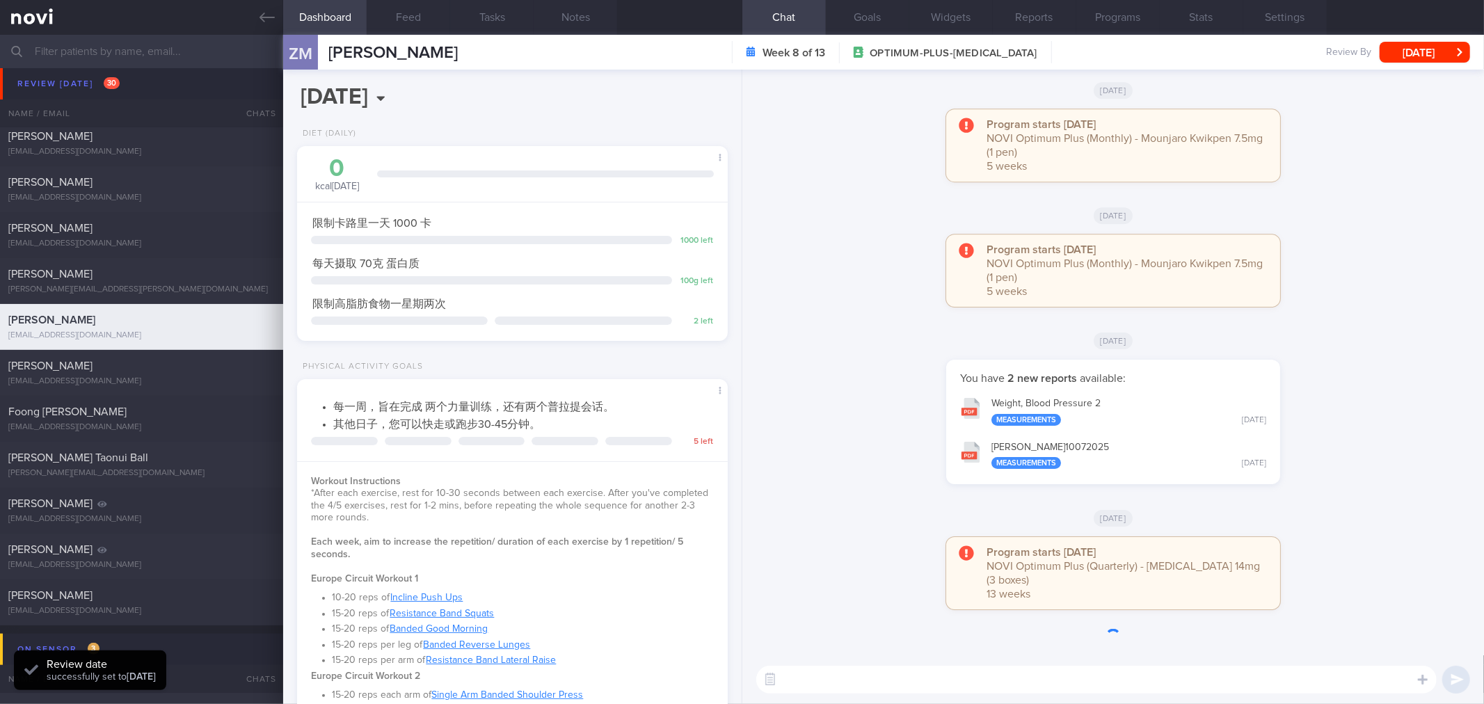
scroll to position [216, 393]
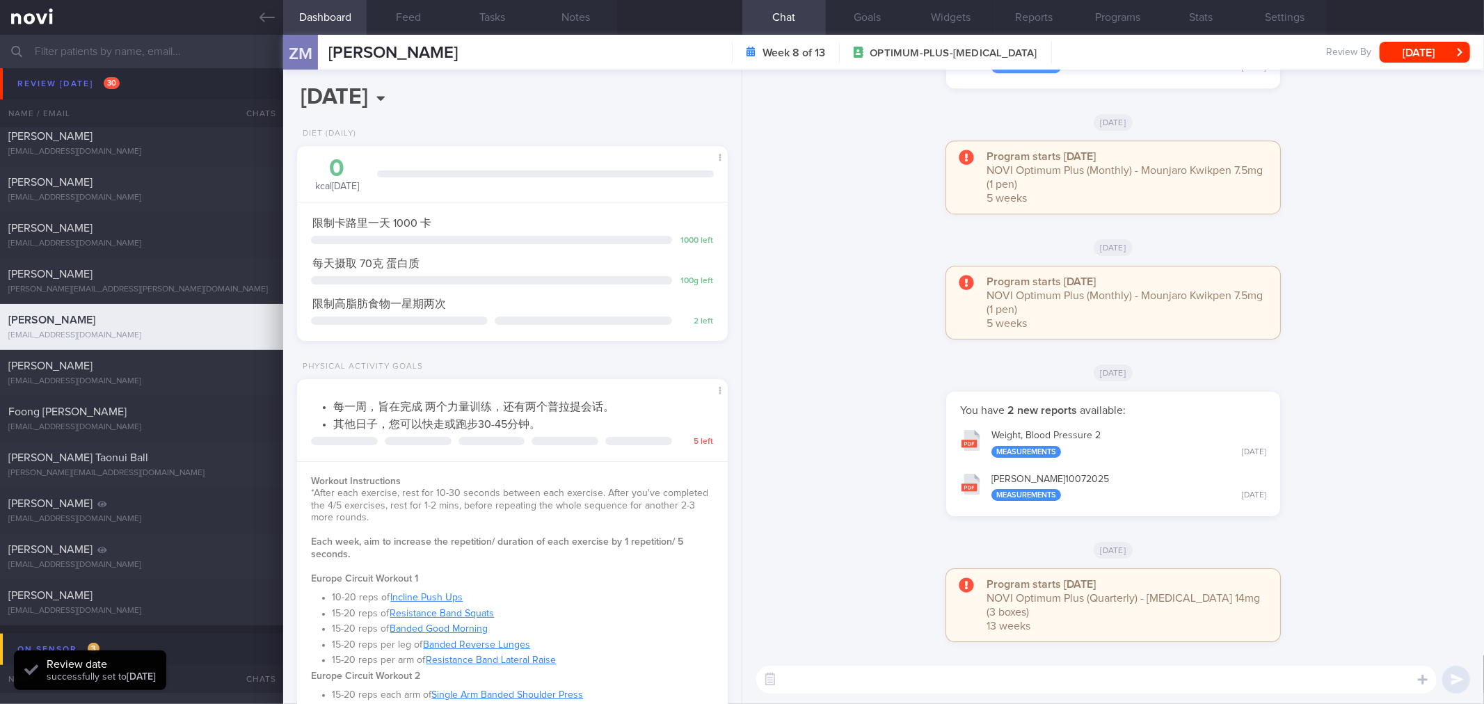
drag, startPoint x: 1428, startPoint y: 54, endPoint x: 1362, endPoint y: 88, distance: 74.1
click at [1427, 54] on button "[DATE]" at bounding box center [1425, 52] width 90 height 21
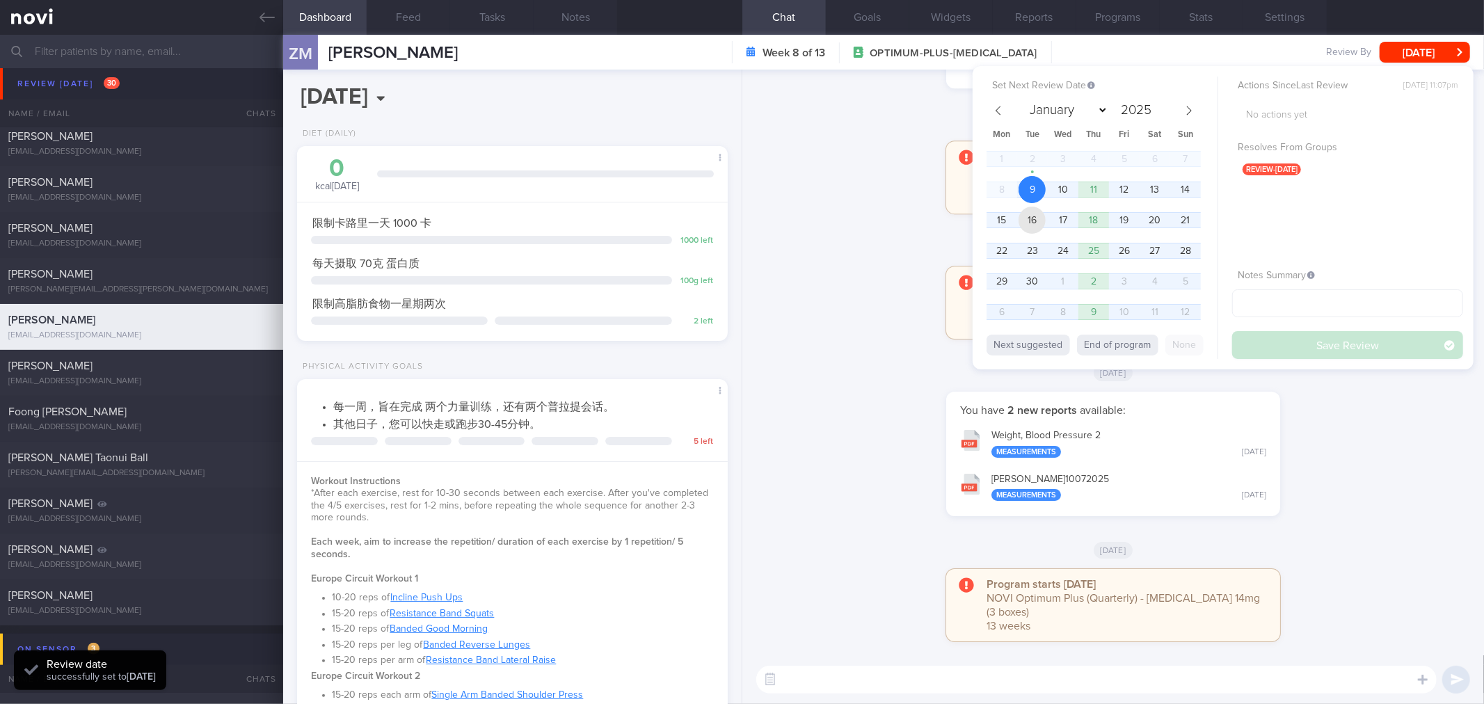
click at [1037, 217] on span "16" at bounding box center [1032, 220] width 27 height 27
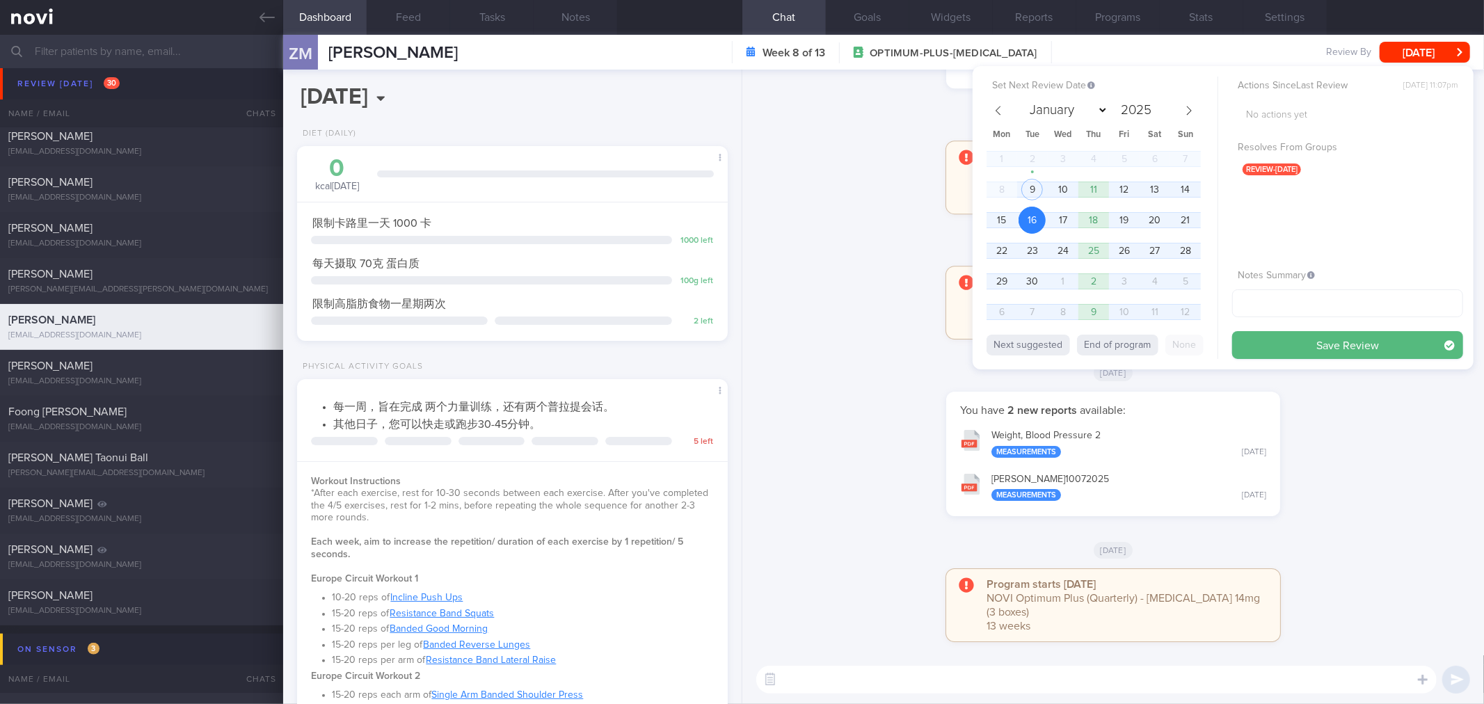
click at [1278, 342] on button "Save Review" at bounding box center [1347, 345] width 231 height 28
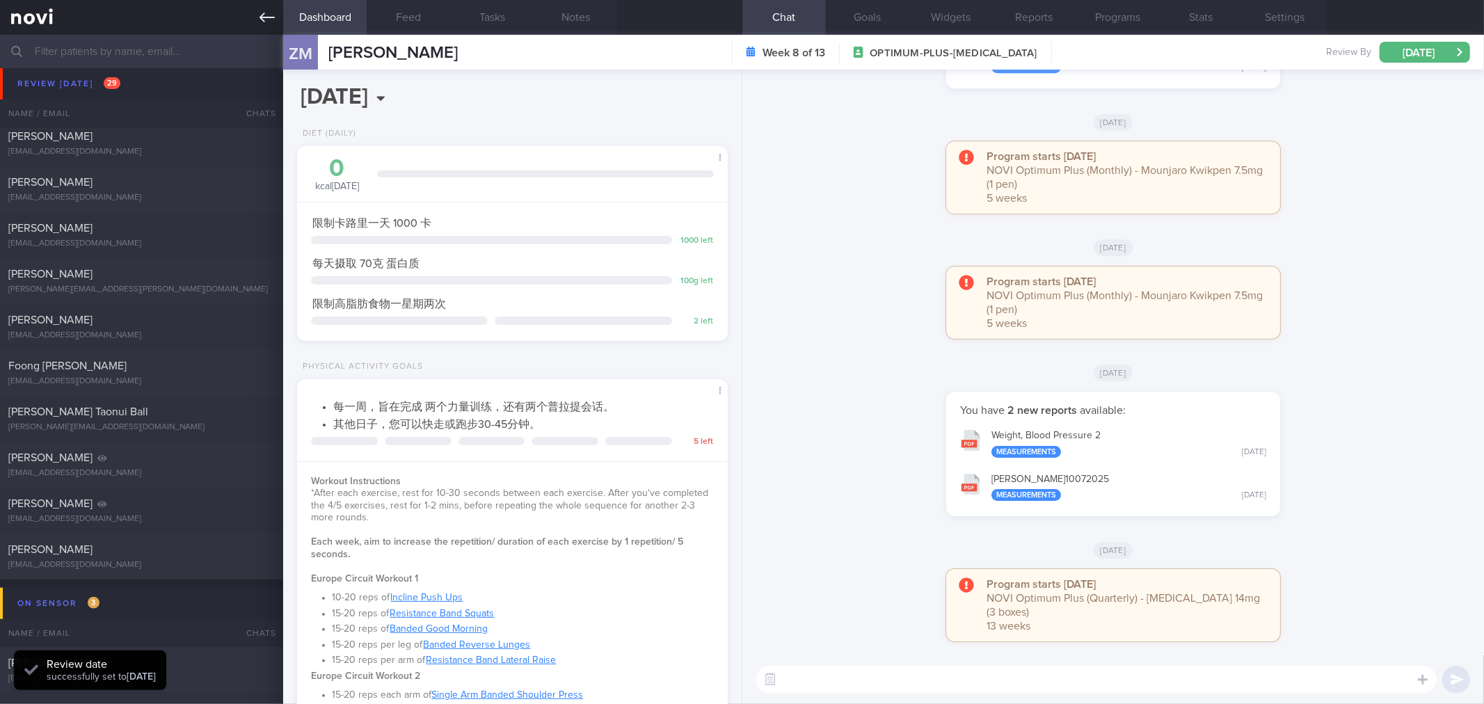
click at [261, 8] on link at bounding box center [141, 17] width 283 height 35
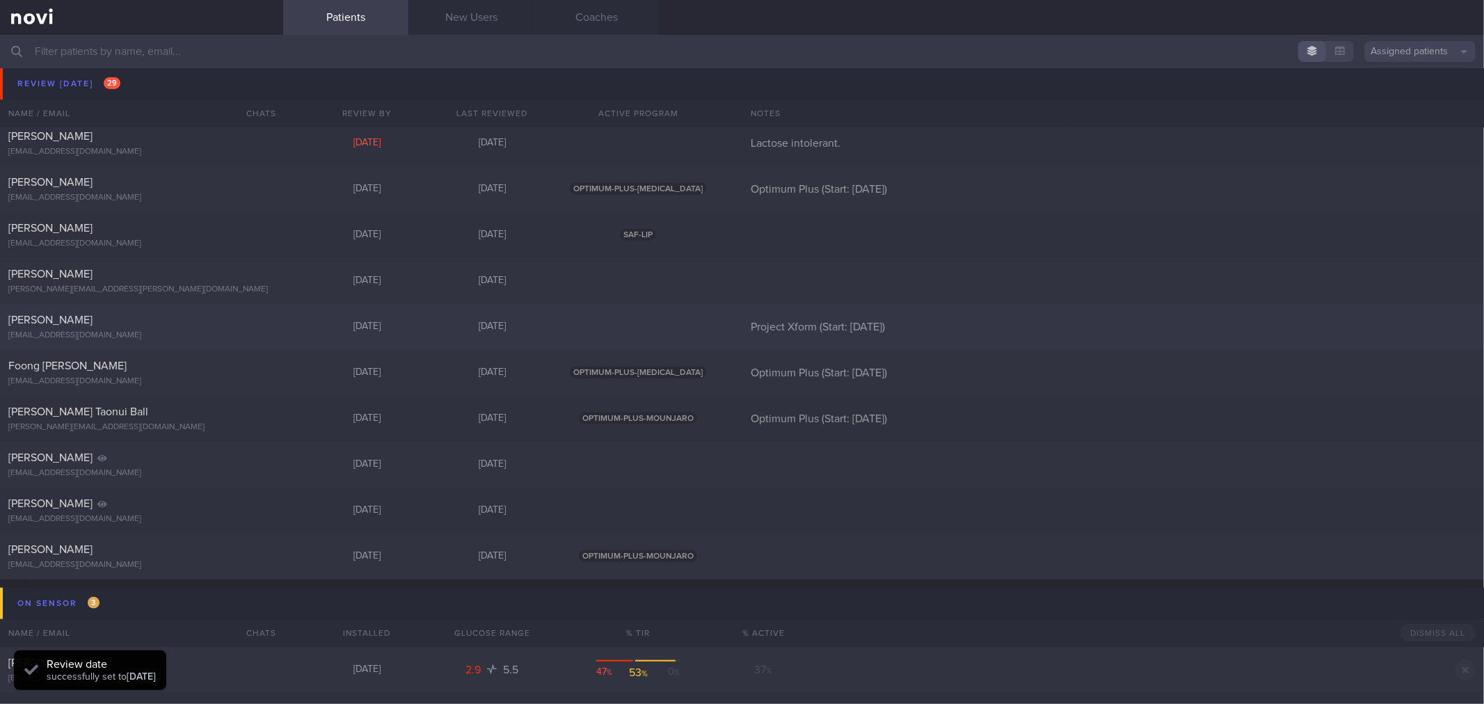
click at [200, 323] on div "[PERSON_NAME]" at bounding box center [139, 320] width 263 height 14
select select "8"
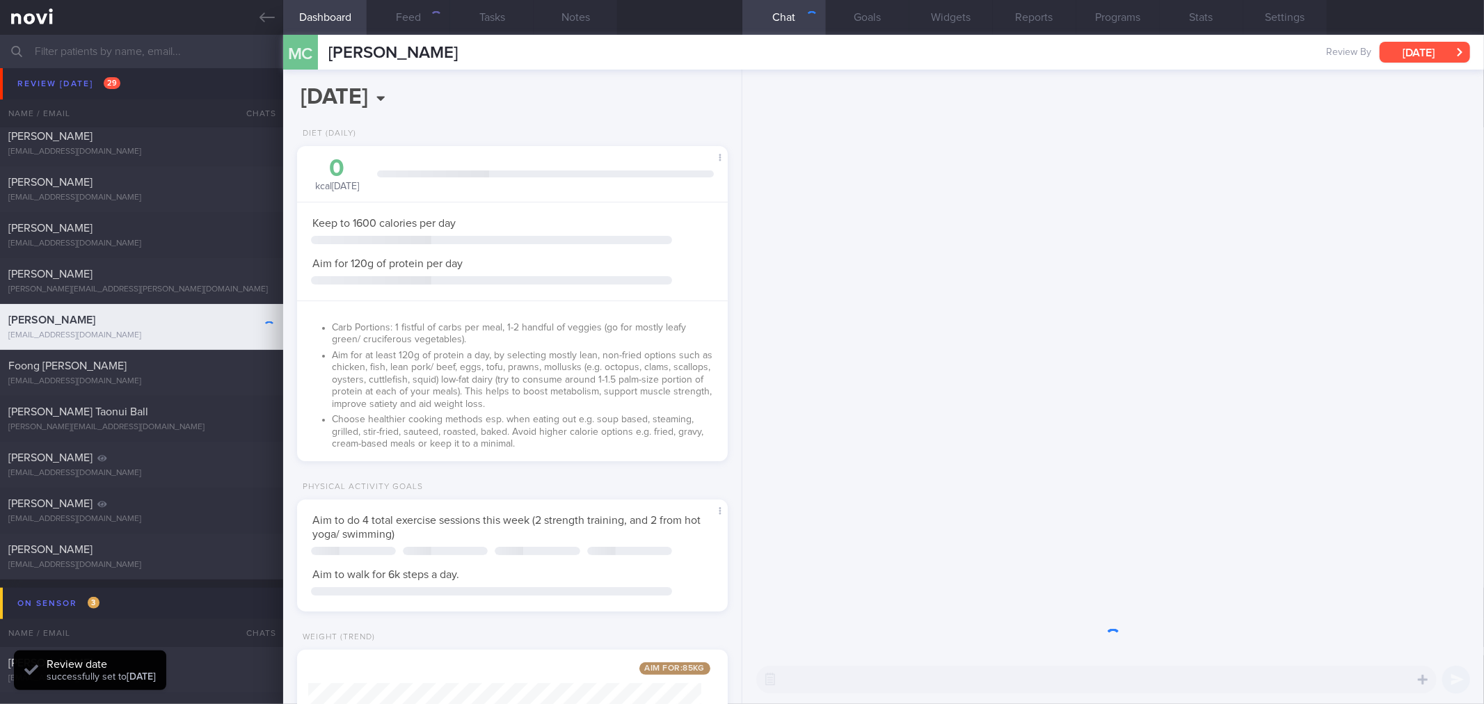
click at [1418, 53] on button "[DATE]" at bounding box center [1425, 52] width 90 height 21
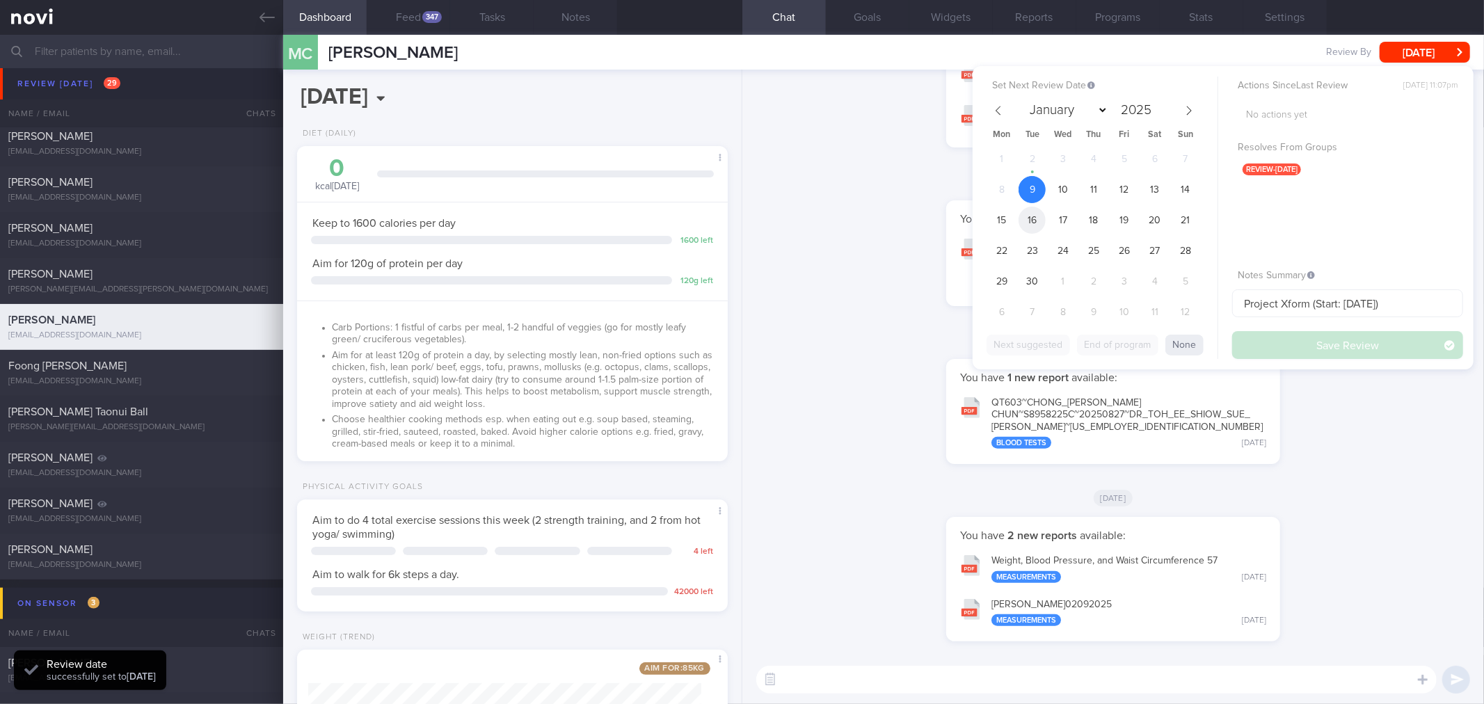
scroll to position [216, 393]
click at [1031, 225] on span "16" at bounding box center [1032, 220] width 27 height 27
click at [1289, 349] on button "Save Review" at bounding box center [1347, 345] width 231 height 28
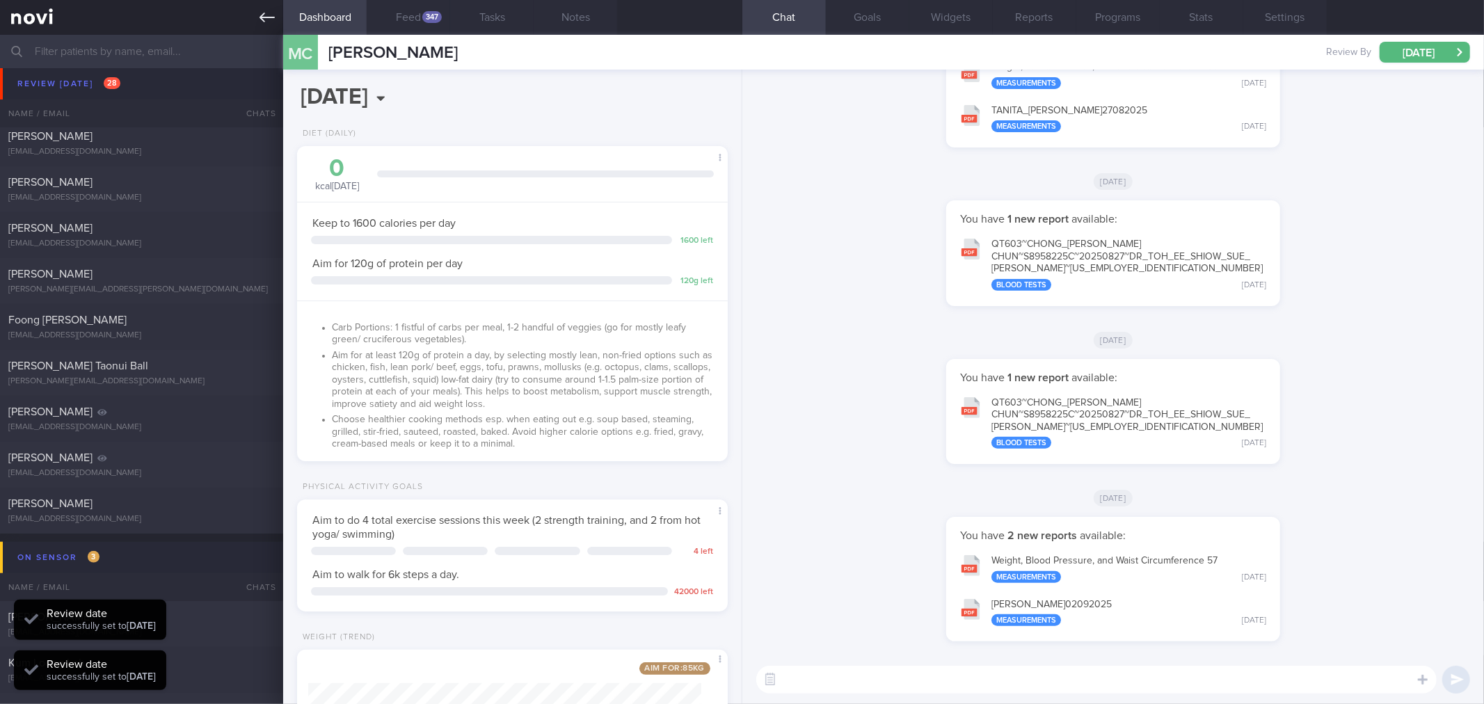
click at [260, 24] on icon at bounding box center [267, 17] width 15 height 15
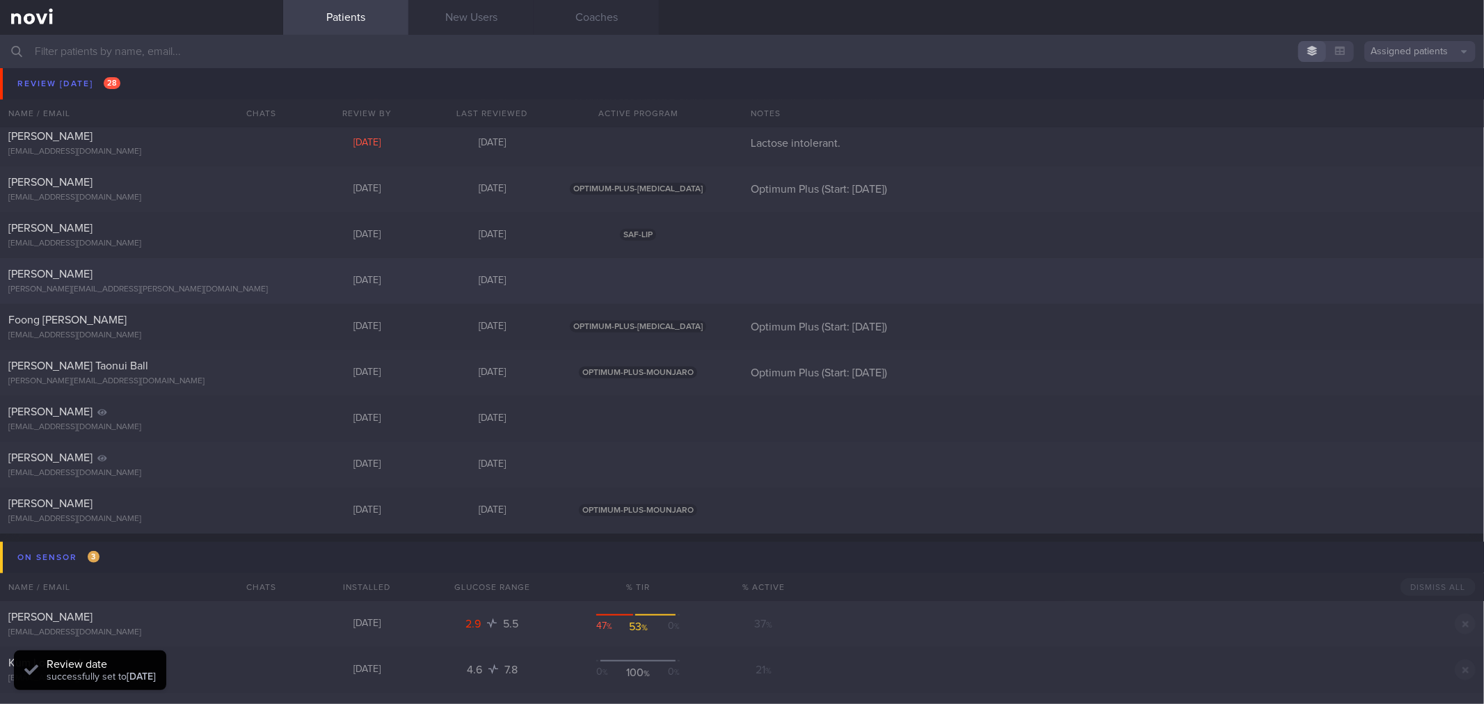
click at [185, 280] on div "[PERSON_NAME]" at bounding box center [139, 274] width 263 height 14
select select "8"
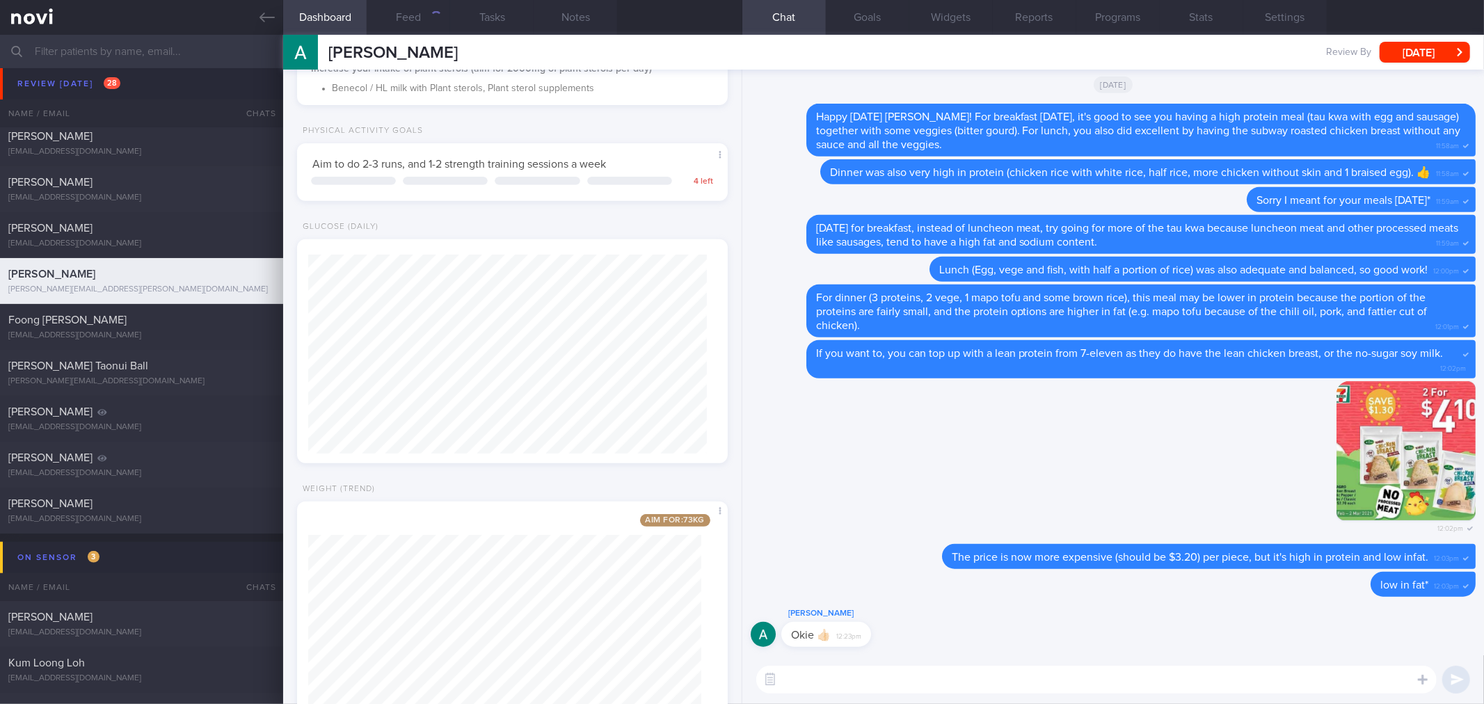
scroll to position [519, 0]
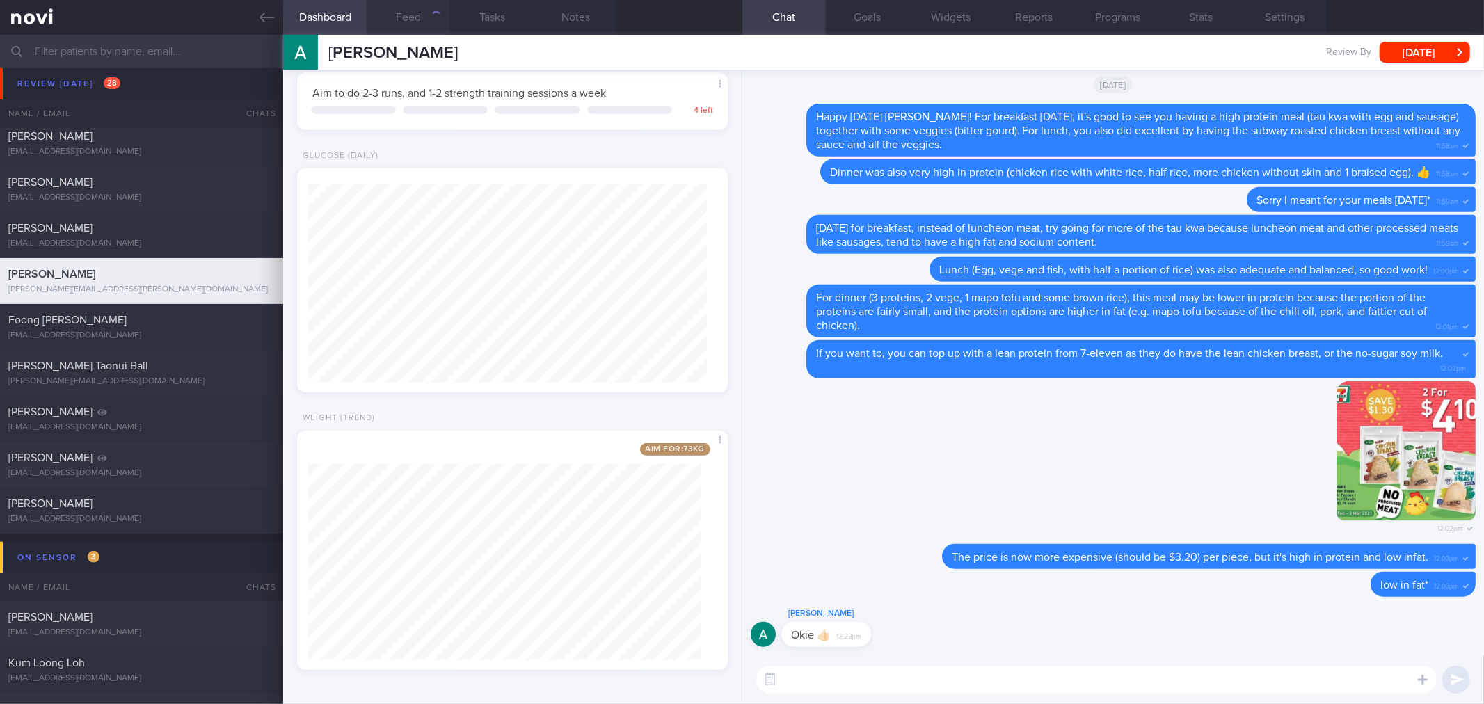
click at [413, 24] on button "Feed" at bounding box center [408, 17] width 83 height 35
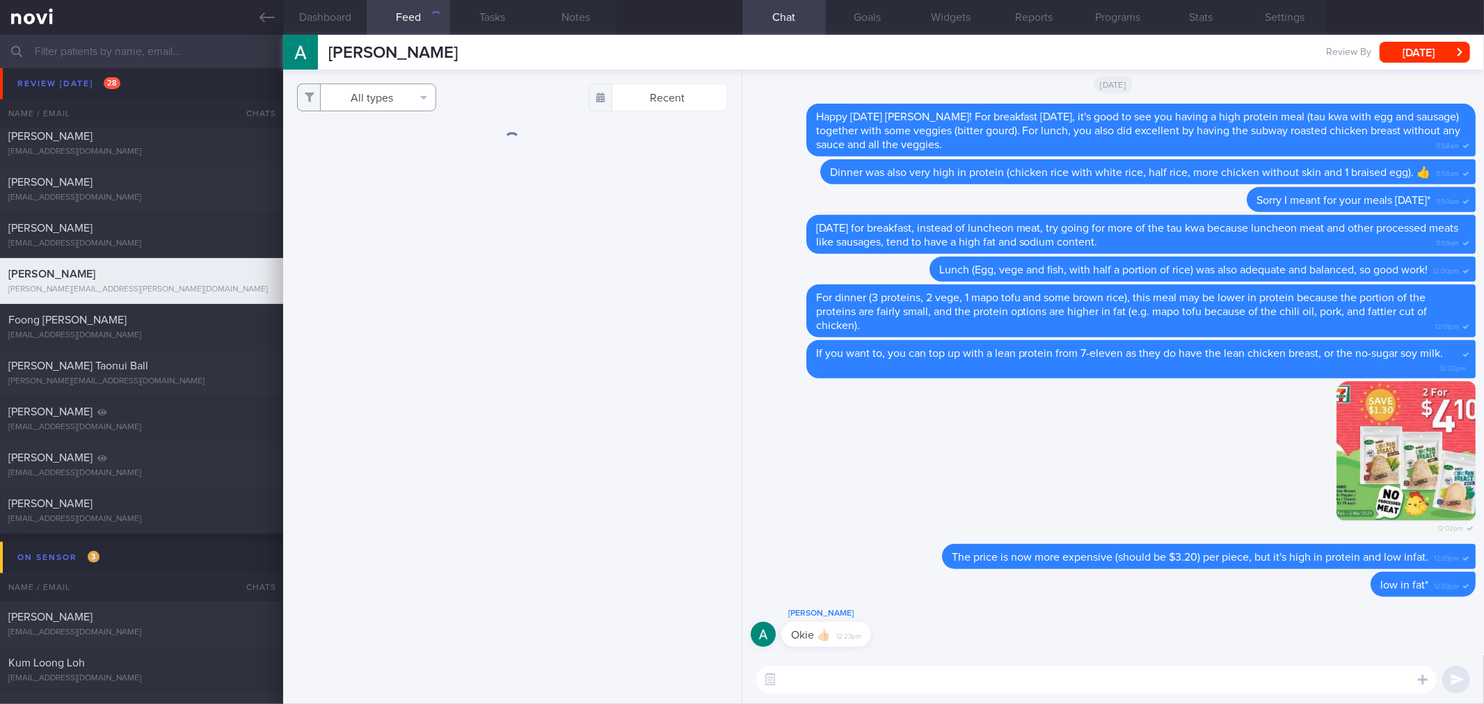
click at [388, 101] on button "All types" at bounding box center [366, 97] width 139 height 28
click at [397, 142] on button "Activity" at bounding box center [367, 145] width 138 height 21
checkbox input "false"
click at [404, 183] on button "Weight" at bounding box center [367, 187] width 138 height 21
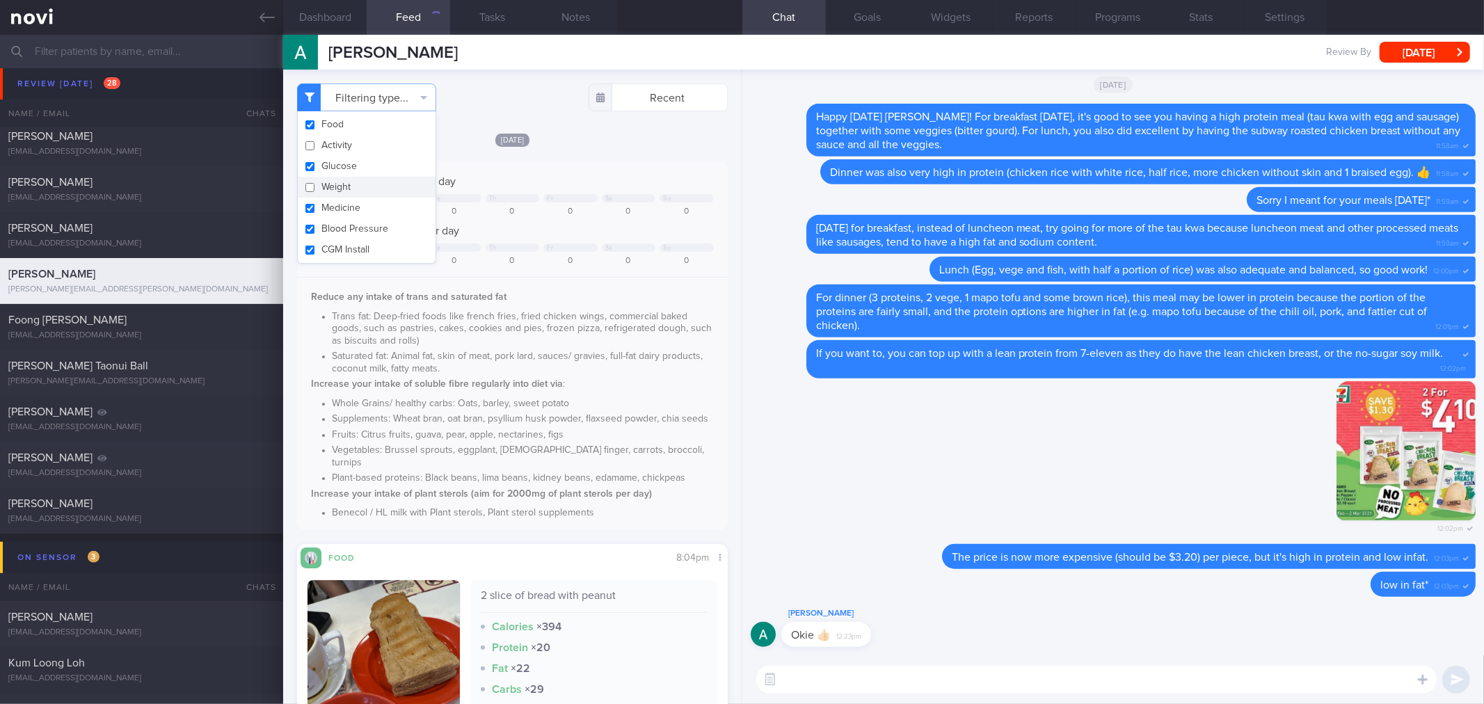
checkbox input "false"
click at [650, 129] on div "Filtering type... Food Activity Glucose Weight Medicine Blood Pressure [MEDICAL…" at bounding box center [512, 387] width 458 height 635
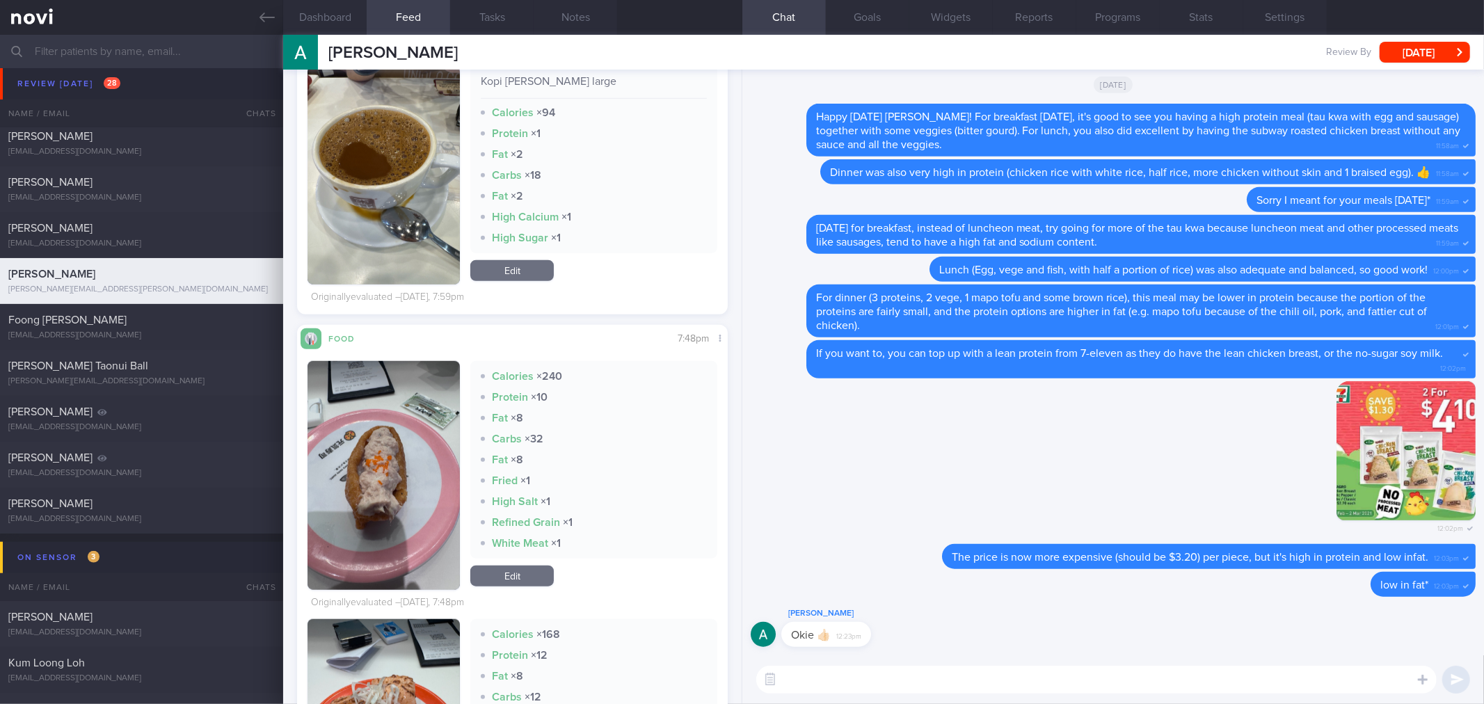
scroll to position [463, 0]
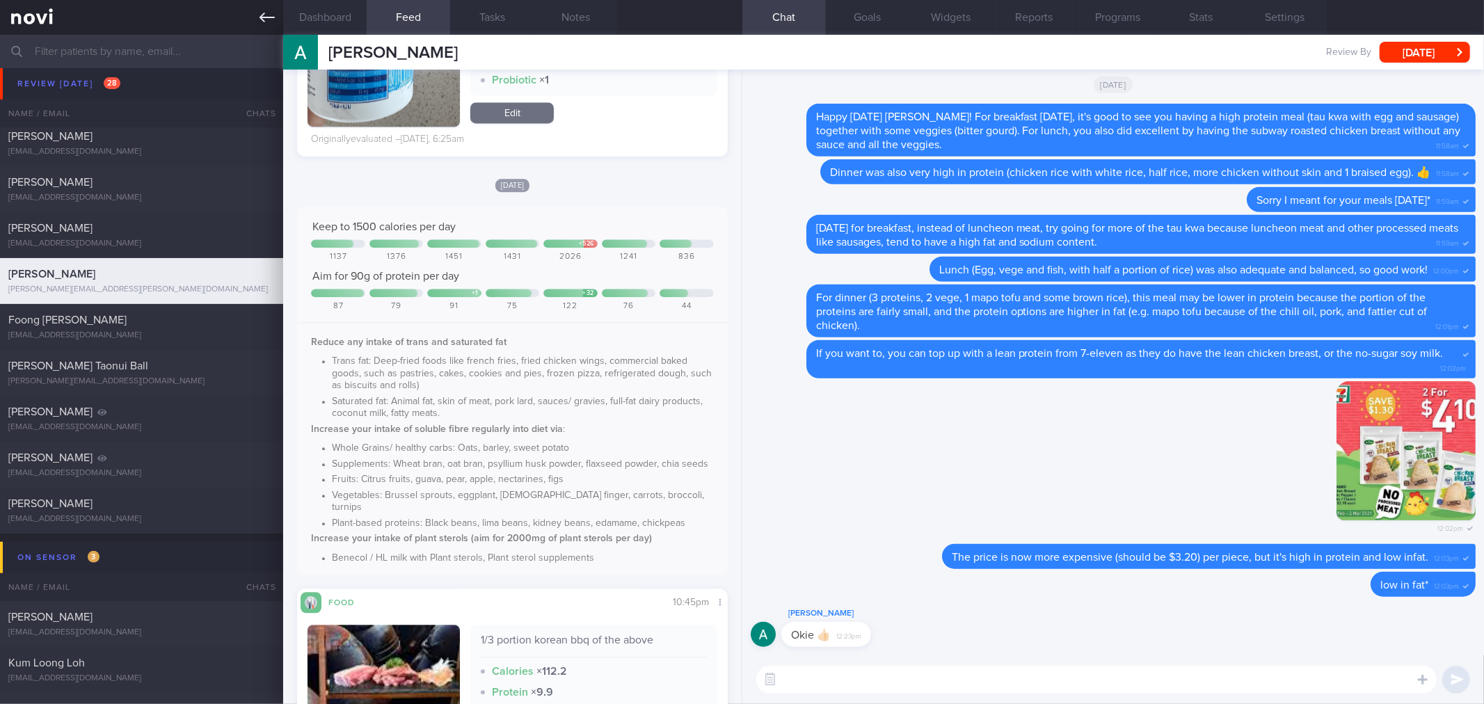
click at [273, 21] on icon at bounding box center [267, 17] width 15 height 15
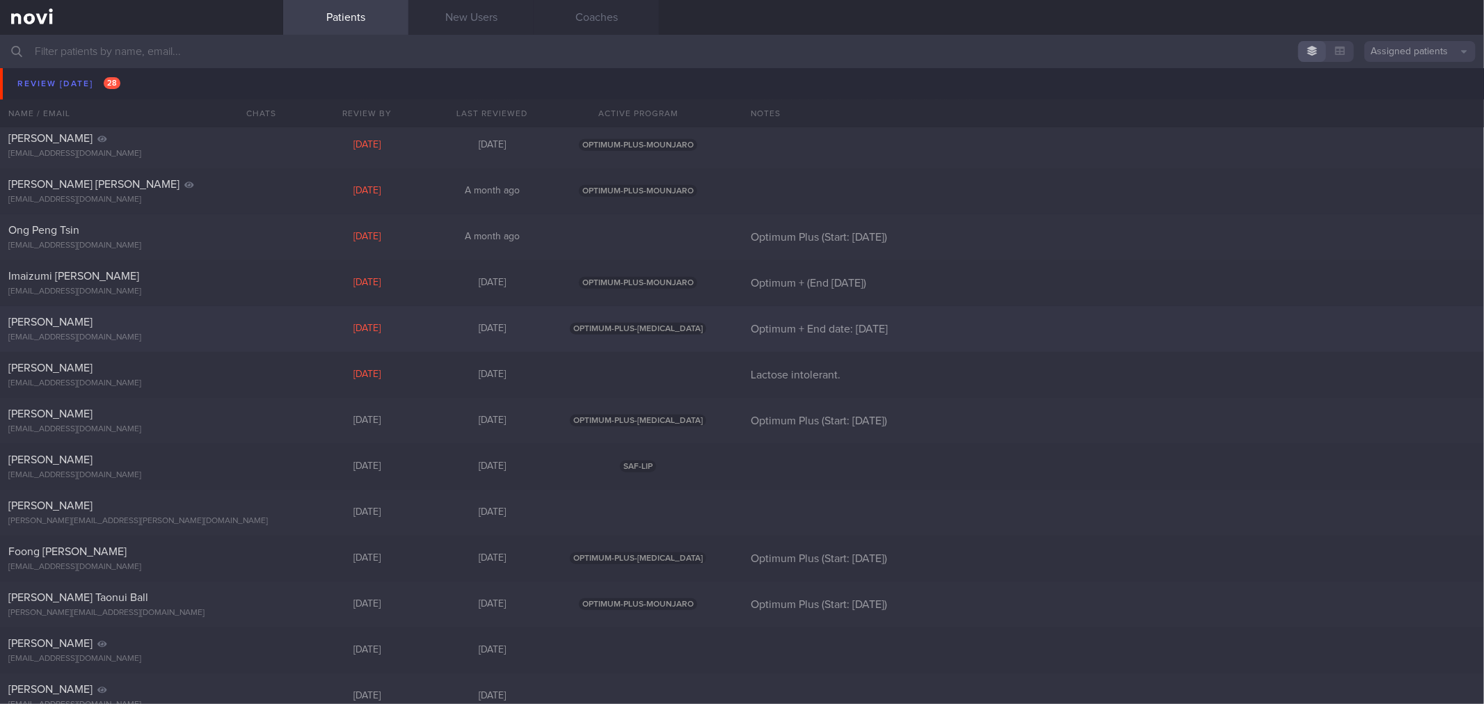
click at [242, 330] on div "[PERSON_NAME] [EMAIL_ADDRESS][DOMAIN_NAME]" at bounding box center [141, 329] width 283 height 28
select select "8"
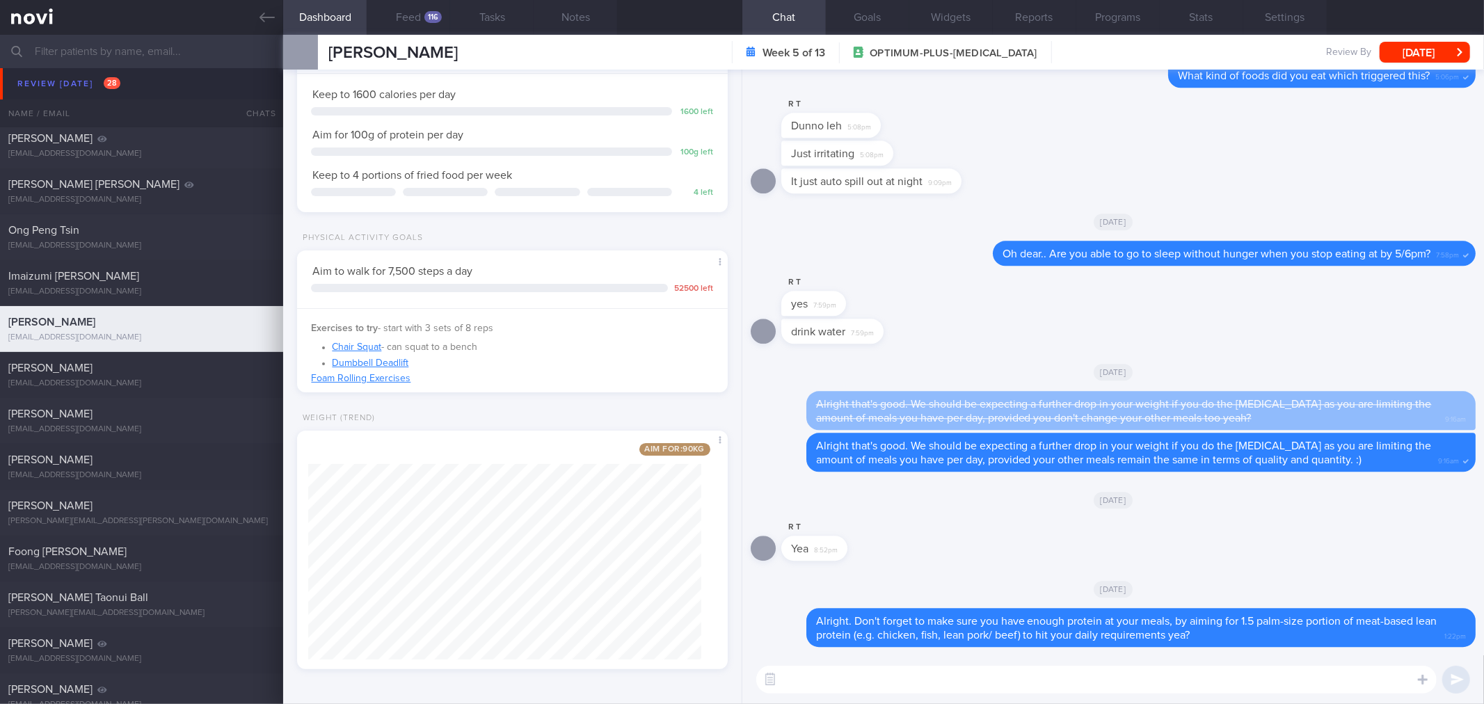
click at [870, 676] on textarea at bounding box center [1096, 680] width 680 height 28
type textarea "Good morning [PERSON_NAME]! Great work hitting your all-time low of 92kg! Just …"
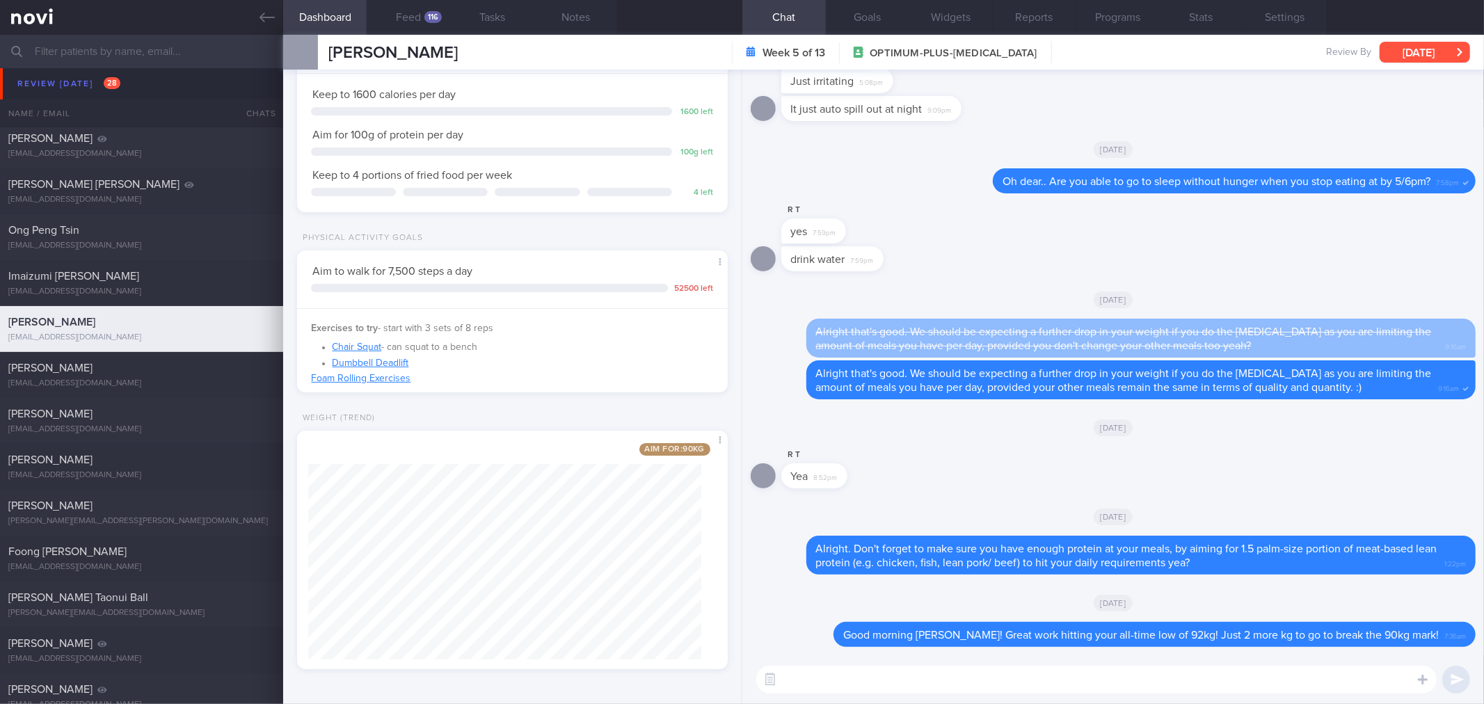
click at [1462, 56] on icon "button" at bounding box center [1460, 52] width 6 height 10
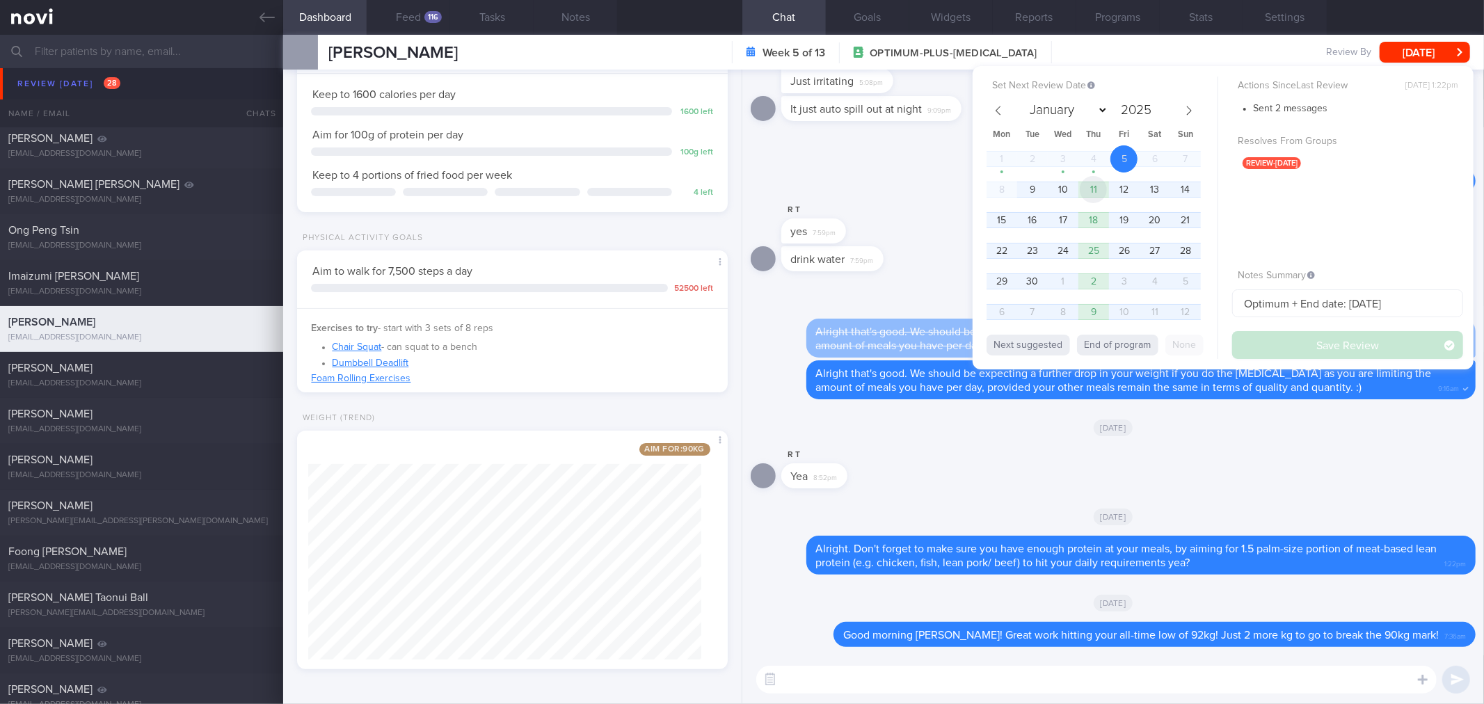
click at [1098, 191] on span "11" at bounding box center [1093, 189] width 27 height 27
click at [1275, 346] on button "Save Review" at bounding box center [1347, 345] width 231 height 28
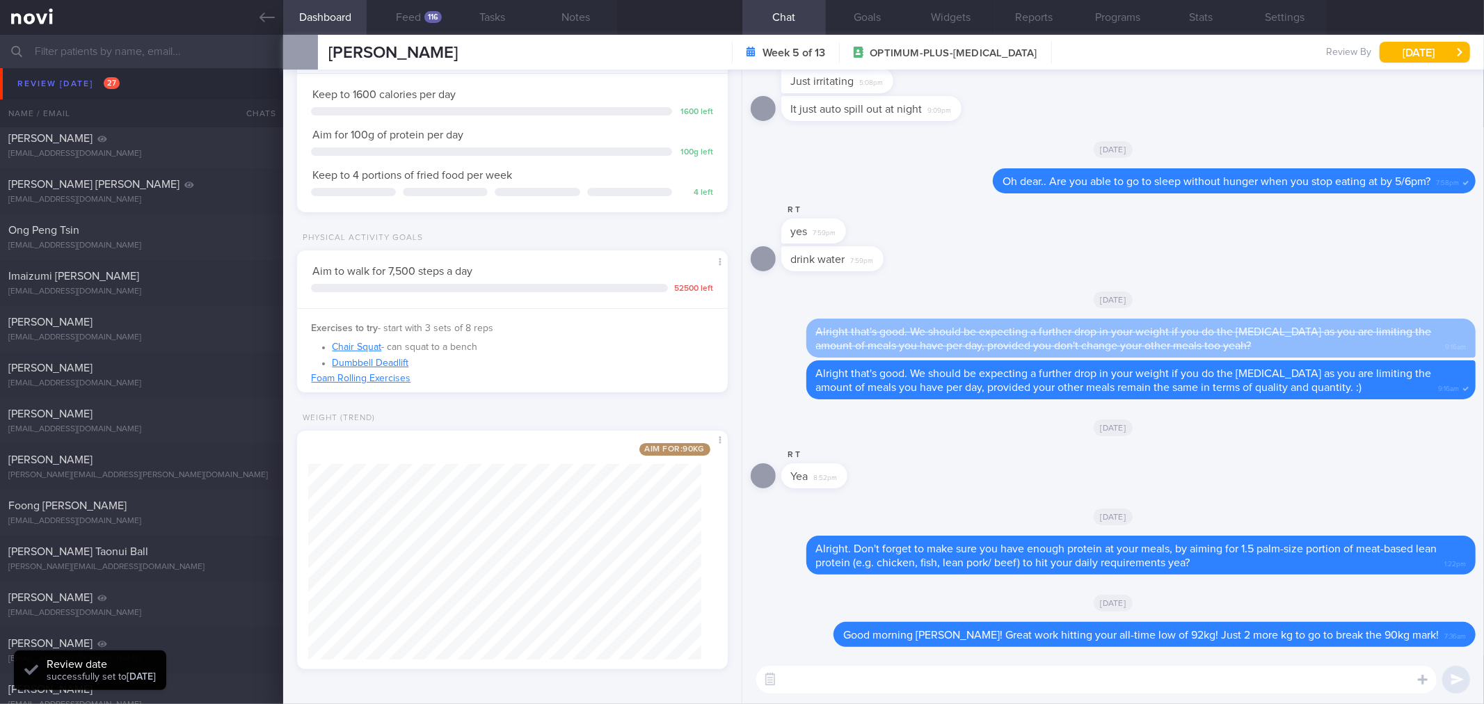
click at [271, 18] on icon at bounding box center [267, 17] width 15 height 15
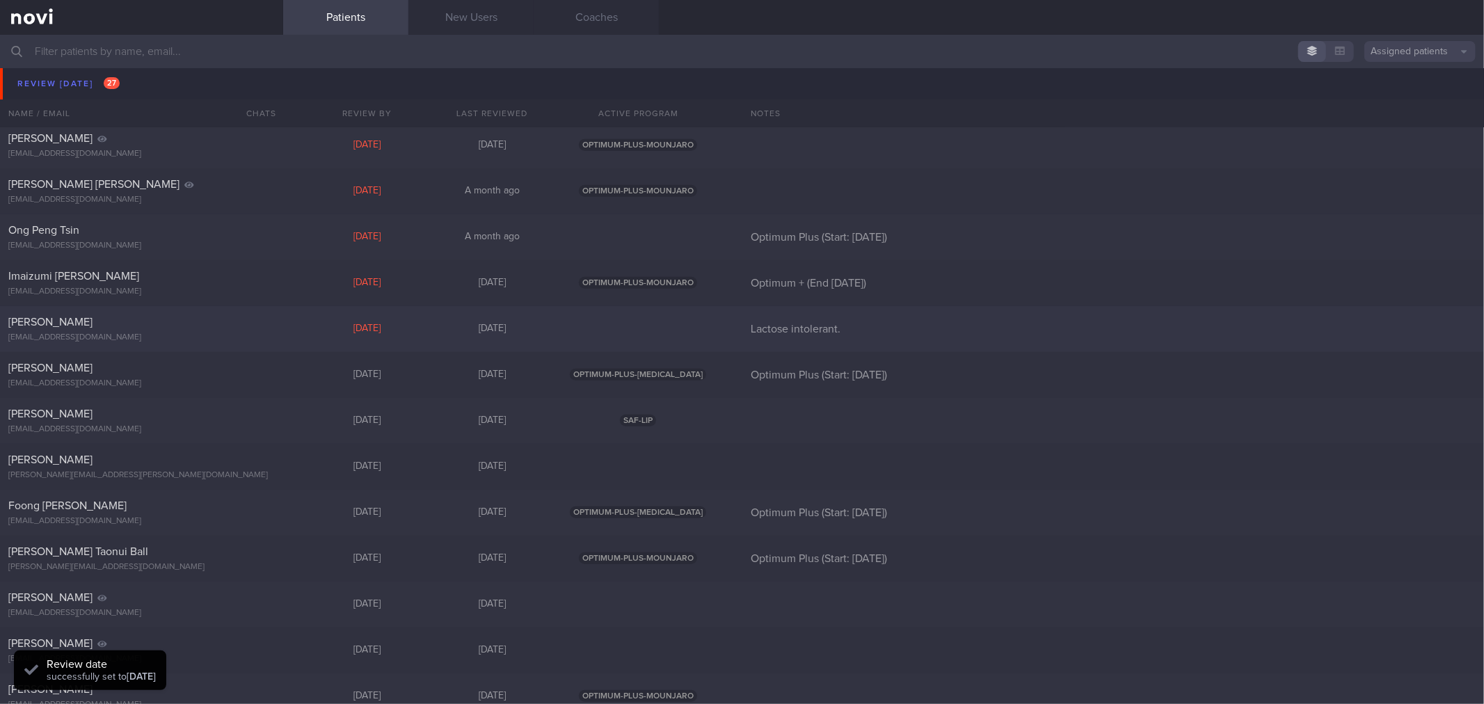
drag, startPoint x: 216, startPoint y: 318, endPoint x: 224, endPoint y: 329, distance: 13.9
click at [214, 320] on div "[PERSON_NAME]" at bounding box center [139, 322] width 263 height 14
select select "8"
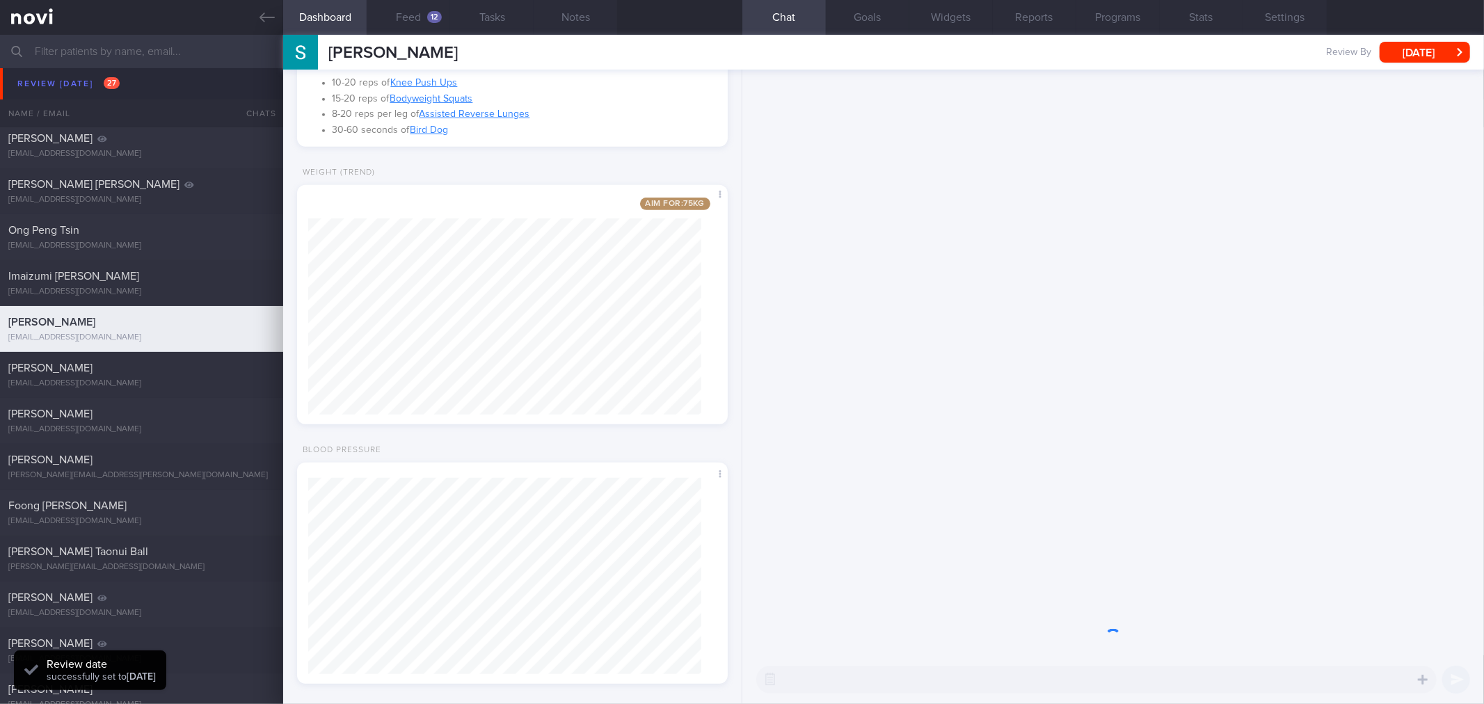
scroll to position [618, 0]
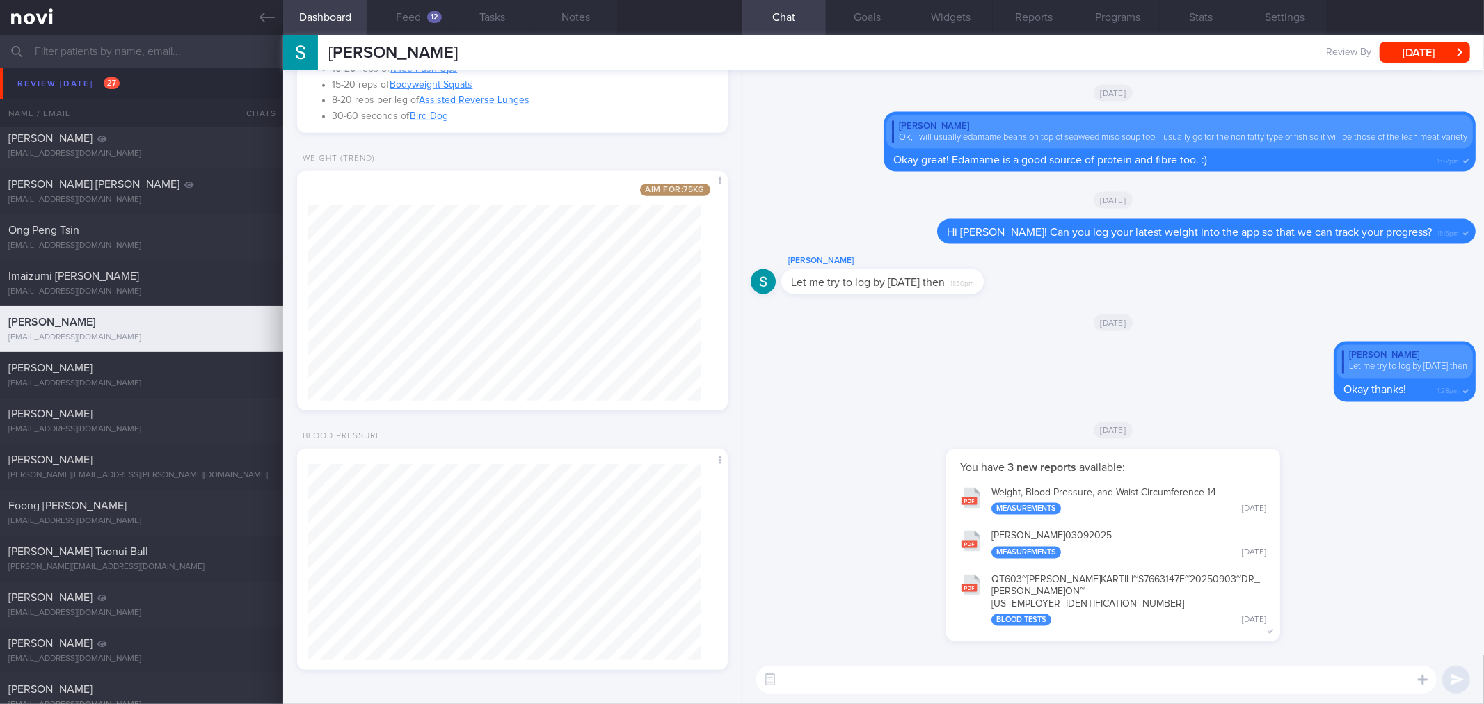
click at [1023, 552] on div "[PERSON_NAME] 03092025 Measurements [DATE]" at bounding box center [1128, 545] width 275 height 28
click at [1017, 14] on button "Reports" at bounding box center [1034, 17] width 83 height 35
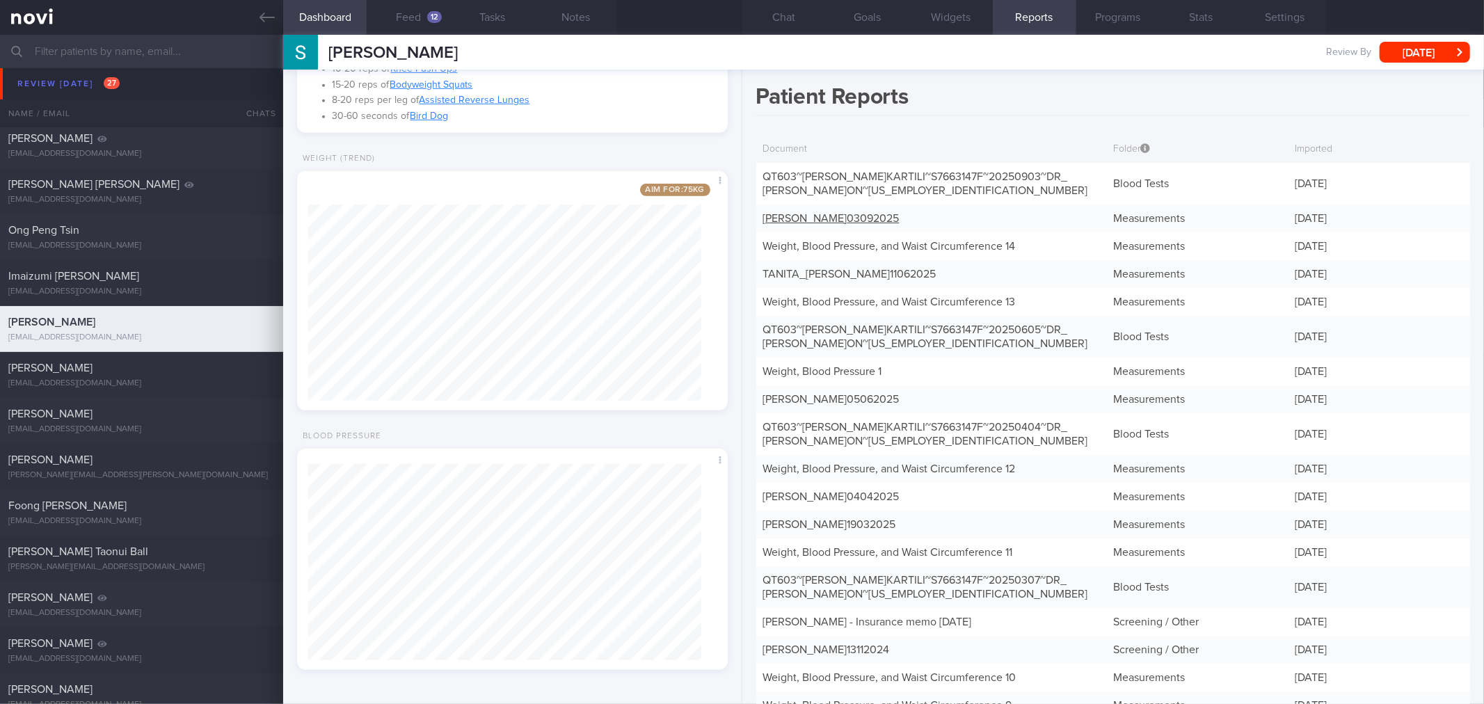
click at [900, 217] on link "[PERSON_NAME] 03092025" at bounding box center [831, 218] width 136 height 11
click at [815, 24] on button "Chat" at bounding box center [783, 17] width 83 height 35
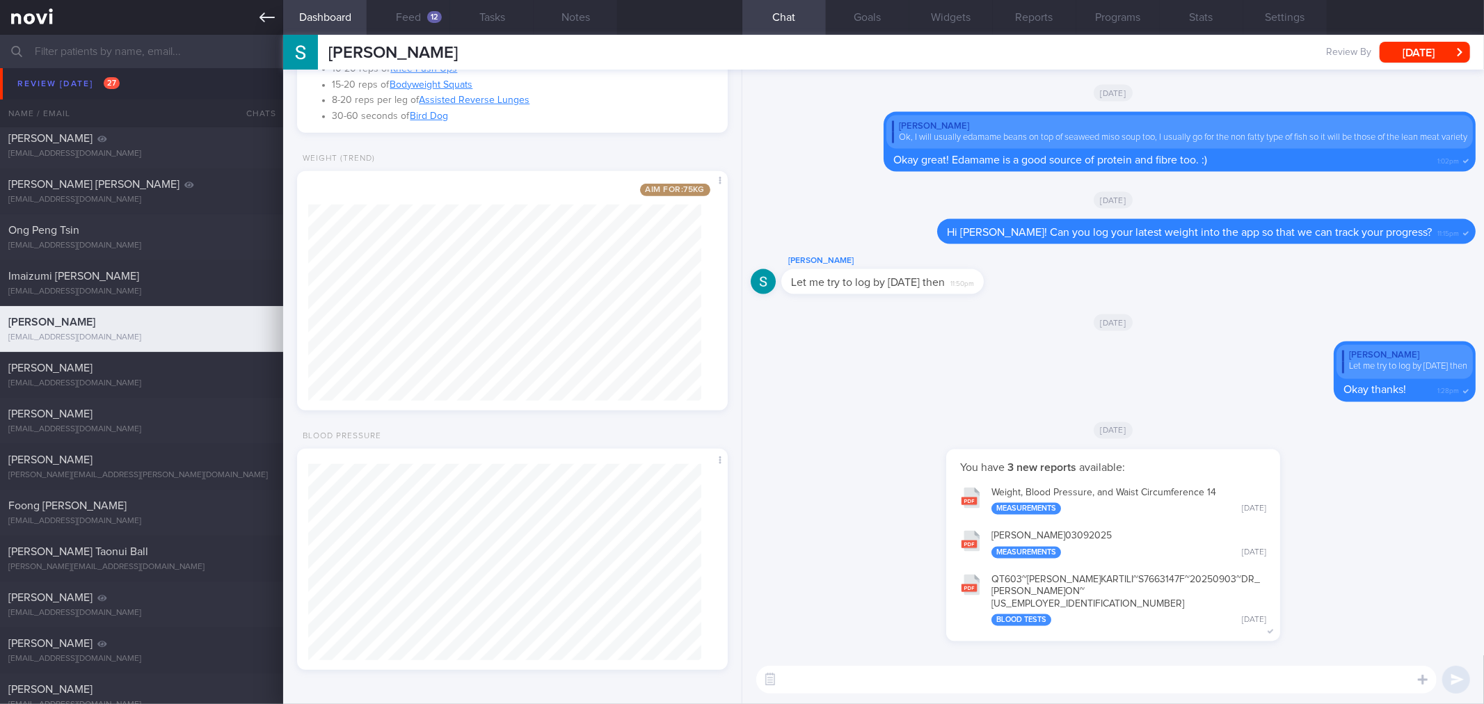
click at [260, 31] on link at bounding box center [141, 17] width 283 height 35
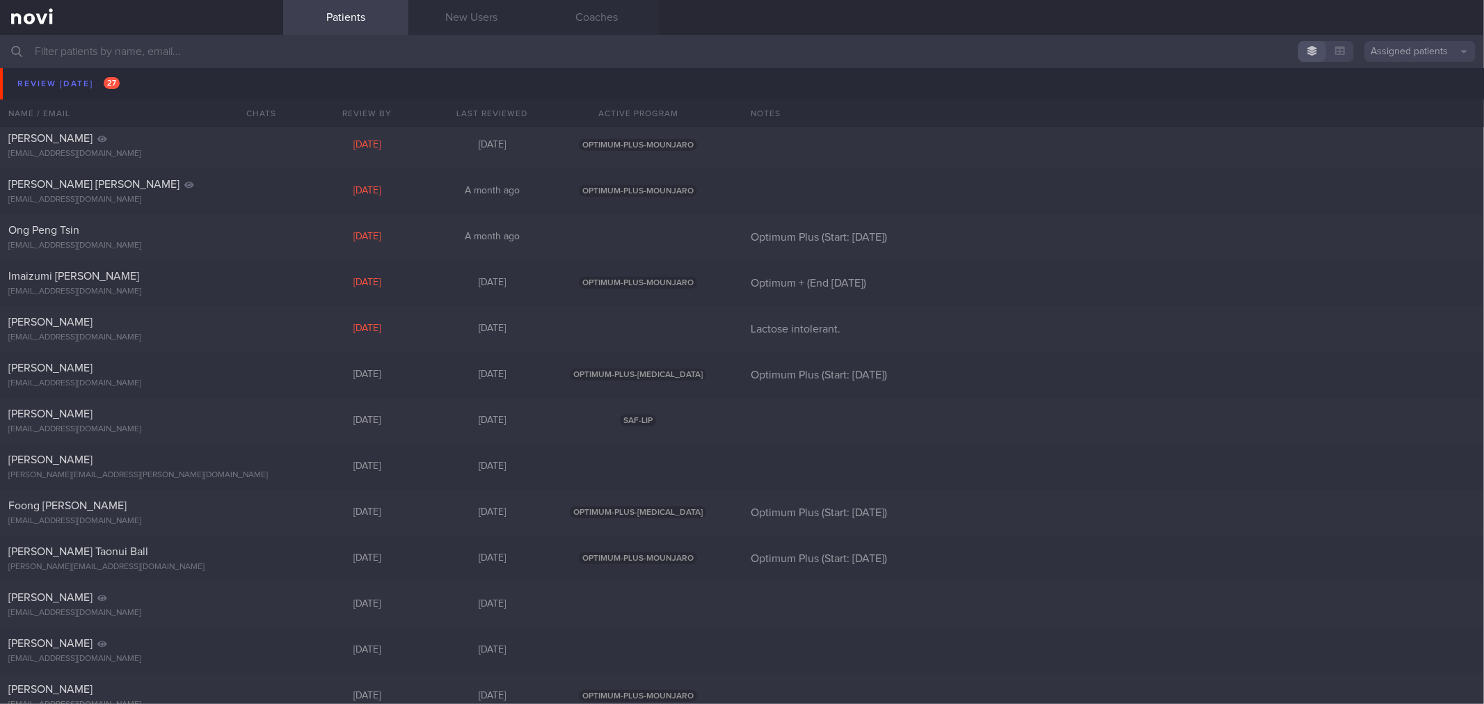
drag, startPoint x: 192, startPoint y: 86, endPoint x: 186, endPoint y: 54, distance: 33.2
click at [192, 86] on div "[PERSON_NAME]" at bounding box center [139, 93] width 263 height 14
